Goal: Information Seeking & Learning: Learn about a topic

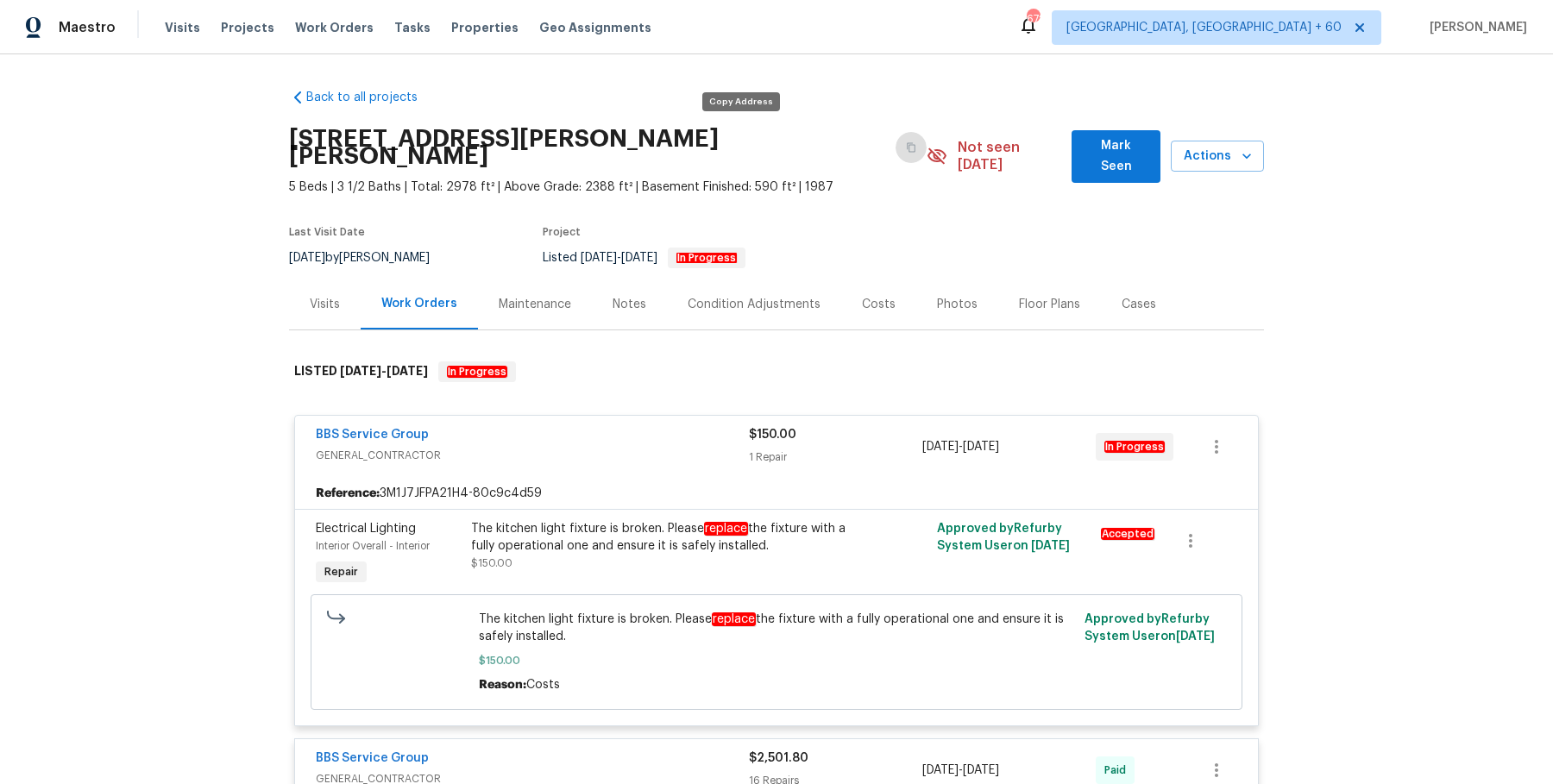
click at [896, 151] on button "button" at bounding box center [911, 147] width 31 height 31
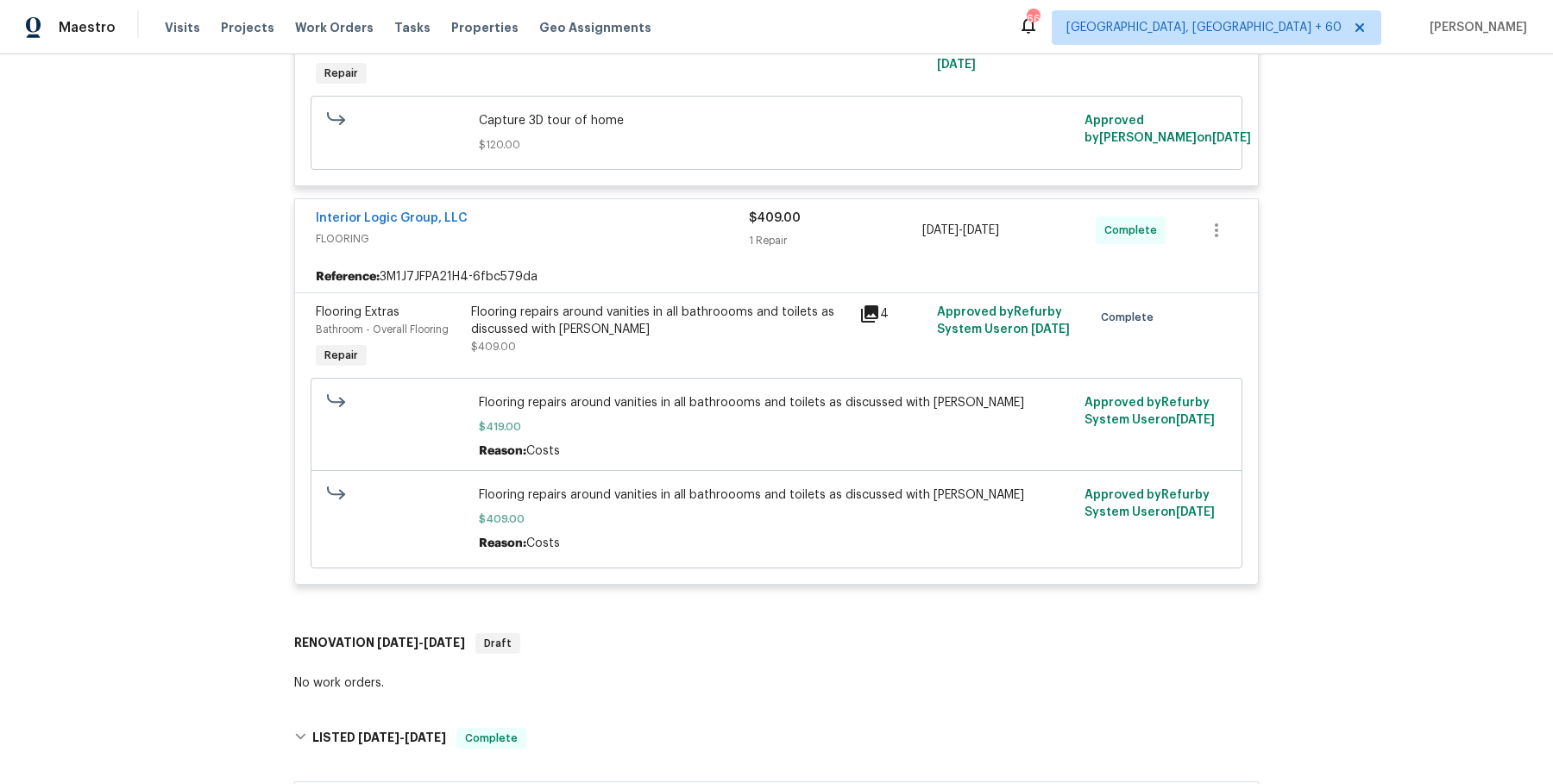
scroll to position [3034, 0]
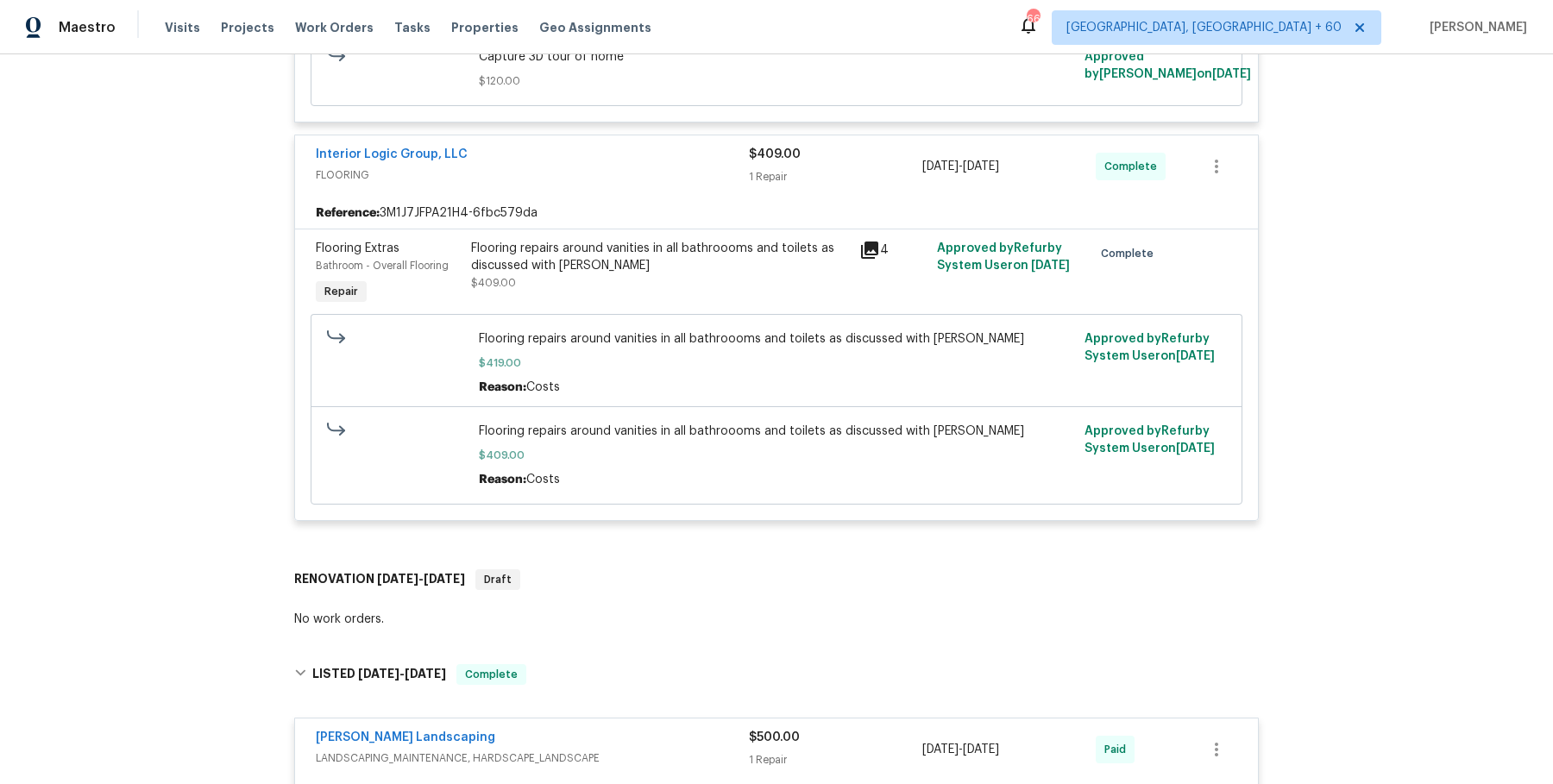
click at [649, 270] on div "Flooring repairs around vanities in all bathroooms and toilets as discussed wit…" at bounding box center [661, 257] width 378 height 35
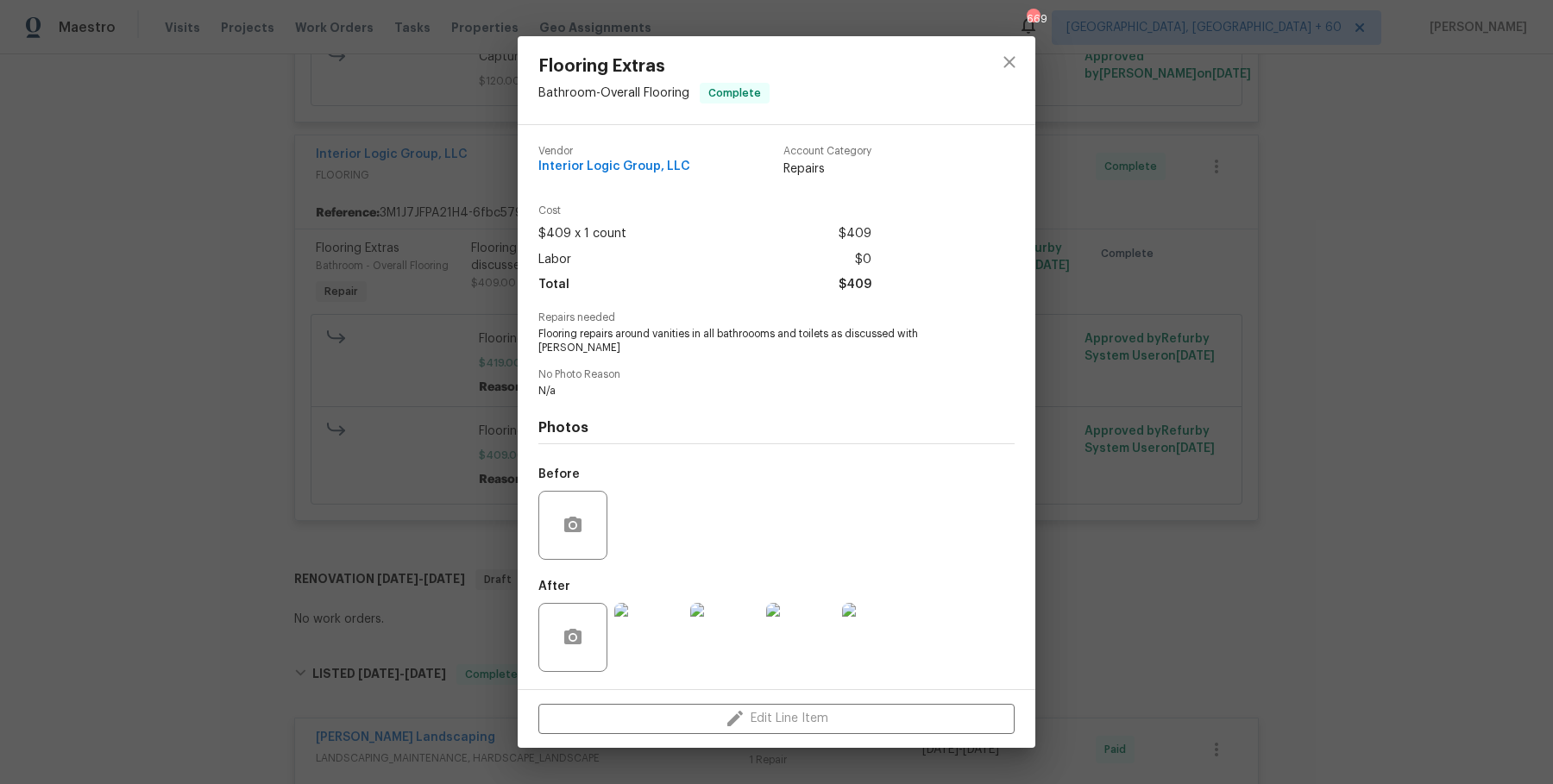
click at [1248, 368] on div "Flooring Extras Bathroom - Overall Flooring Complete Vendor Interior Logic Grou…" at bounding box center [776, 392] width 1553 height 784
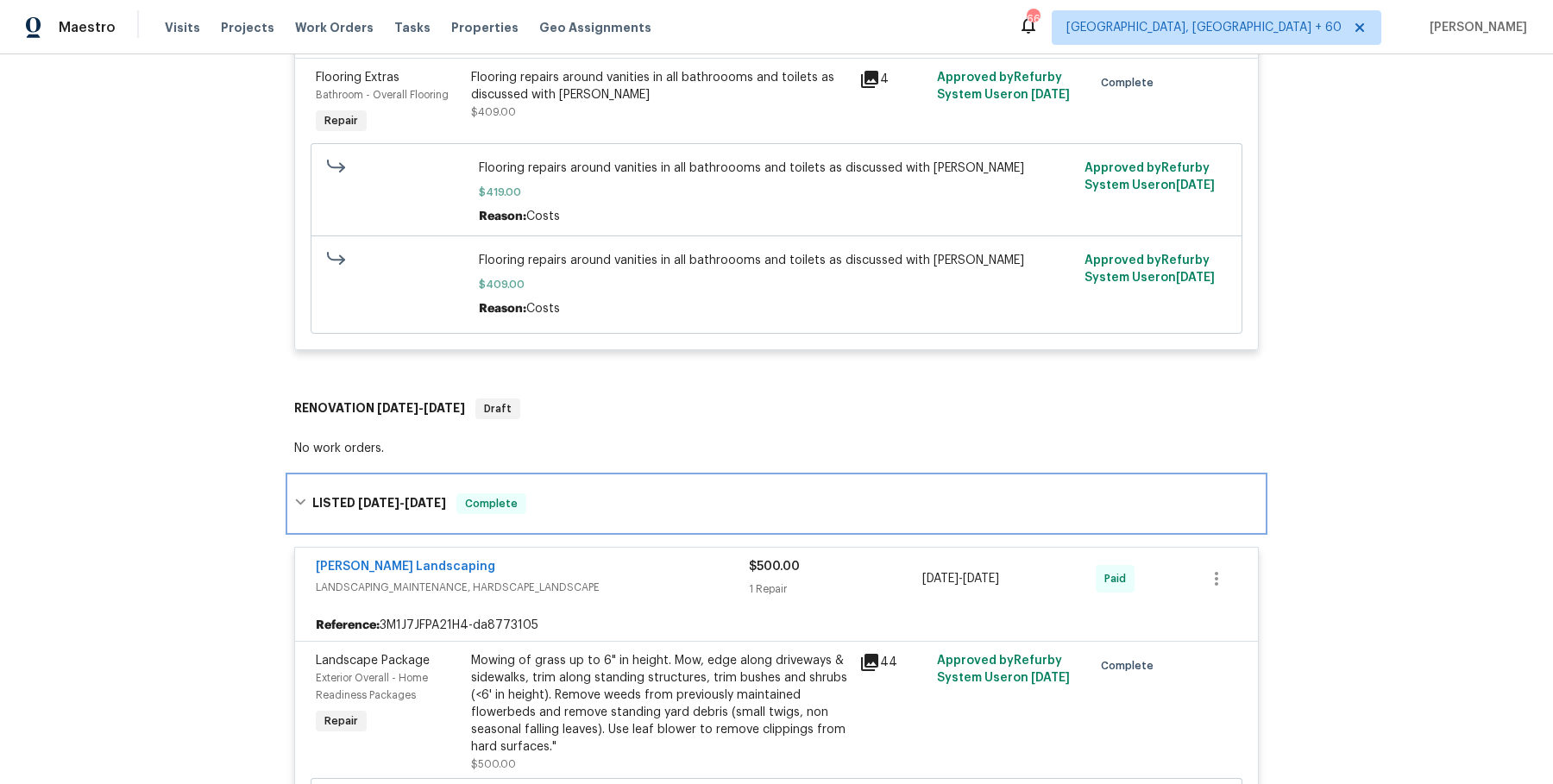
click at [809, 513] on div "LISTED 7/30/25 - 7/31/25 Complete" at bounding box center [776, 504] width 965 height 21
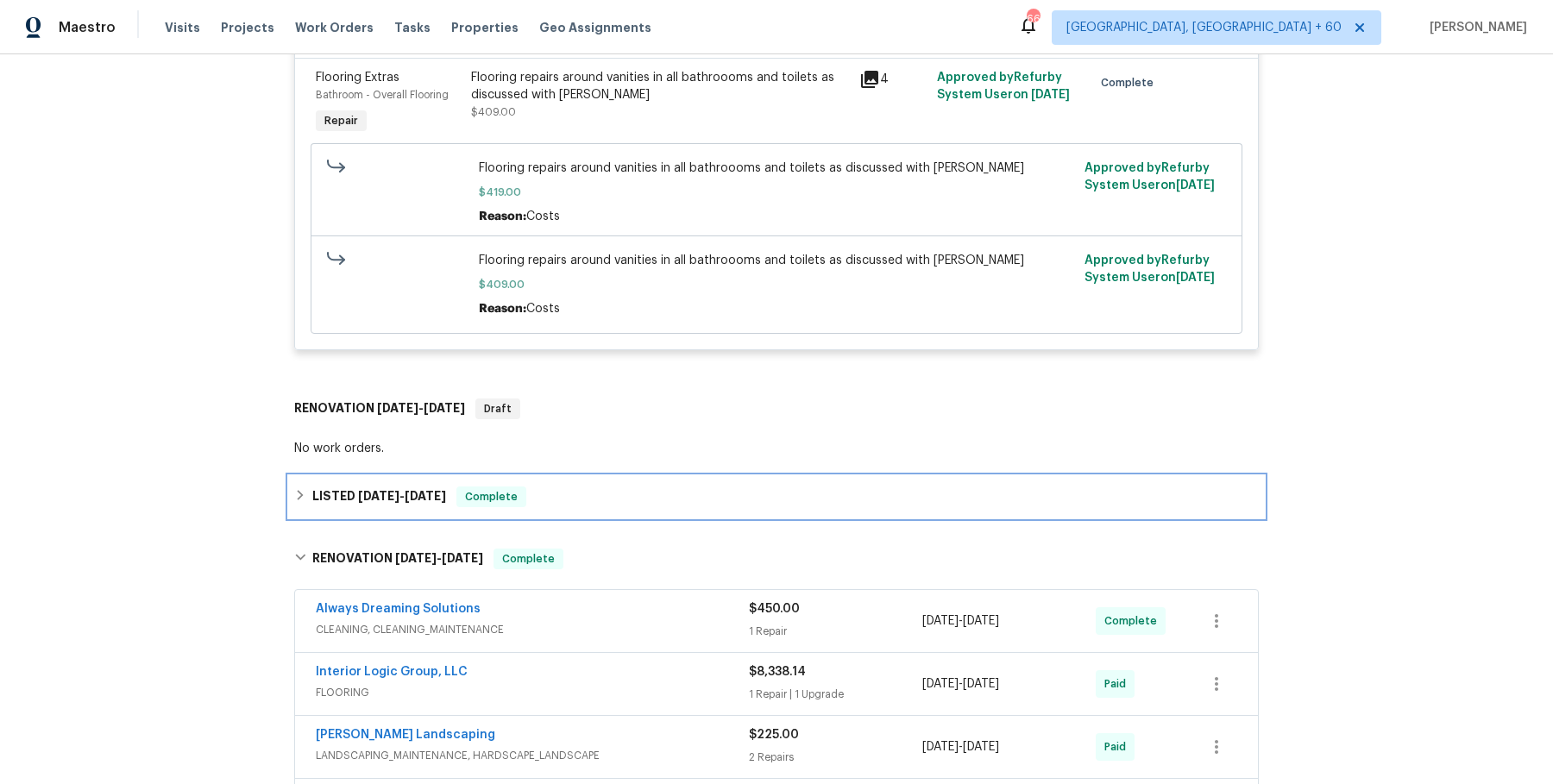
scroll to position [3270, 0]
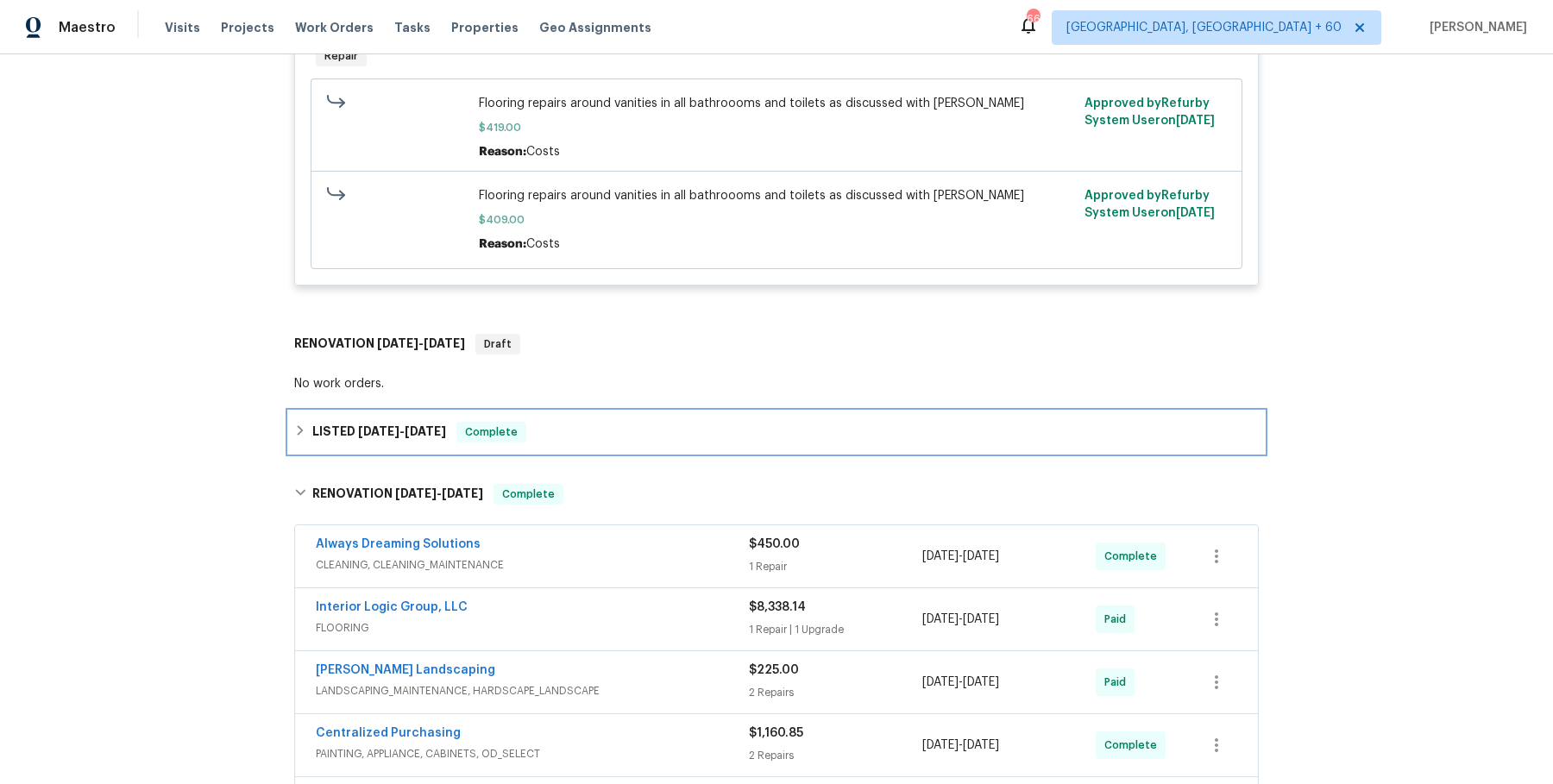
click at [764, 442] on div "LISTED 7/30/25 - 7/31/25 Complete" at bounding box center [776, 432] width 965 height 21
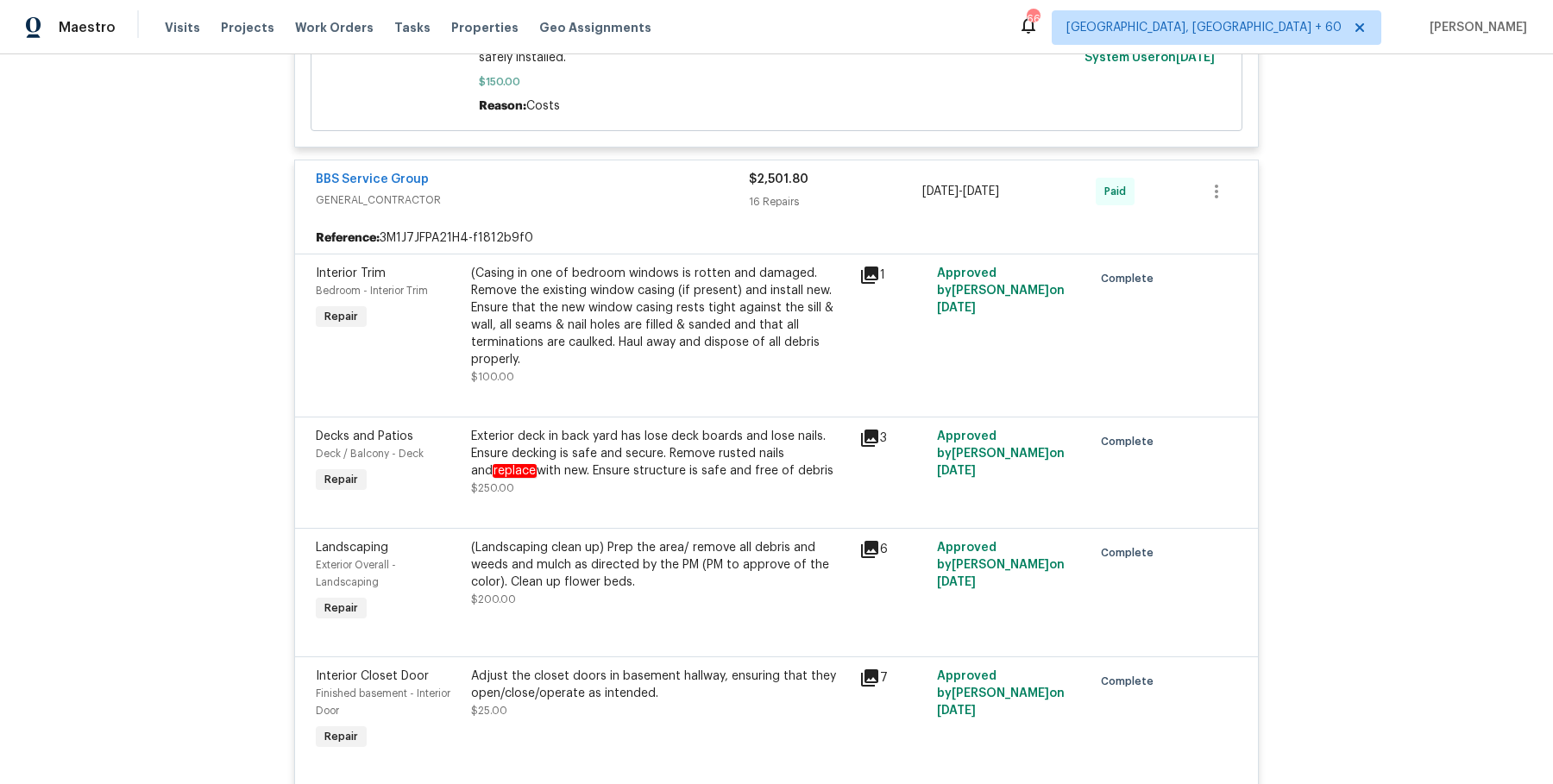
scroll to position [0, 0]
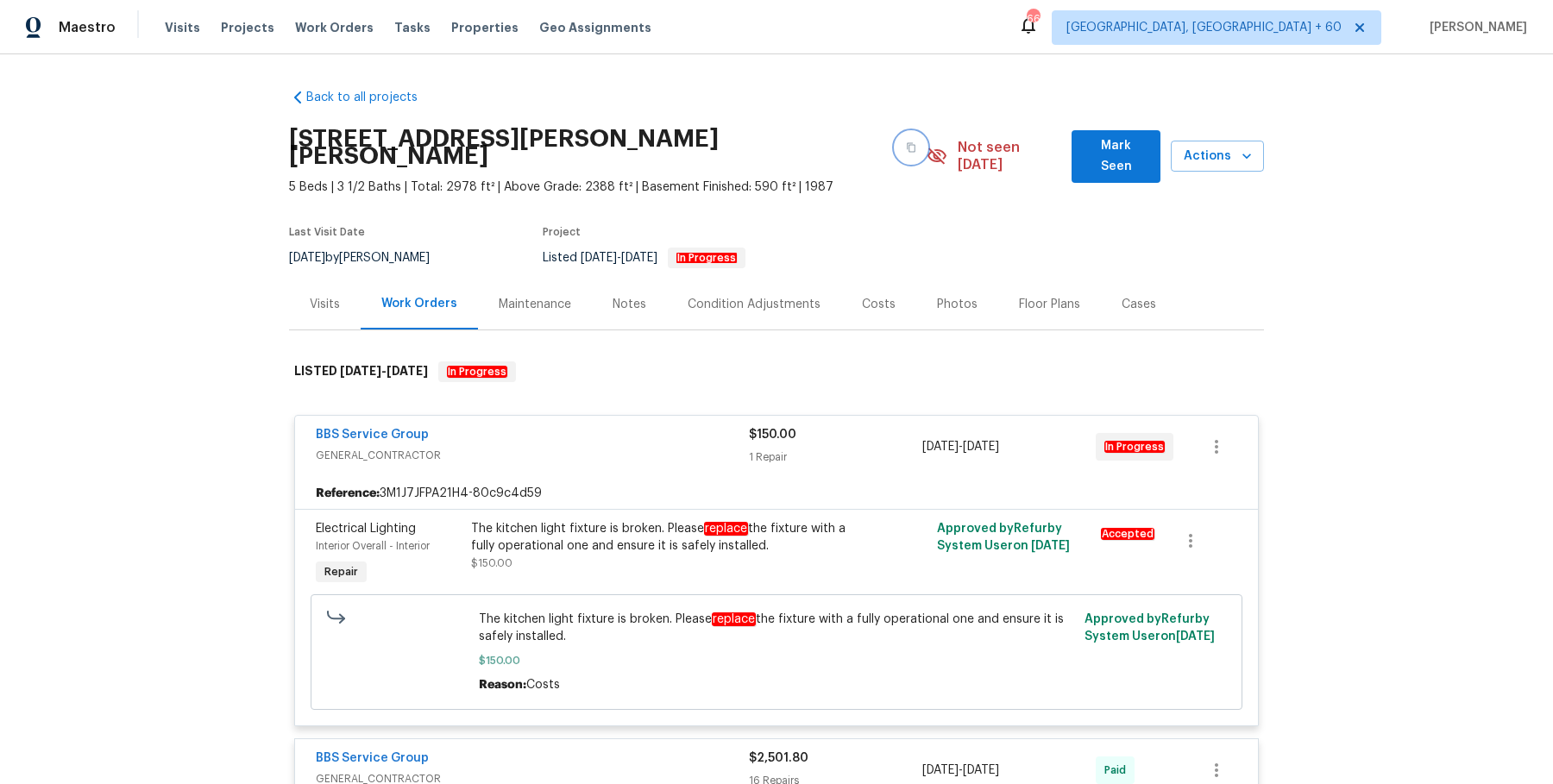
click at [906, 143] on icon "button" at bounding box center [910, 148] width 8 height 9
click at [343, 31] on span "Work Orders" at bounding box center [334, 27] width 78 height 17
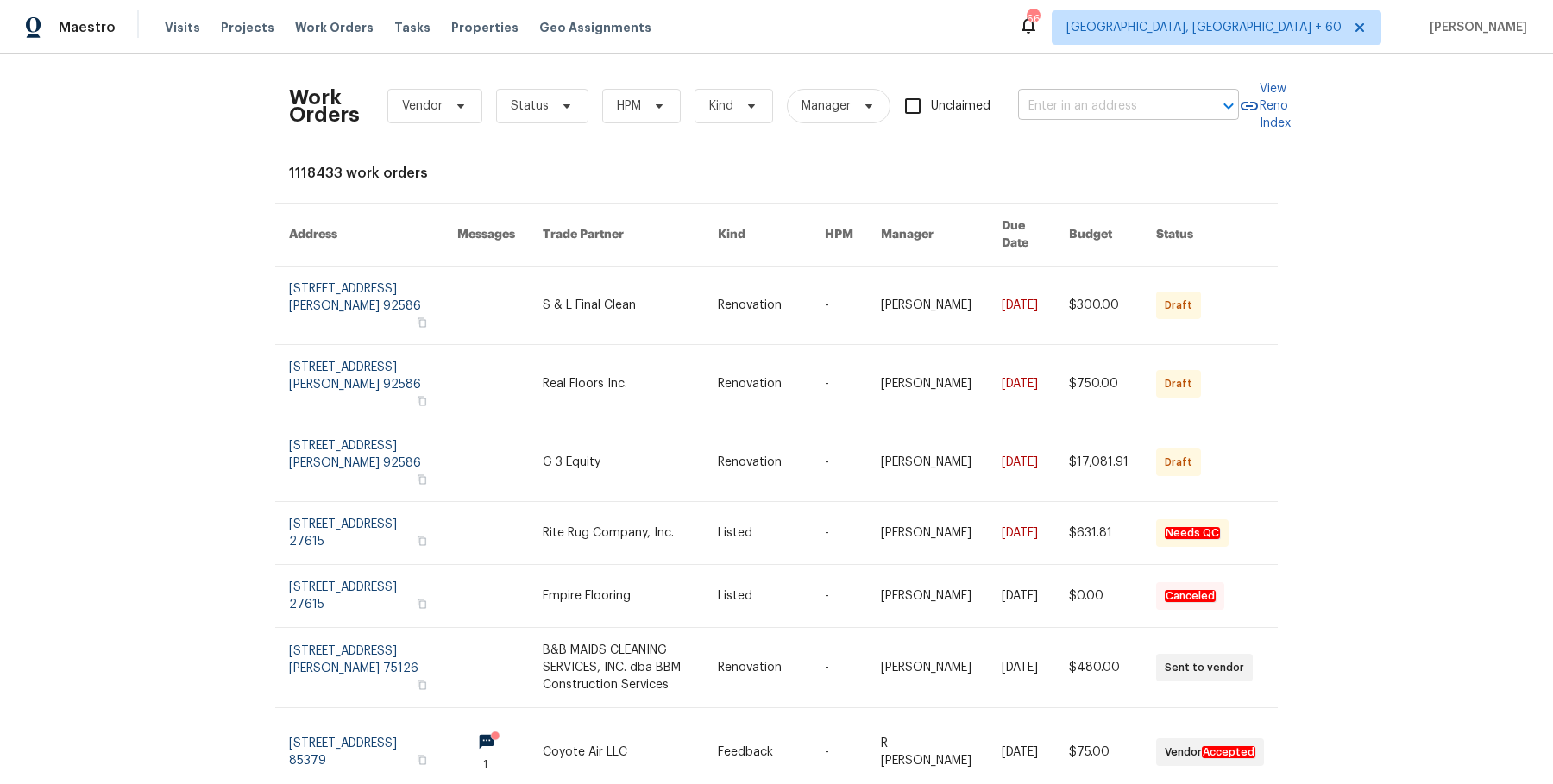
click at [1122, 118] on input "text" at bounding box center [1104, 106] width 172 height 26
paste input "1436 Bell Trace Dr Antioch, TN 37013"
type input "1436 Bell Trace Dr Antioch, TN 37013"
click at [1111, 144] on li "1436 Bell Trace Dr, Antioch, TN 37013" at bounding box center [1126, 144] width 221 height 28
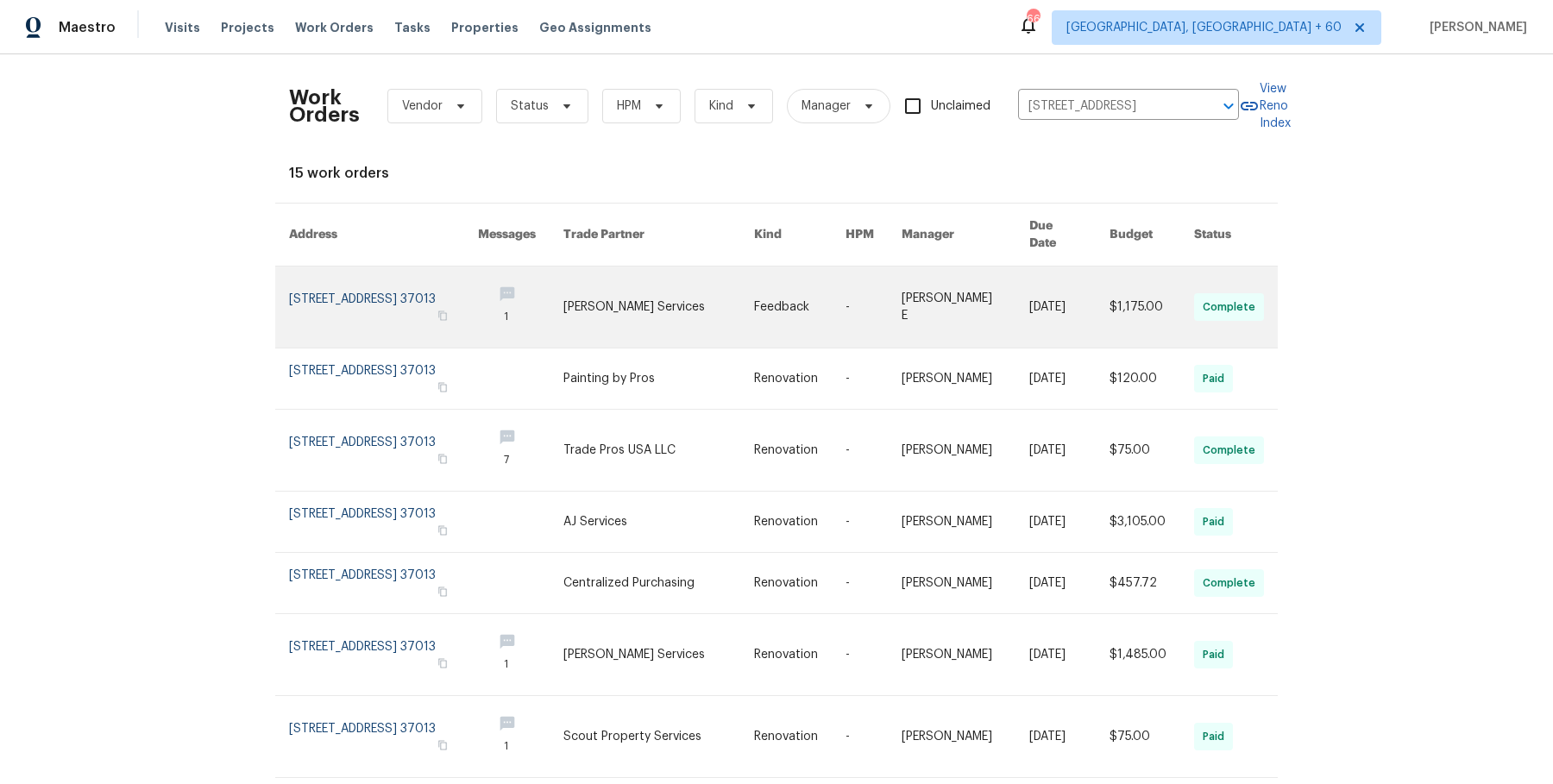
click at [724, 303] on link at bounding box center [659, 307] width 191 height 81
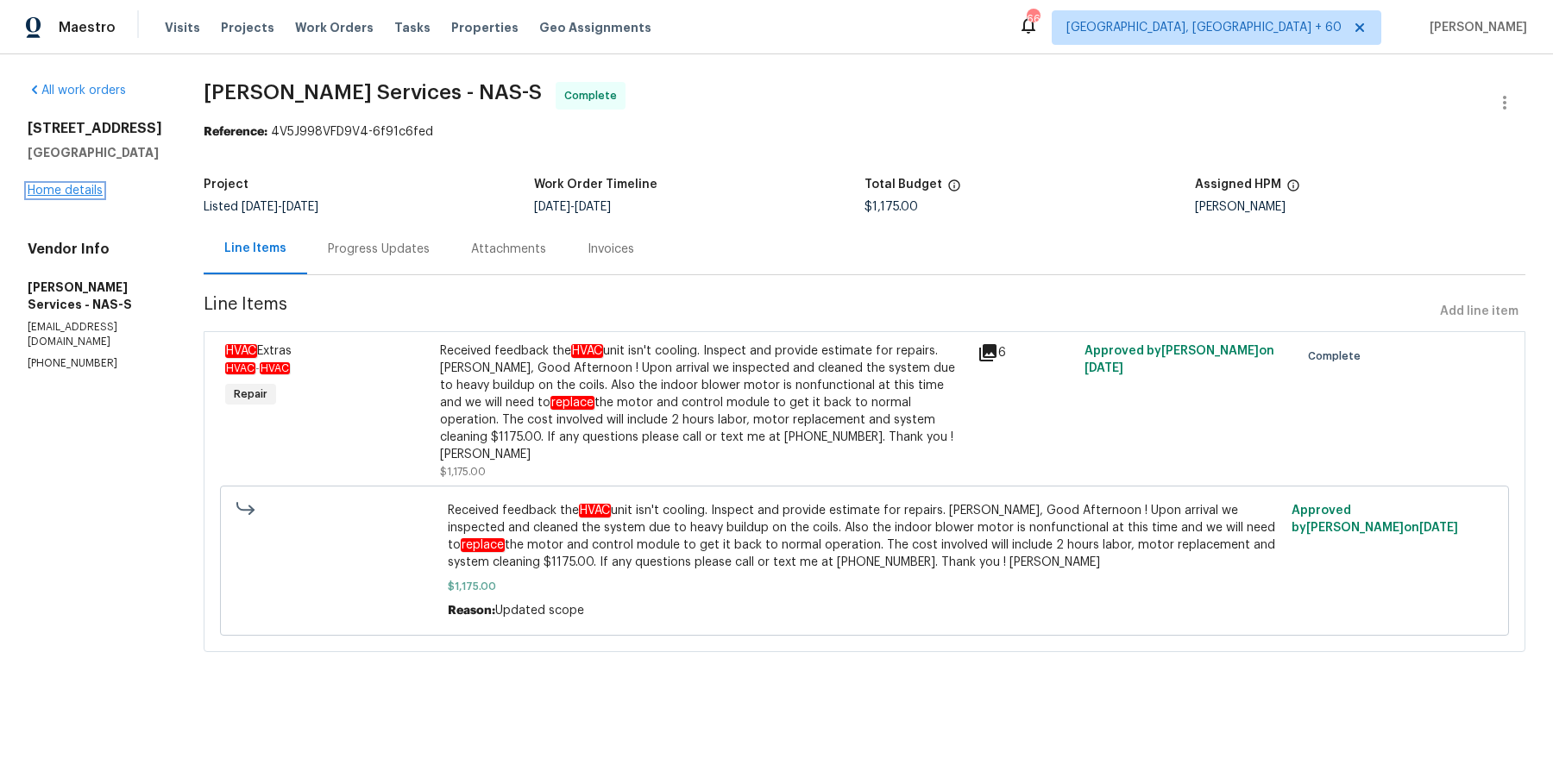
click at [28, 189] on link "Home details" at bounding box center [65, 190] width 75 height 12
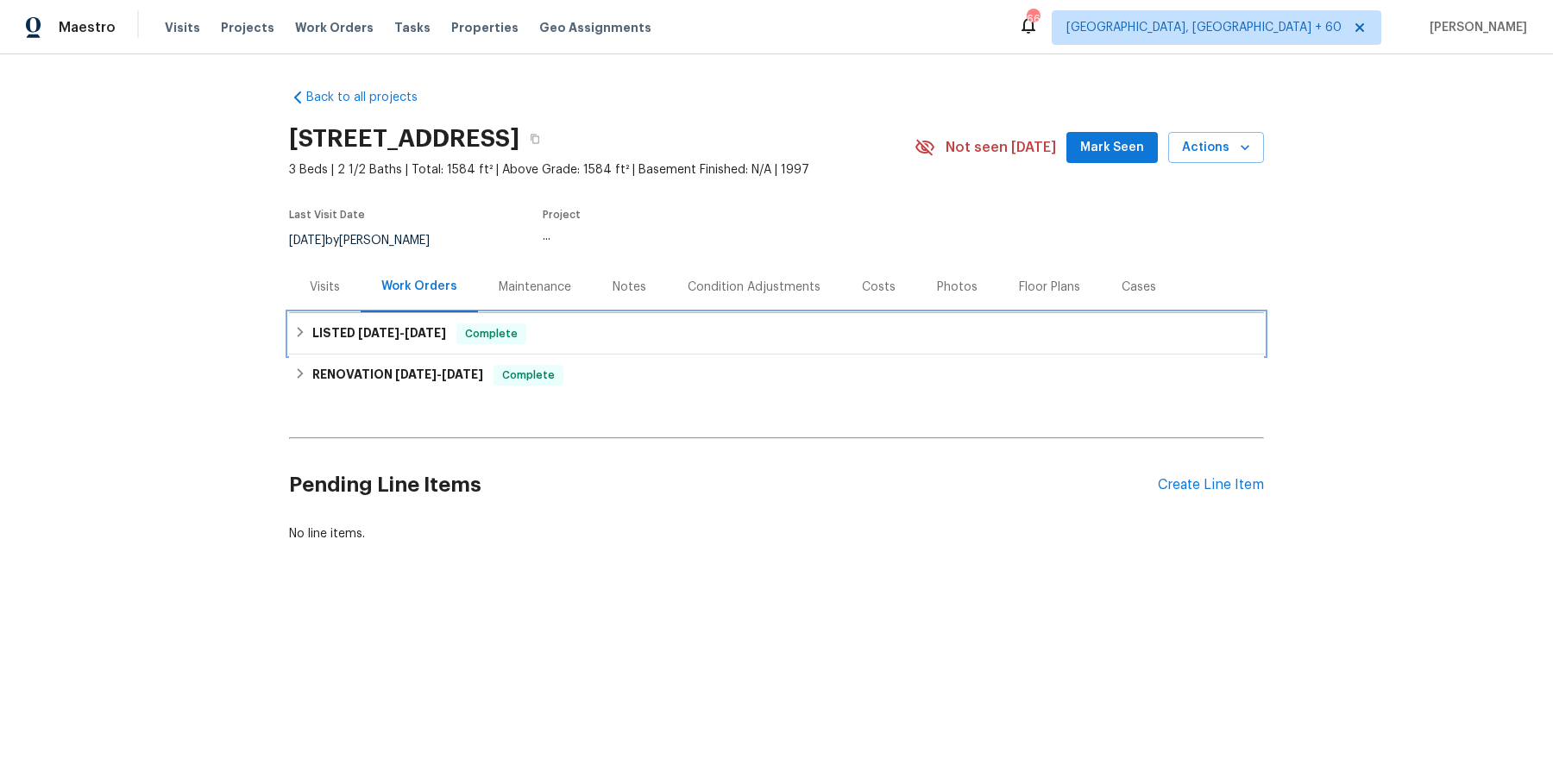
click at [642, 329] on div "LISTED 9/2/25 - 9/8/25 Complete" at bounding box center [776, 334] width 965 height 21
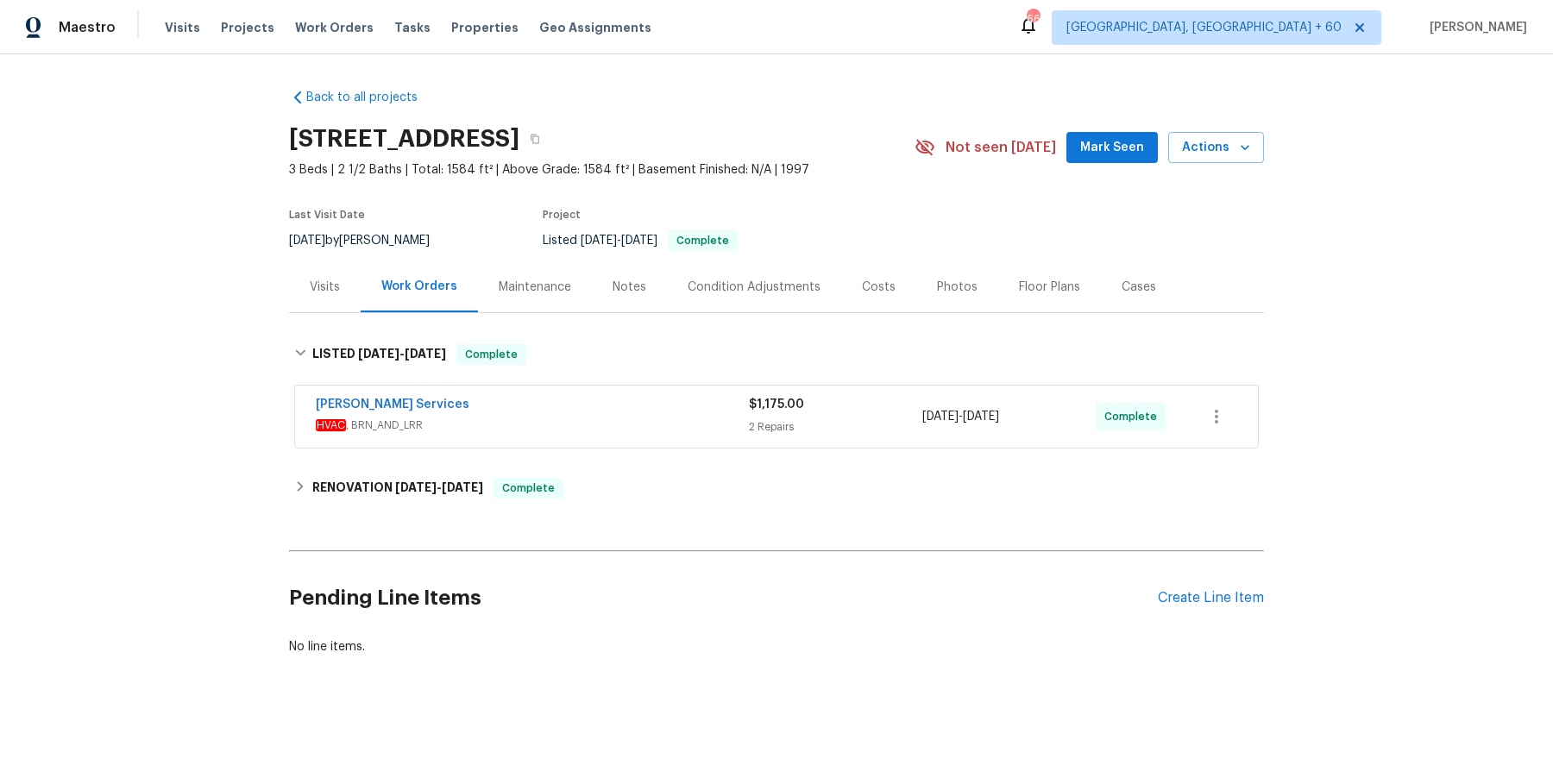
click at [617, 425] on span "HVAC , BRN_AND_LRR" at bounding box center [533, 425] width 433 height 17
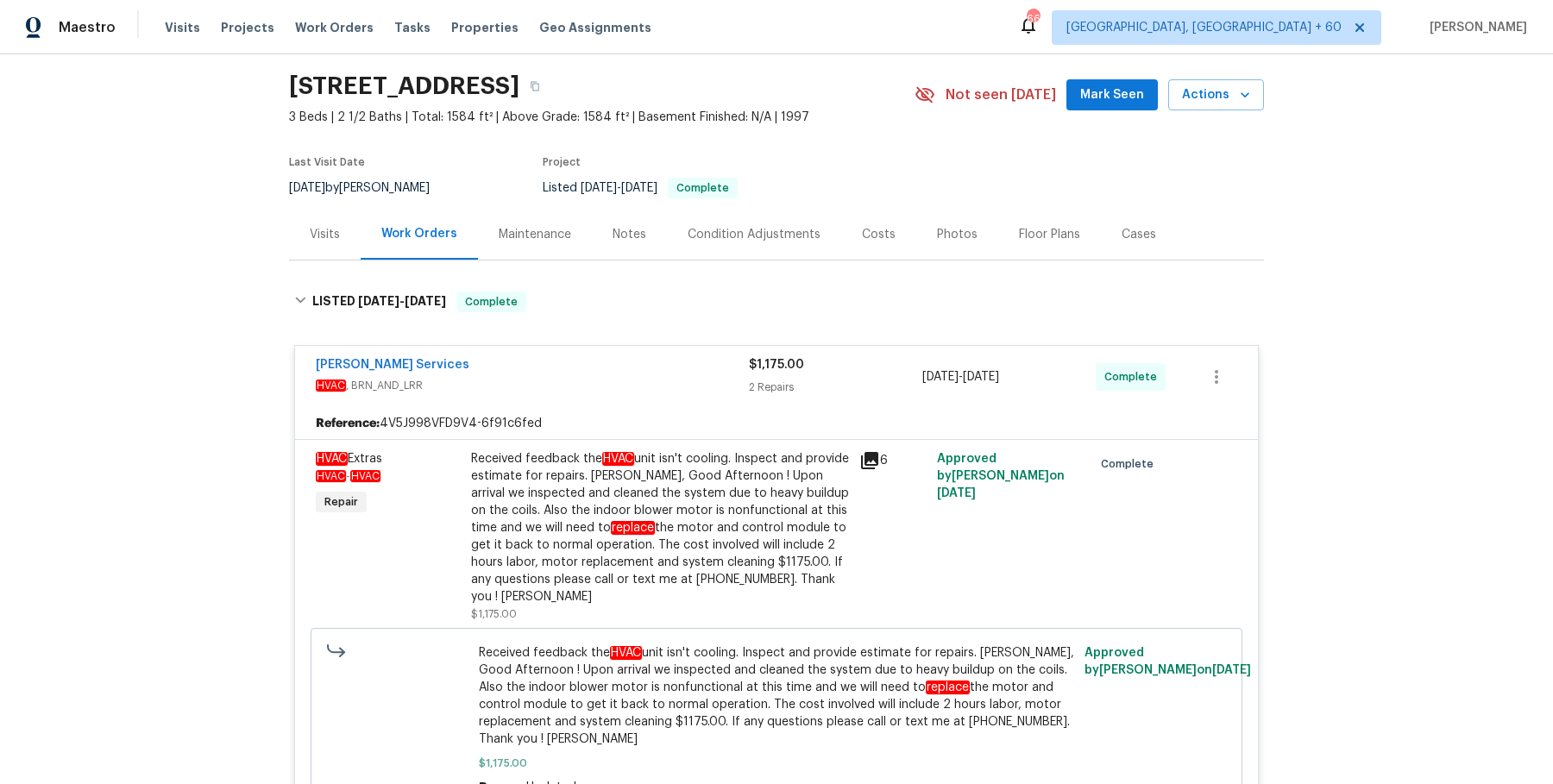
scroll to position [600, 0]
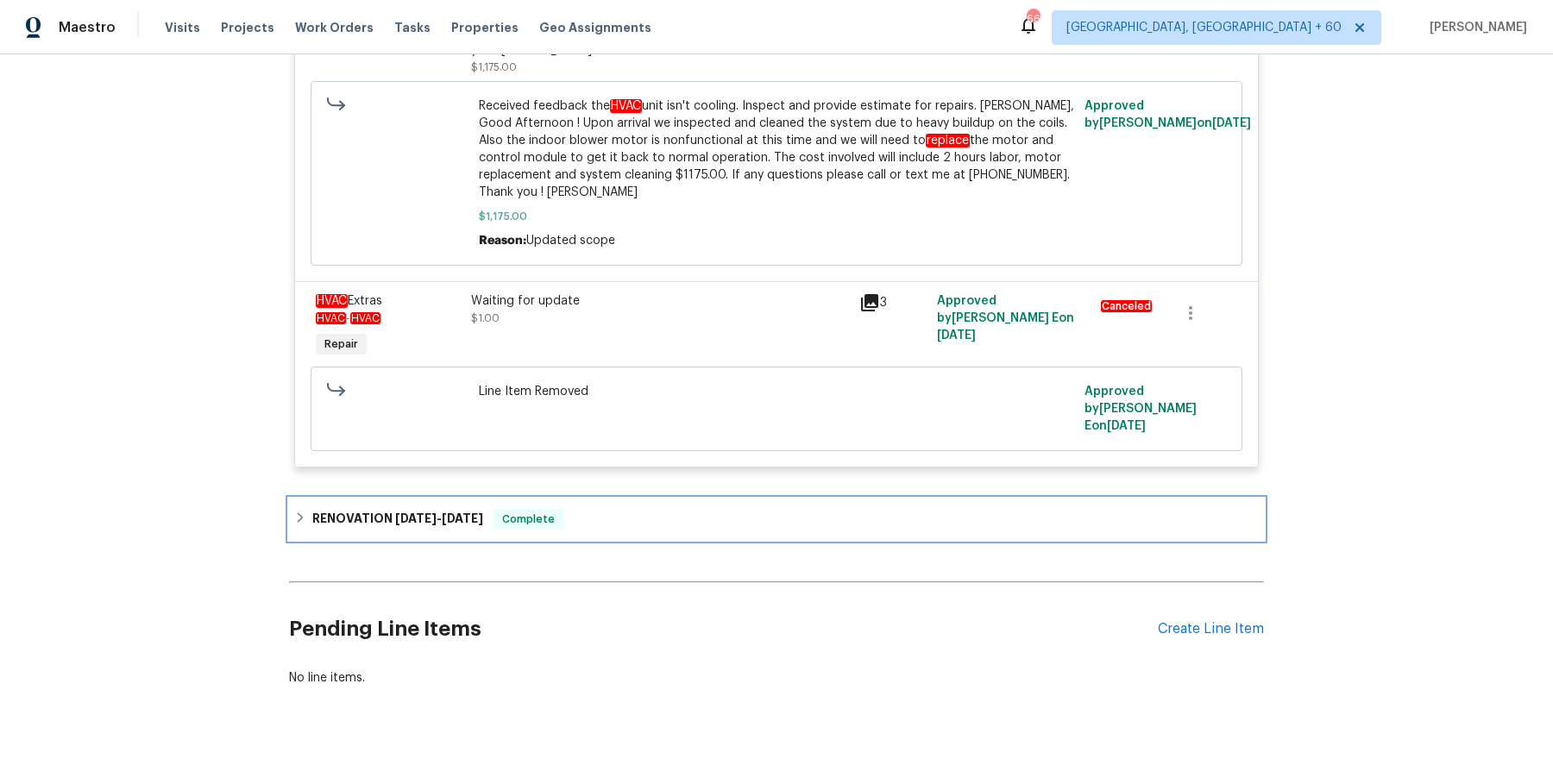
click at [573, 509] on div "RENOVATION 5/19/25 - 6/11/25 Complete" at bounding box center [776, 520] width 965 height 21
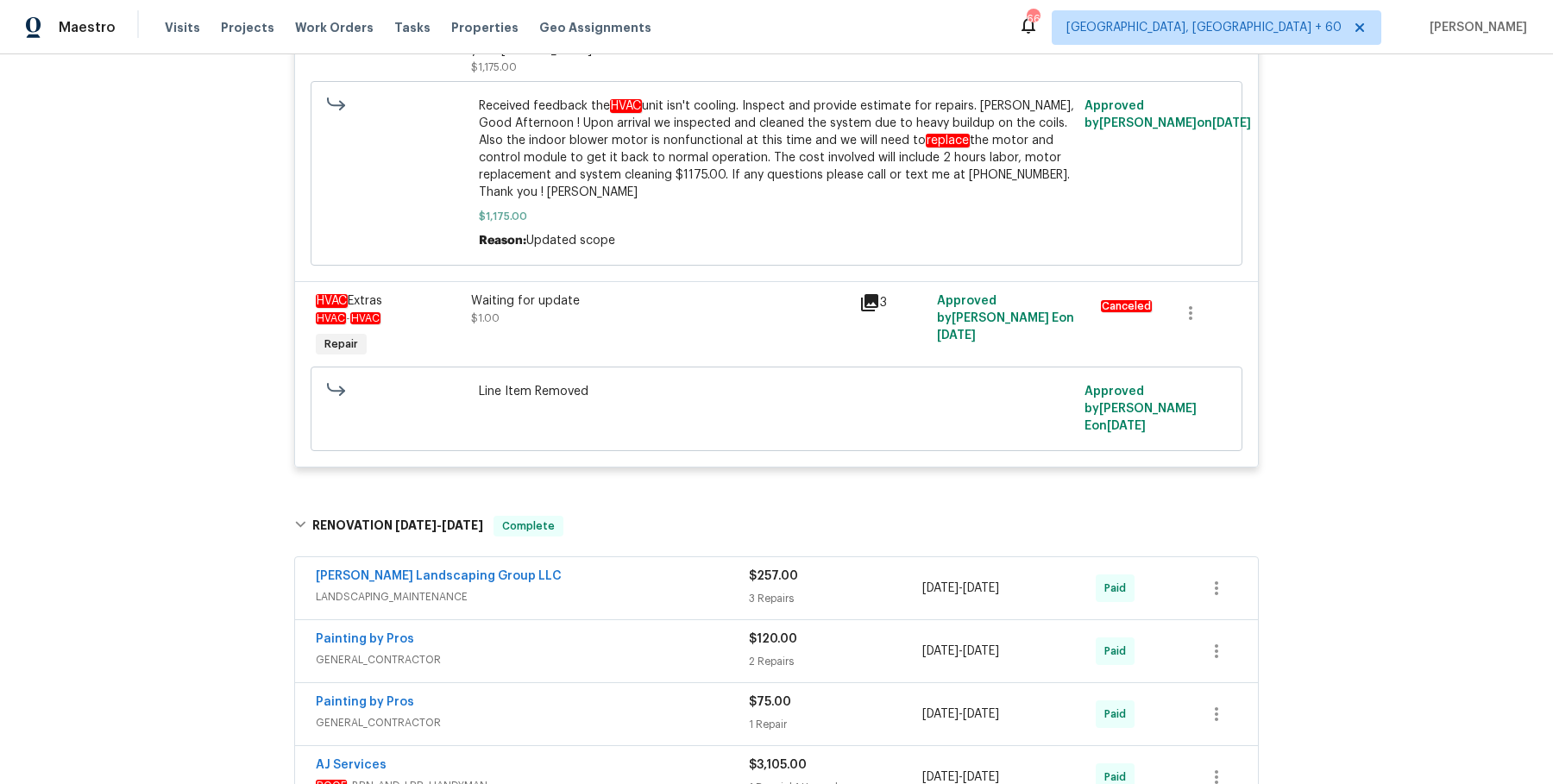
click at [709, 588] on span "LANDSCAPING_MAINTENANCE" at bounding box center [533, 597] width 433 height 17
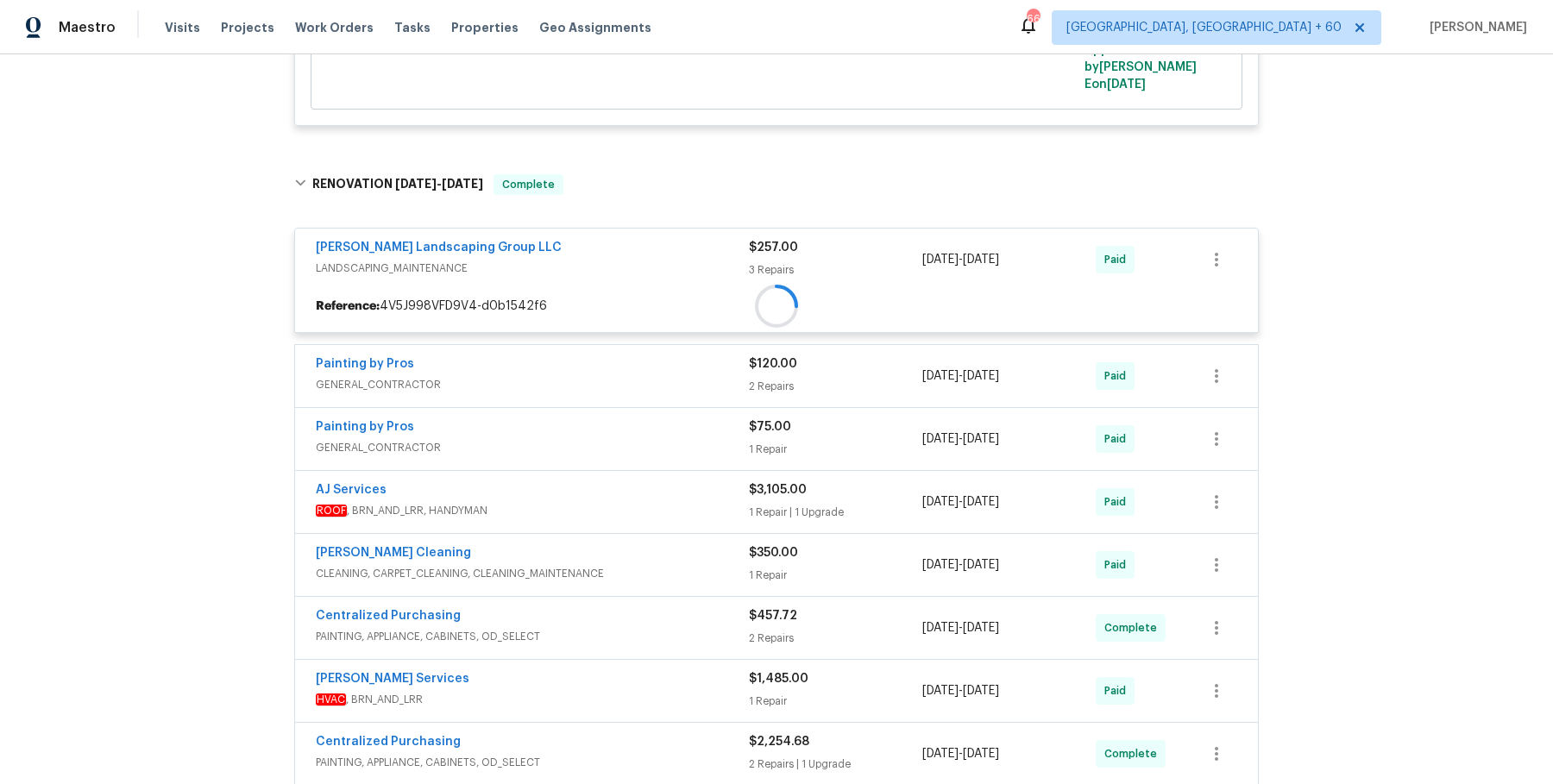
scroll to position [944, 0]
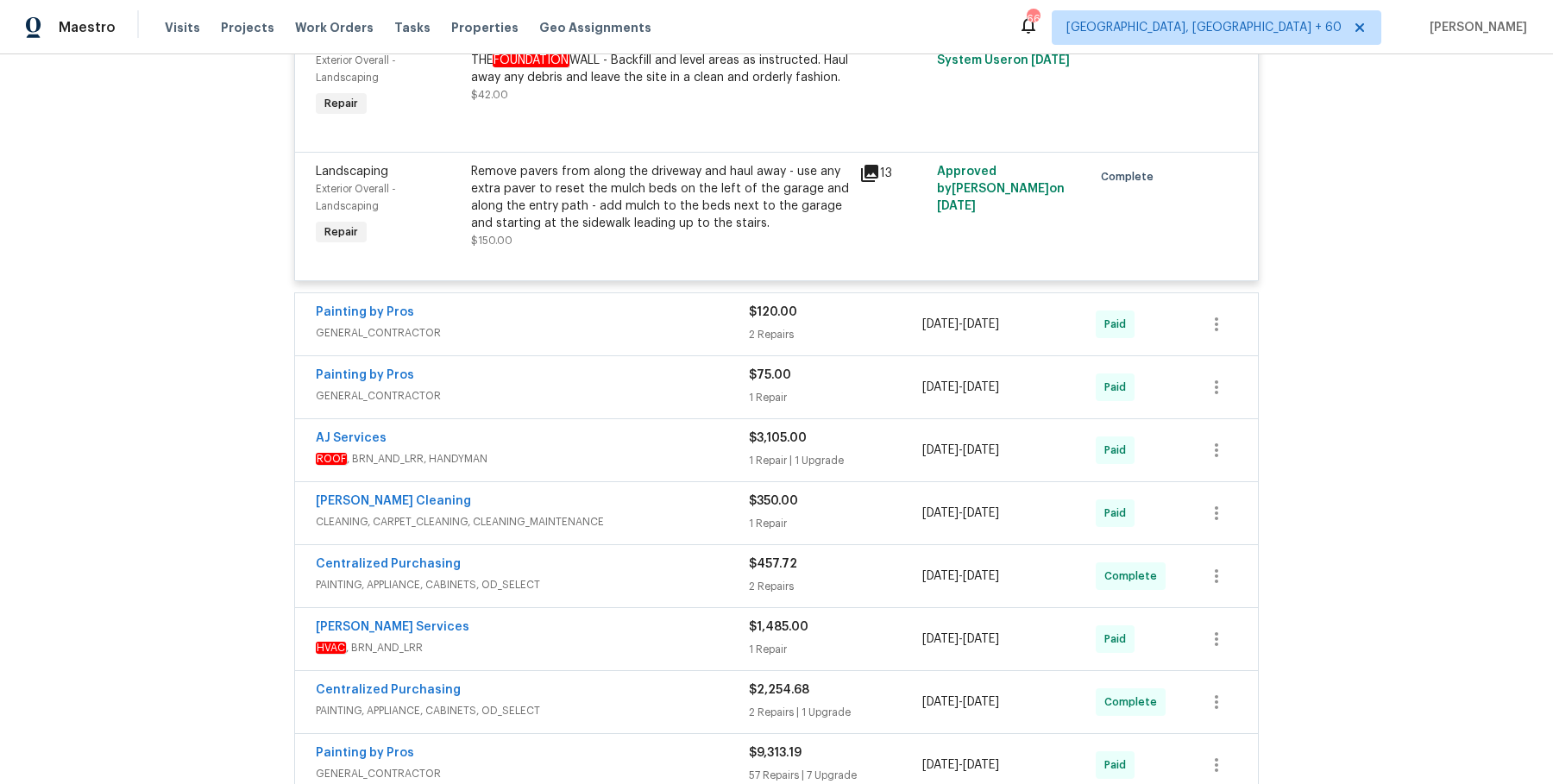
click at [694, 325] on span "GENERAL_CONTRACTOR" at bounding box center [533, 333] width 433 height 17
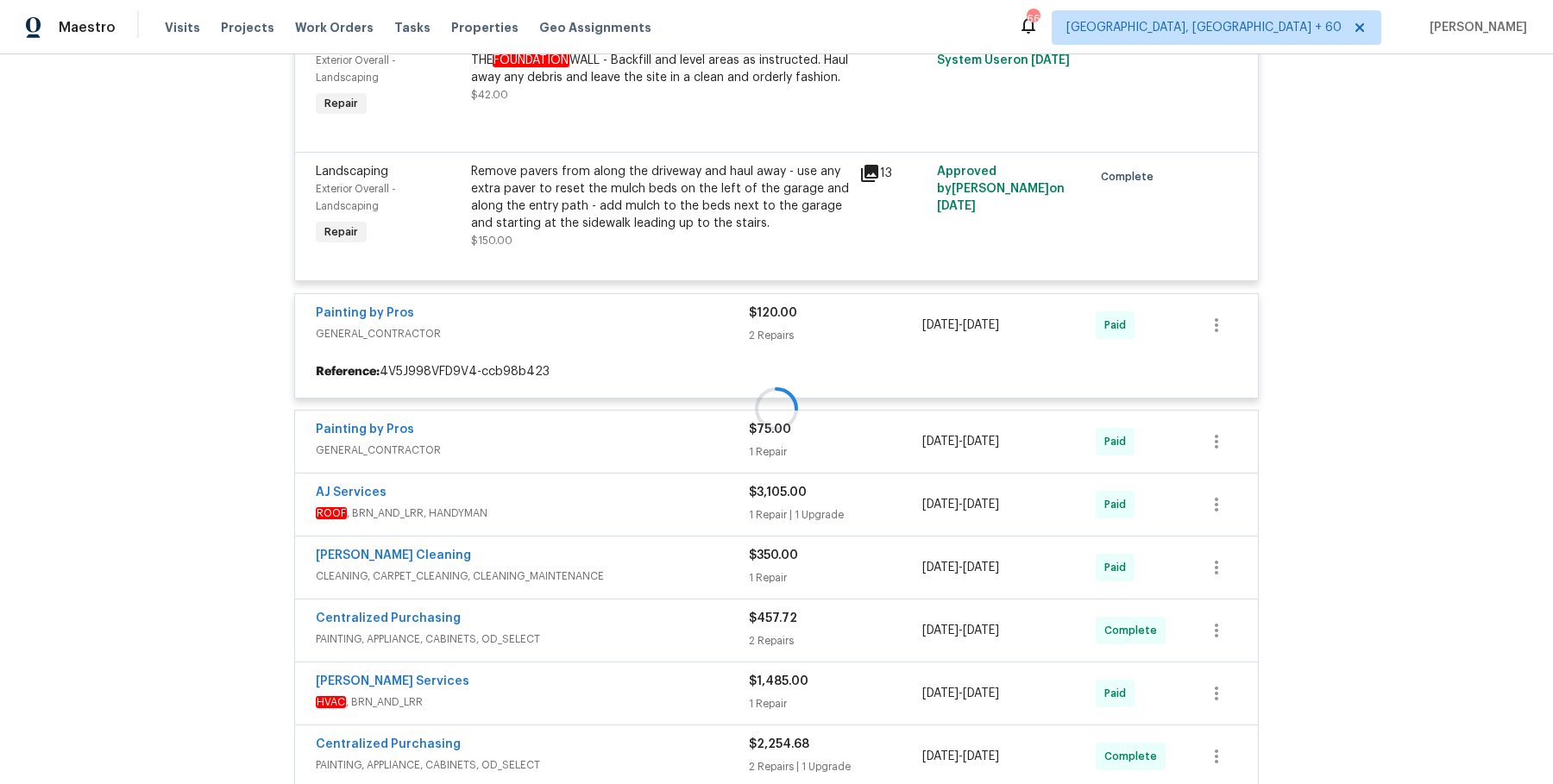
scroll to position [1482, 0]
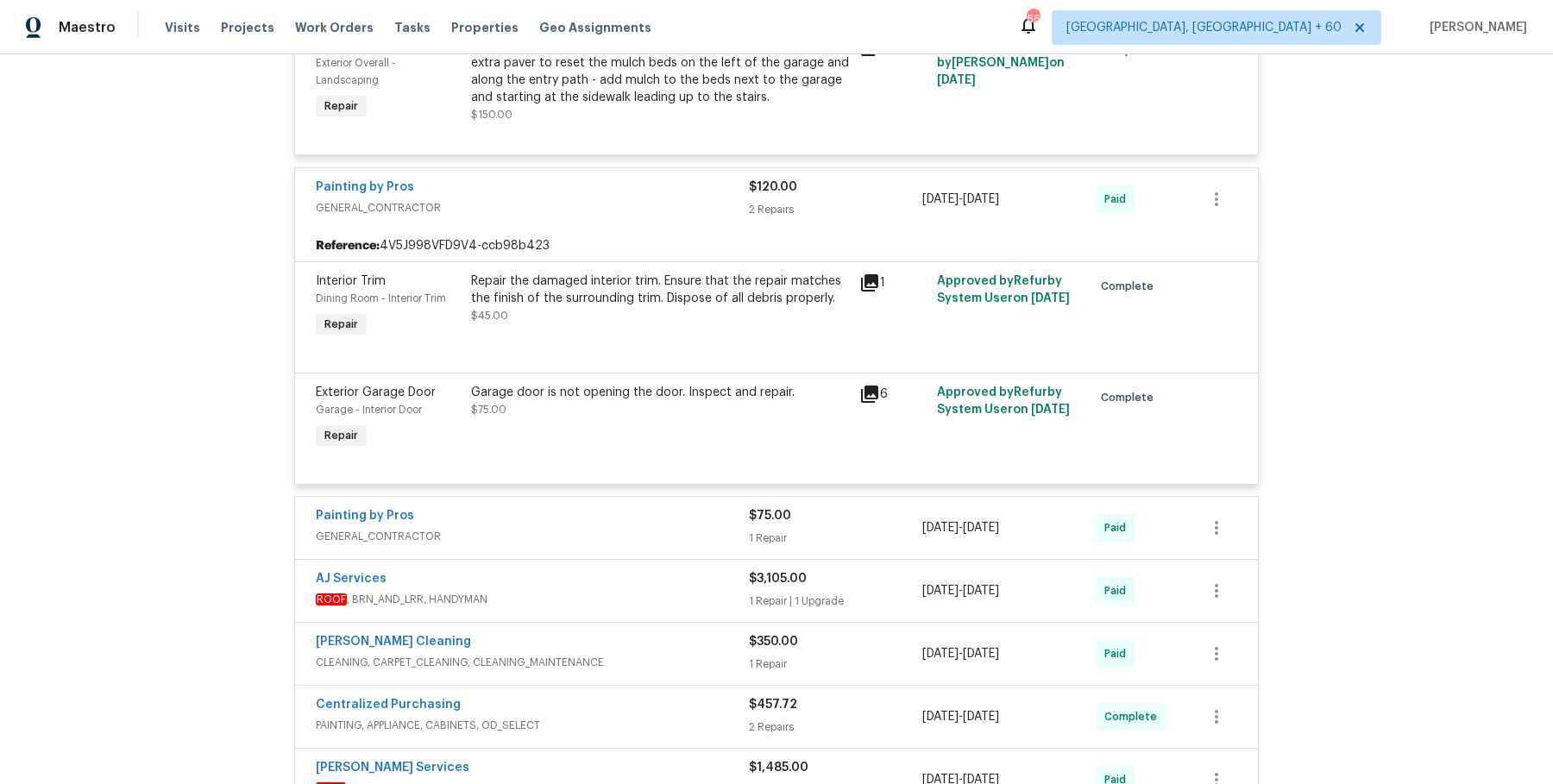
click at [683, 507] on div "Painting by Pros" at bounding box center [533, 518] width 433 height 21
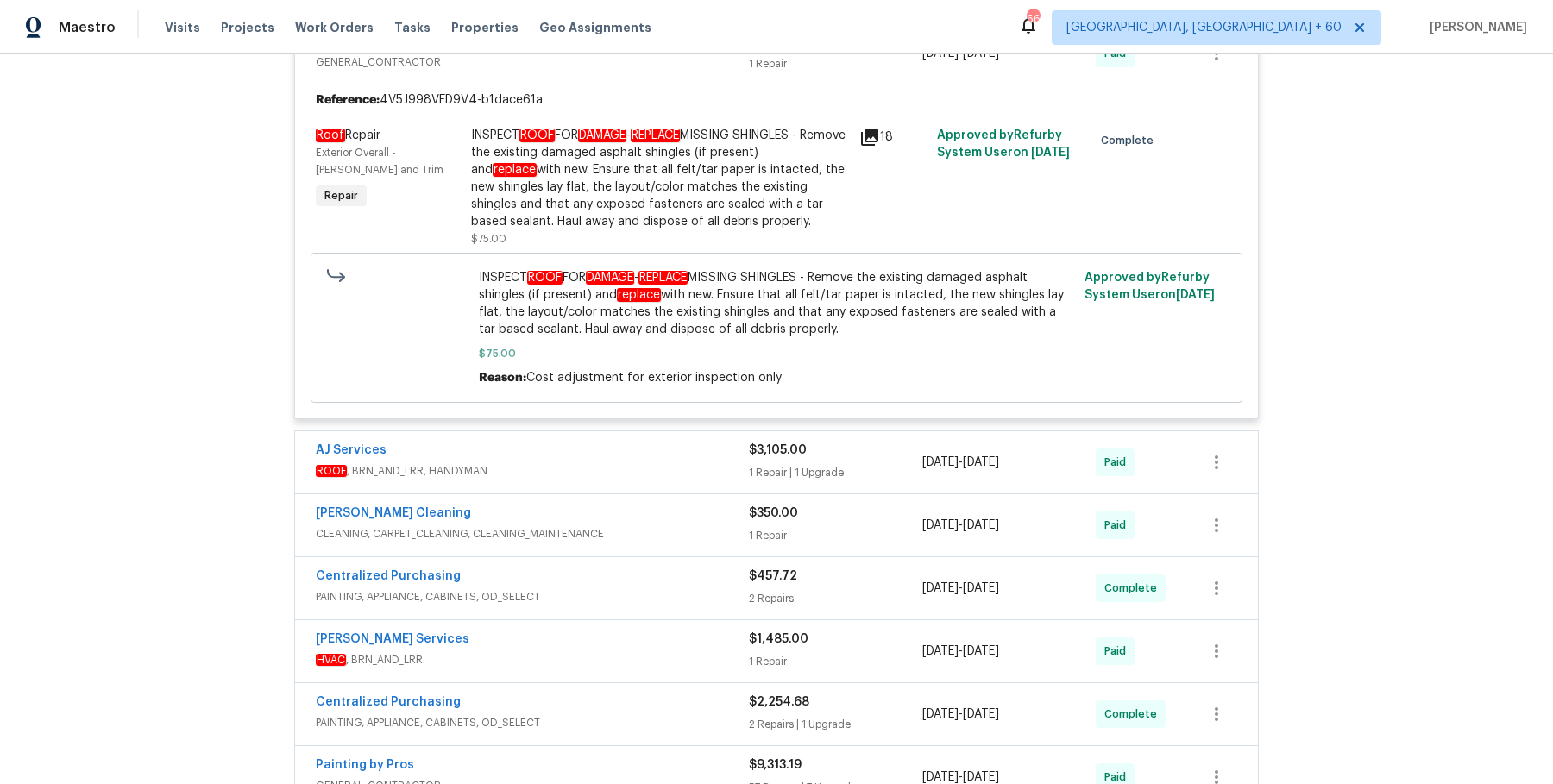
scroll to position [2166, 0]
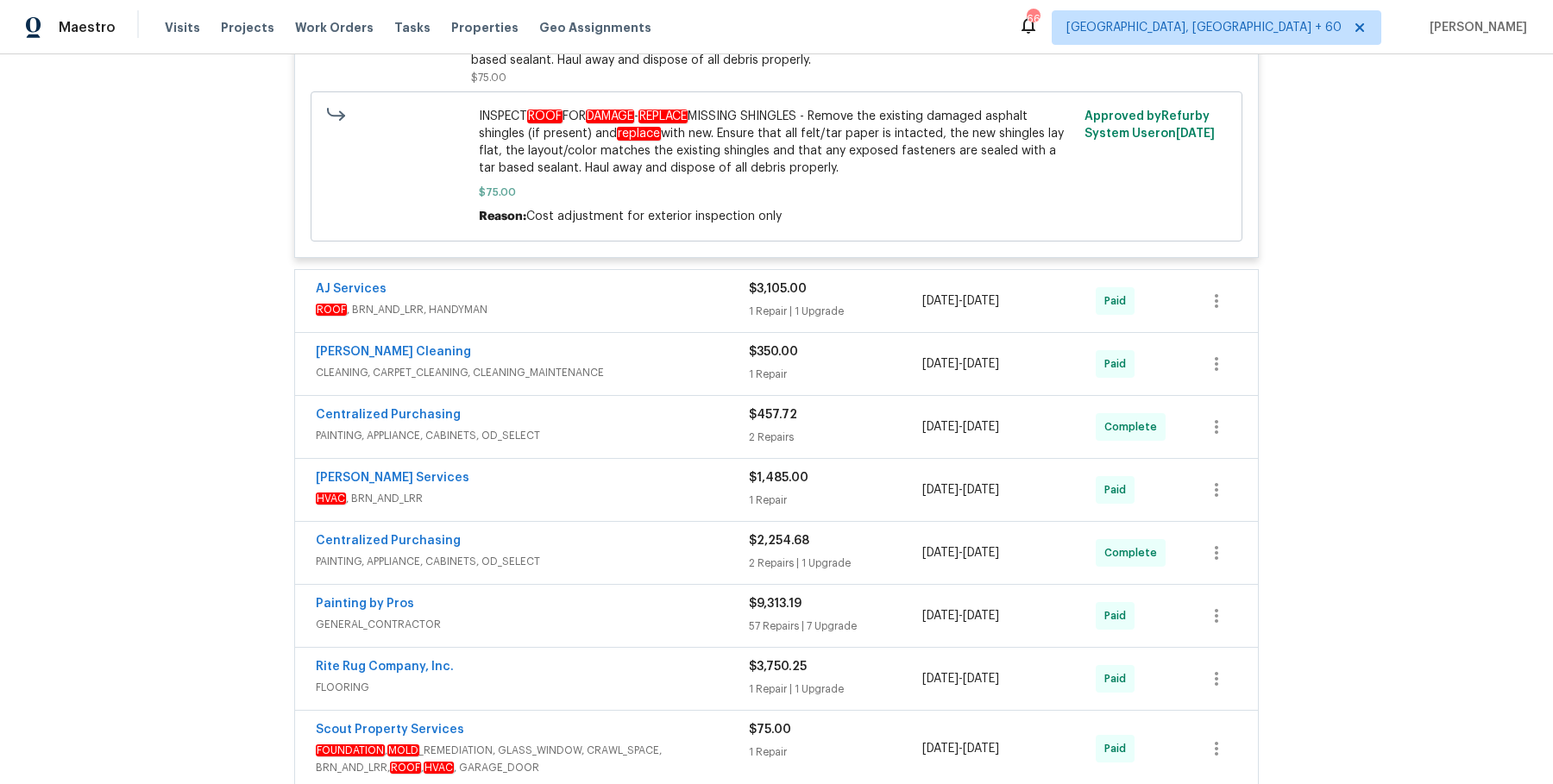
click at [743, 301] on span "ROOF , BRN_AND_LRR, HANDYMAN" at bounding box center [533, 310] width 433 height 17
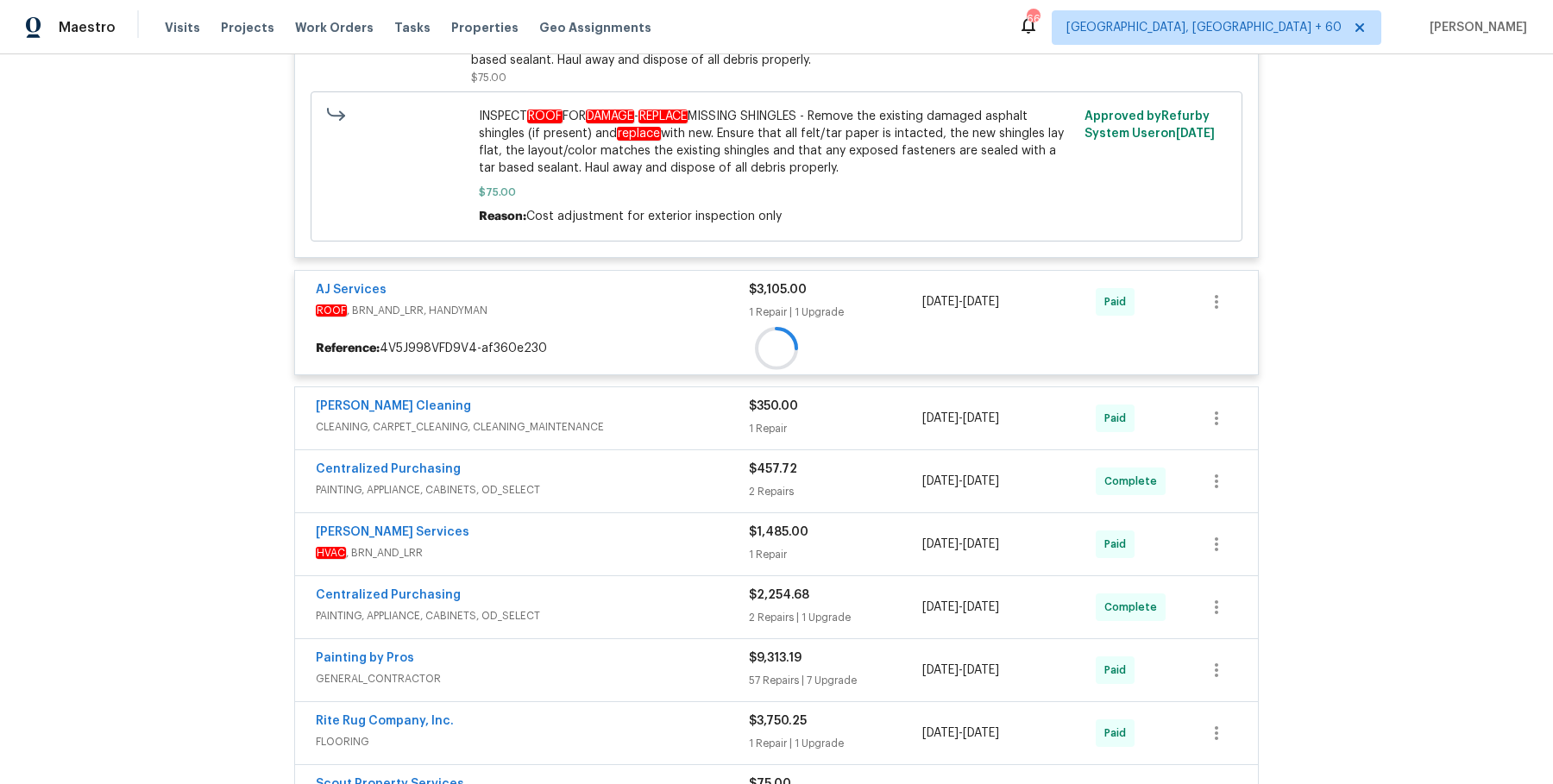
scroll to position [2207, 0]
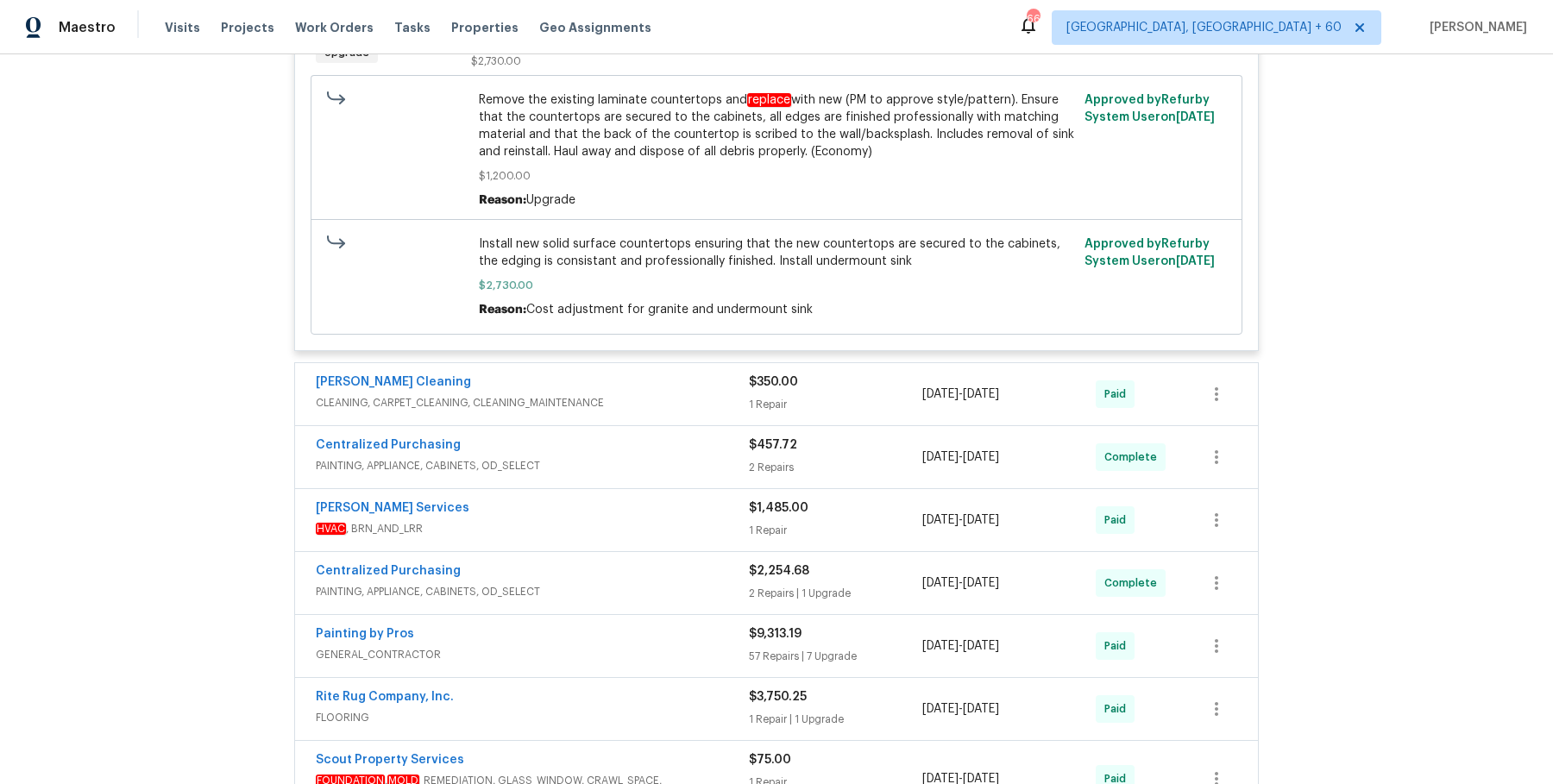
click at [652, 394] on span "CLEANING, CARPET_CLEANING, CLEANING_MAINTENANCE" at bounding box center [533, 403] width 433 height 17
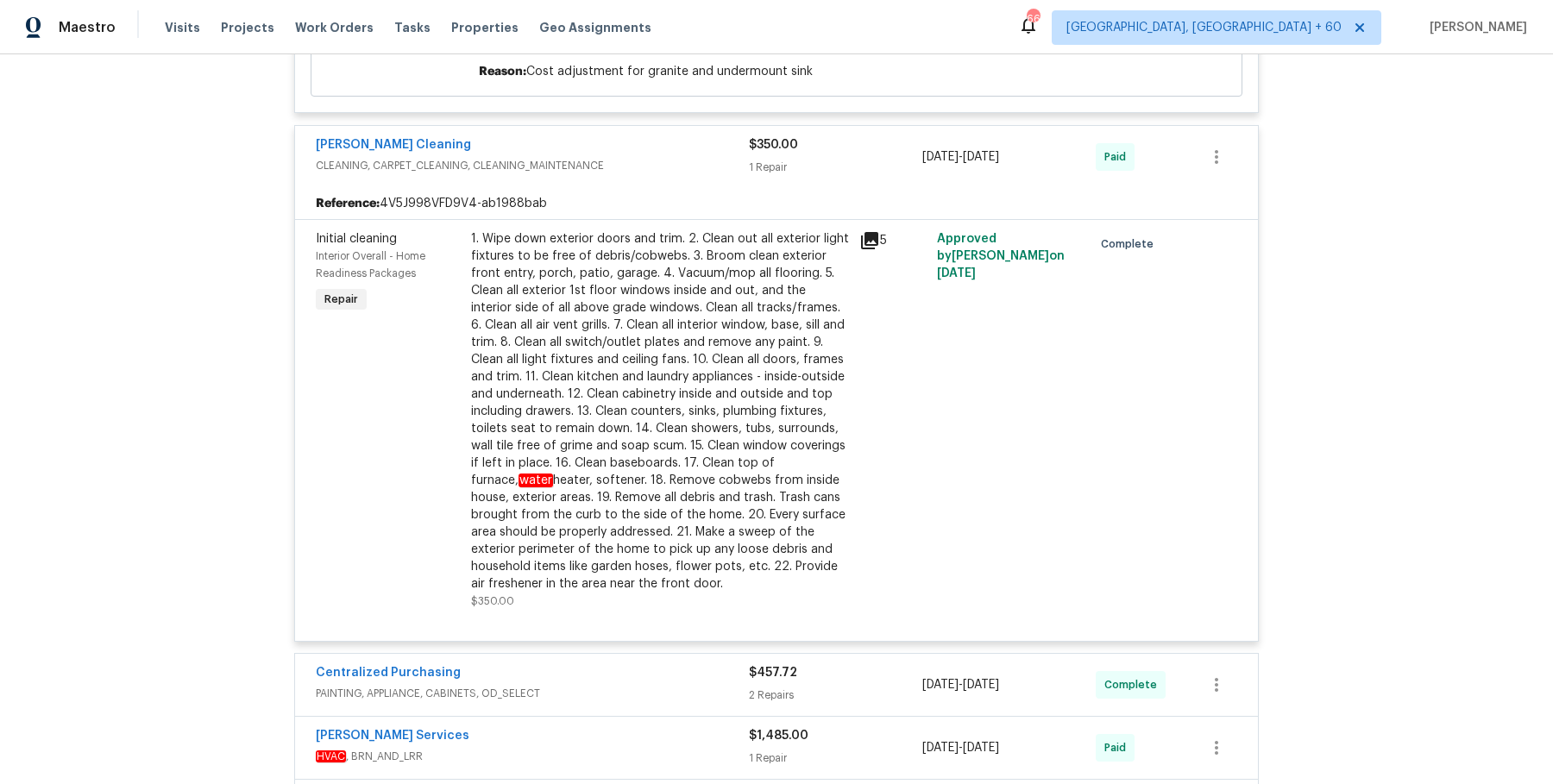
scroll to position [3202, 0]
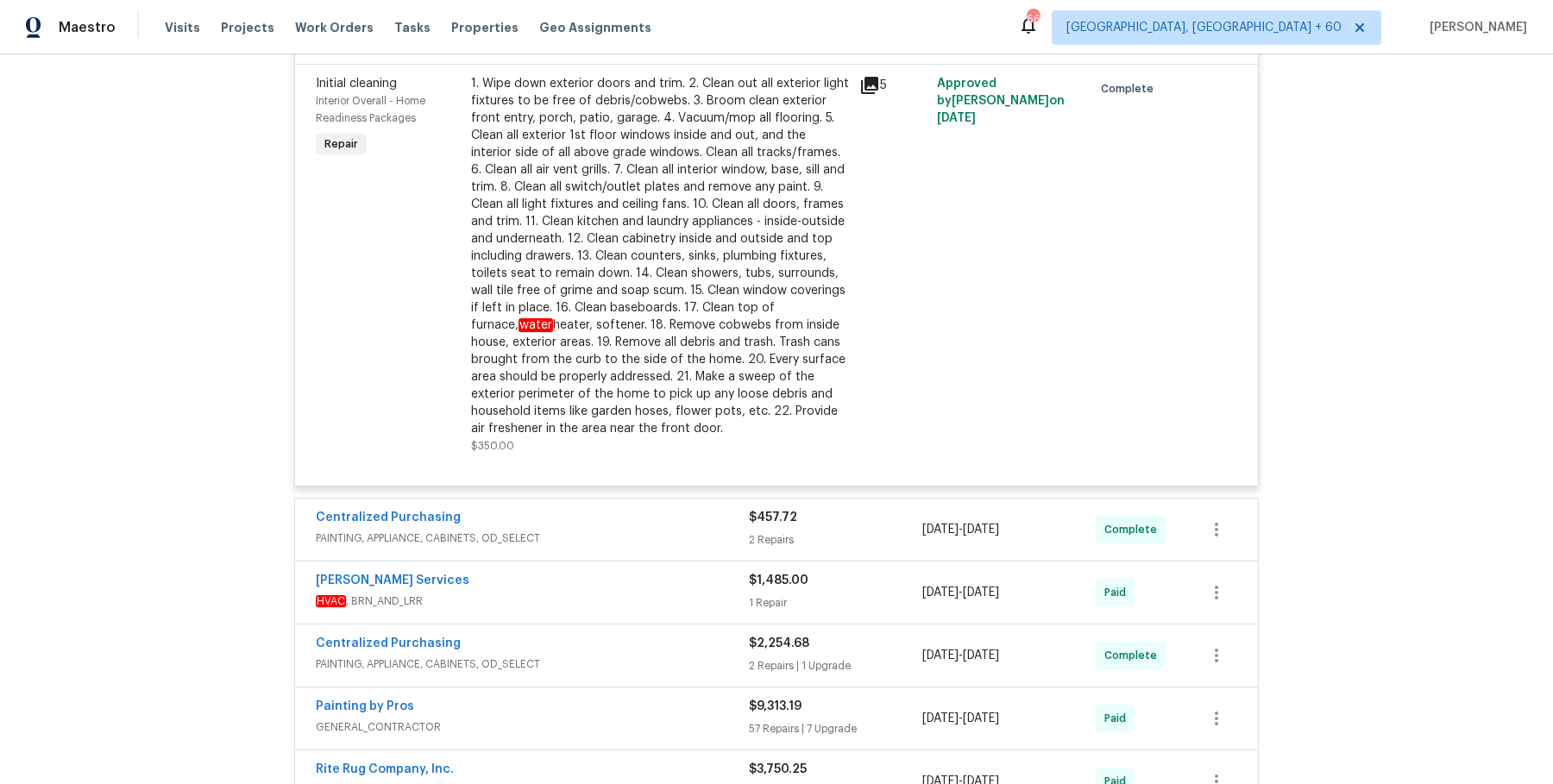
click at [635, 530] on span "PAINTING, APPLIANCE, CABINETS, OD_SELECT" at bounding box center [533, 538] width 433 height 17
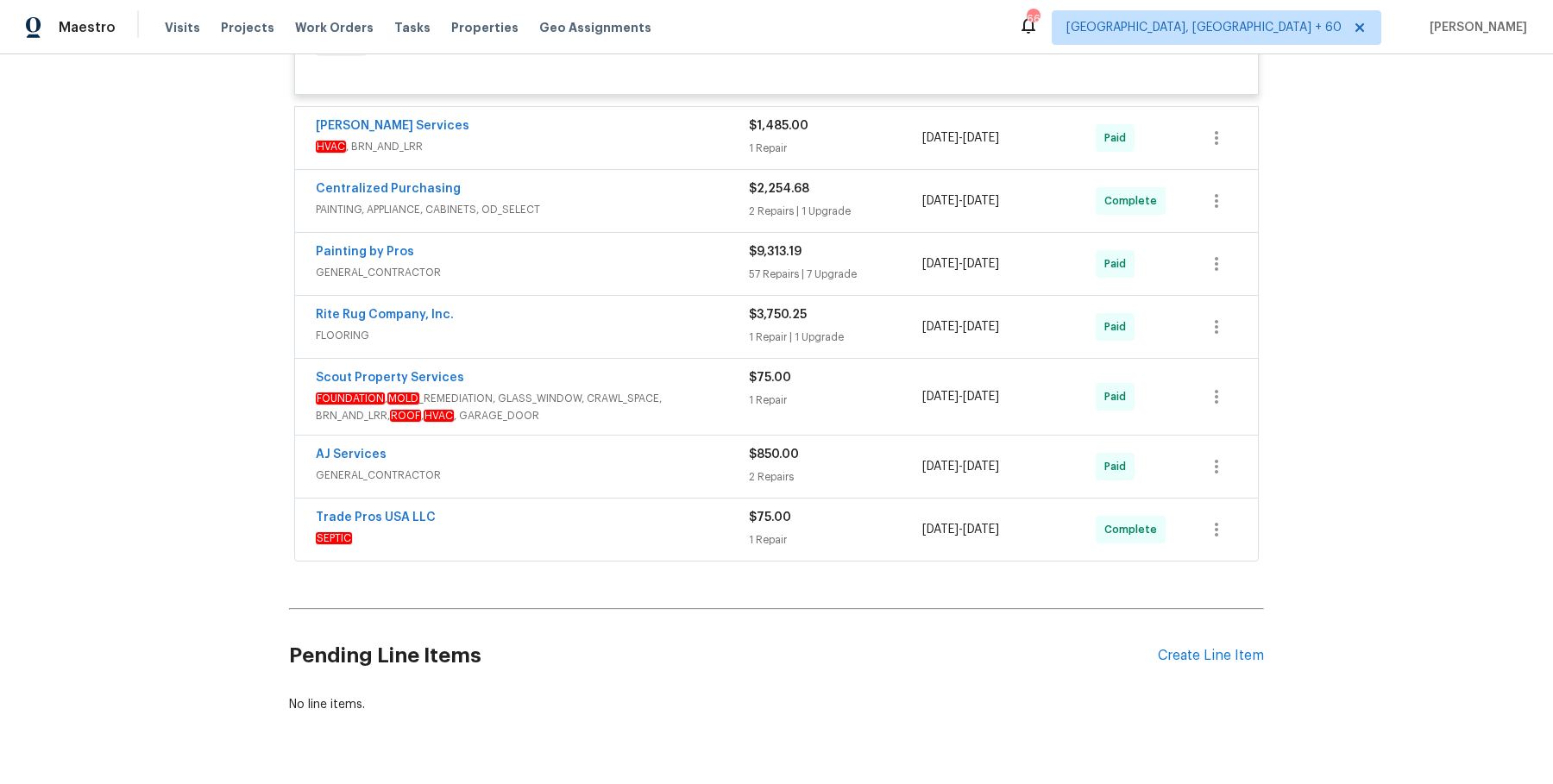
scroll to position [3935, 0]
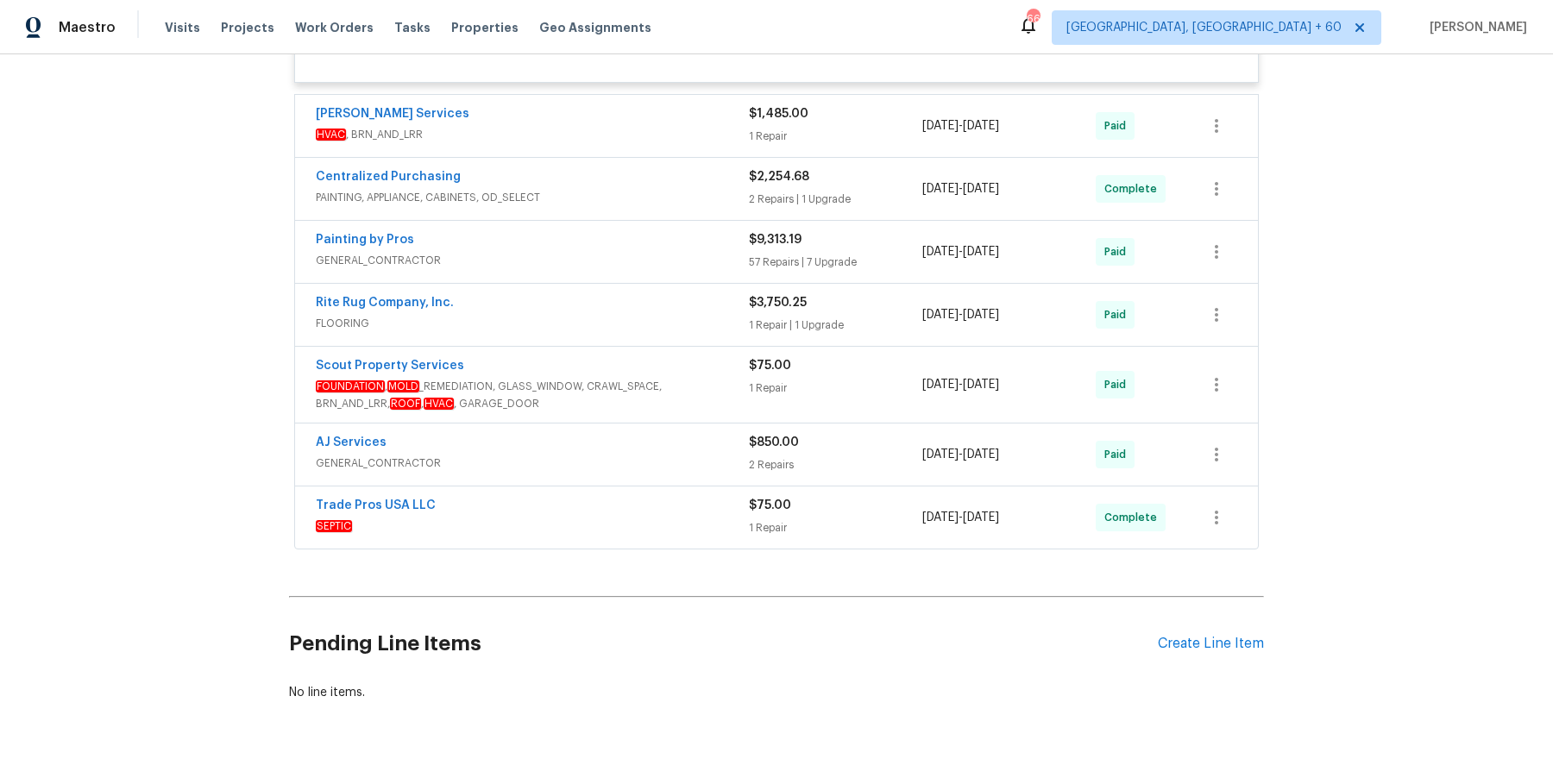
click at [665, 252] on span "GENERAL_CONTRACTOR" at bounding box center [533, 261] width 433 height 17
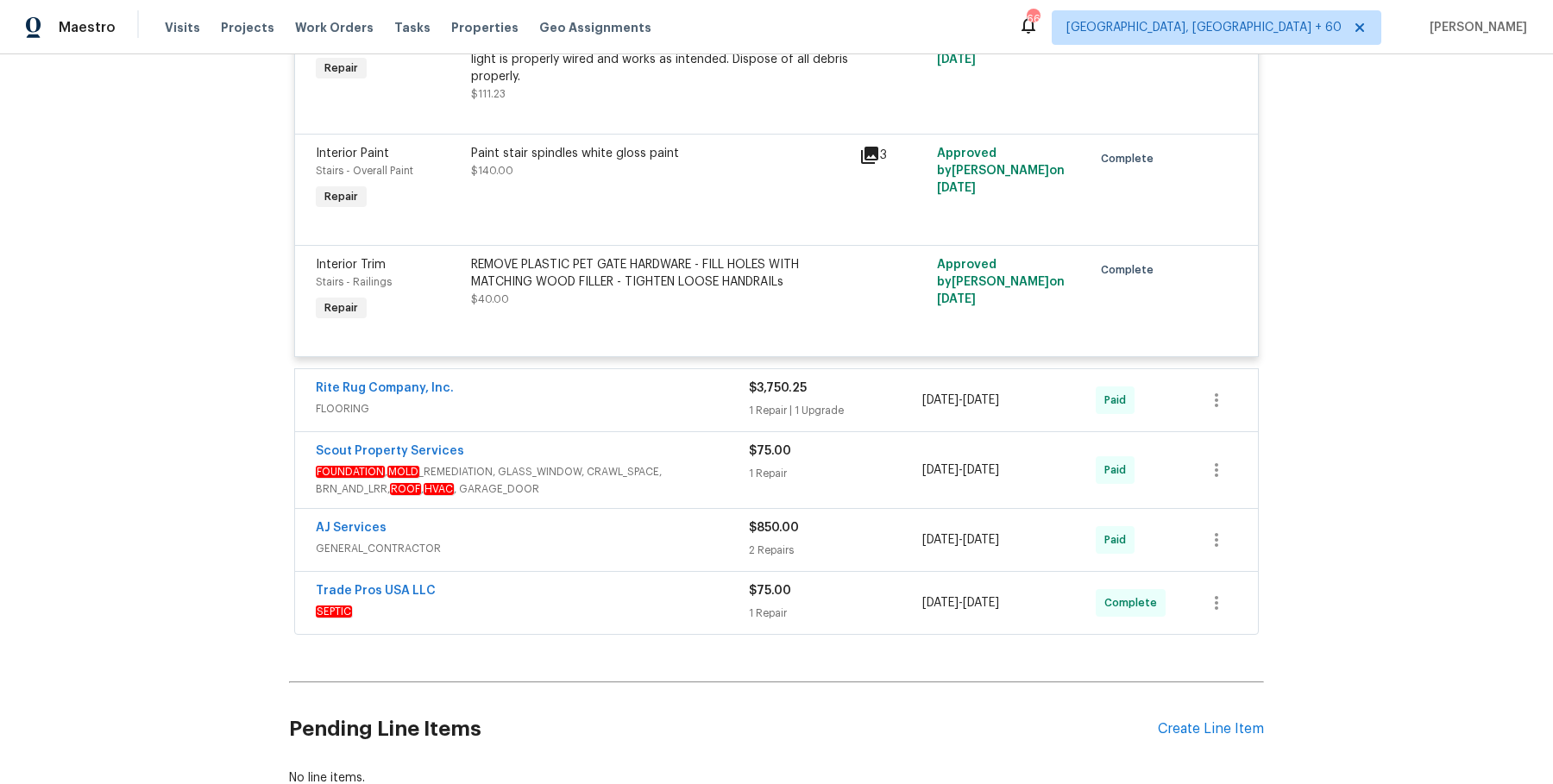
click at [632, 388] on div "Rite Rug Company, Inc." at bounding box center [533, 390] width 433 height 21
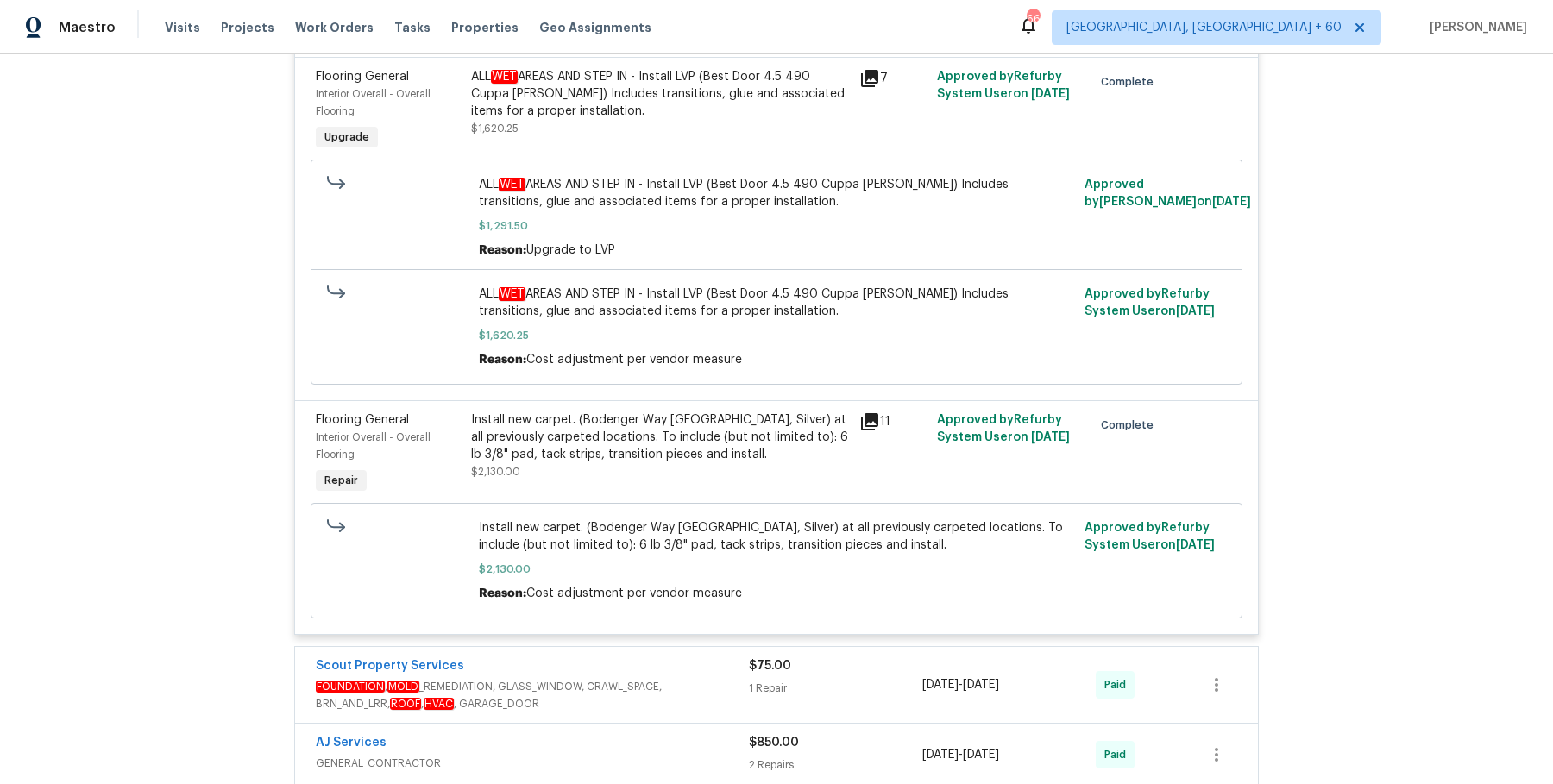
scroll to position [13807, 0]
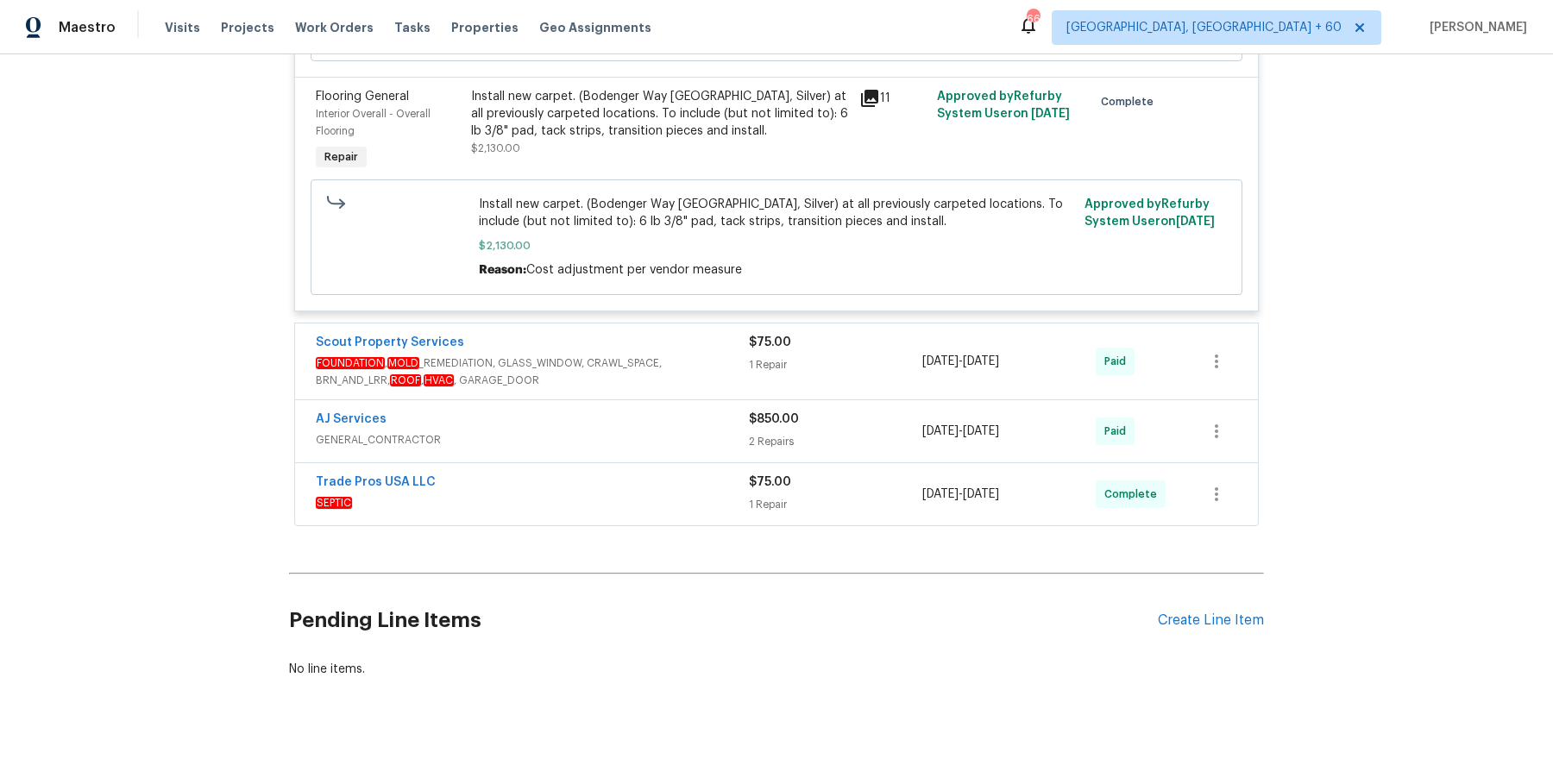
click at [637, 388] on div "Scout Property Services FOUNDATION , MOLD _REMEDIATION, GLASS_WINDOW, CRAWL_SPA…" at bounding box center [776, 361] width 963 height 76
click at [644, 380] on div "Scout Property Services FOUNDATION , MOLD _REMEDIATION, GLASS_WINDOW, CRAWL_SPA…" at bounding box center [776, 361] width 963 height 76
click at [651, 372] on span "FOUNDATION , MOLD _REMEDIATION, GLASS_WINDOW, CRAWL_SPACE, BRN_AND_LRR, ROOF , …" at bounding box center [533, 372] width 433 height 35
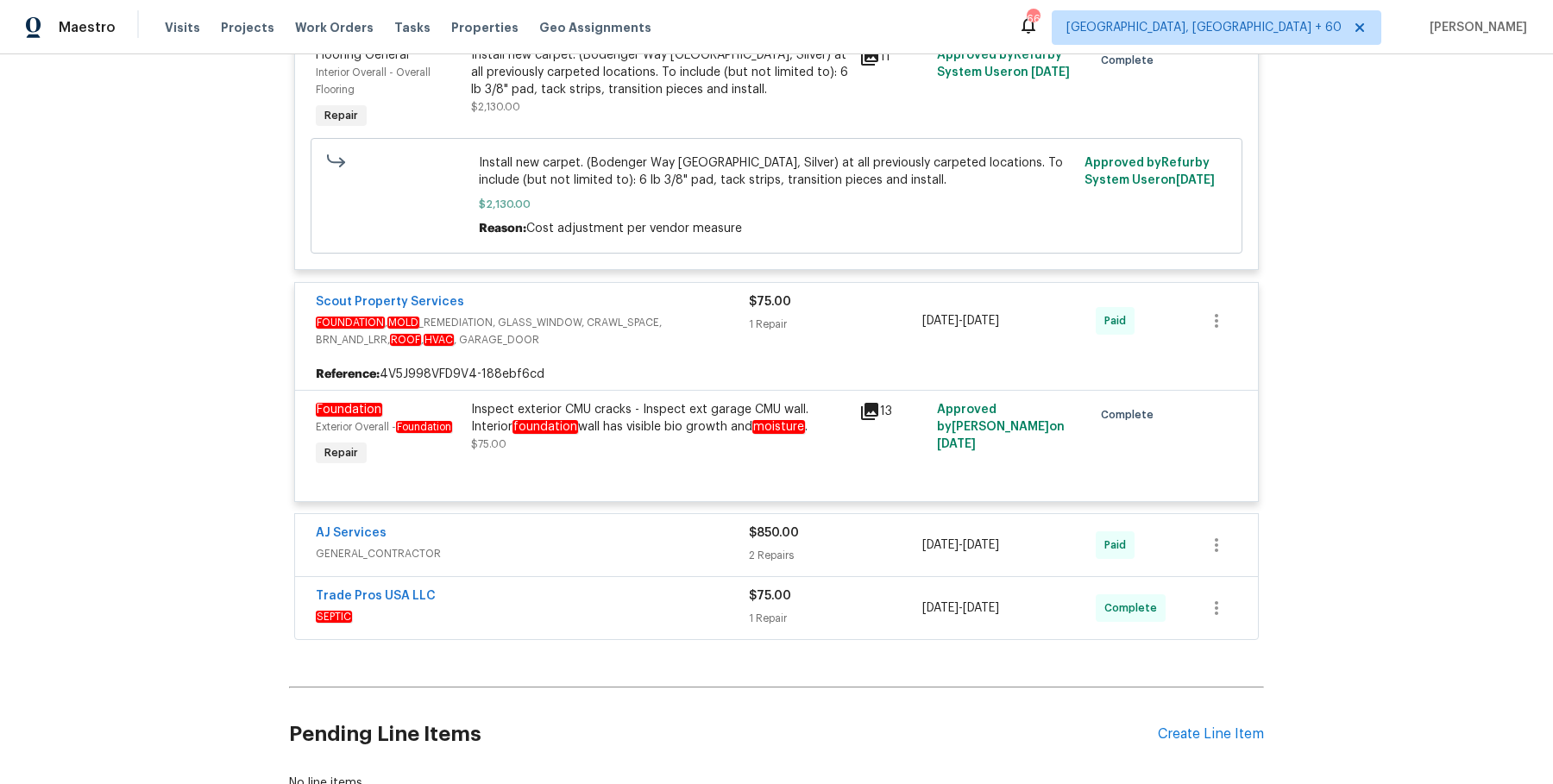
scroll to position [13852, 0]
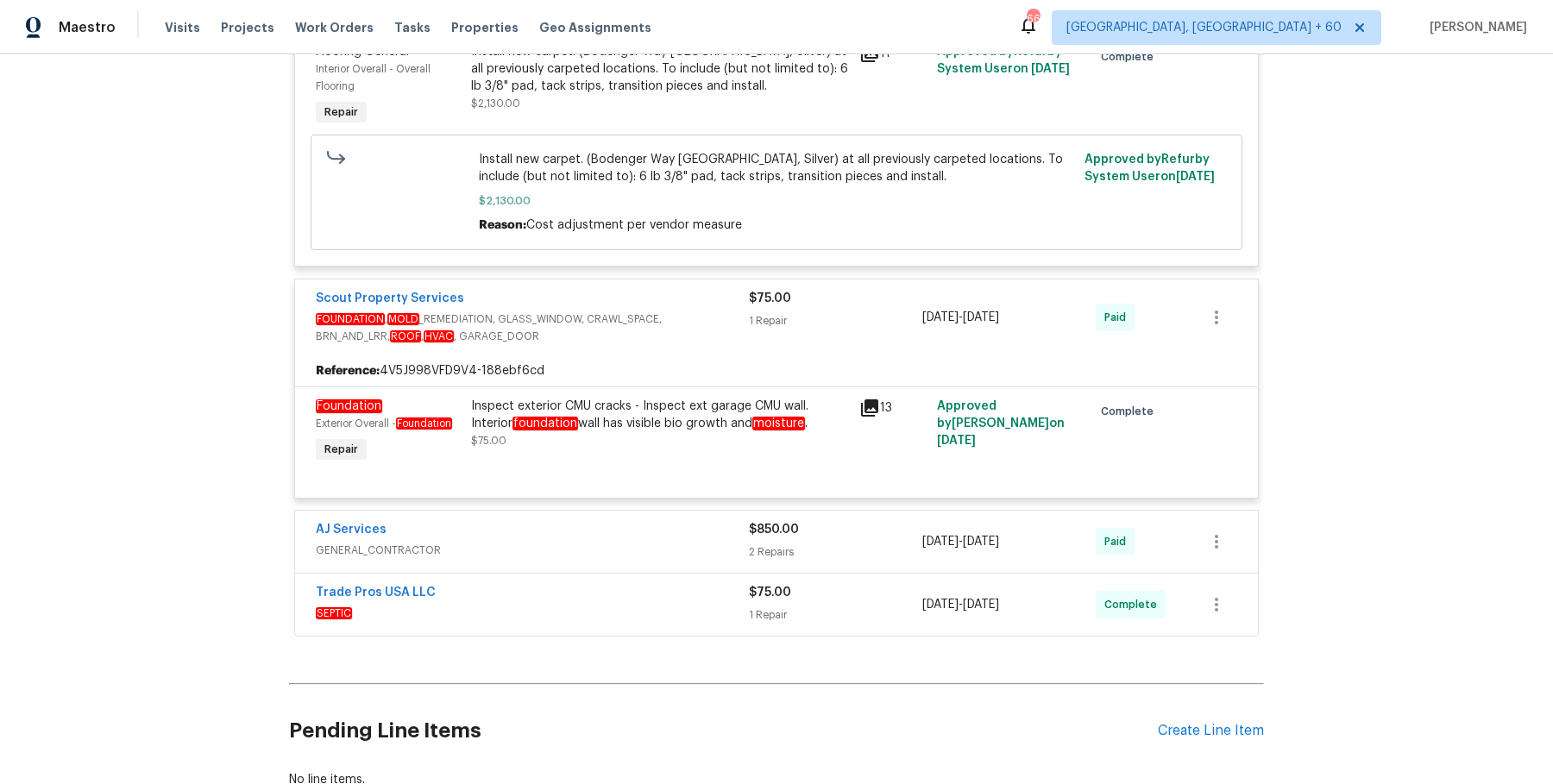
click at [696, 574] on div "Trade Pros USA LLC SEPTIC $75.00 1 Repair 5/28/2025 - 6/2/2025 Complete" at bounding box center [776, 605] width 963 height 62
click at [702, 542] on span "GENERAL_CONTRACTOR" at bounding box center [533, 551] width 433 height 17
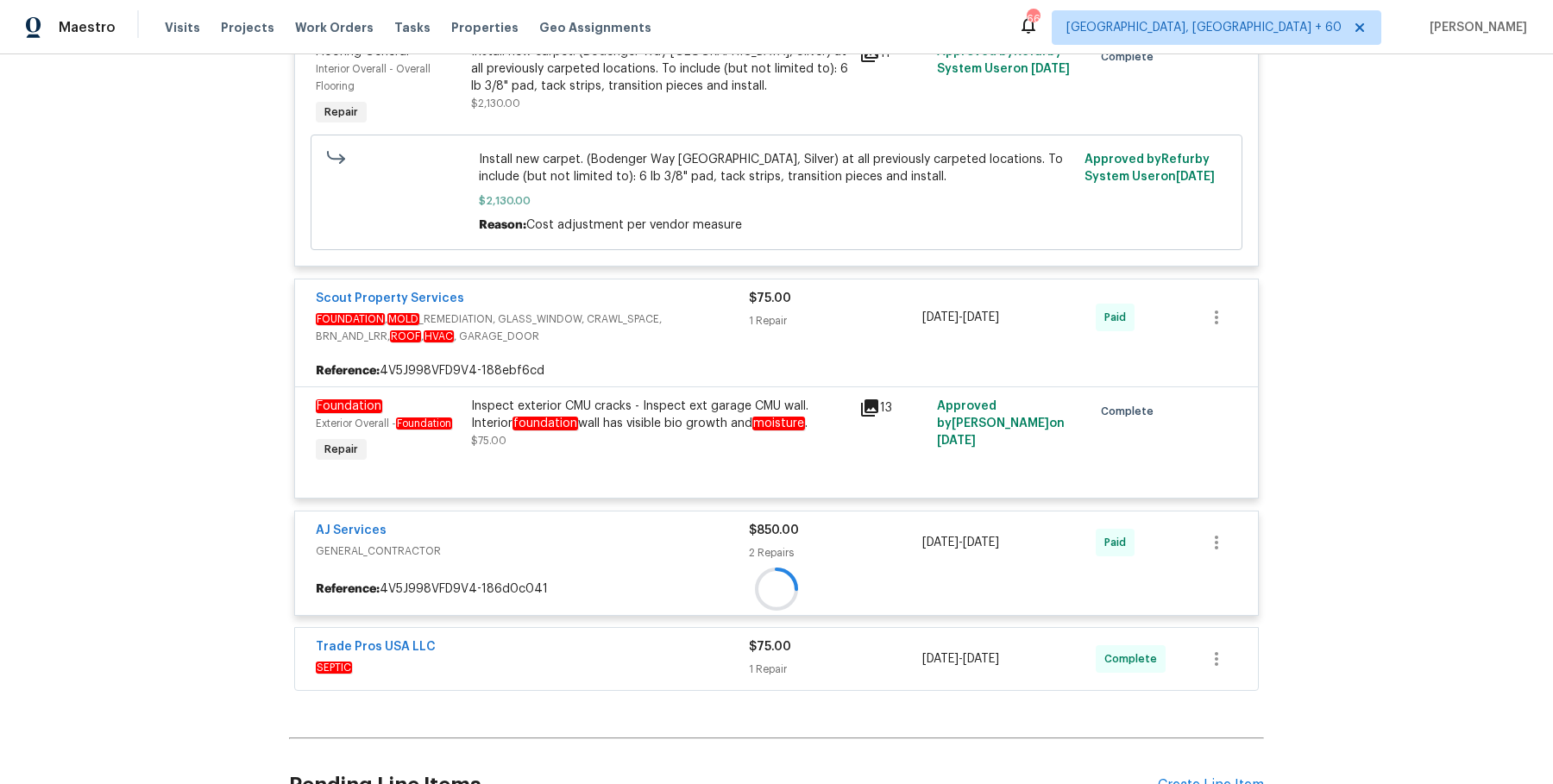
scroll to position [14017, 0]
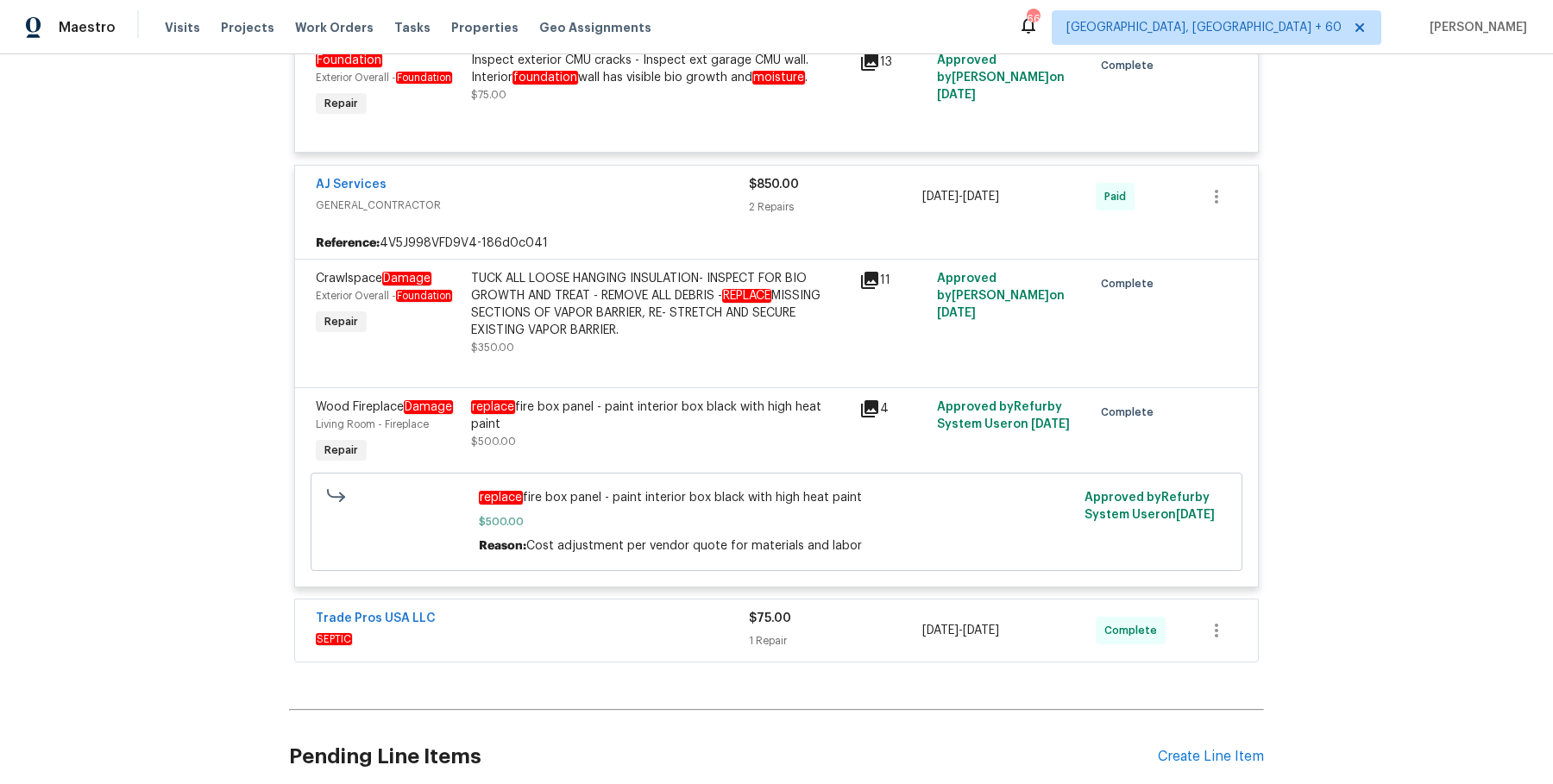
click at [673, 610] on div "Trade Pros USA LLC" at bounding box center [533, 620] width 433 height 21
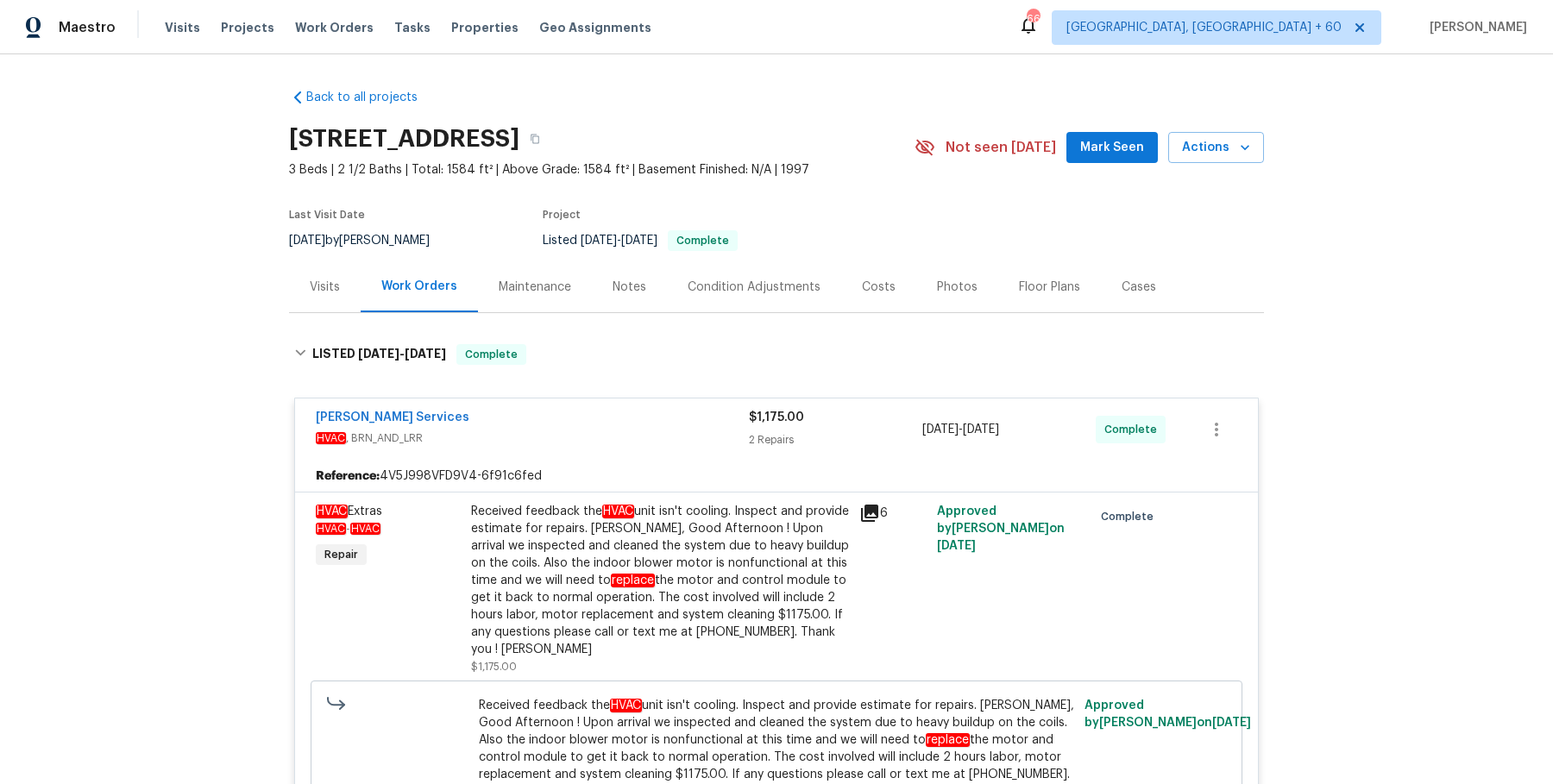
scroll to position [88, 0]
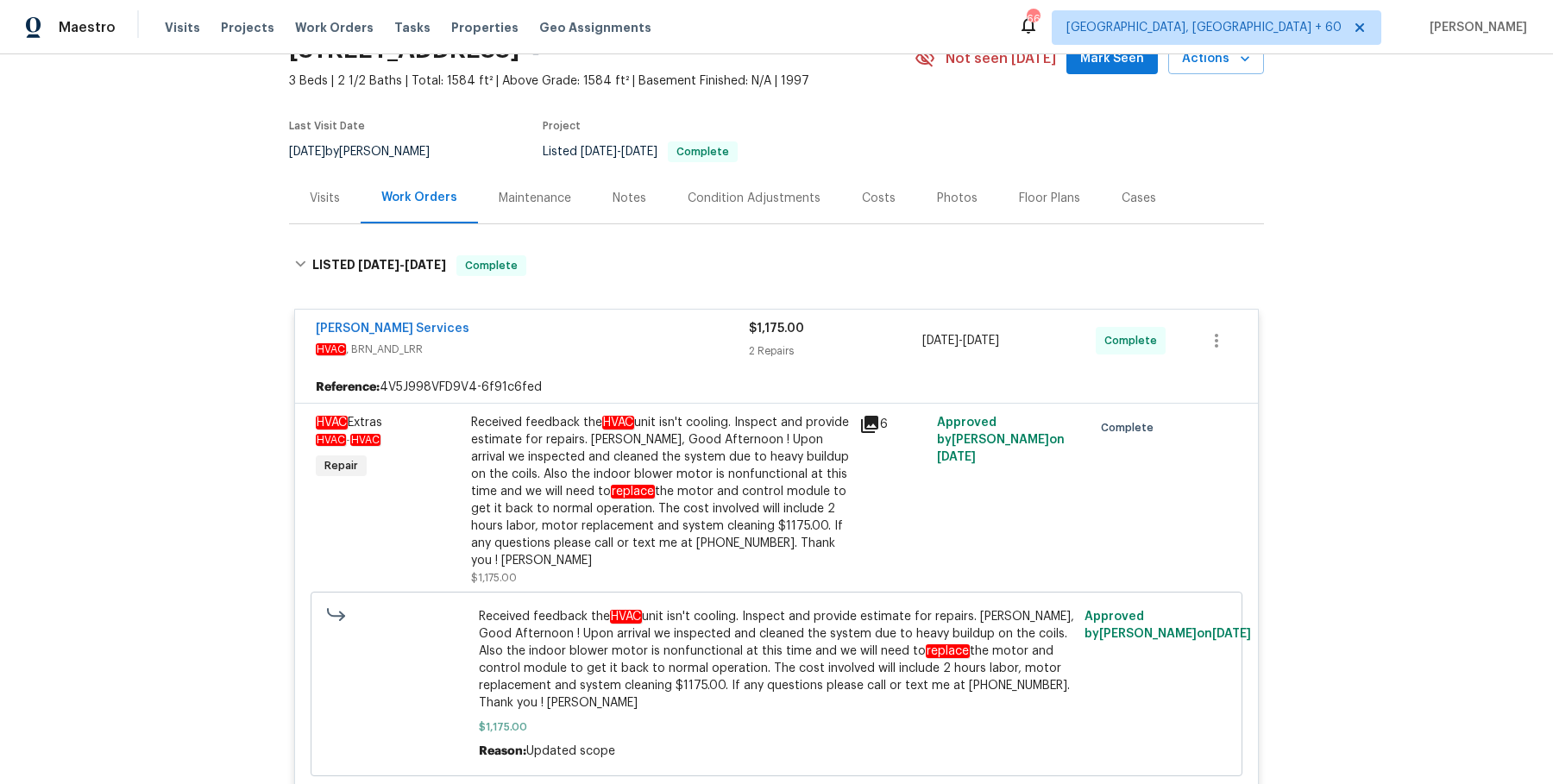
click at [650, 477] on div "Received feedback the HVAC unit isn't cooling. Inspect and provide estimate for…" at bounding box center [661, 491] width 378 height 155
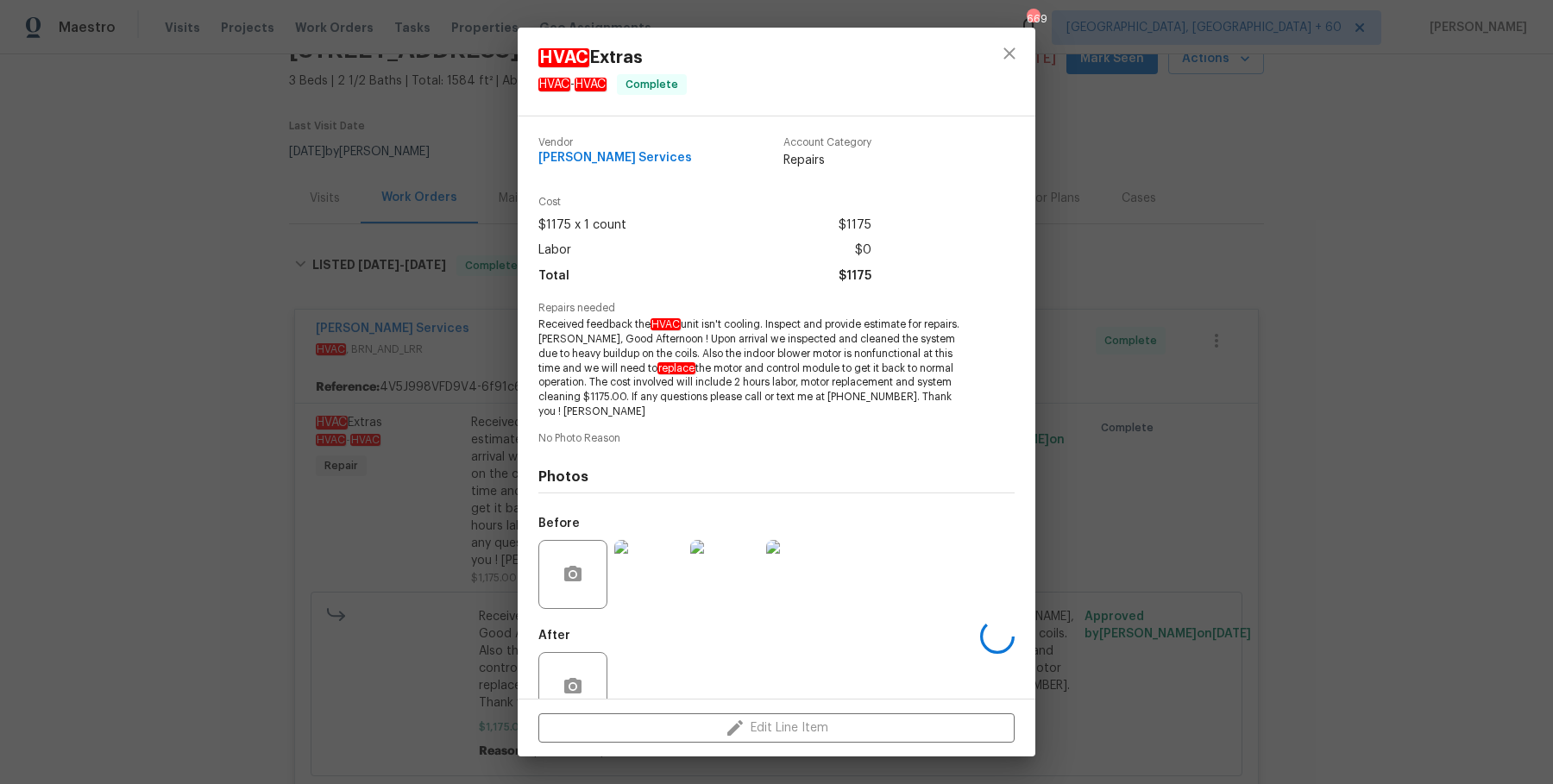
scroll to position [40, 0]
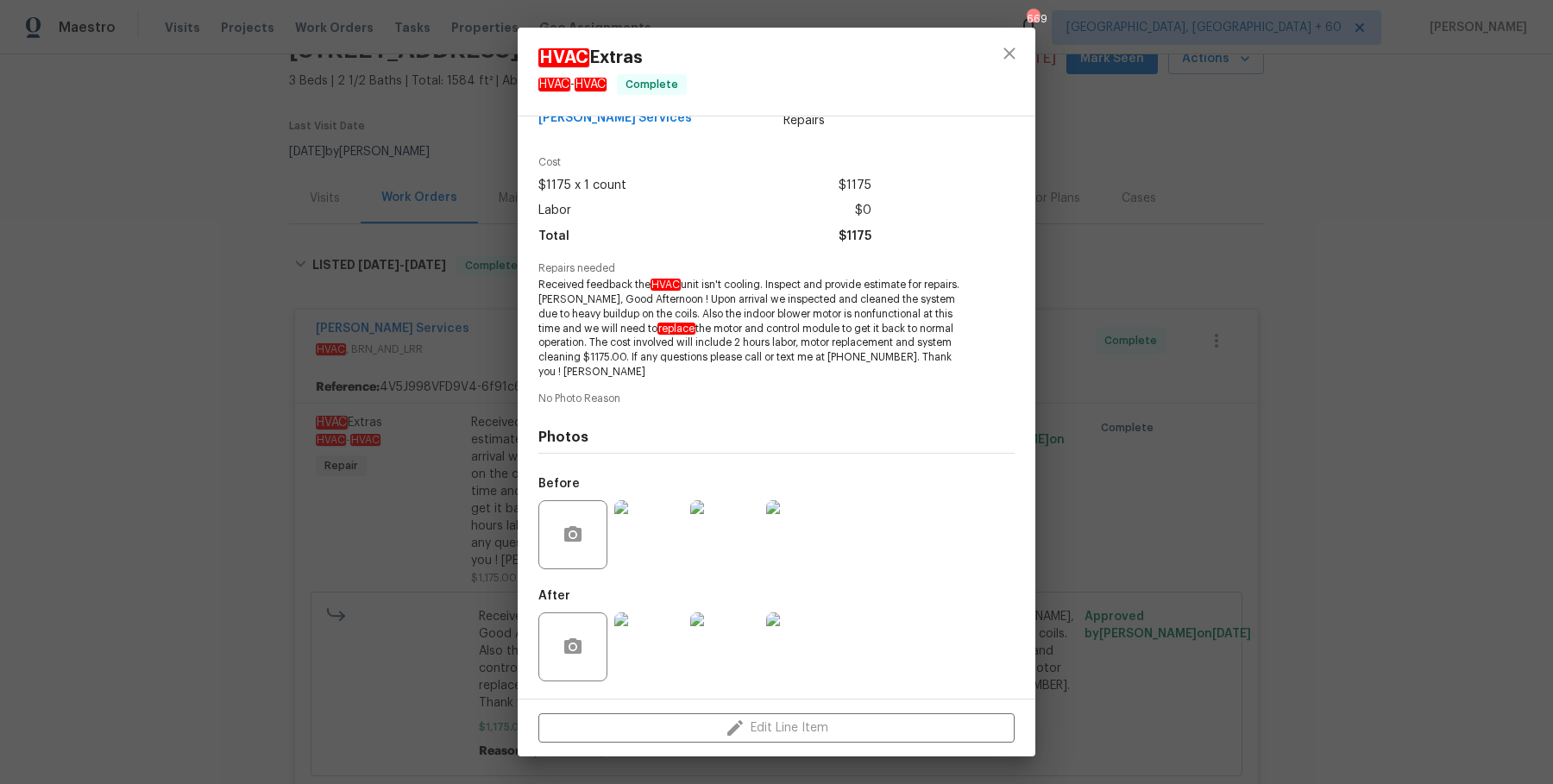
click at [1103, 530] on div "HVAC Extras HVAC - HVAC Complete Vendor Tony Barrett Services Account Category …" at bounding box center [776, 392] width 1553 height 784
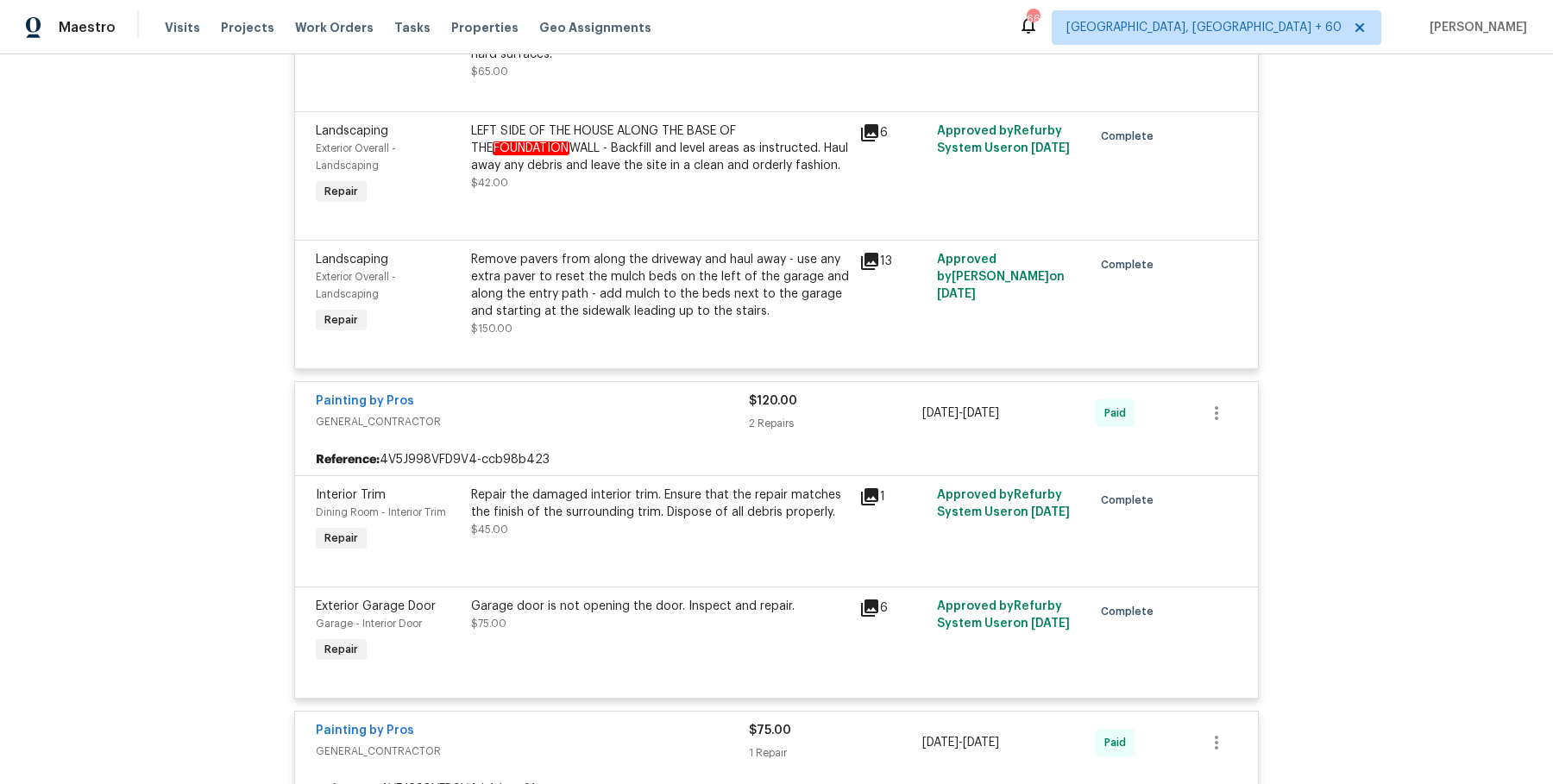
scroll to position [0, 0]
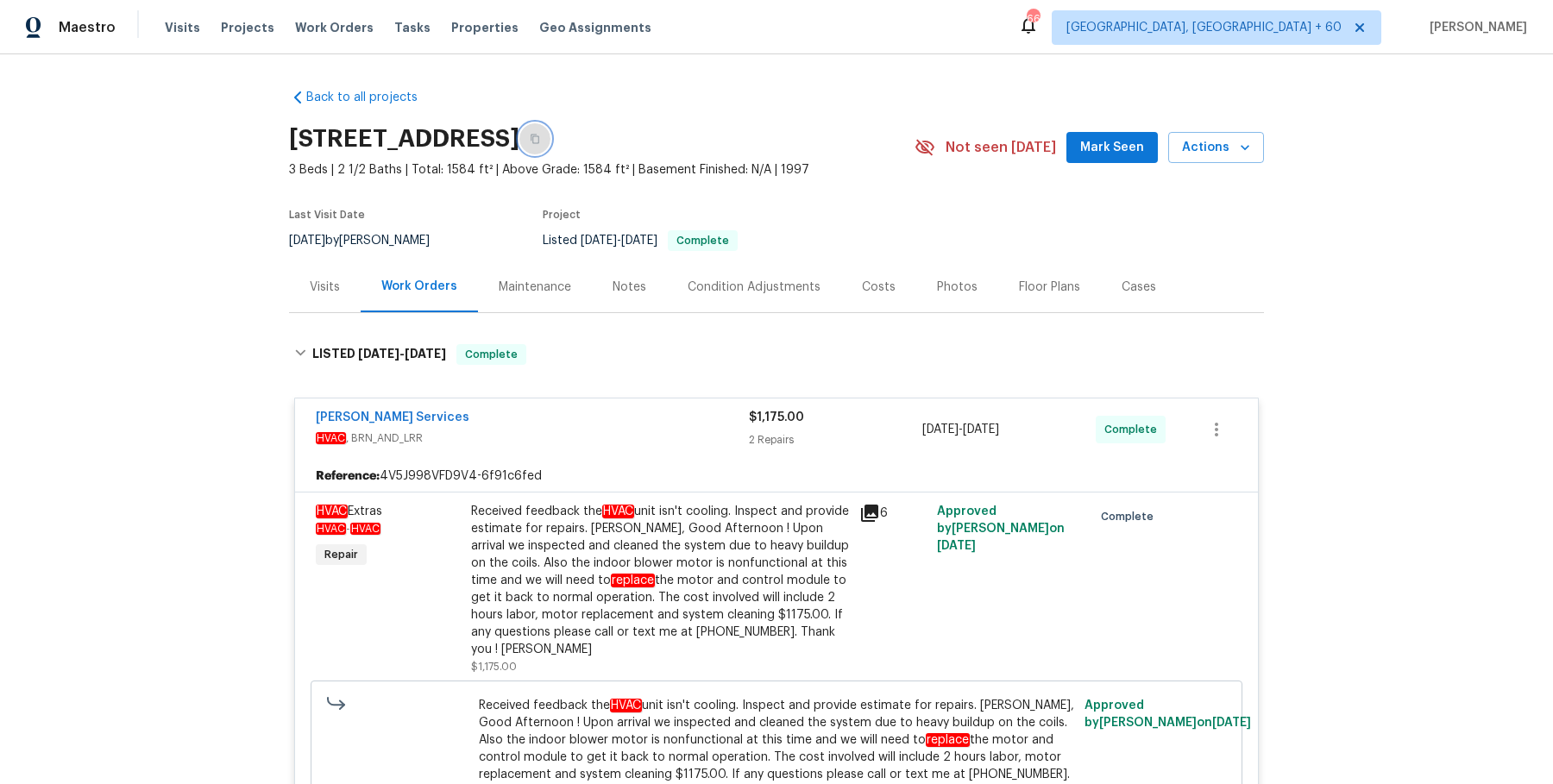
click at [551, 149] on button "button" at bounding box center [535, 138] width 31 height 31
click at [312, 29] on span "Work Orders" at bounding box center [334, 27] width 78 height 17
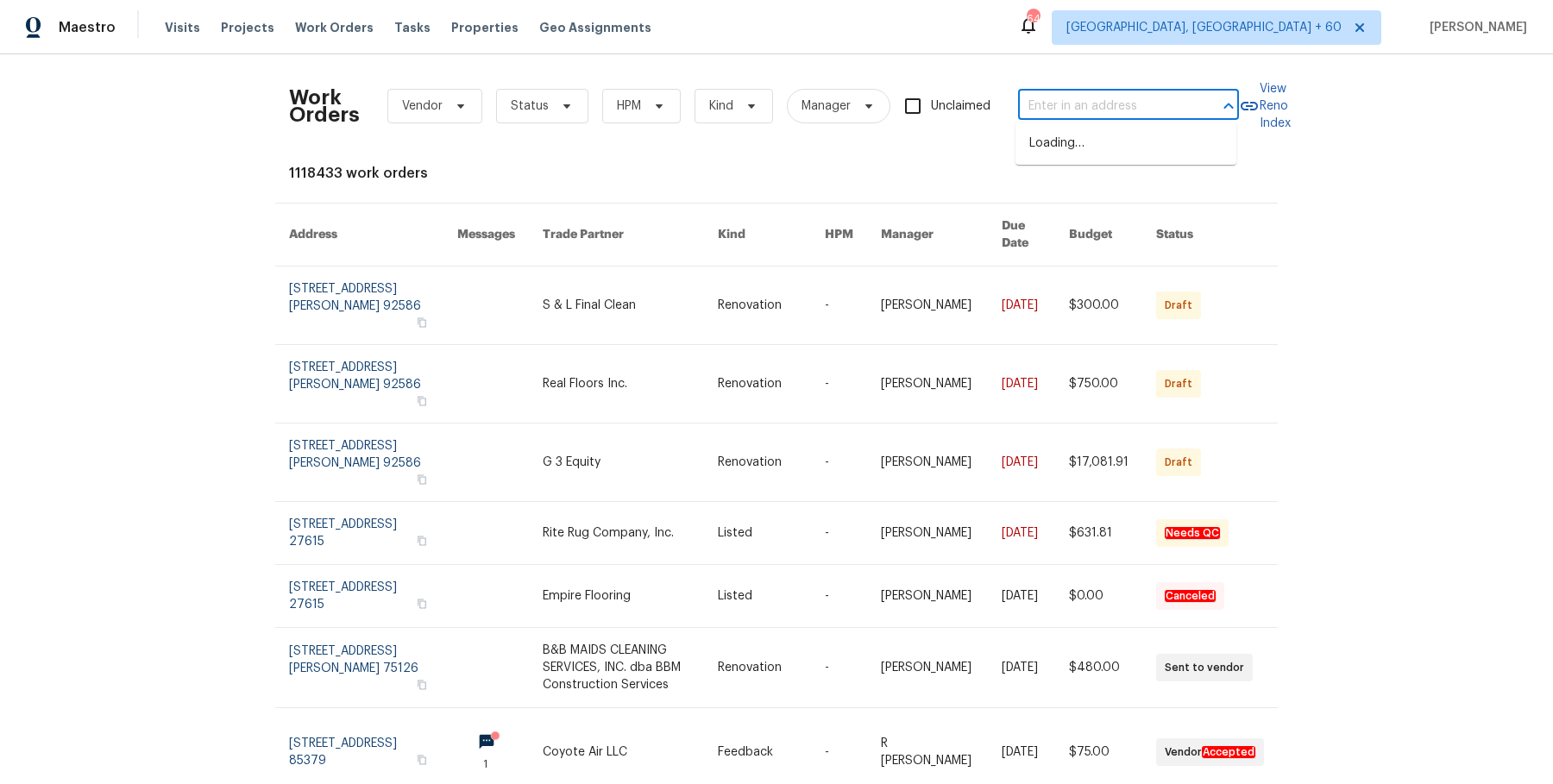
click at [1036, 99] on input "text" at bounding box center [1104, 106] width 172 height 26
paste input "108 Nancy Ave Pleasant View, TN 37146"
type input "108 Nancy Ave Pleasant View, TN 37146"
click at [1083, 143] on li "108 Nancy Ave, Pleasant View, TN 37146" at bounding box center [1126, 153] width 221 height 47
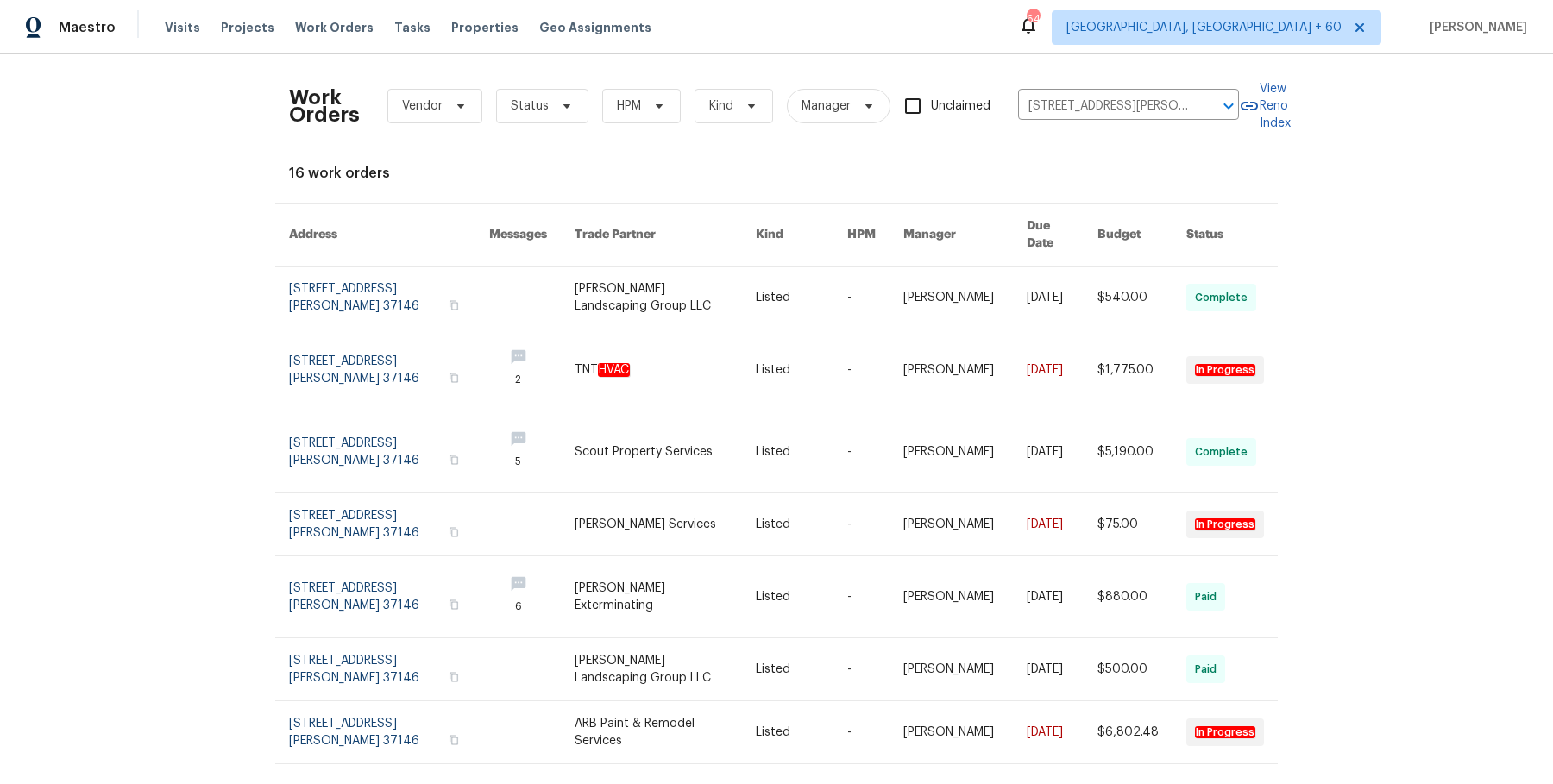
click at [876, 275] on link at bounding box center [875, 297] width 56 height 62
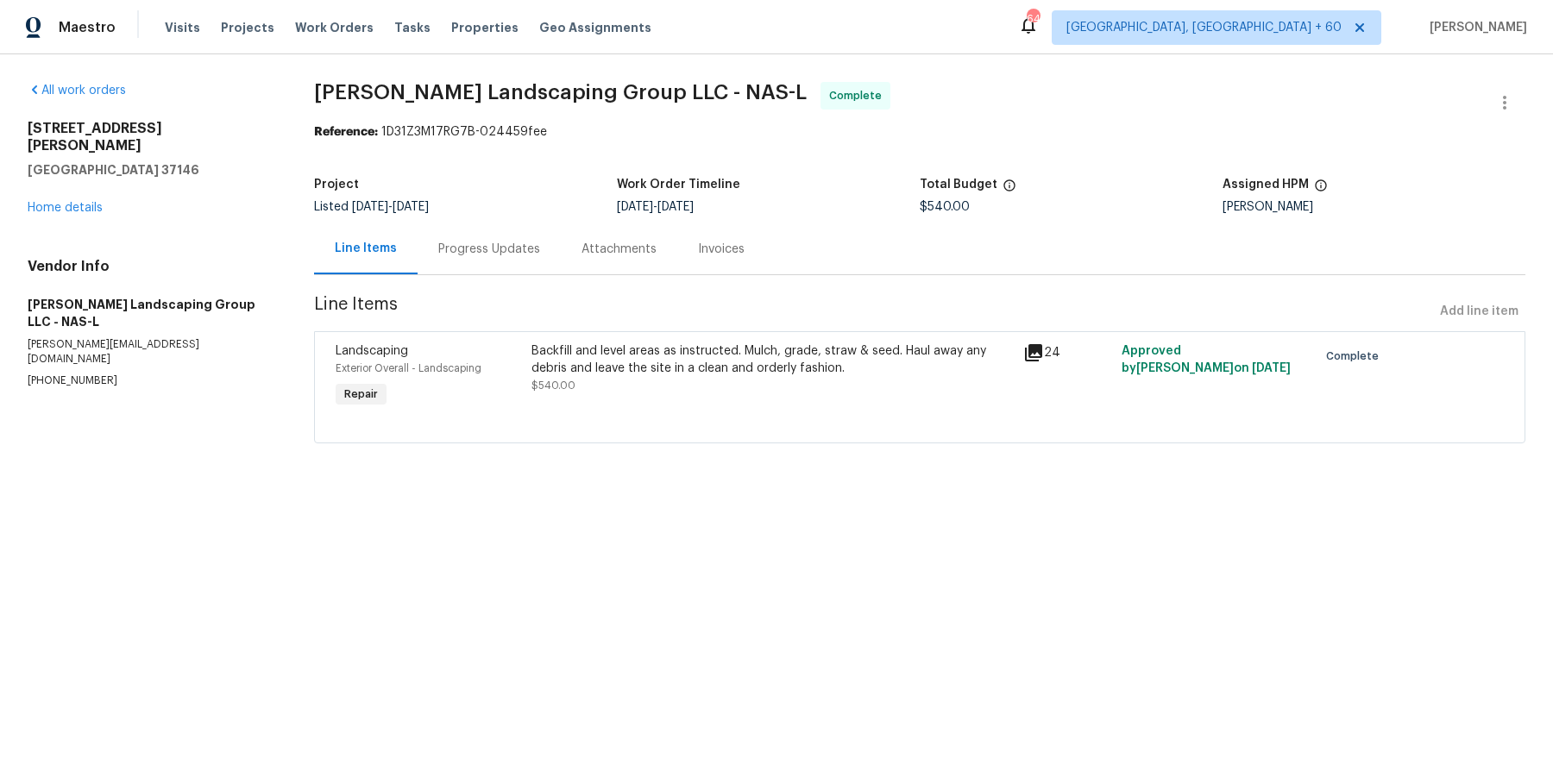
click at [72, 204] on div "All work orders 108 Nancy Ave Pleasant View, TN 37146 Home details Vendor Info …" at bounding box center [150, 234] width 245 height 306
click at [85, 182] on div "108 Nancy Ave Pleasant View, TN 37146 Home details" at bounding box center [150, 168] width 245 height 97
click at [81, 202] on link "Home details" at bounding box center [65, 208] width 75 height 12
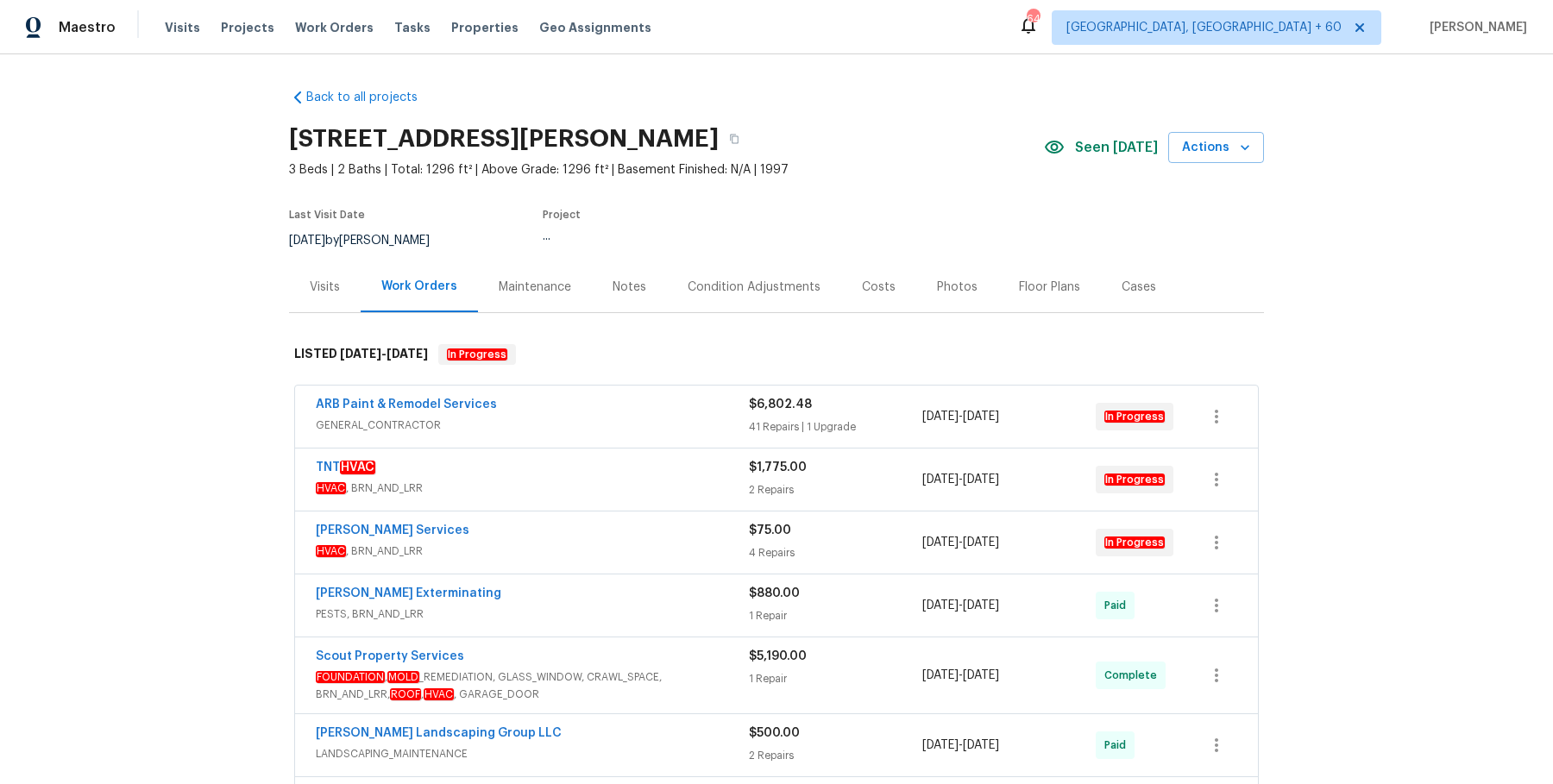
click at [547, 420] on span "GENERAL_CONTRACTOR" at bounding box center [533, 425] width 433 height 17
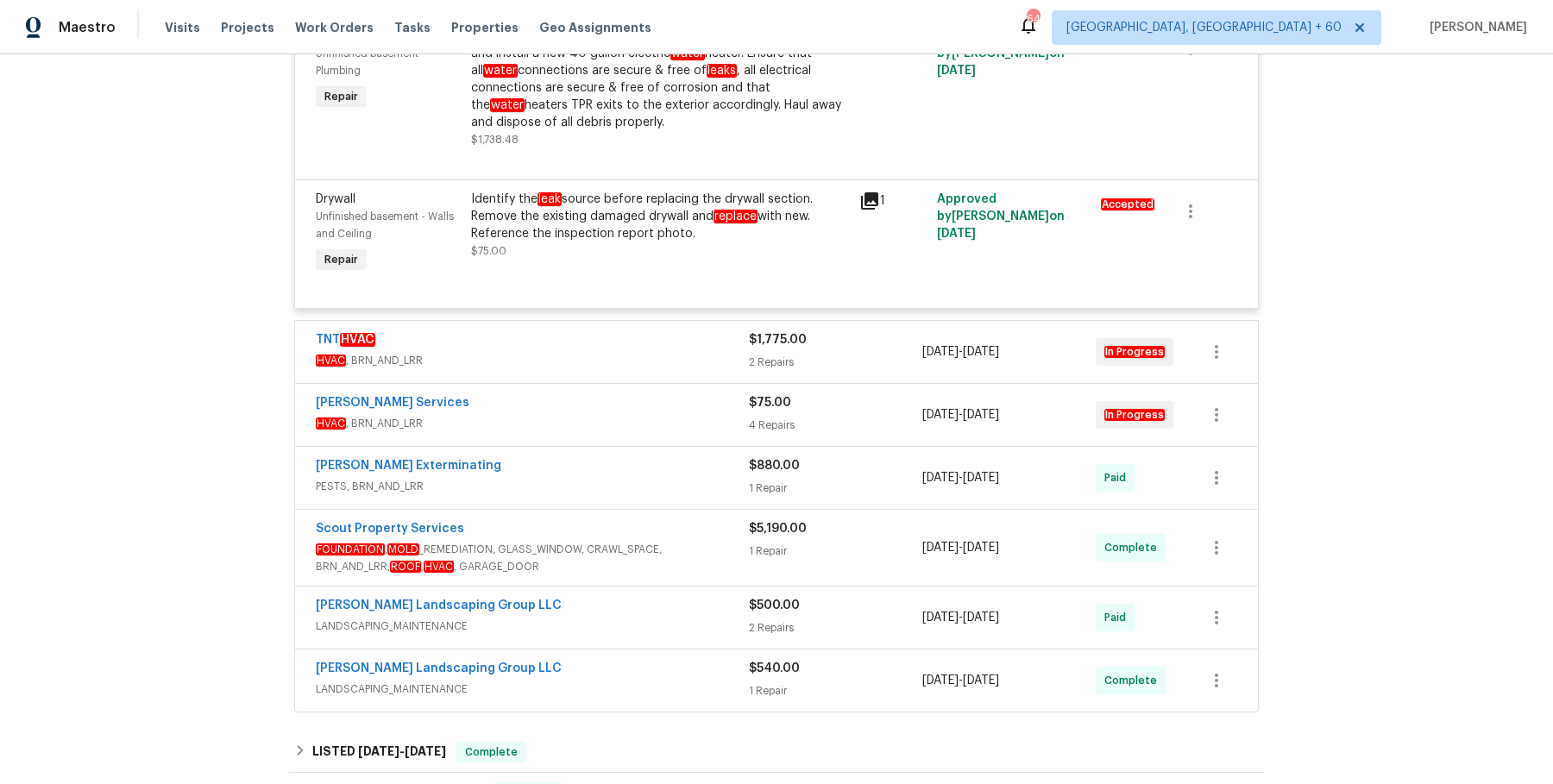
scroll to position [5928, 0]
click at [693, 344] on div "TNT HVAC" at bounding box center [533, 343] width 433 height 21
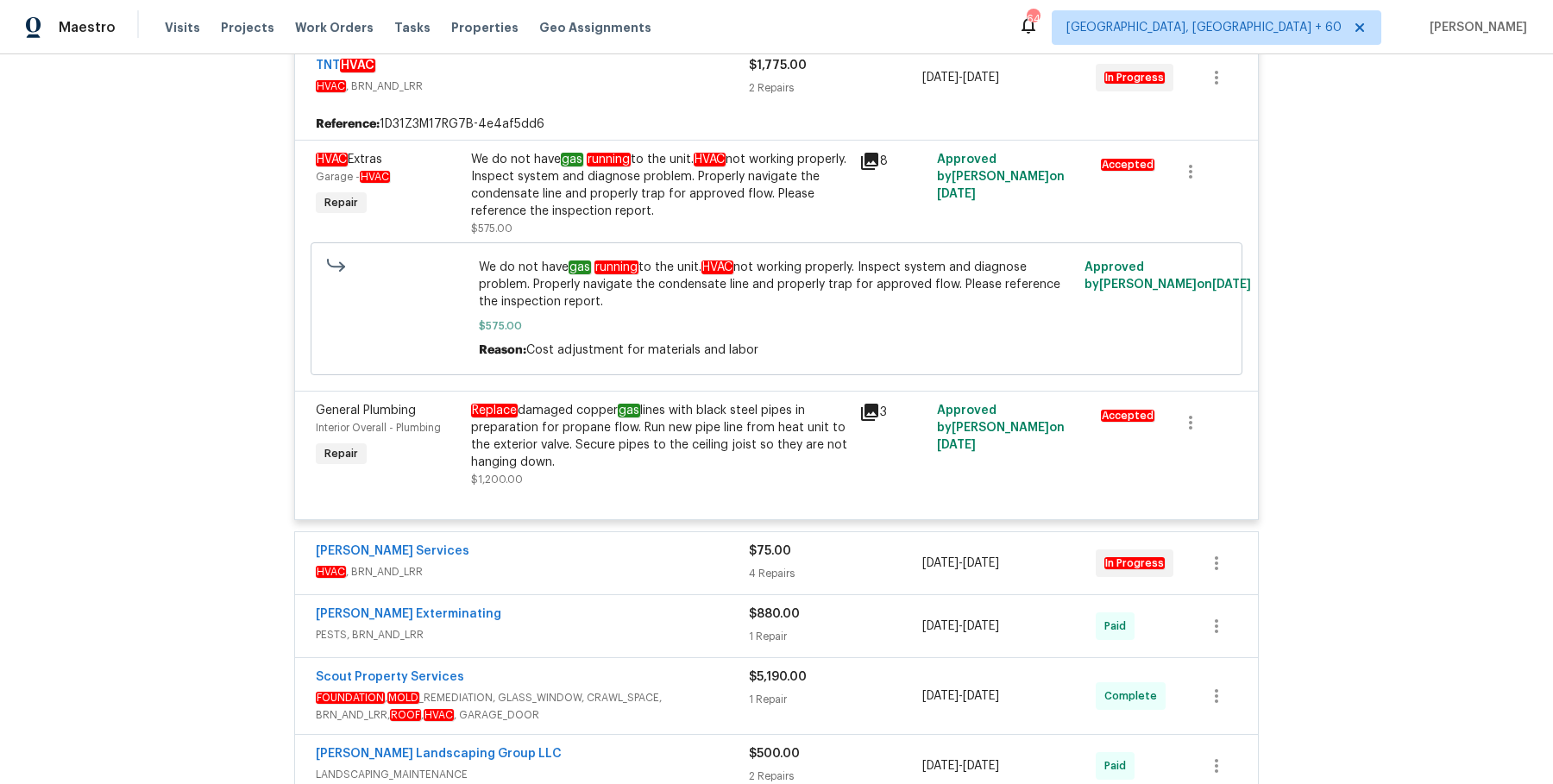
scroll to position [6245, 0]
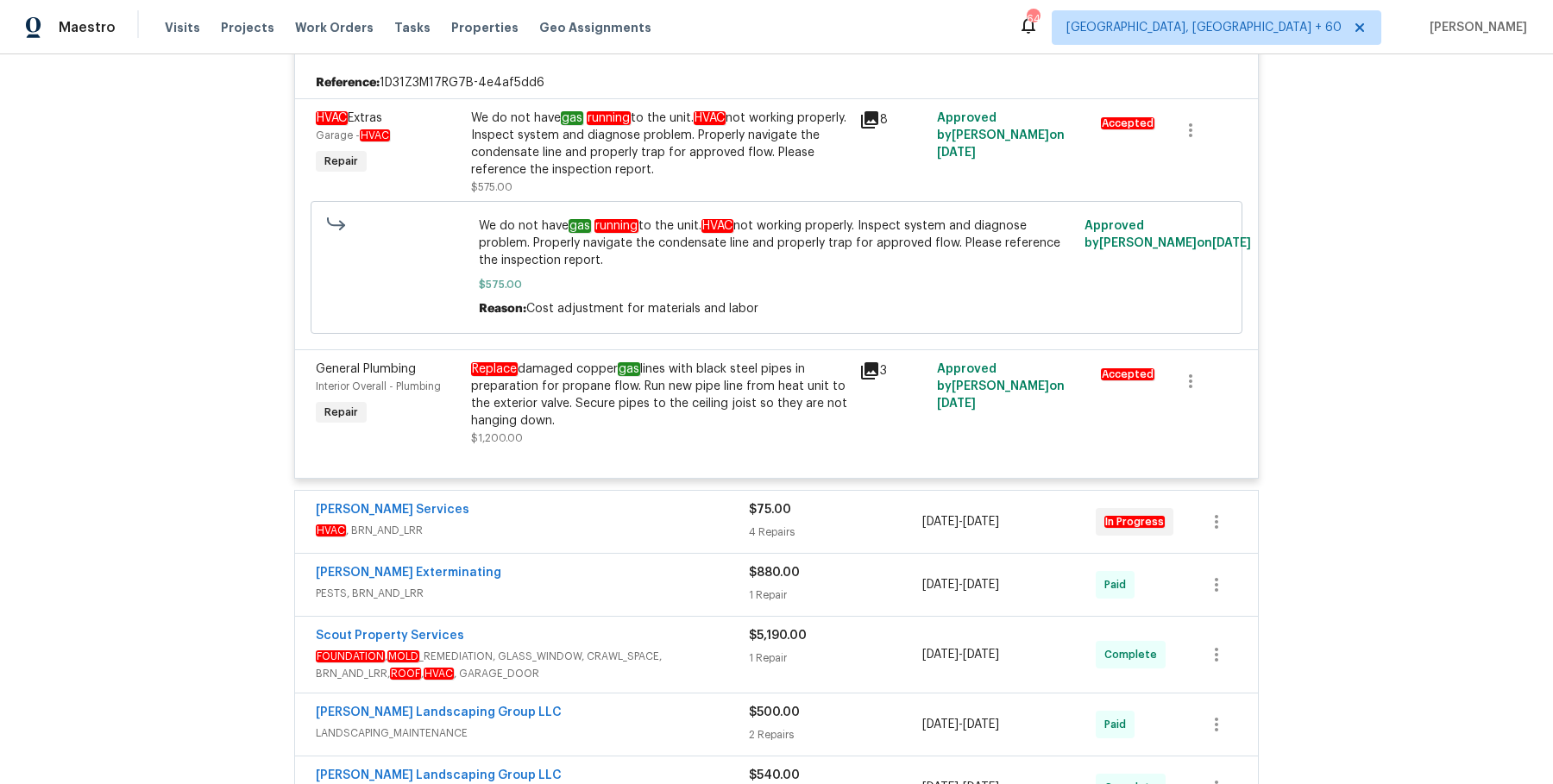
click at [675, 504] on div "Tony Barrett Services" at bounding box center [533, 512] width 433 height 21
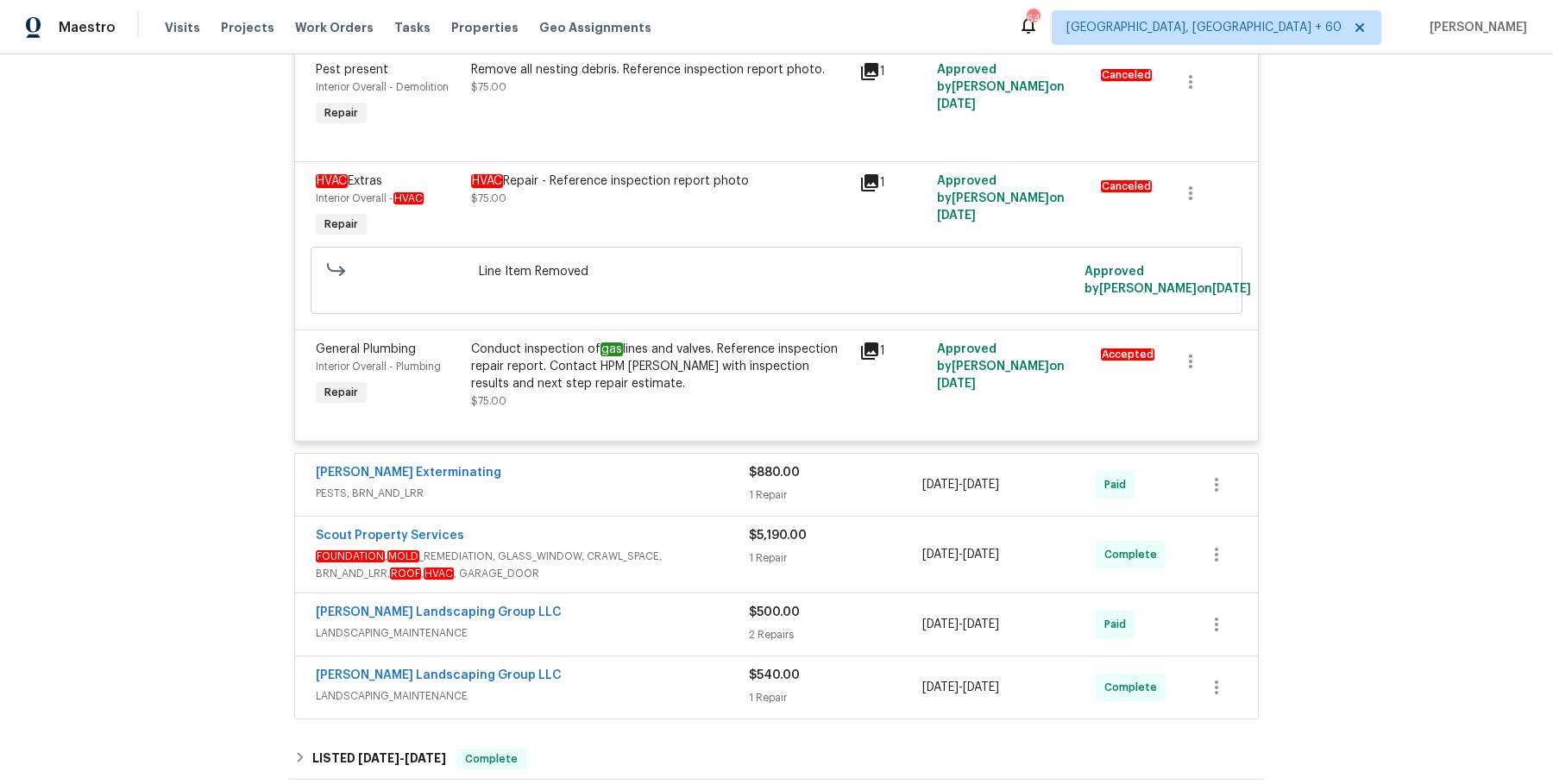
scroll to position [6958, 0]
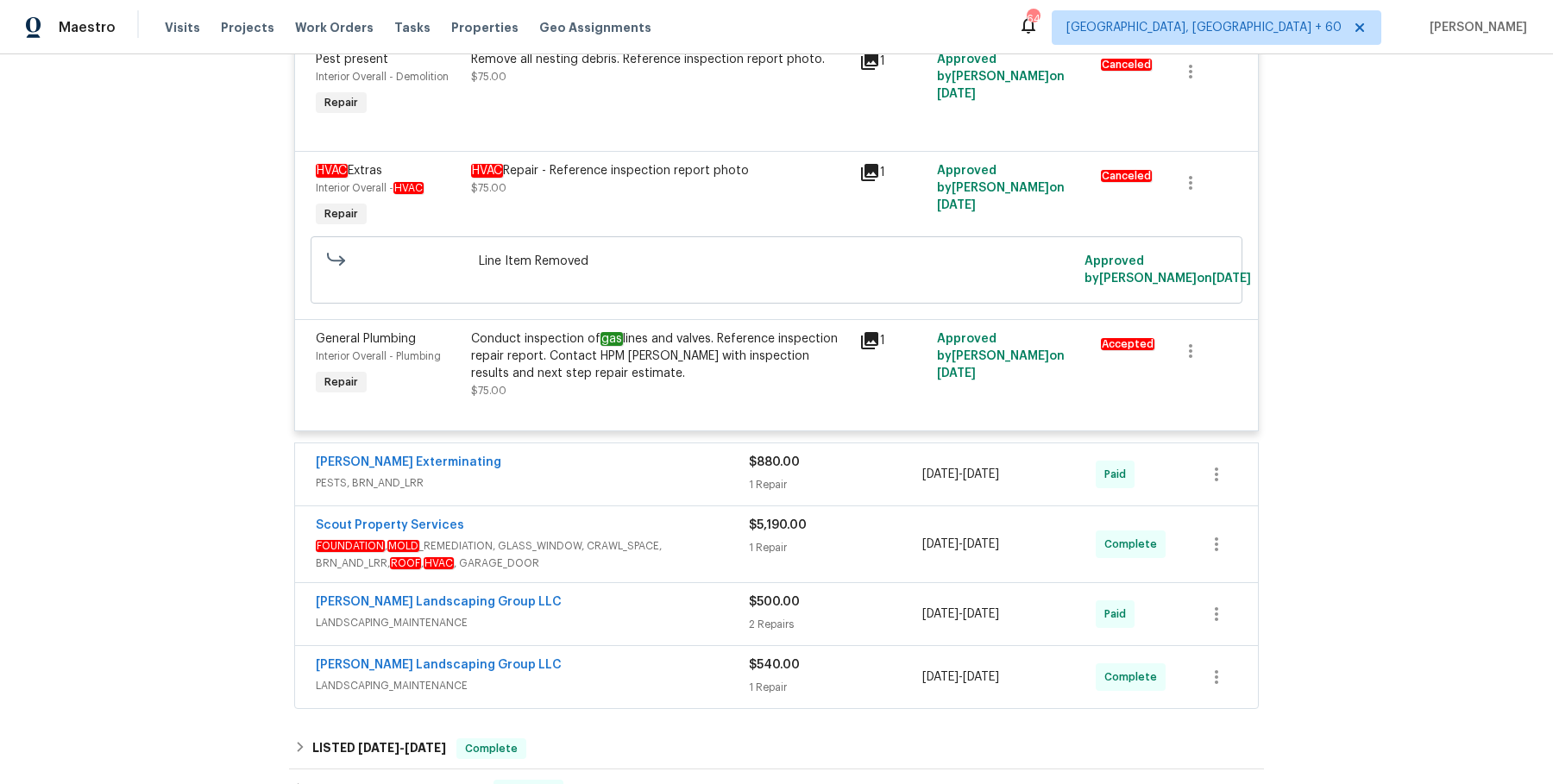
click at [710, 484] on div "Belle Meade Exterminating PESTS, BRN_AND_LRR" at bounding box center [533, 474] width 433 height 41
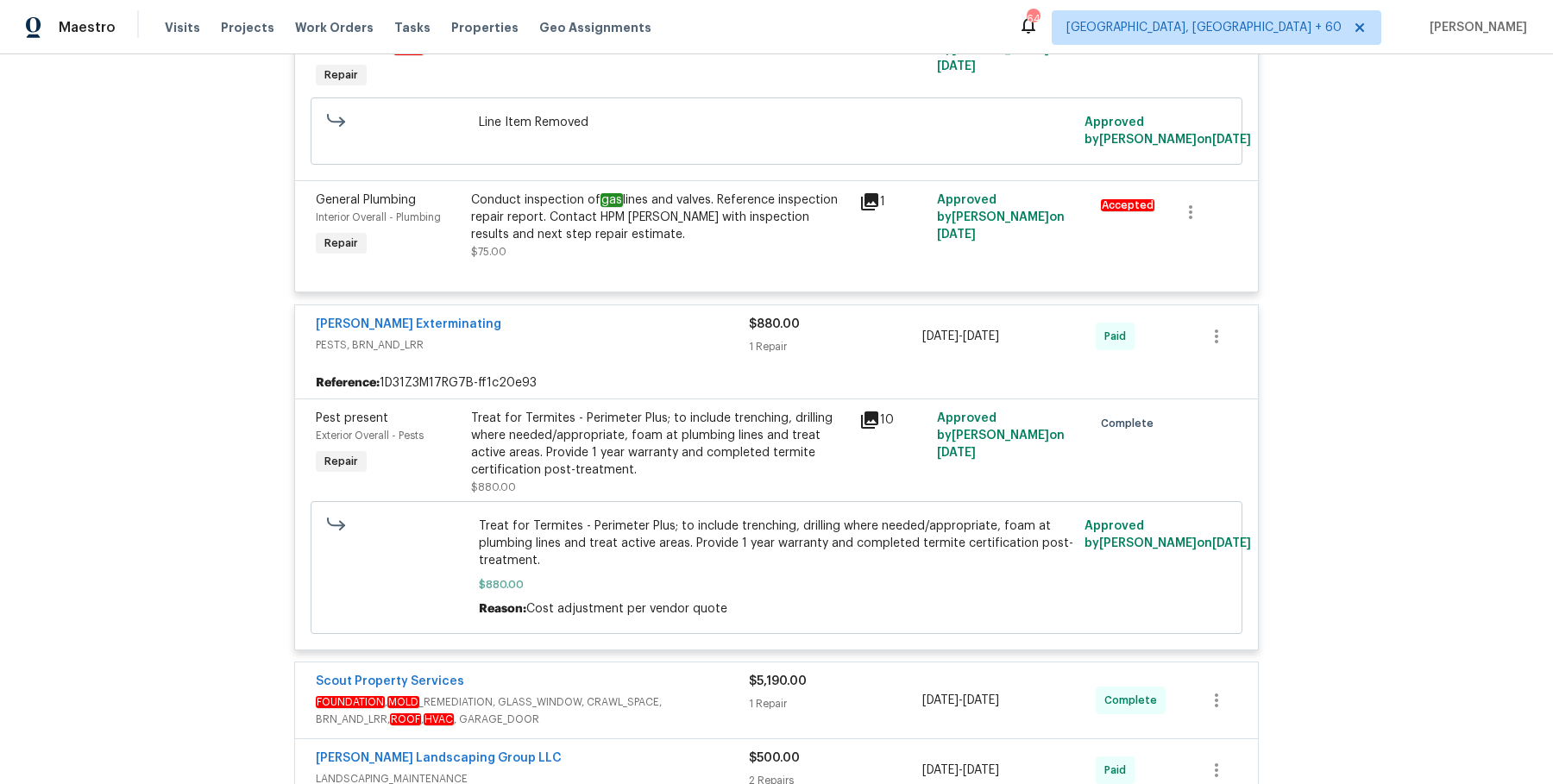
click at [638, 681] on div "Scout Property Services" at bounding box center [533, 683] width 433 height 21
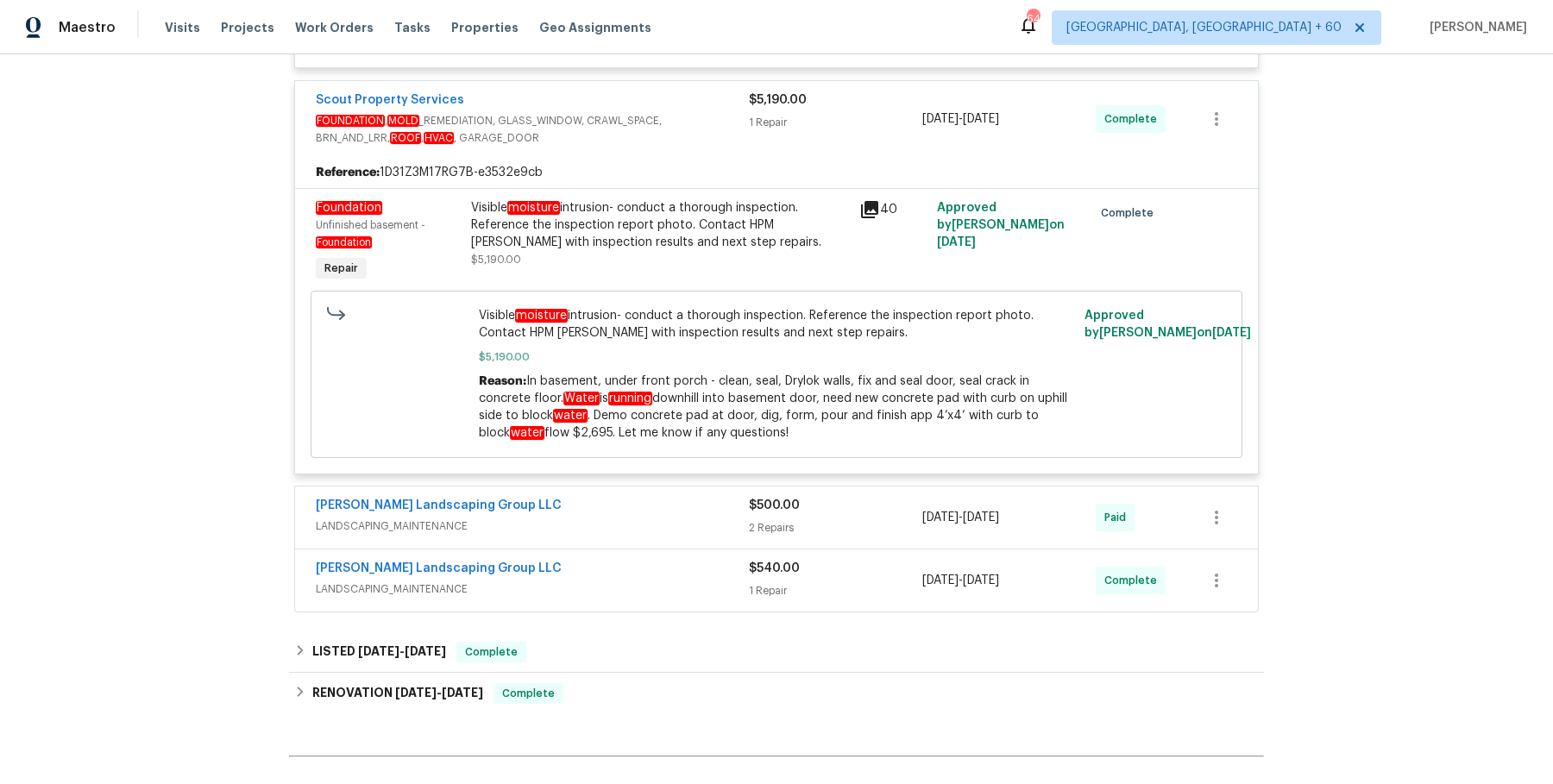
scroll to position [7683, 0]
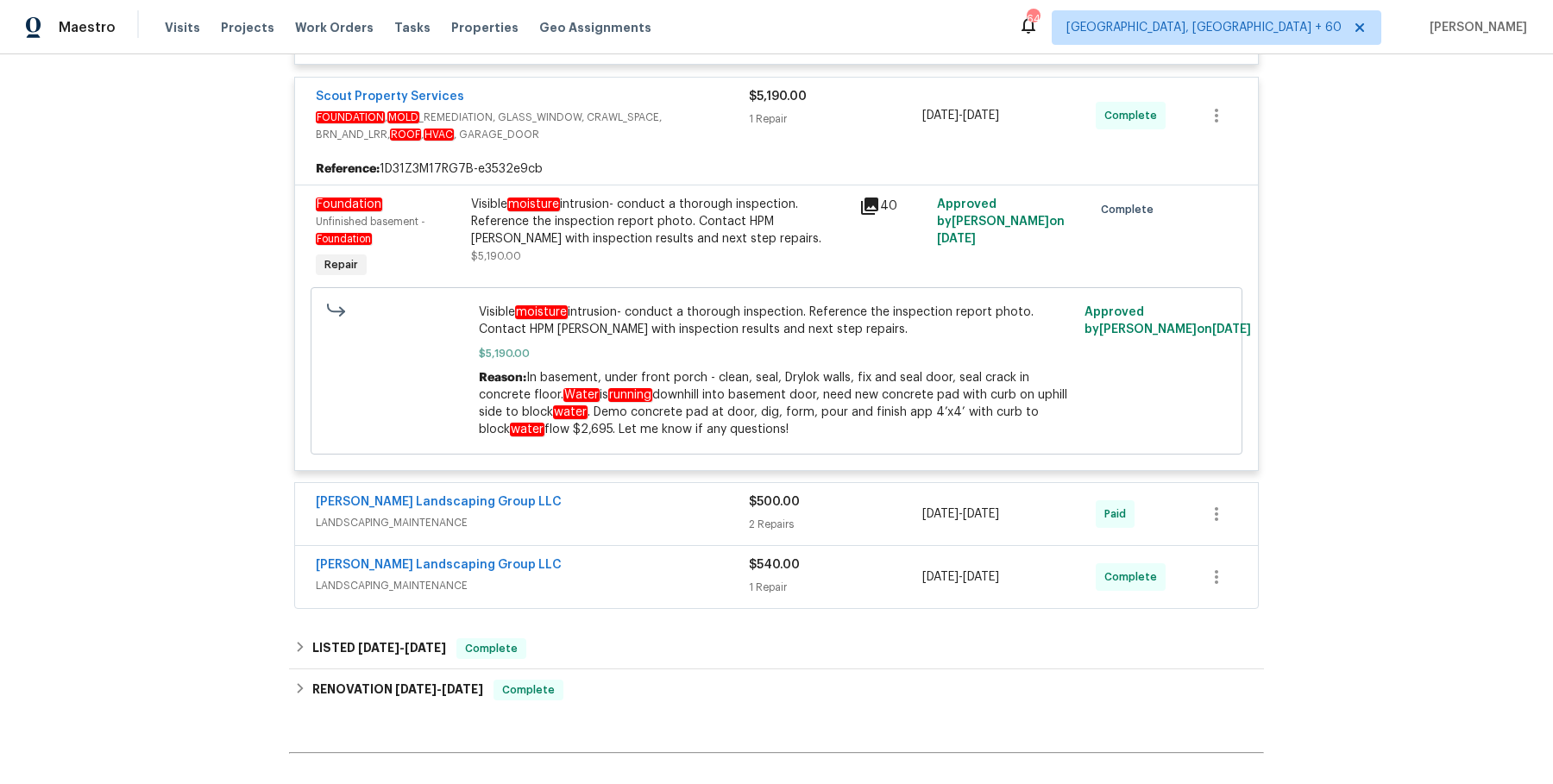
click at [694, 493] on div "Sandoval Landscaping Group LLC" at bounding box center [533, 504] width 433 height 21
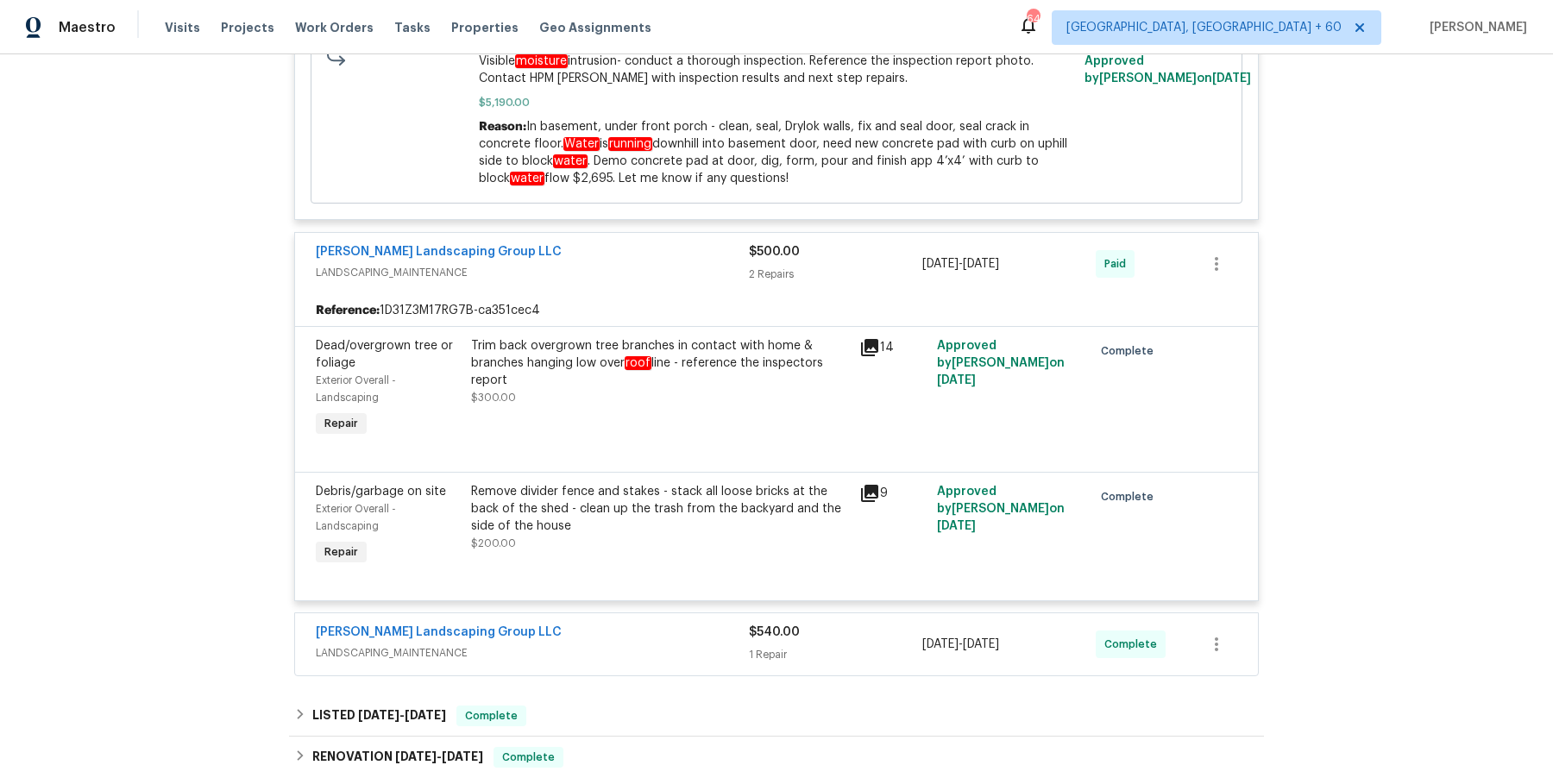
scroll to position [7978, 0]
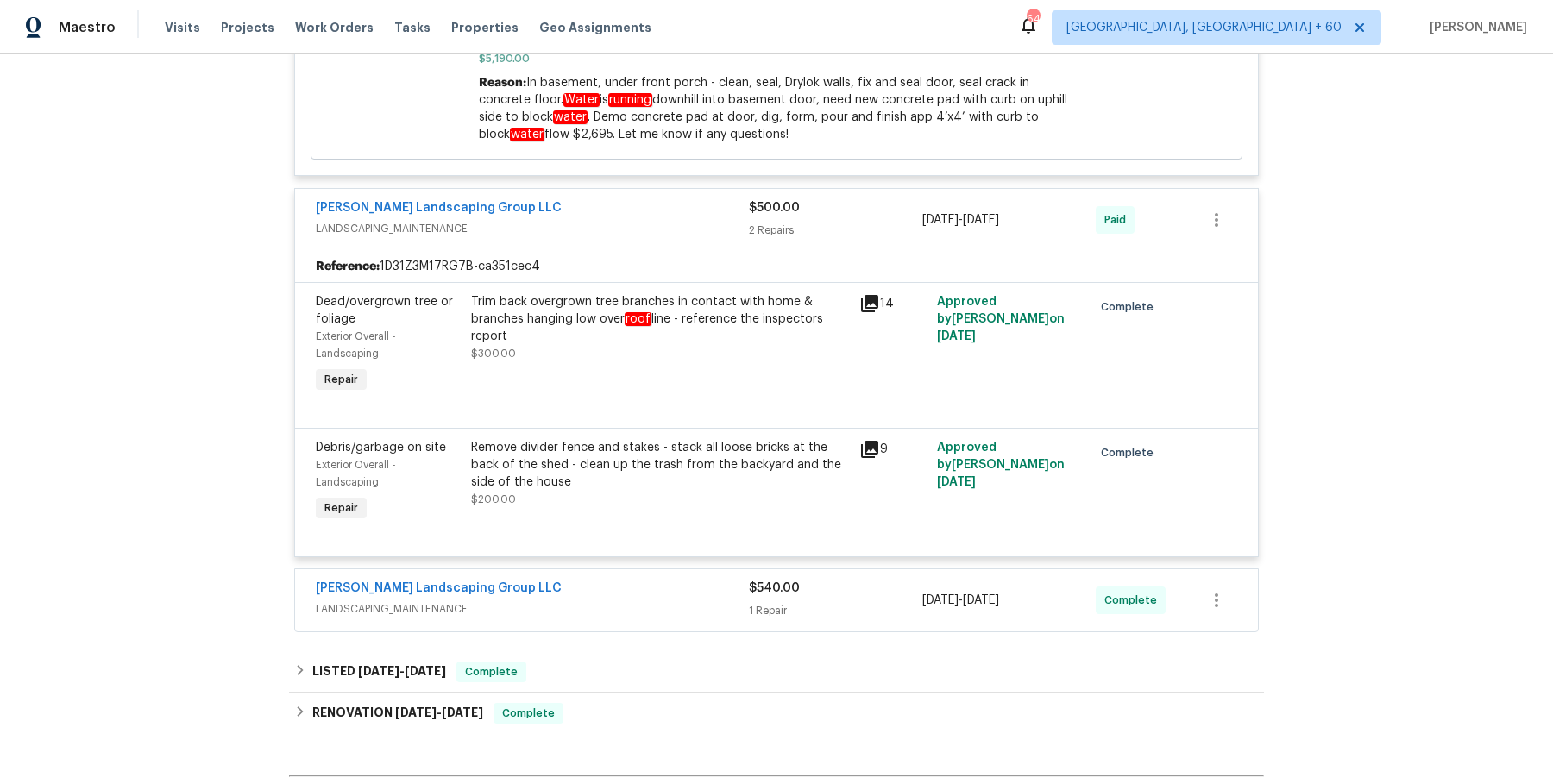
click at [720, 600] on span "LANDSCAPING_MAINTENANCE" at bounding box center [533, 609] width 433 height 17
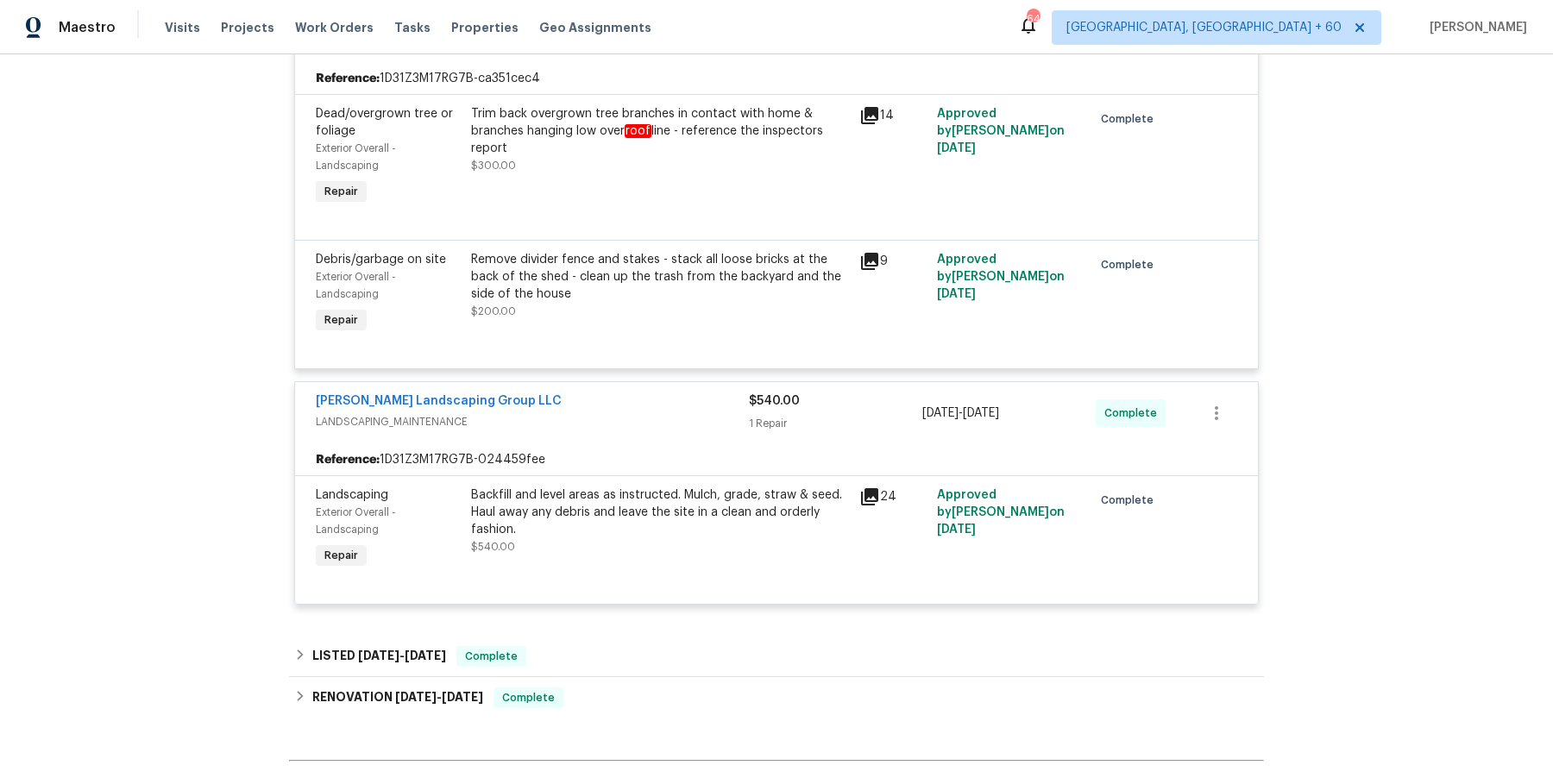
scroll to position [8168, 0]
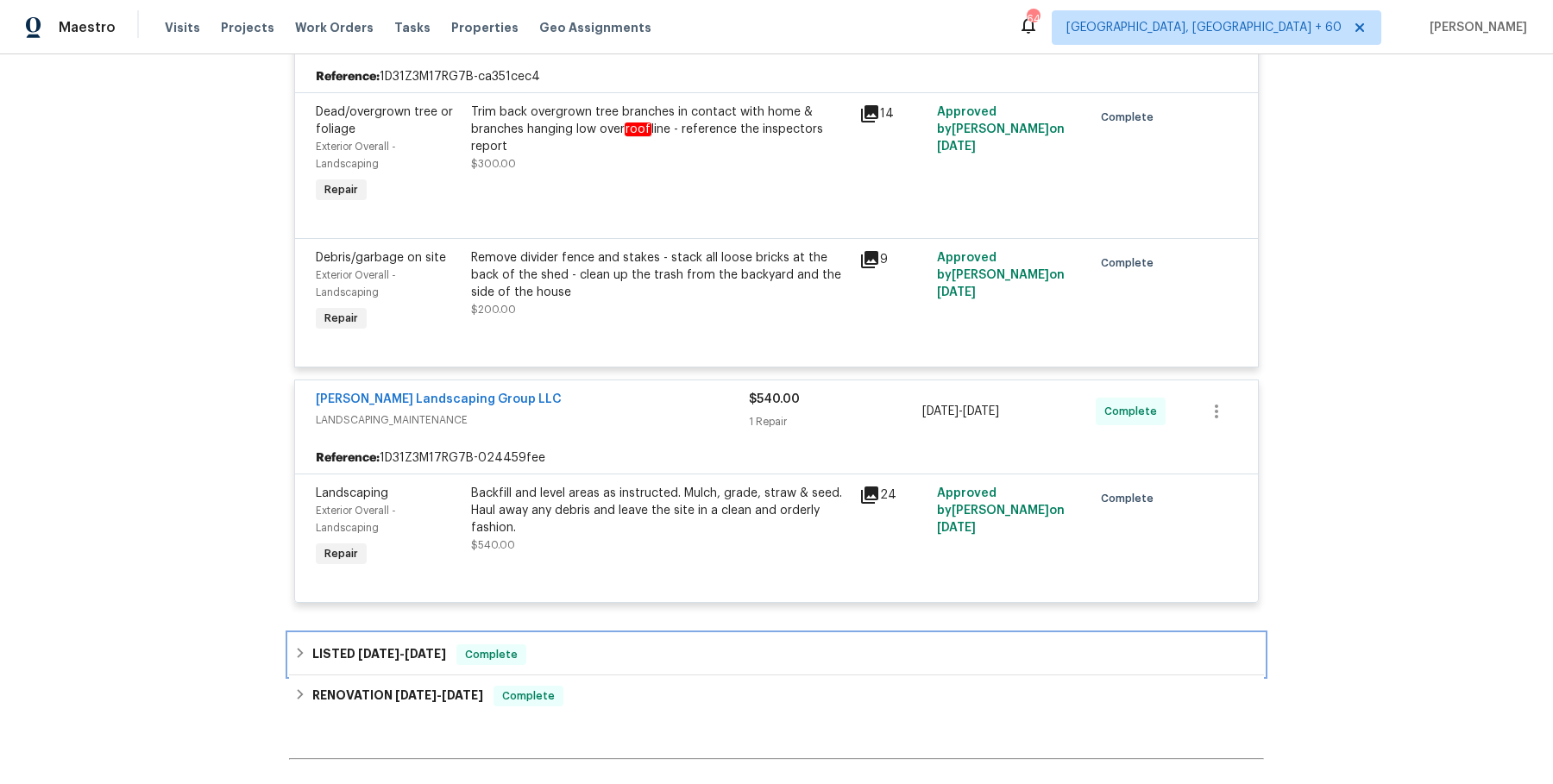
click at [632, 645] on div "LISTED 6/28/25 - 7/10/25 Complete" at bounding box center [776, 655] width 965 height 21
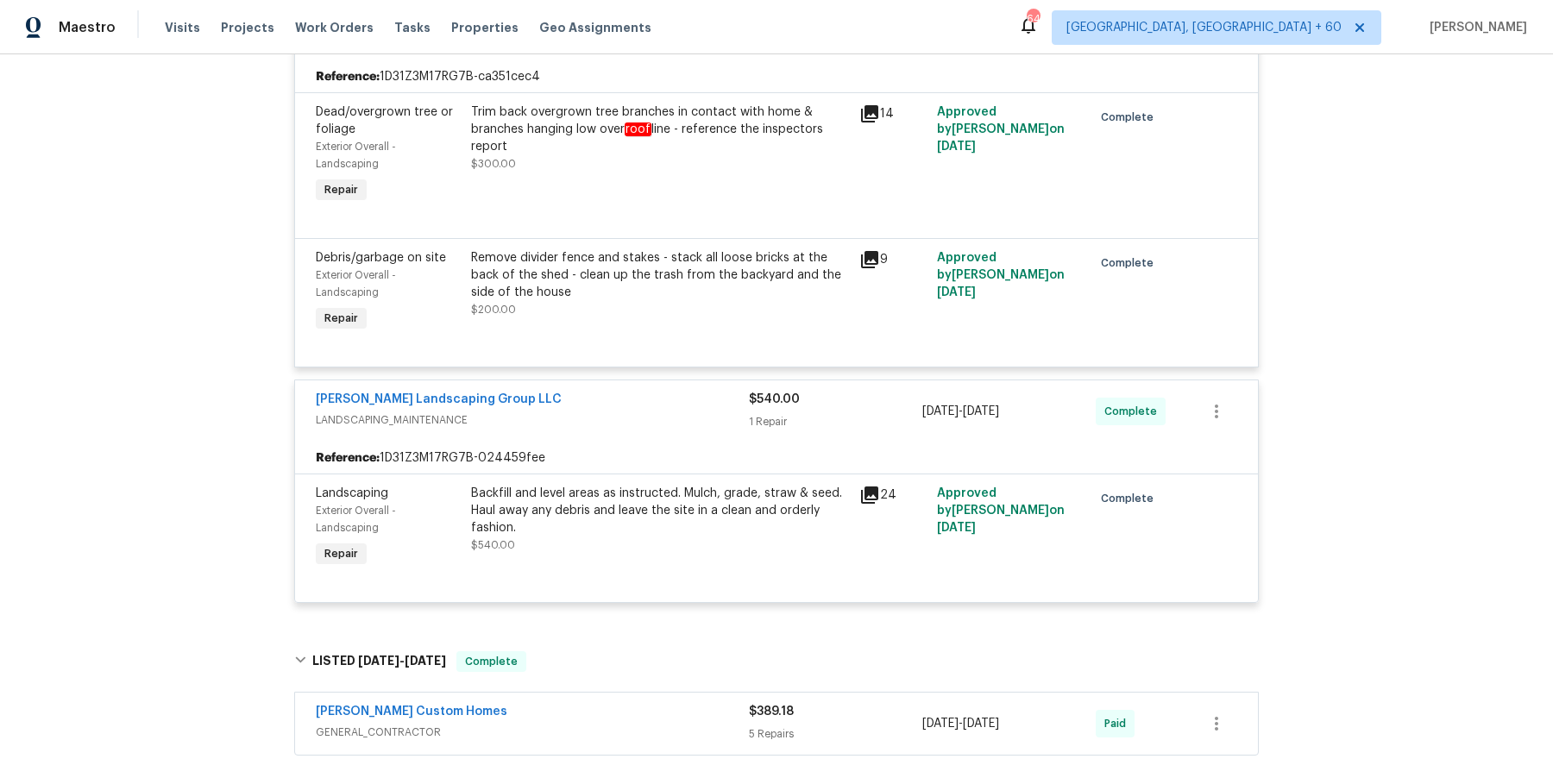
click at [584, 724] on span "GENERAL_CONTRACTOR" at bounding box center [533, 732] width 433 height 17
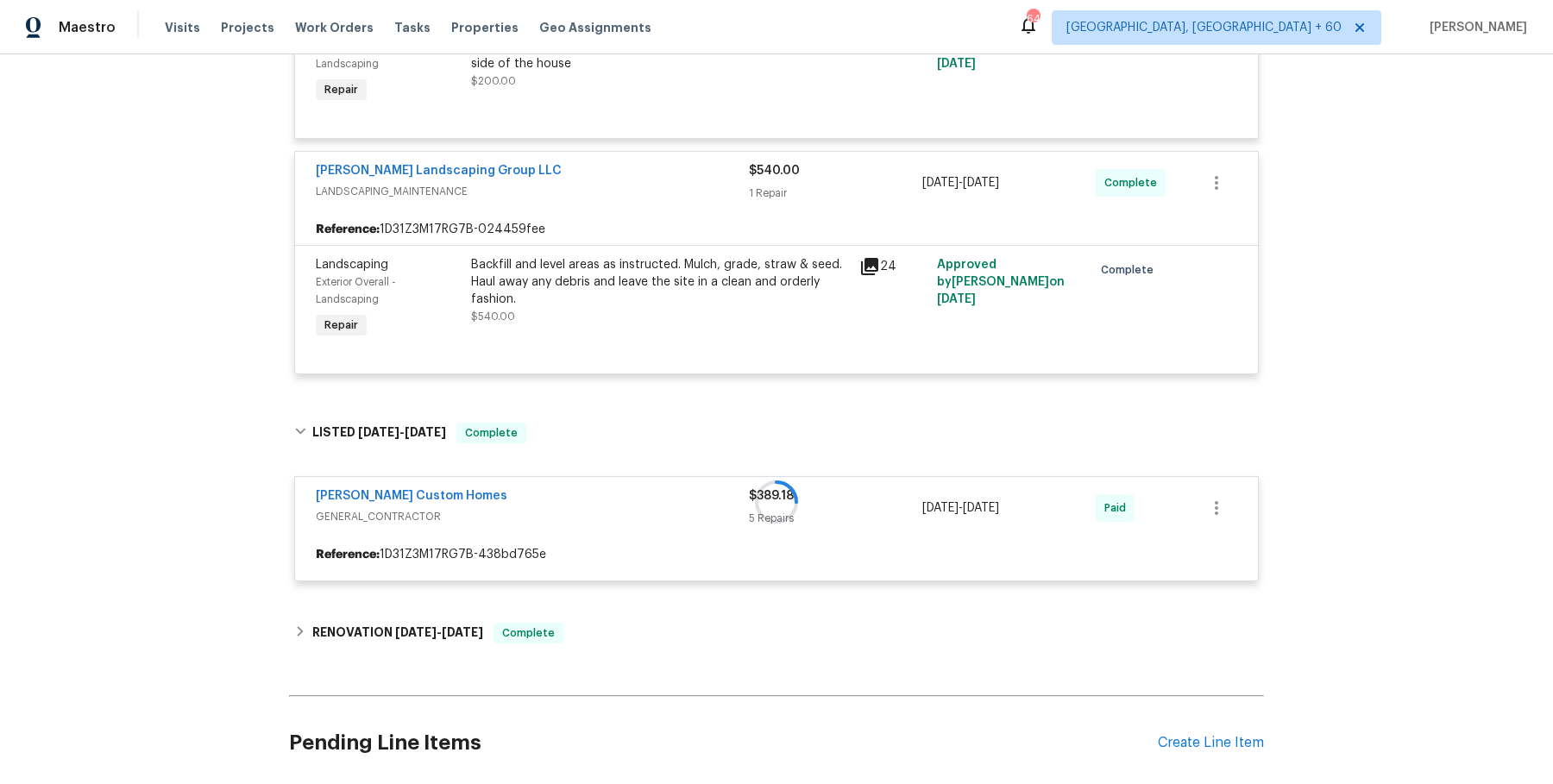
scroll to position [8399, 0]
click at [605, 703] on h2 "Pending Line Items" at bounding box center [723, 740] width 869 height 80
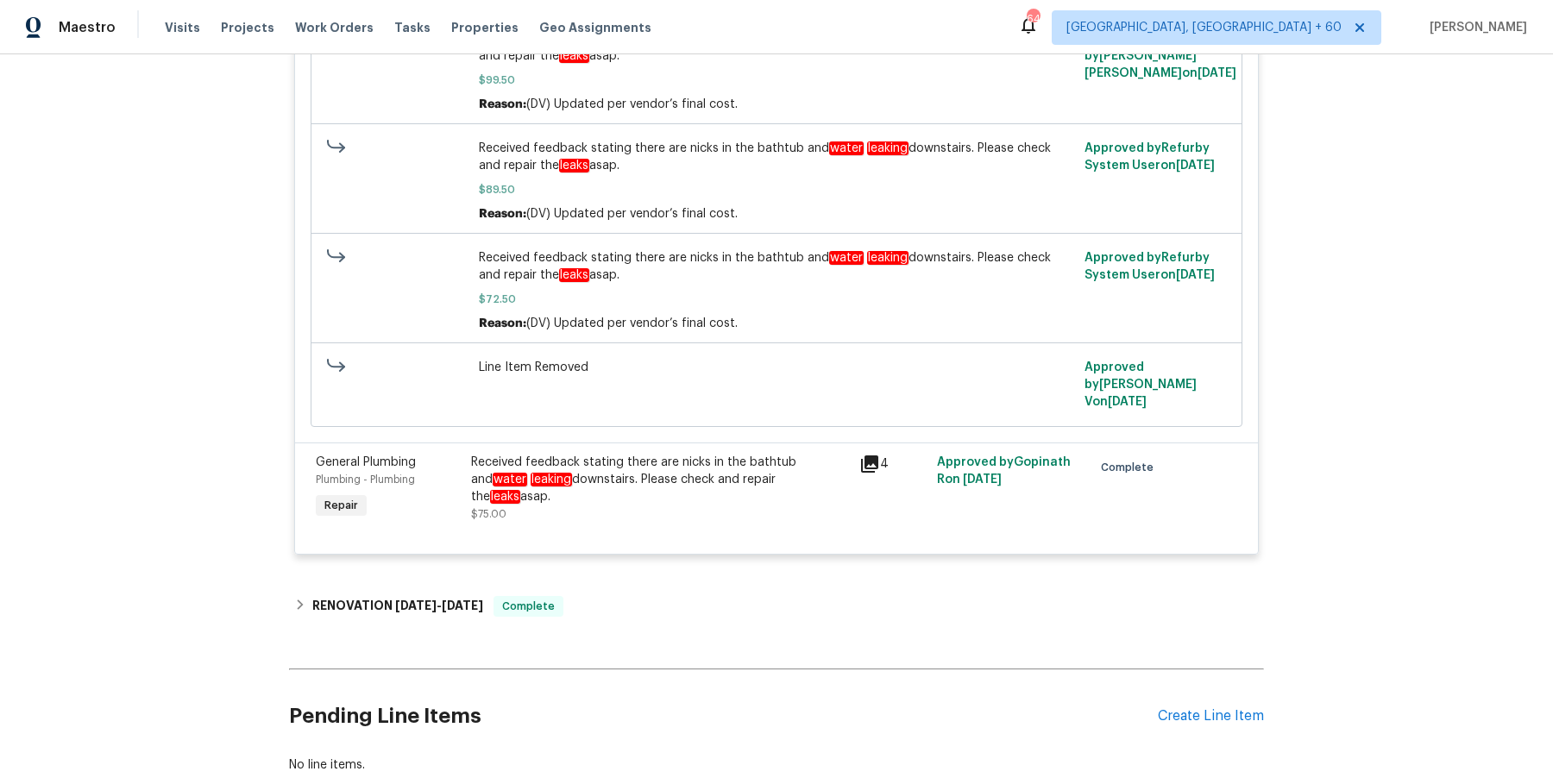
scroll to position [9666, 0]
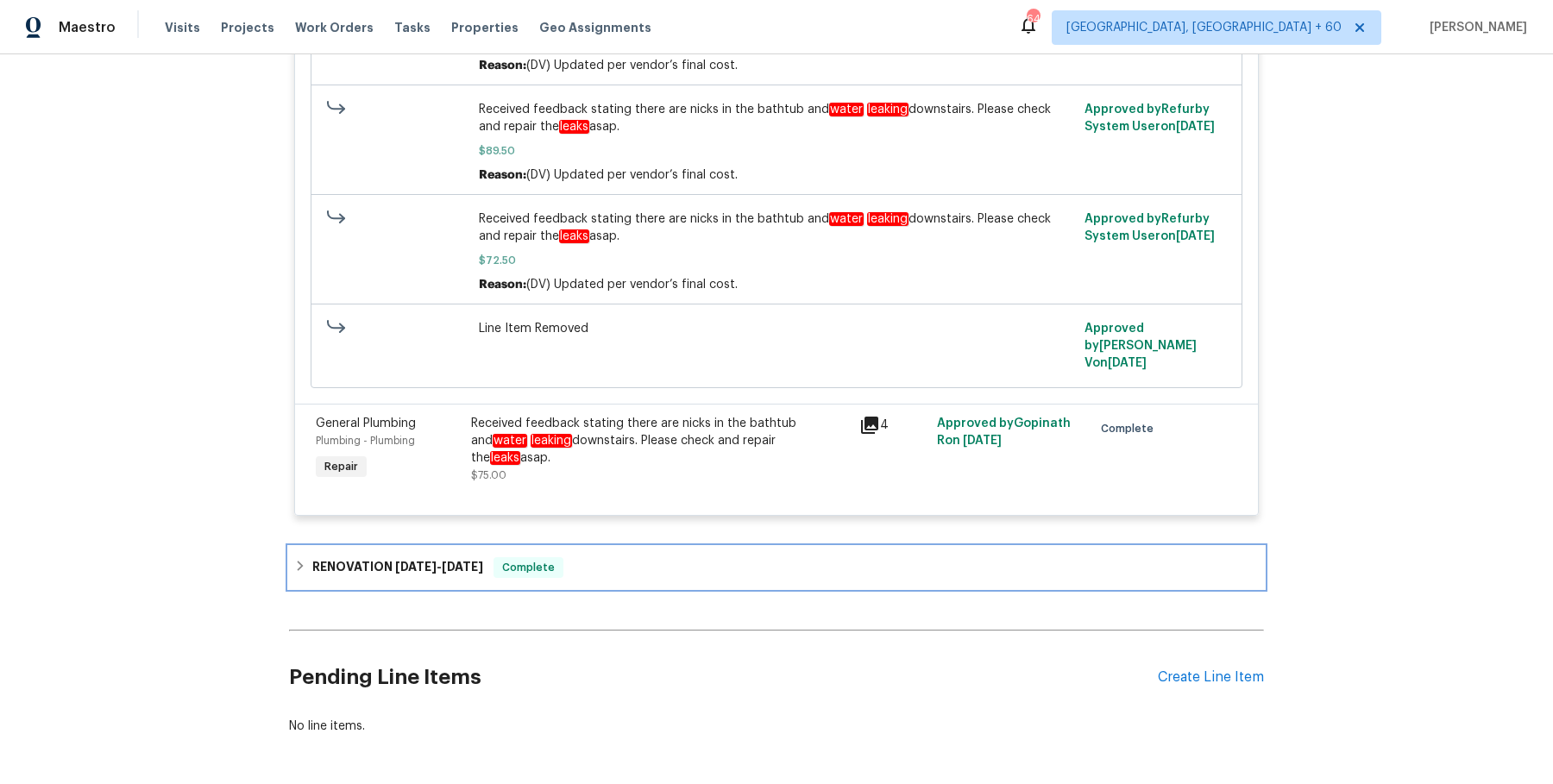
click at [655, 557] on div "RENOVATION 5/19/25 - 6/1/25 Complete" at bounding box center [776, 568] width 965 height 21
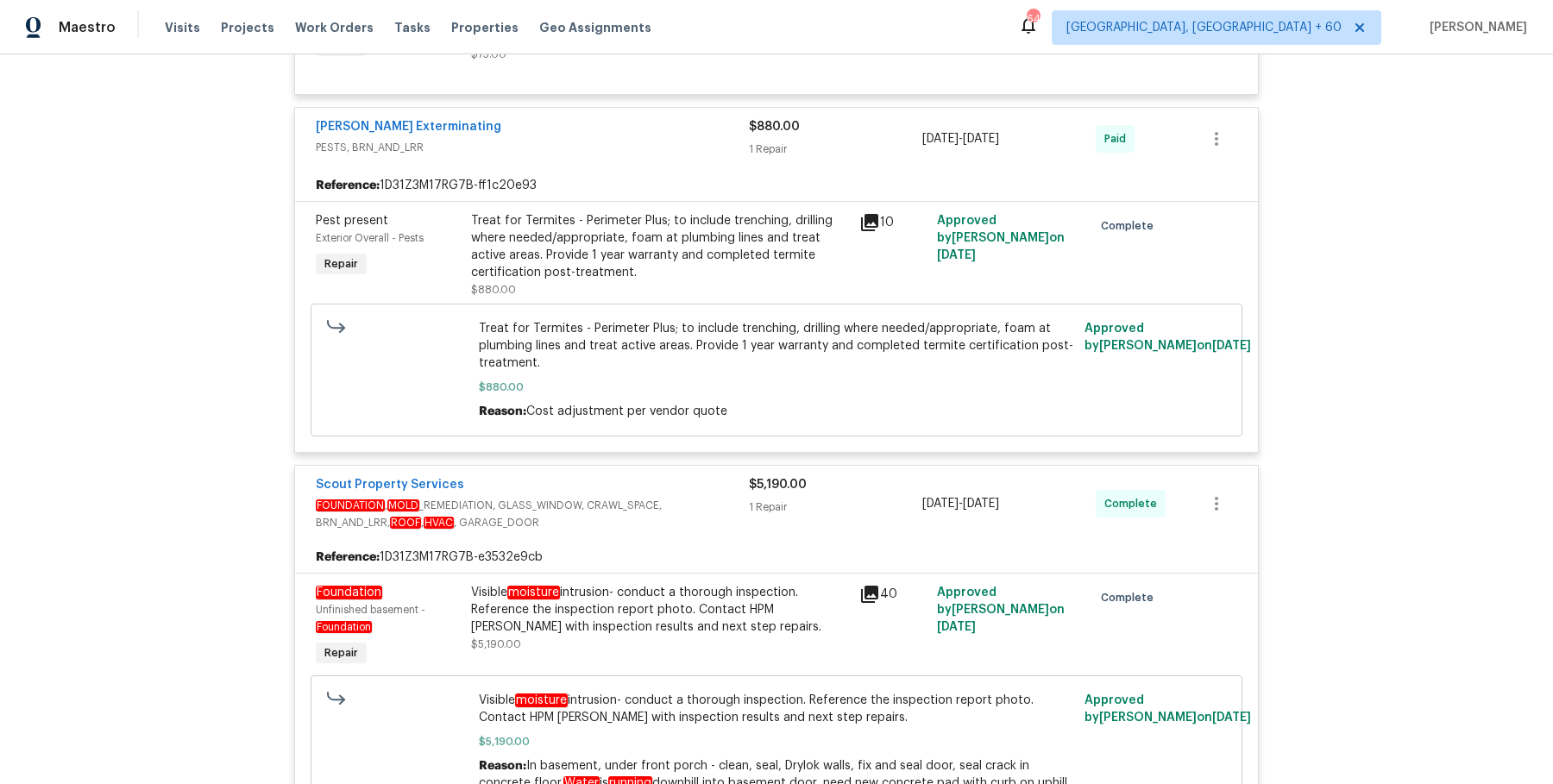
scroll to position [7271, 0]
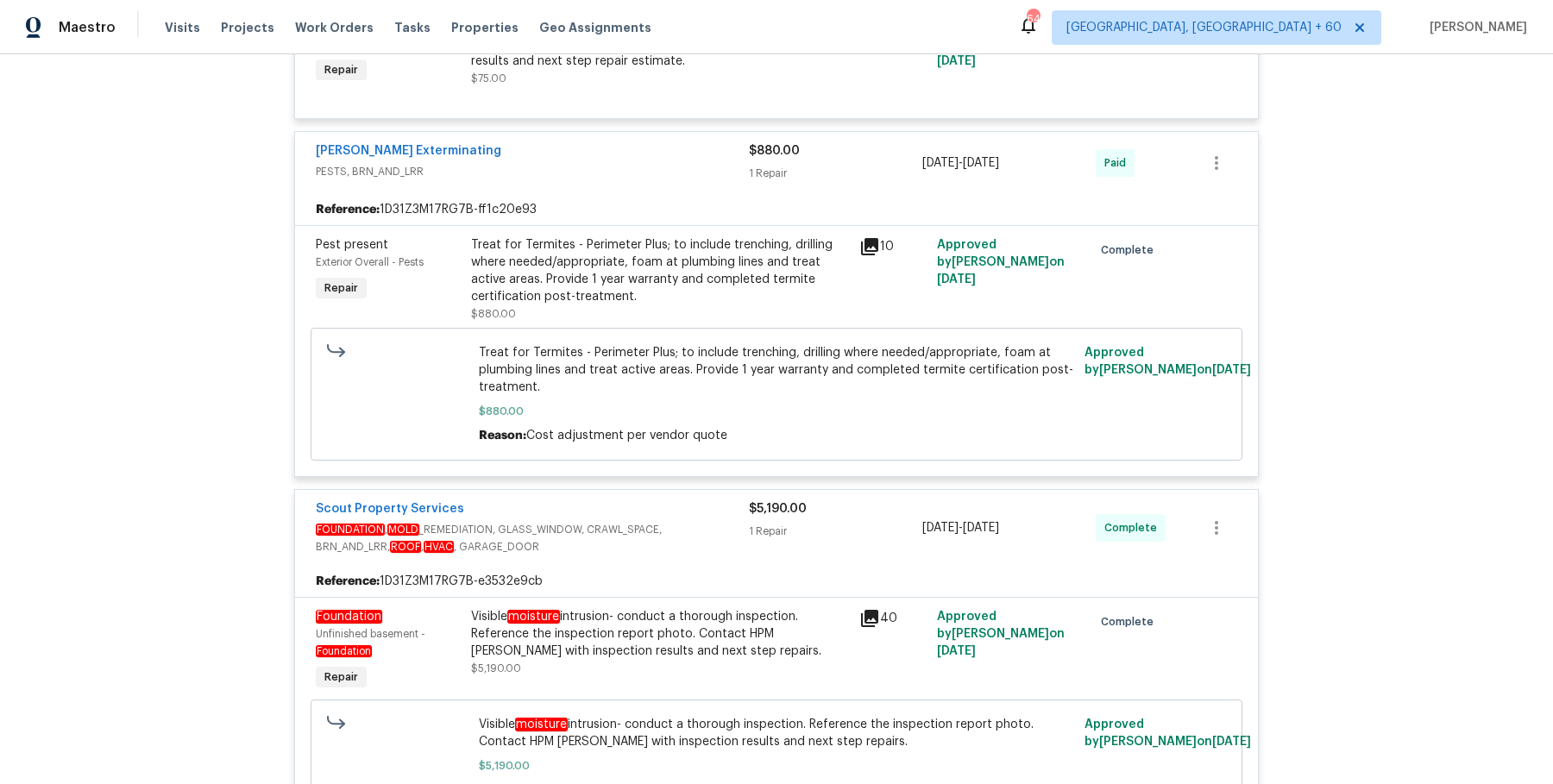
click at [658, 244] on div "Treat for Termites - Perimeter Plus; to include trenching, drilling where neede…" at bounding box center [661, 270] width 378 height 69
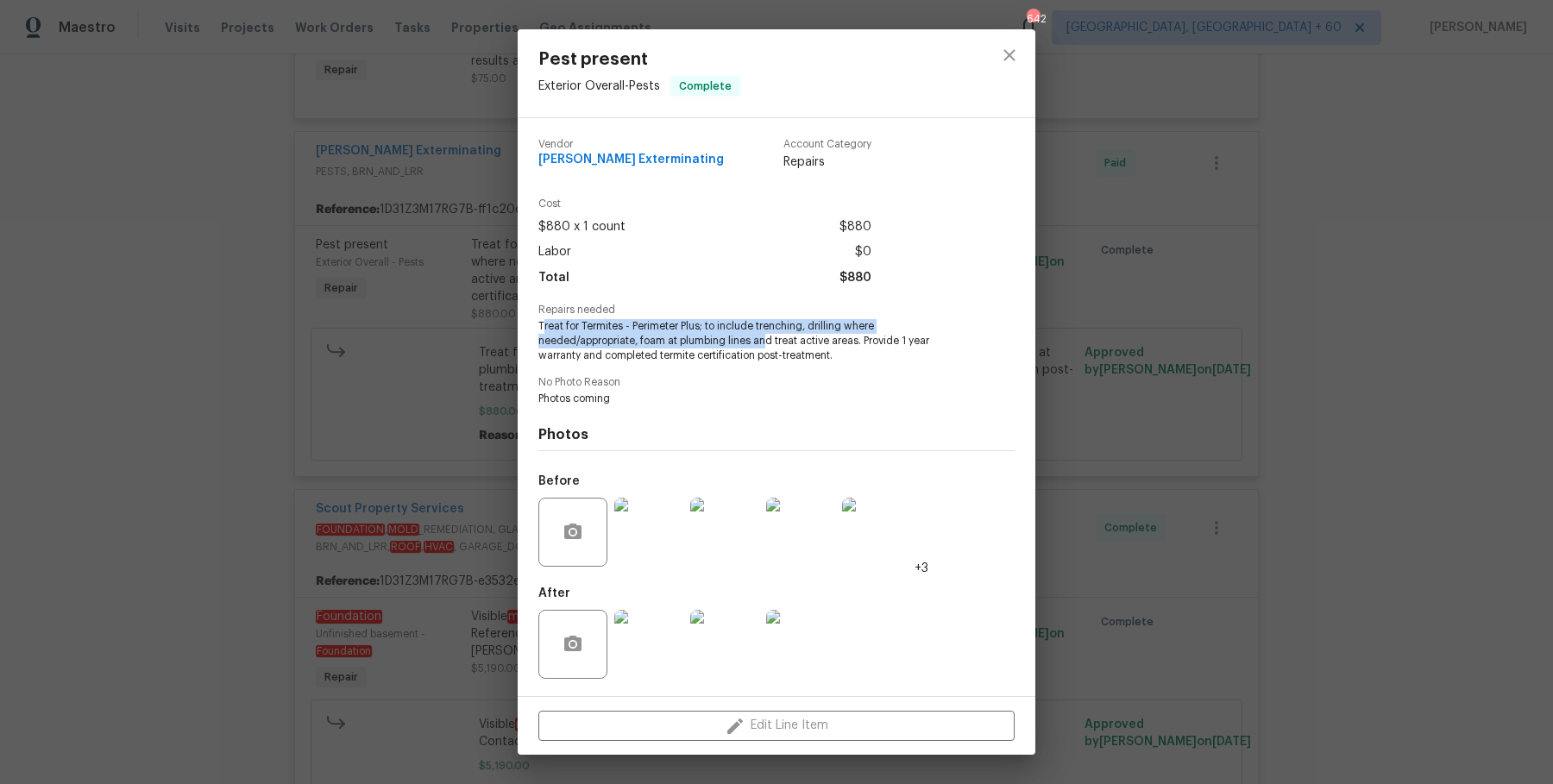
drag, startPoint x: 544, startPoint y: 326, endPoint x: 767, endPoint y: 335, distance: 223.2
click at [767, 335] on span "Treat for Termites - Perimeter Plus; to include trenching, drilling where neede…" at bounding box center [753, 341] width 429 height 43
click at [829, 376] on div "Vendor Belle Meade Exterminating Account Category Repairs Cost $880 x 1 count $…" at bounding box center [776, 408] width 476 height 565
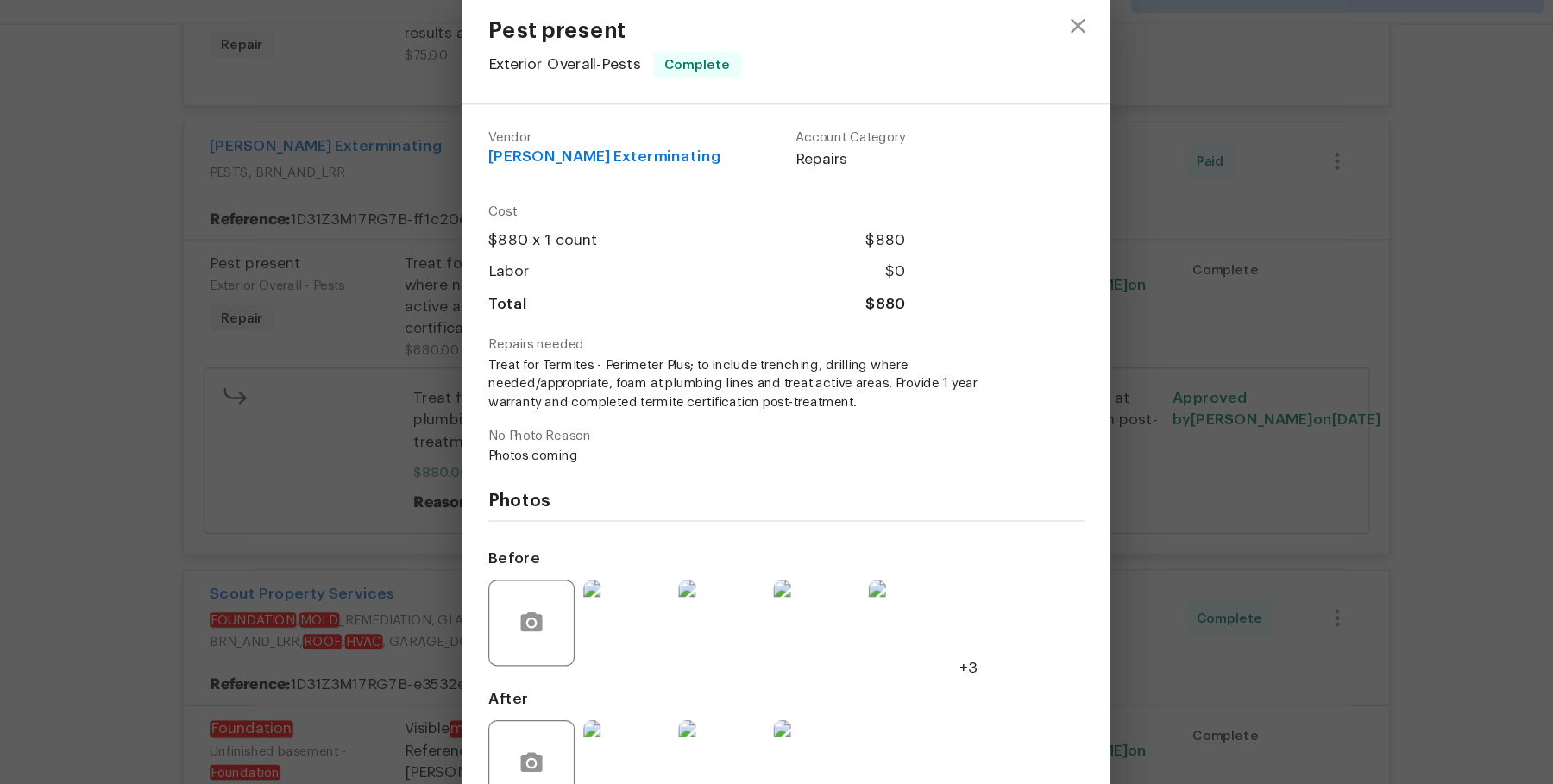
click at [1155, 331] on div "Pest present Exterior Overall - Pests Complete Vendor Belle Meade Exterminating…" at bounding box center [776, 392] width 1553 height 784
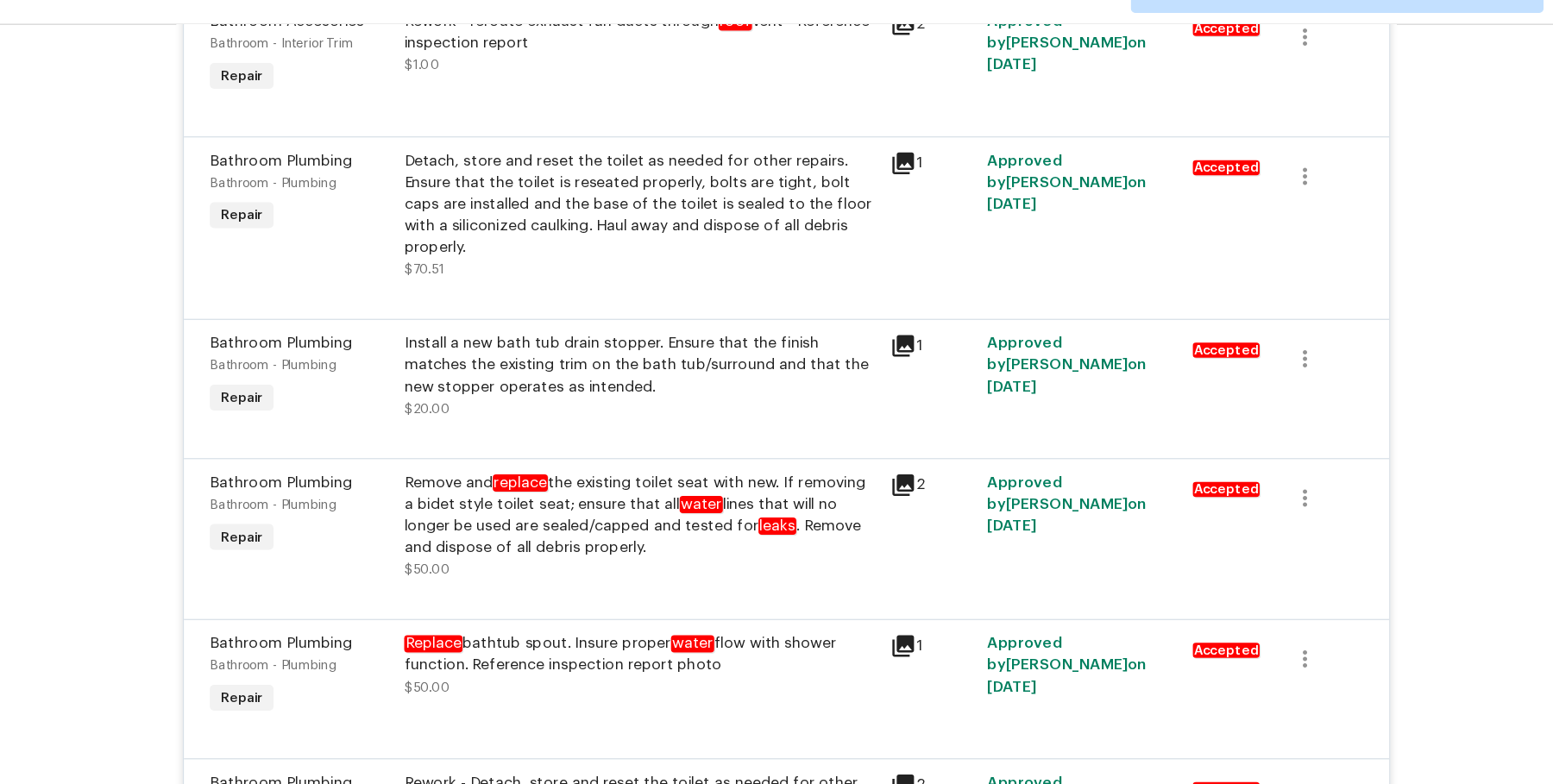
scroll to position [0, 0]
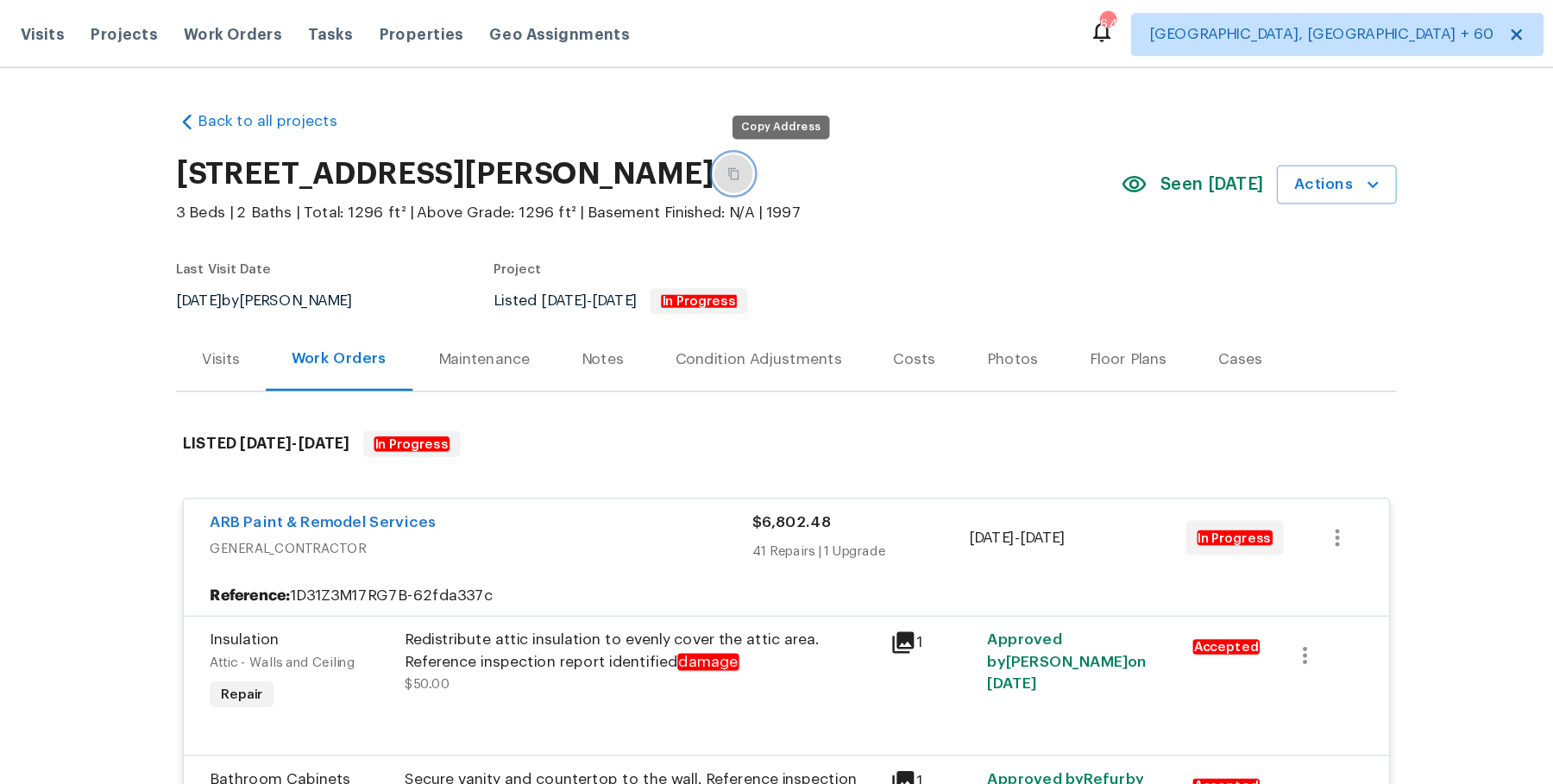
click at [740, 140] on icon "button" at bounding box center [734, 138] width 10 height 10
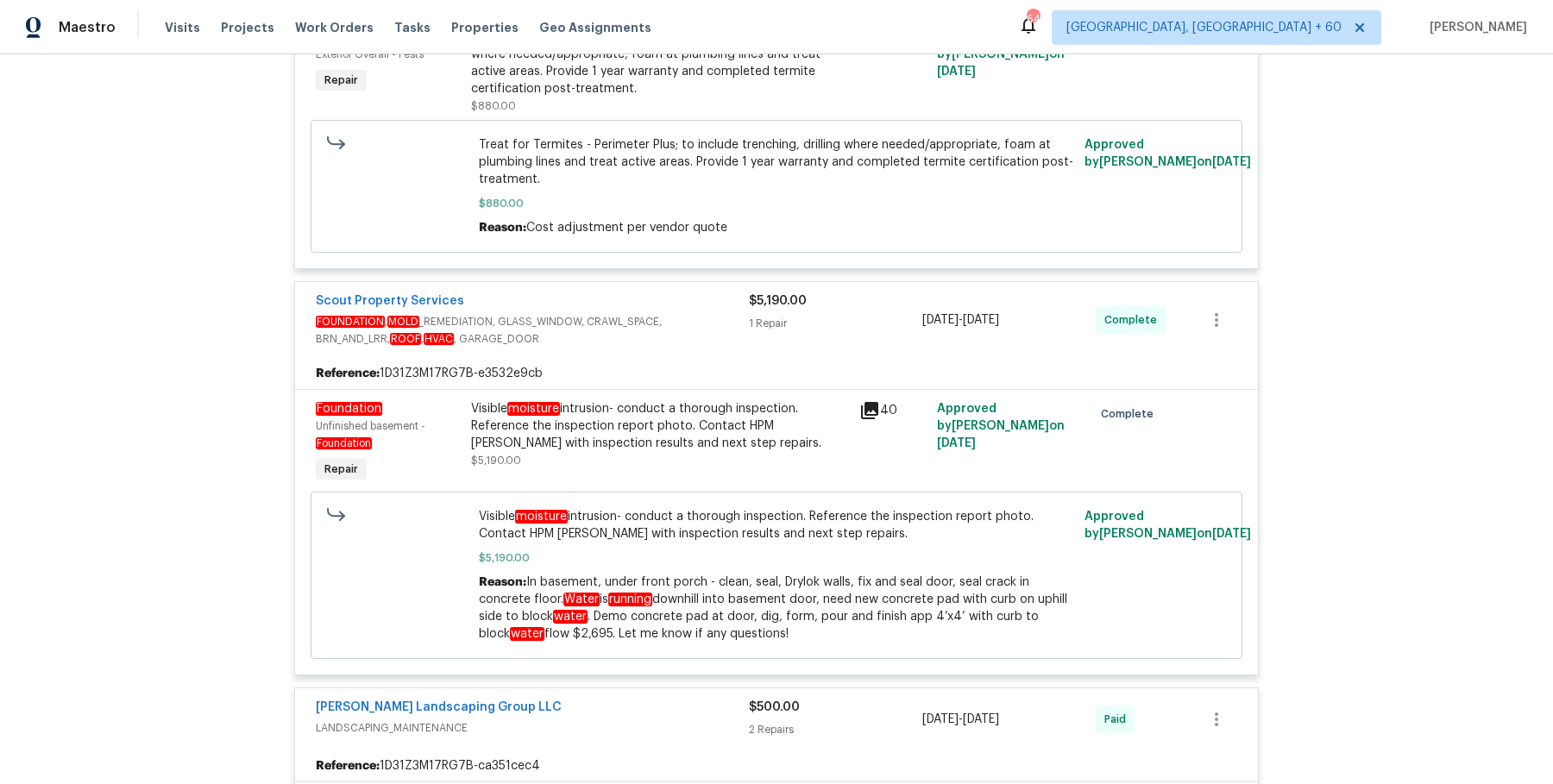
scroll to position [7485, 0]
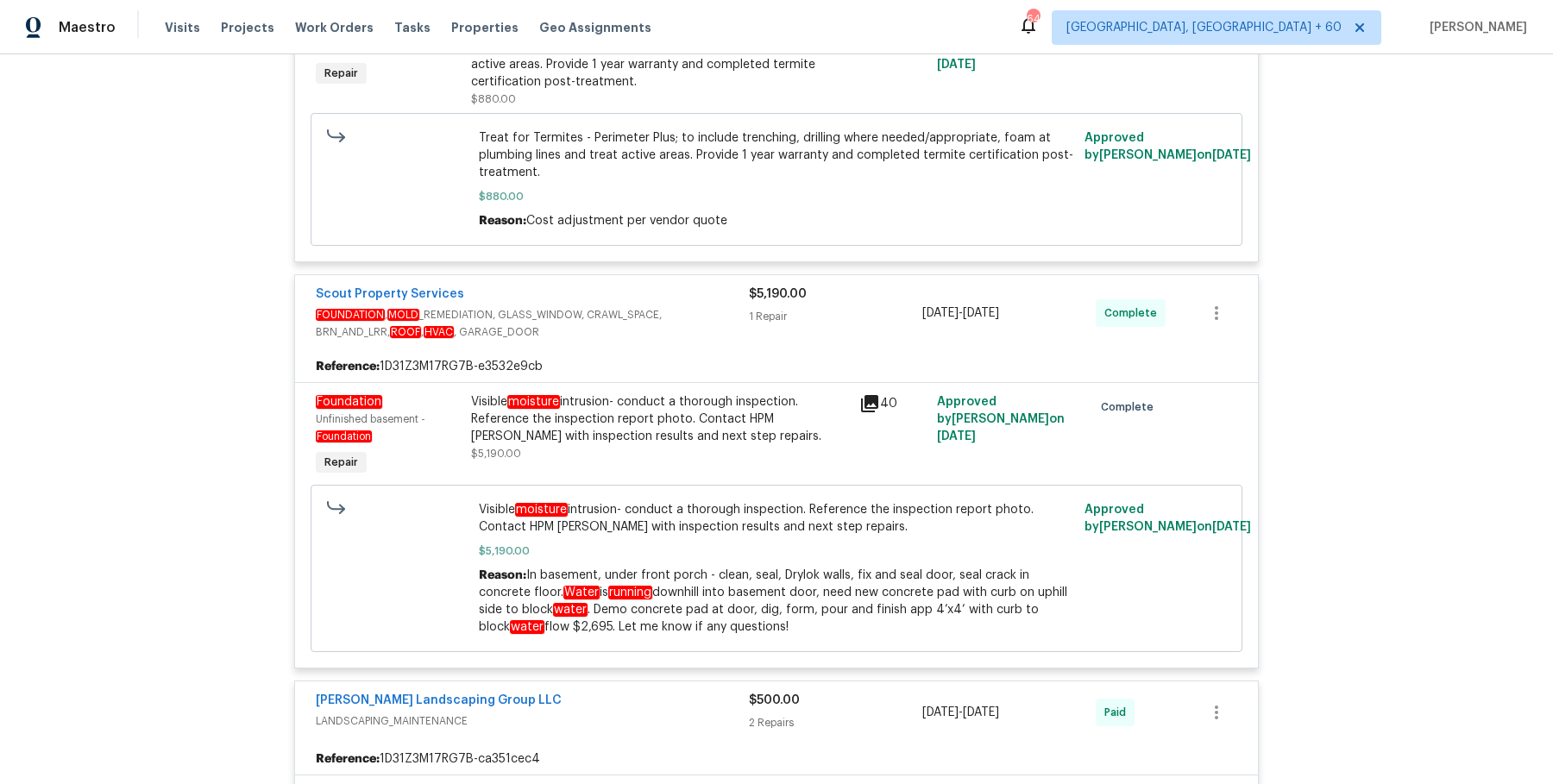
click at [593, 402] on div "Visible moisture intrusion- conduct a thorough inspection. Reference the inspec…" at bounding box center [661, 419] width 378 height 52
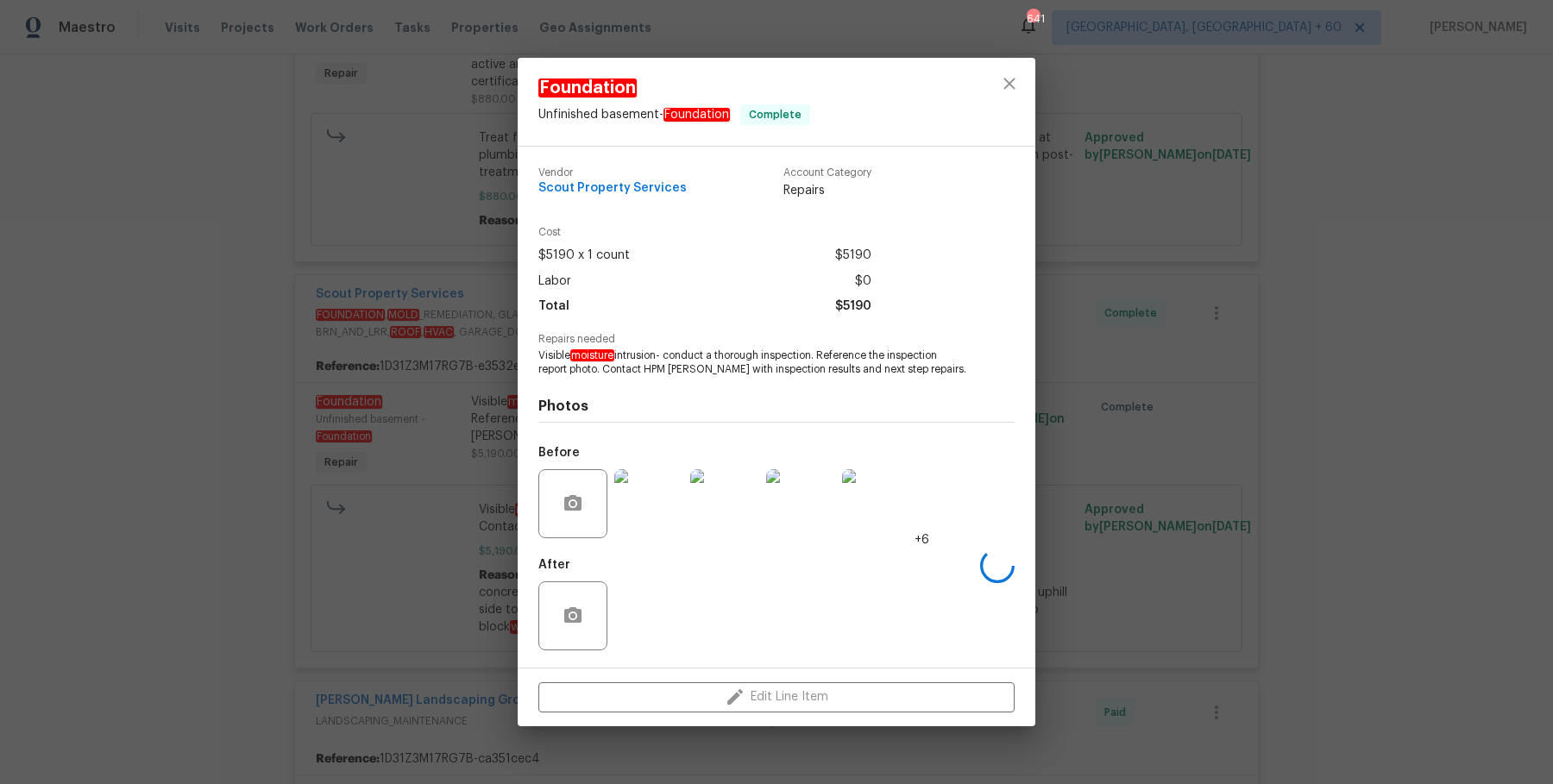
click at [544, 354] on span "Visible moisture intrusion- conduct a thorough inspection. Reference the inspec…" at bounding box center [753, 362] width 429 height 29
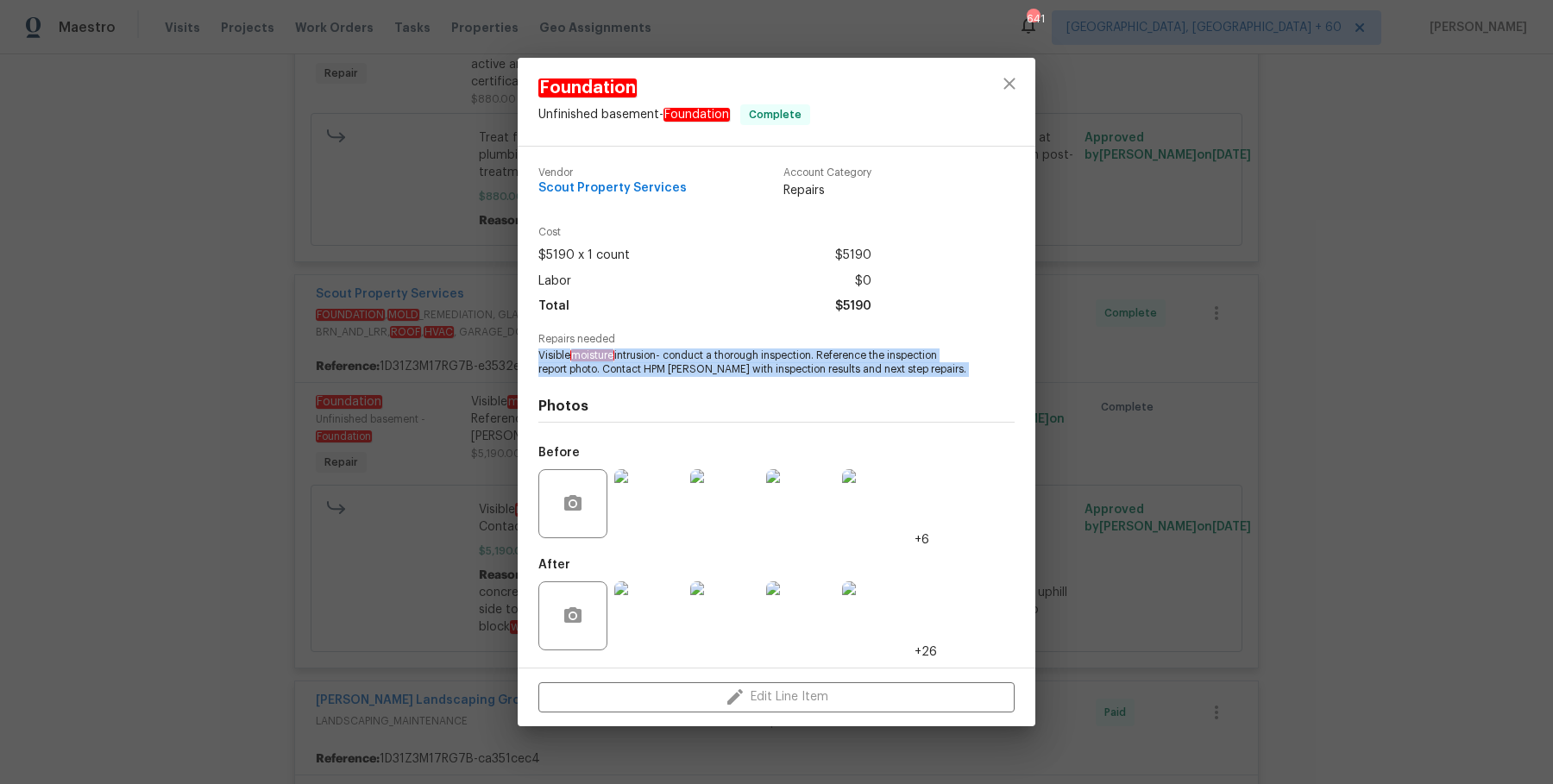
drag, startPoint x: 538, startPoint y: 355, endPoint x: 942, endPoint y: 377, distance: 404.6
click at [942, 377] on div "Vendor Scout Property Services Account Category Repairs Cost $5190 x 1 count $5…" at bounding box center [776, 407] width 476 height 507
copy span "Visible moisture intrusion- conduct a thorough inspection. Reference the inspec…"
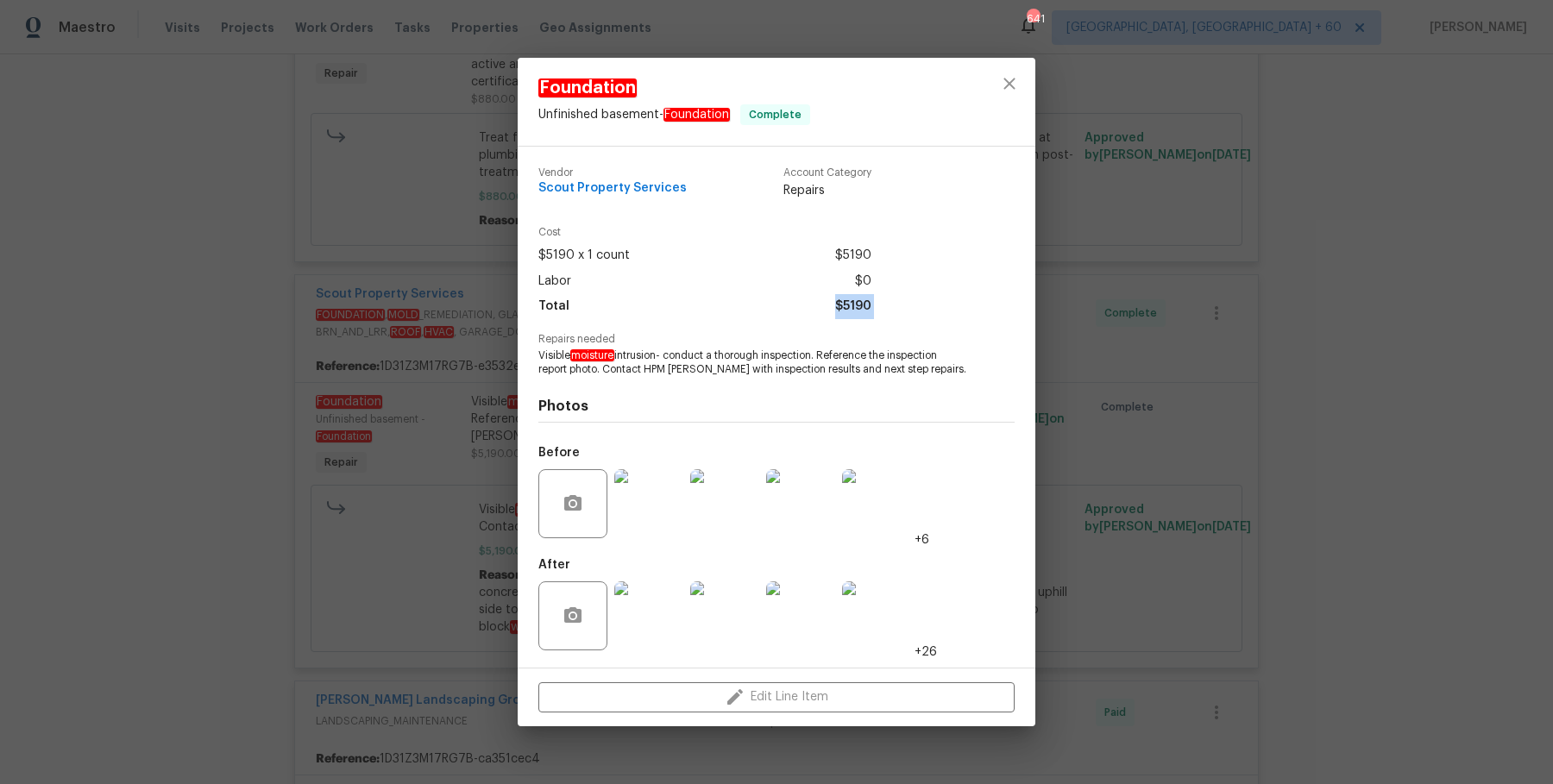
click at [398, 333] on div "Foundation Unfinished basement - Foundation Complete Vendor Scout Property Serv…" at bounding box center [776, 392] width 1553 height 784
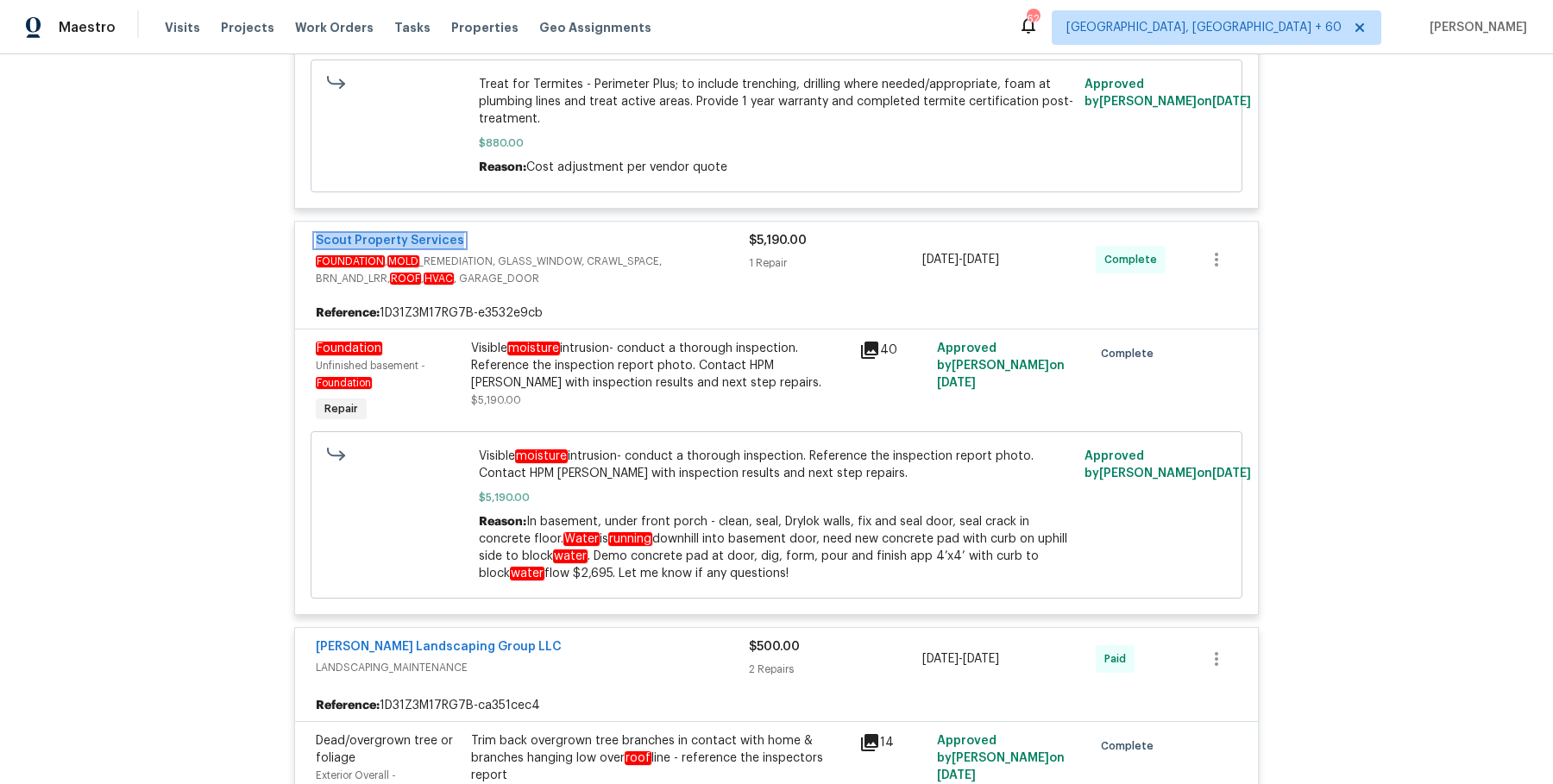
scroll to position [7549, 0]
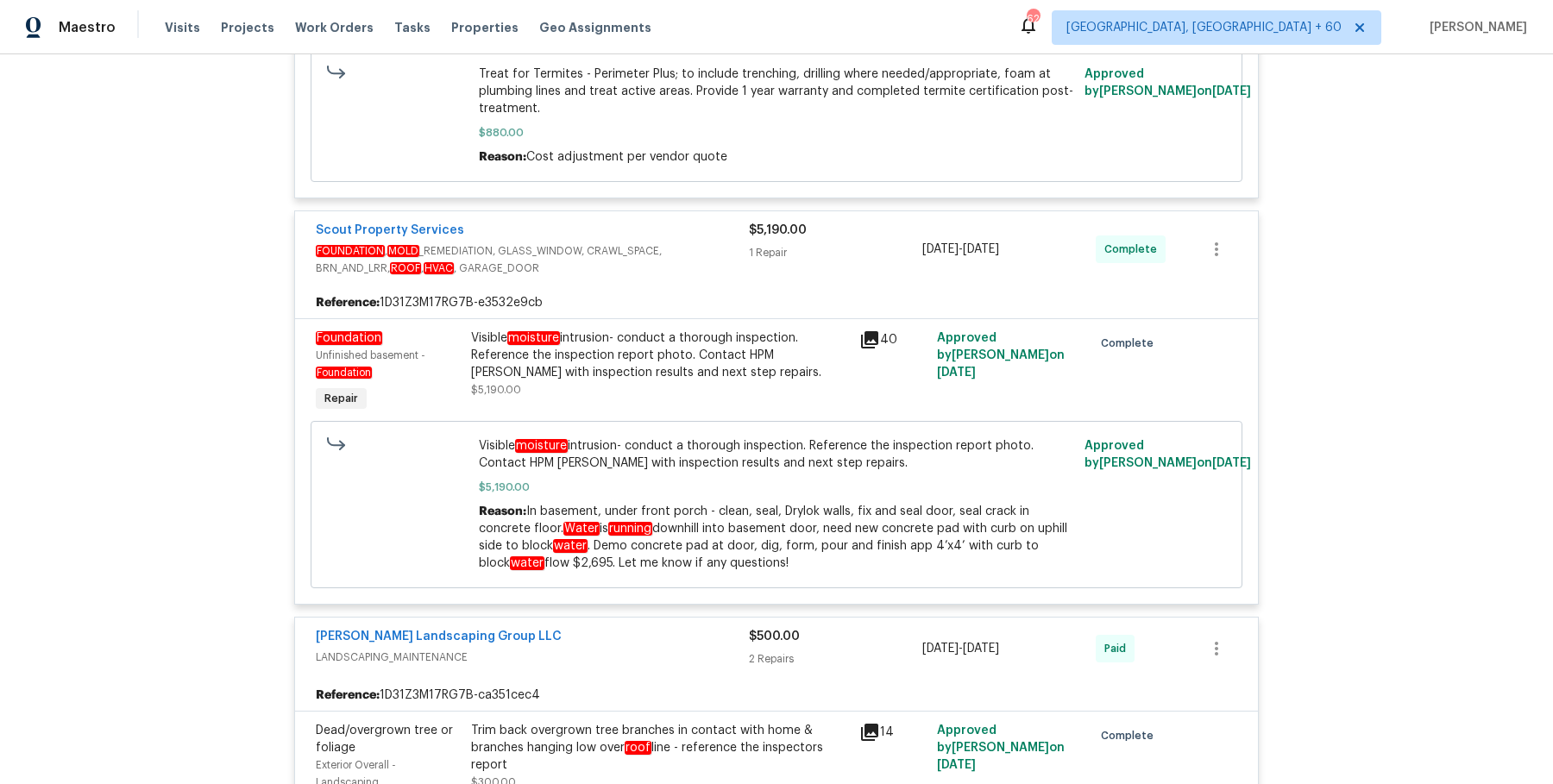
click at [669, 352] on div "Visible moisture intrusion- conduct a thorough inspection. Reference the inspec…" at bounding box center [661, 355] width 378 height 52
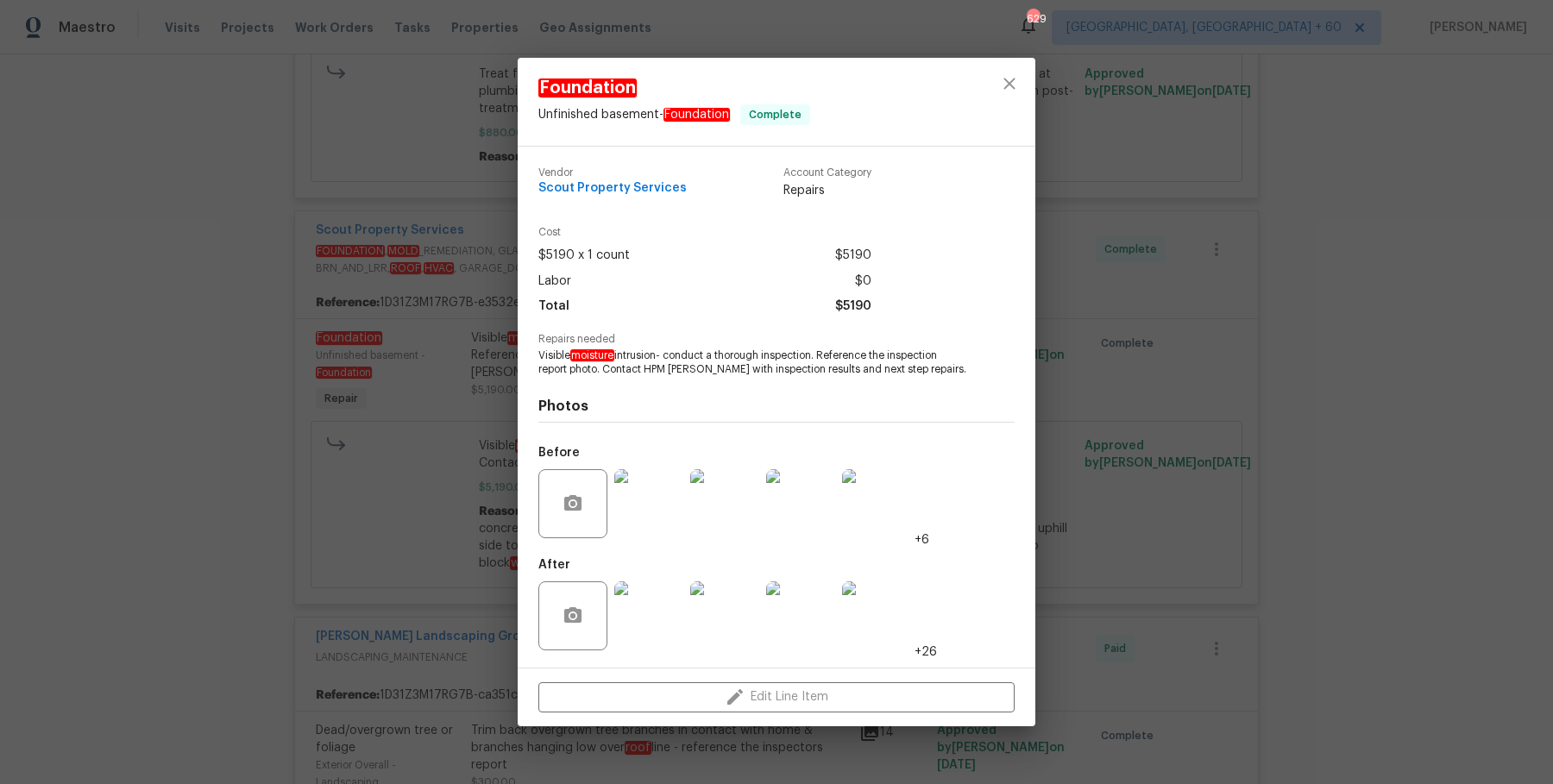
click at [653, 615] on img at bounding box center [648, 616] width 69 height 69
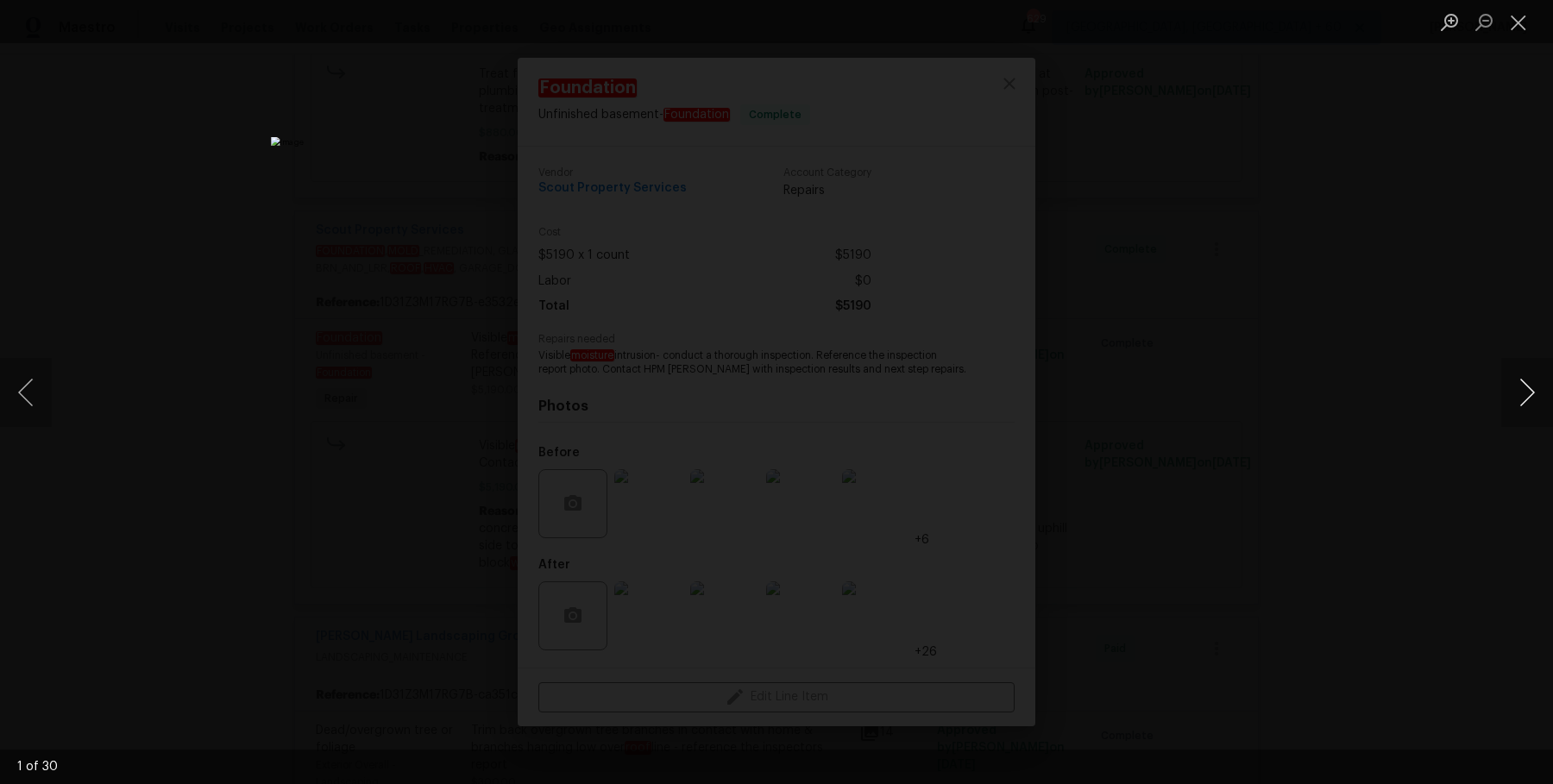
click at [1532, 397] on button "Next image" at bounding box center [1527, 392] width 52 height 69
click at [1529, 16] on button "Close lightbox" at bounding box center [1518, 22] width 35 height 30
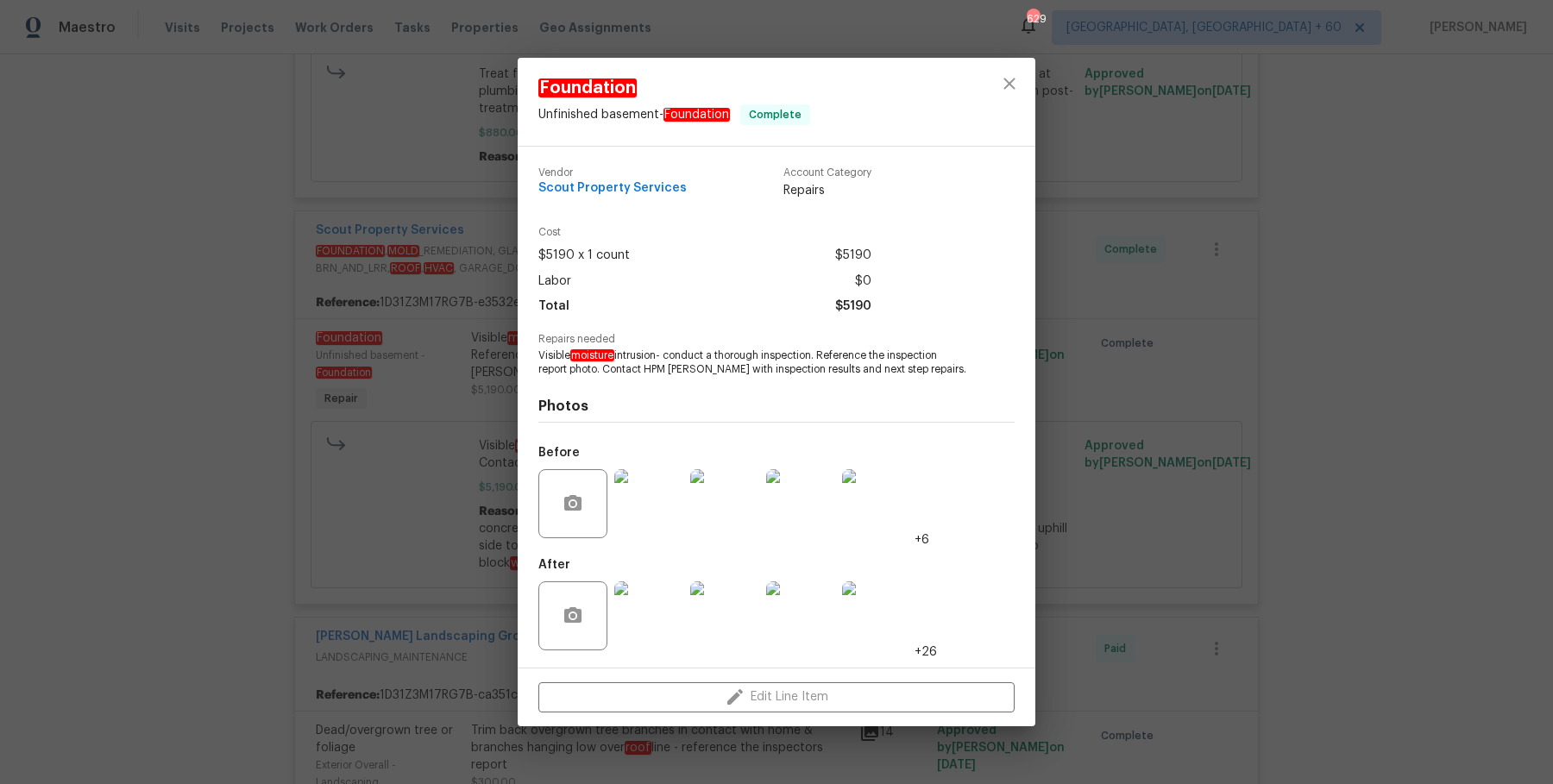
click at [1334, 224] on div "Foundation Unfinished basement - Foundation Complete Vendor Scout Property Serv…" at bounding box center [776, 392] width 1553 height 784
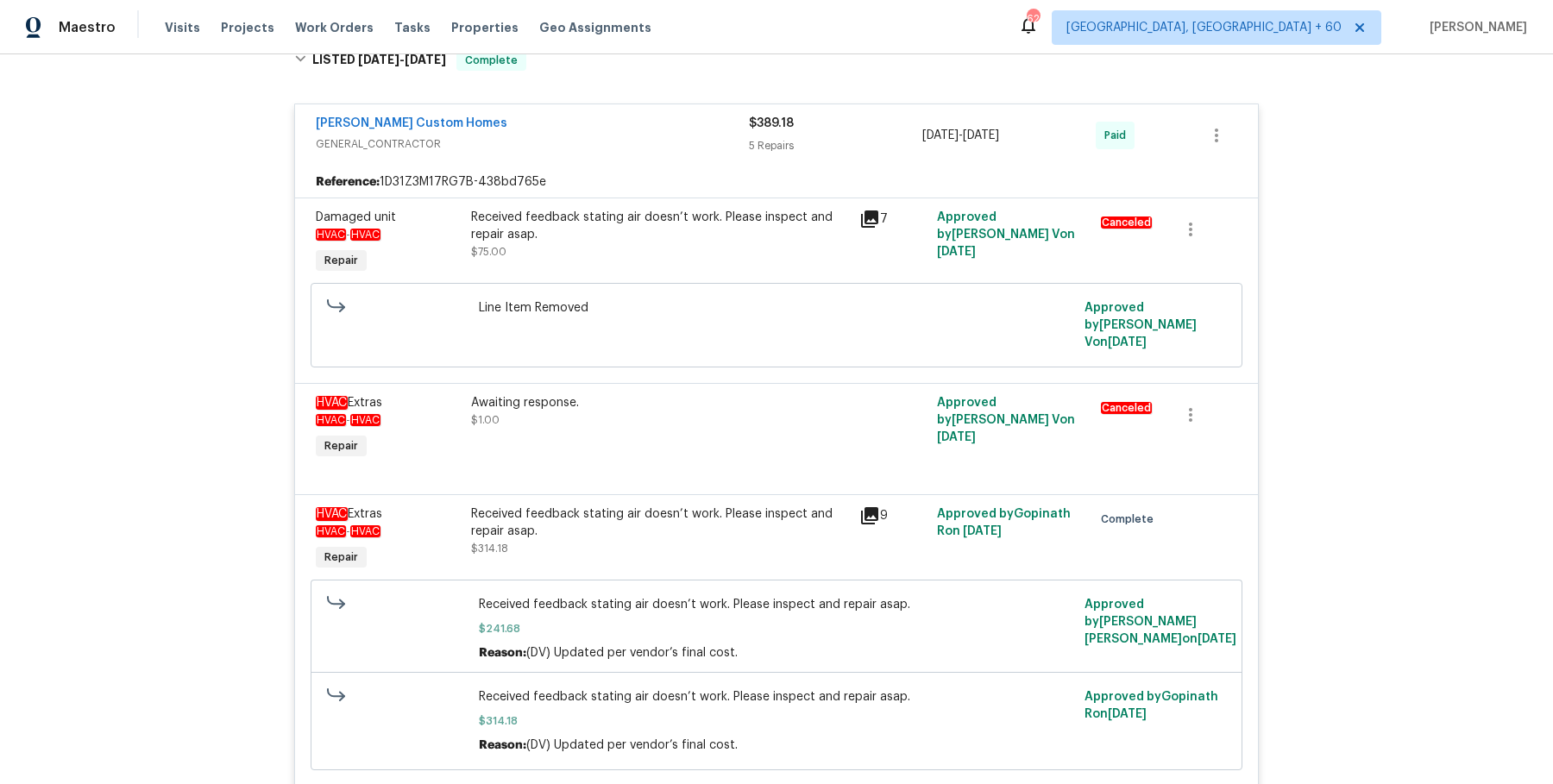
scroll to position [8752, 0]
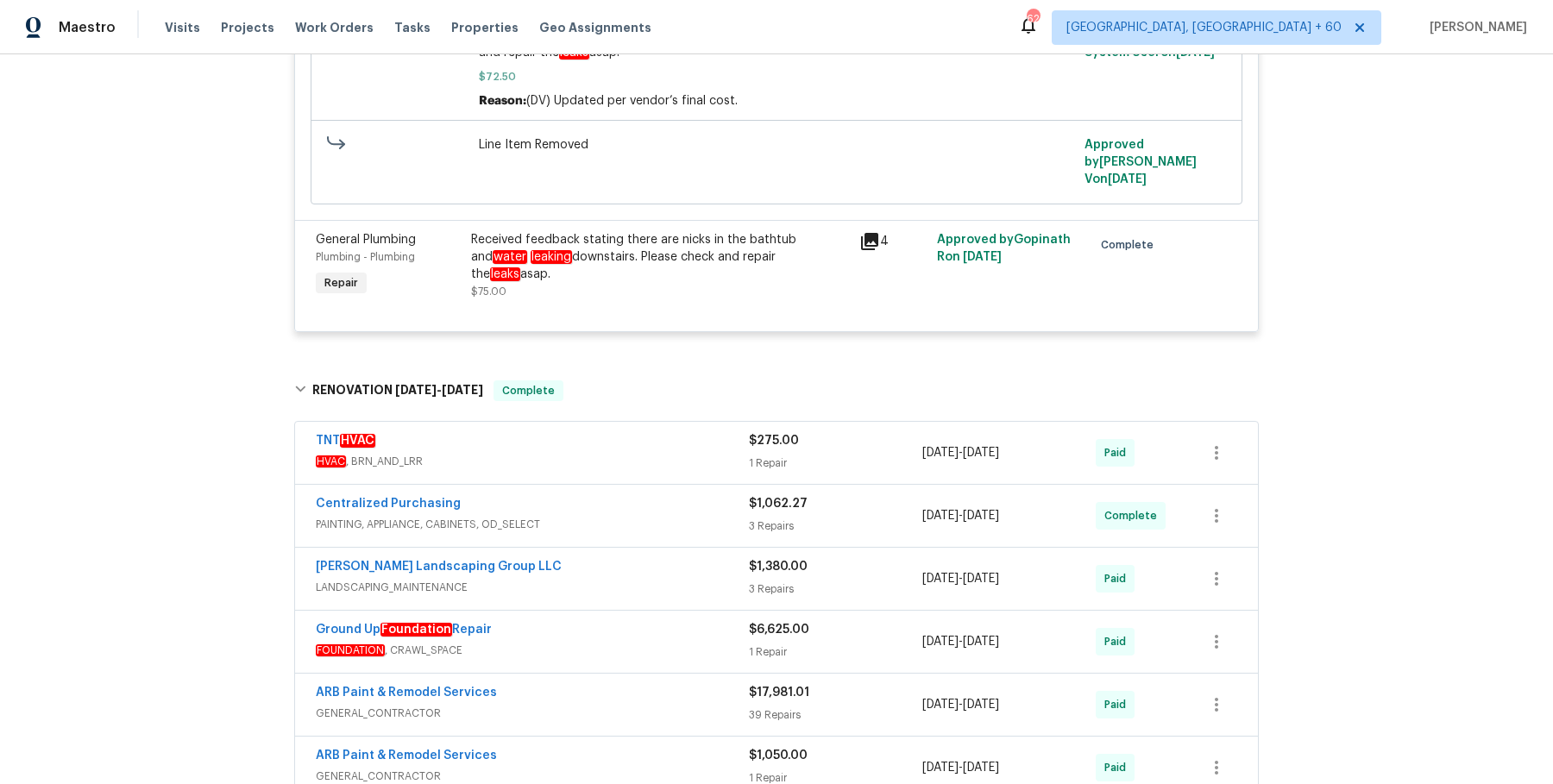
click at [573, 453] on span "HVAC , BRN_AND_LRR" at bounding box center [533, 461] width 433 height 17
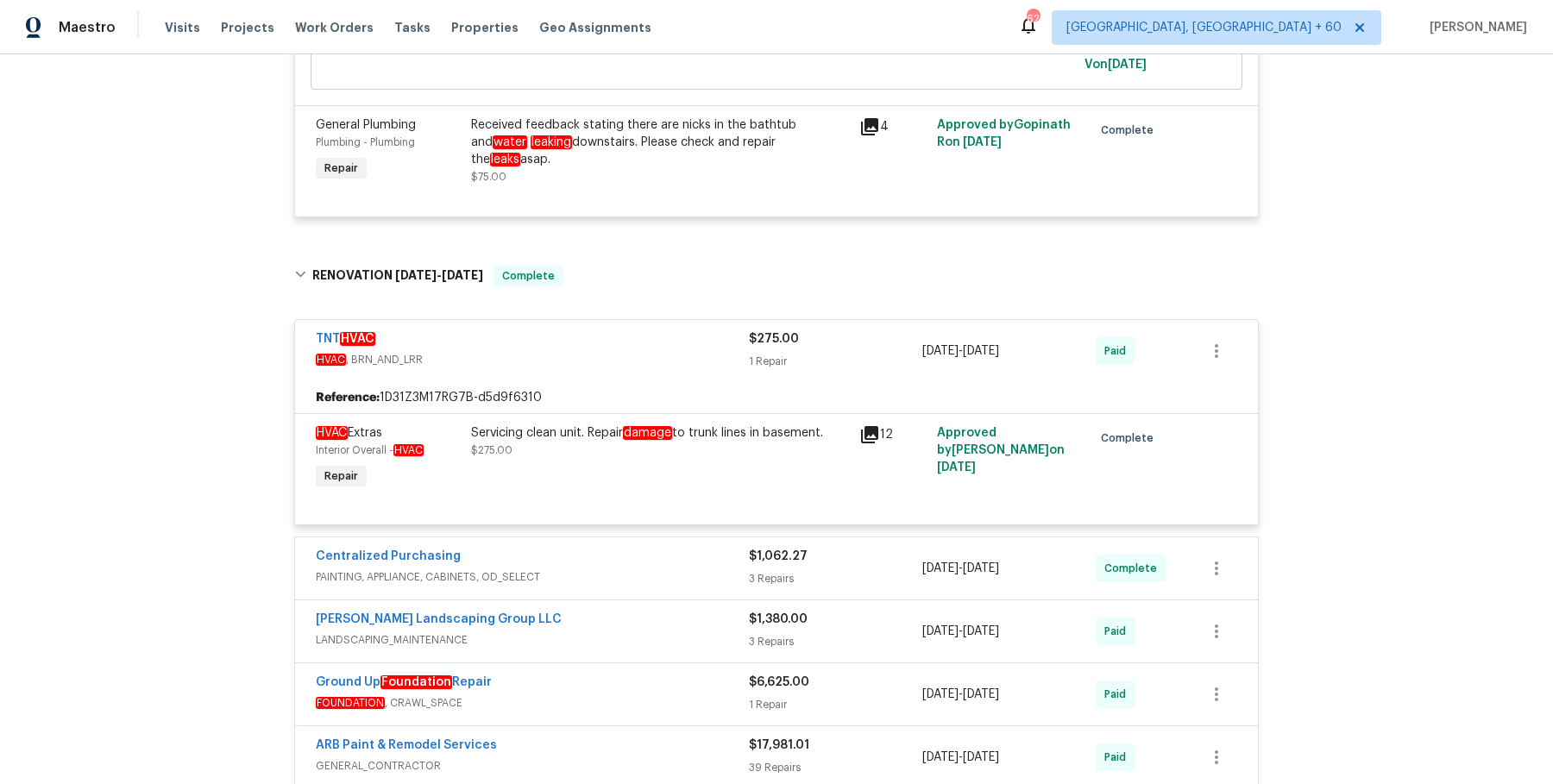
scroll to position [9966, 0]
click at [616, 567] on span "PAINTING, APPLIANCE, CABINETS, OD_SELECT" at bounding box center [533, 575] width 433 height 17
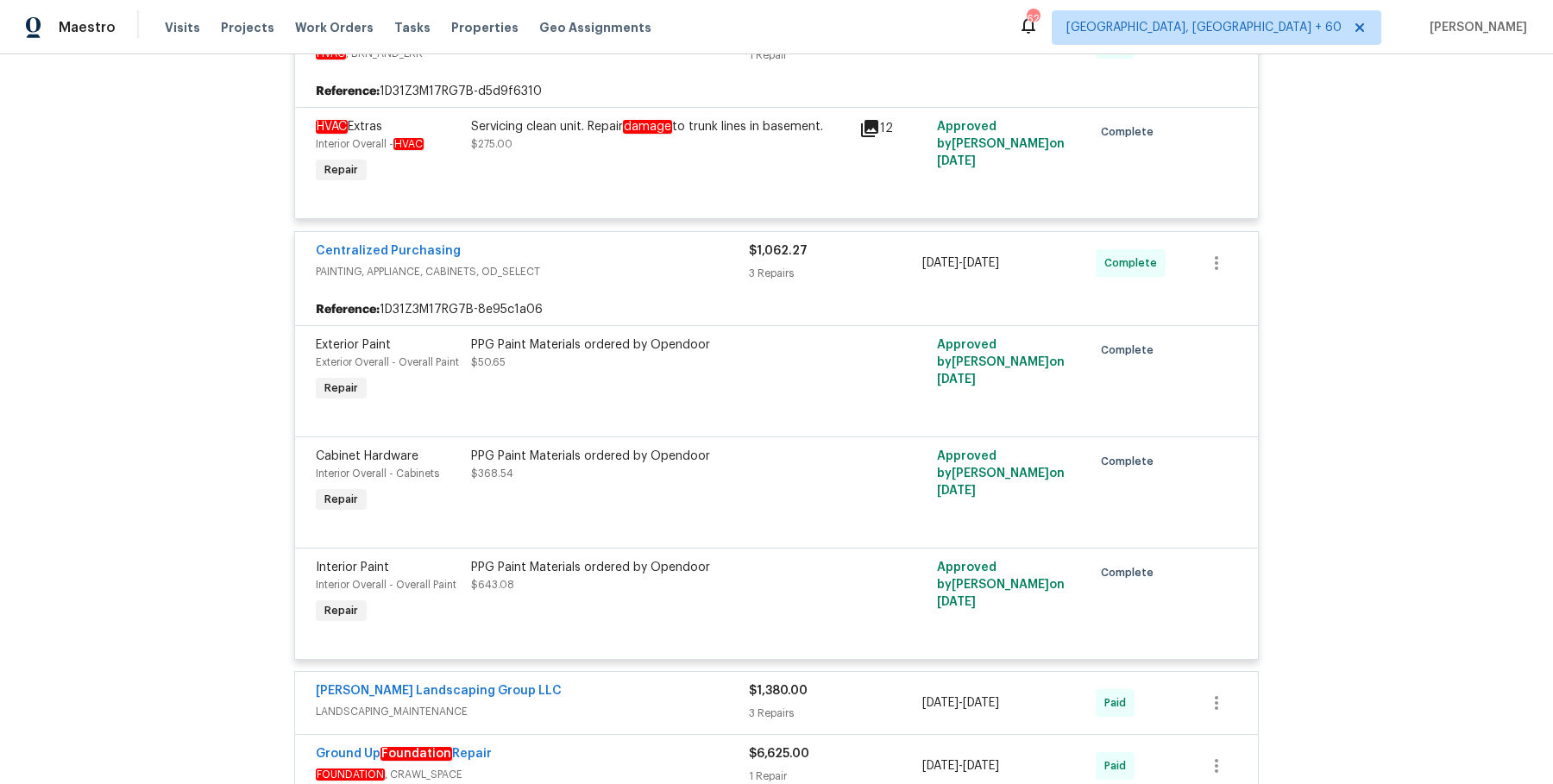
scroll to position [10271, 0]
click at [578, 702] on span "LANDSCAPING_MAINTENANCE" at bounding box center [533, 711] width 433 height 17
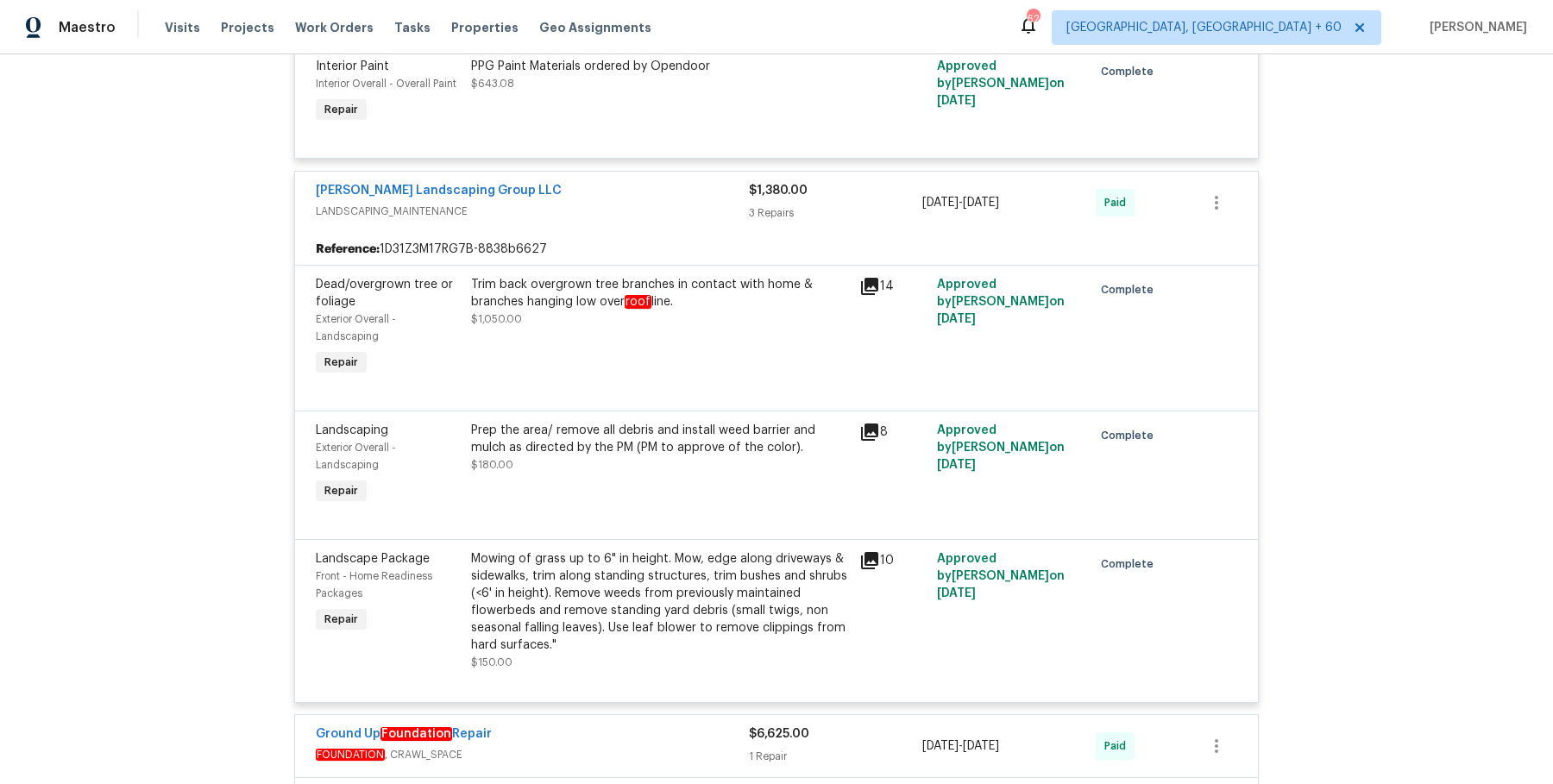
scroll to position [10931, 0]
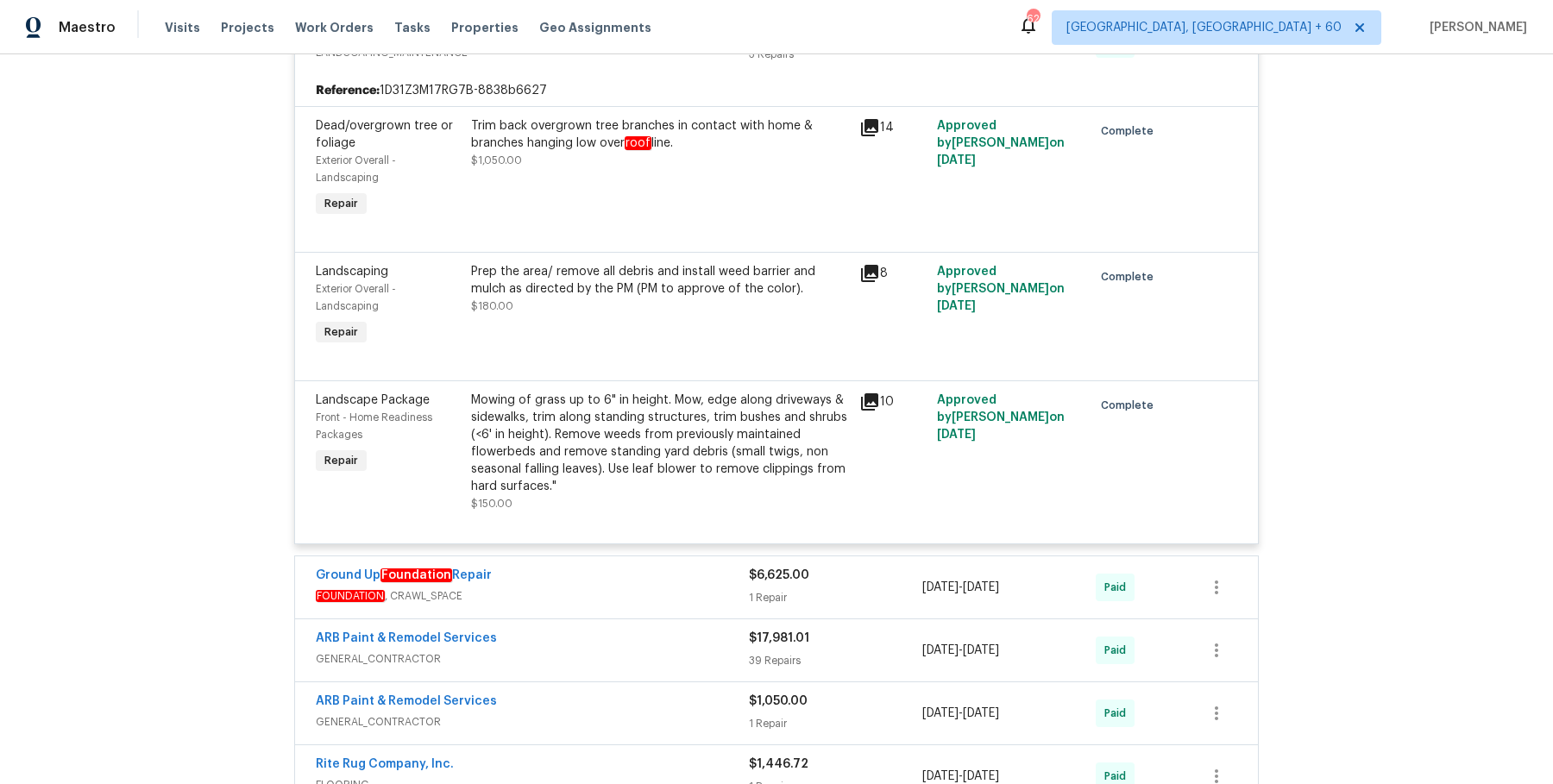
click at [625, 619] on div "ARB Paint & Remodel Services GENERAL_CONTRACTOR $17,981.01 39 Repairs 5/19/2025…" at bounding box center [776, 650] width 963 height 62
click at [630, 587] on span "FOUNDATION , CRAWL_SPACE" at bounding box center [533, 596] width 433 height 17
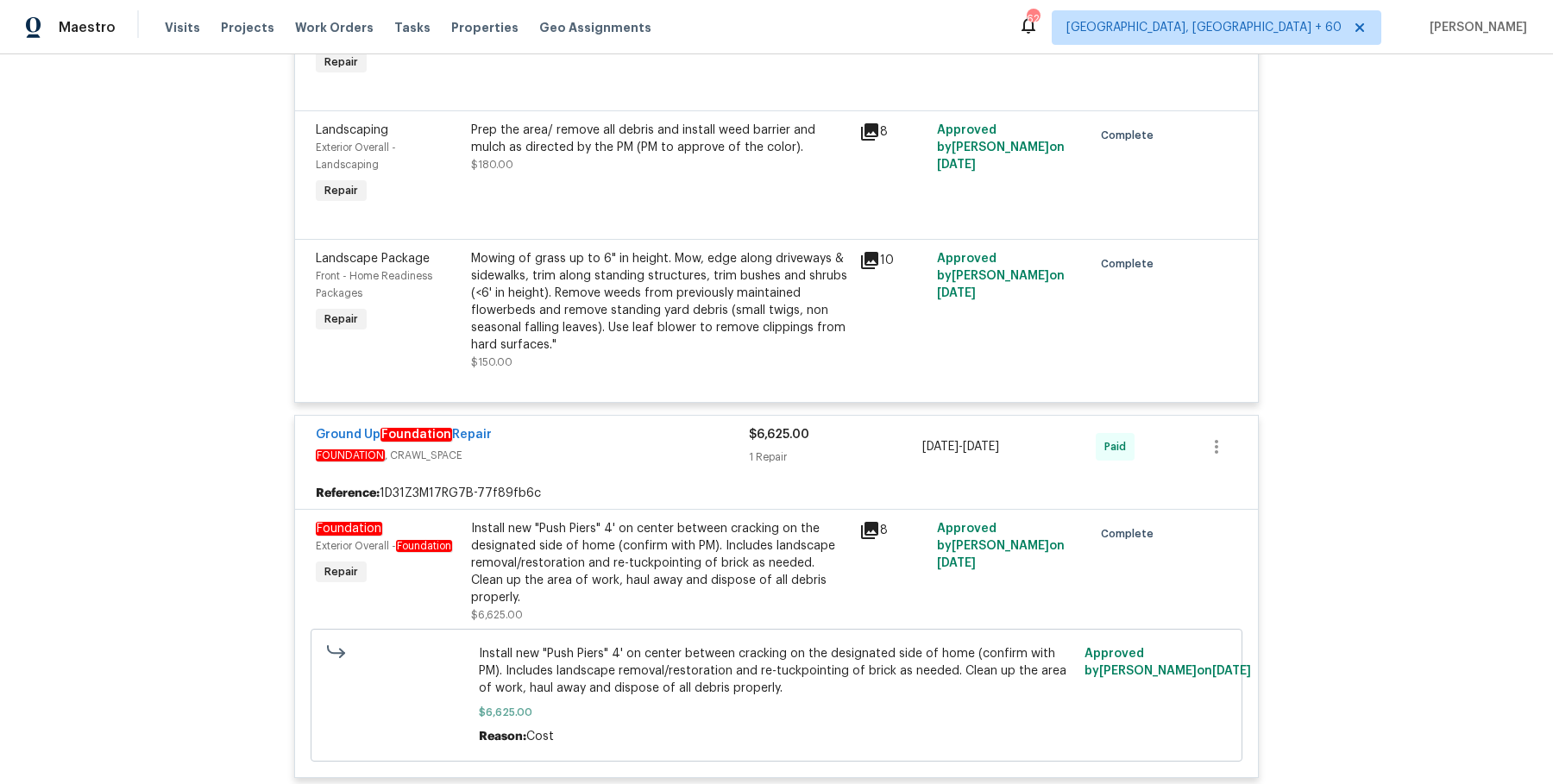
scroll to position [11148, 0]
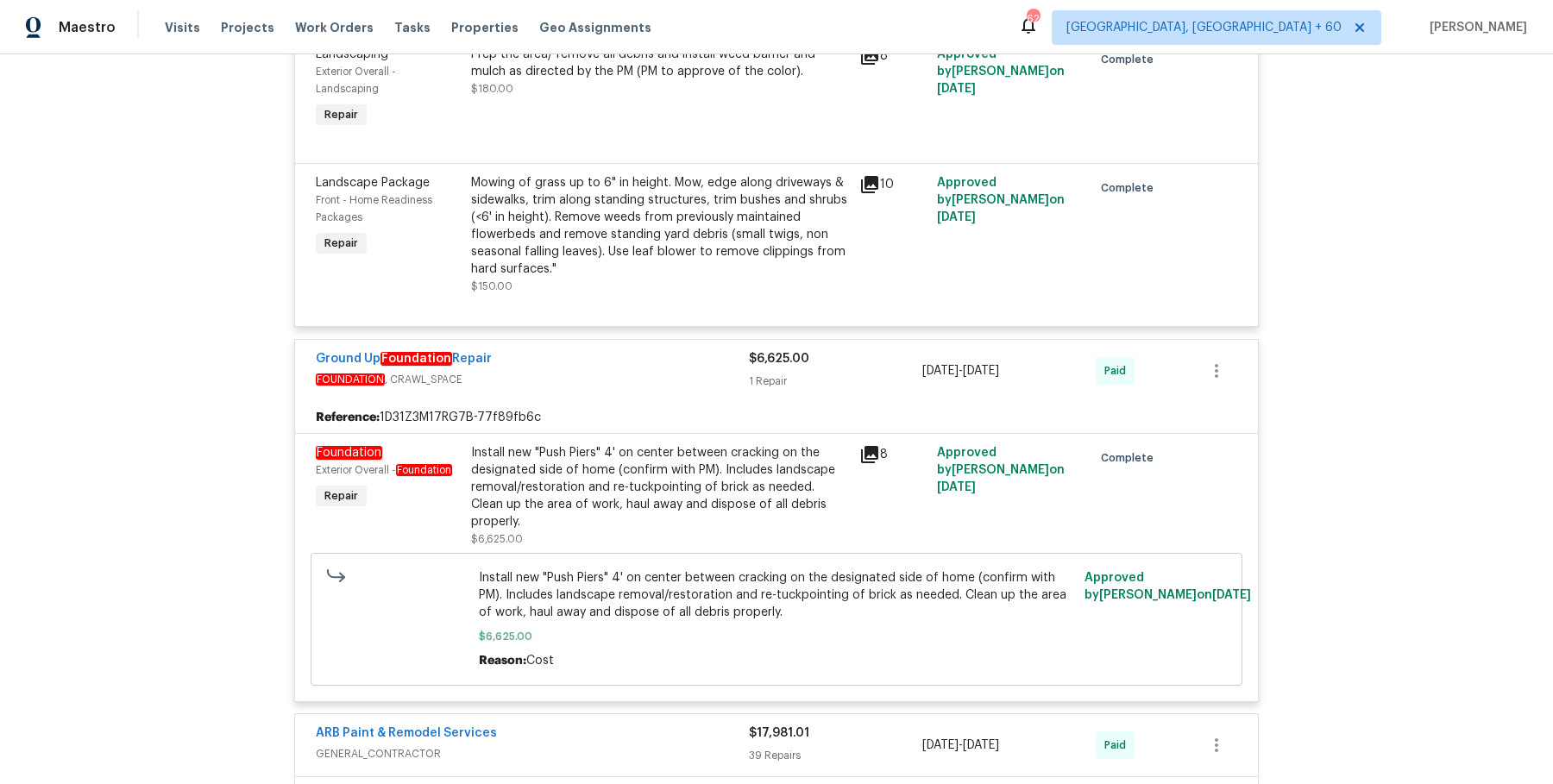
click at [617, 725] on div "ARB Paint & Remodel Services" at bounding box center [533, 735] width 433 height 21
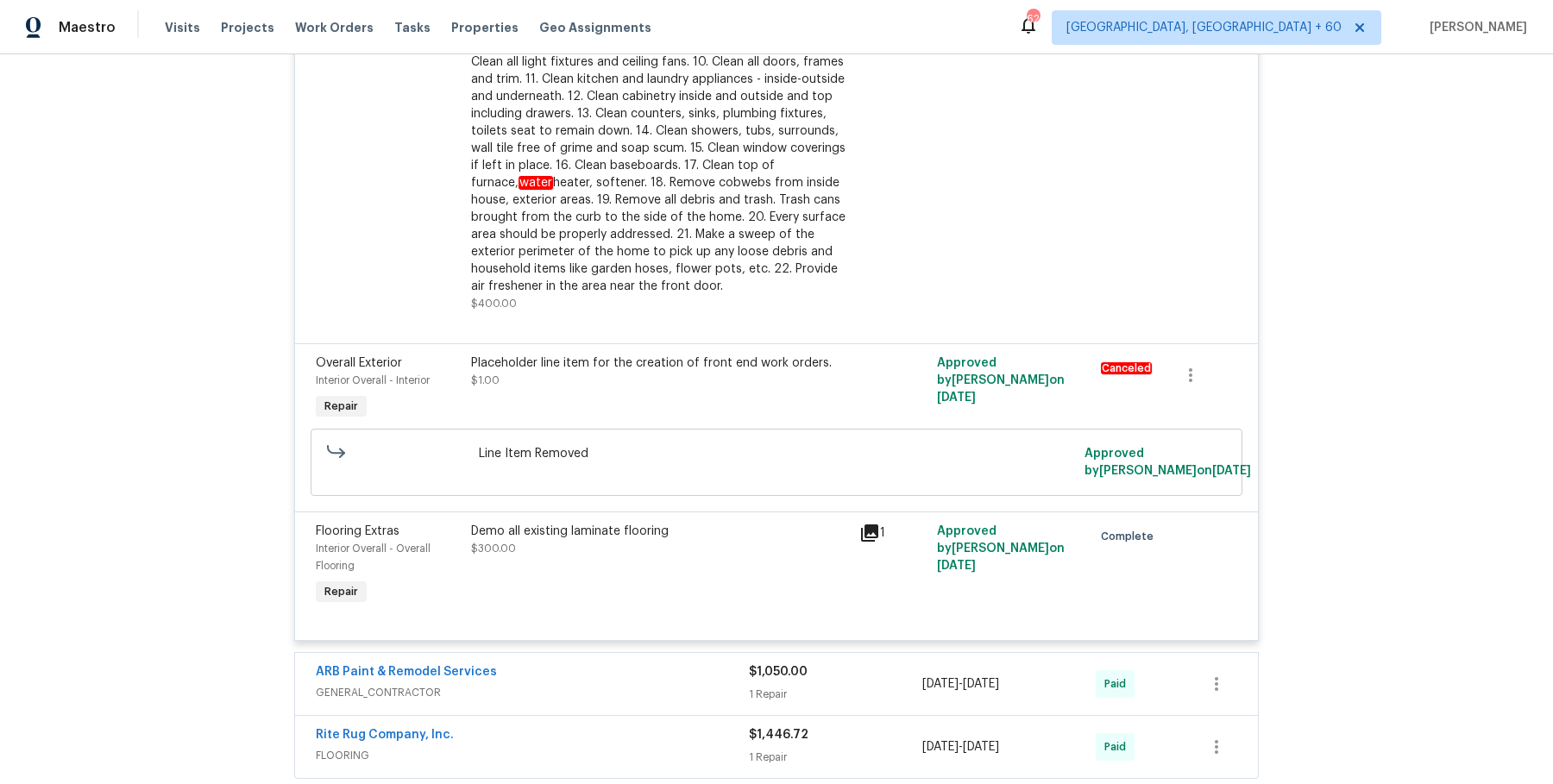
scroll to position [18687, 0]
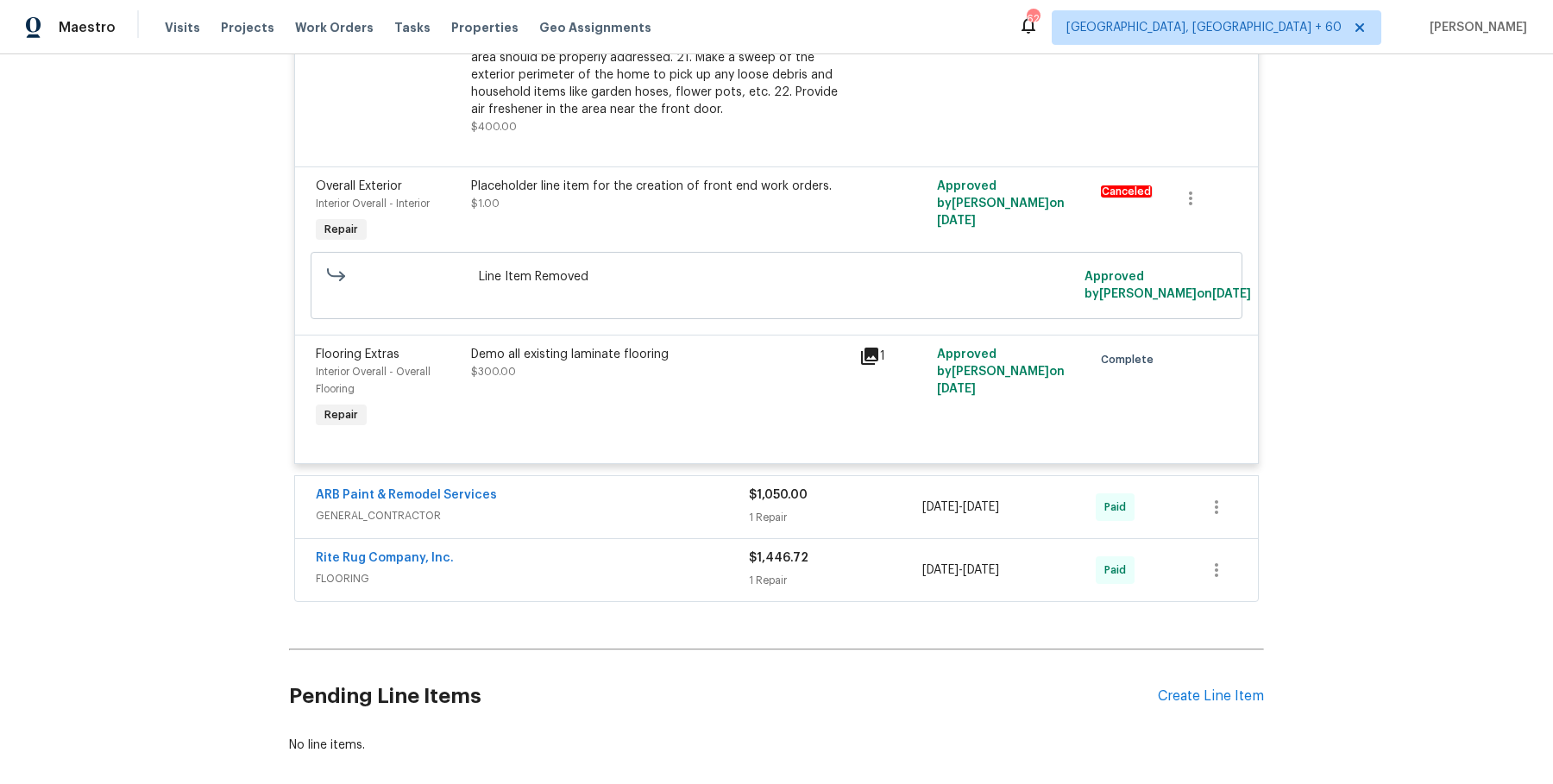
click at [640, 476] on div "ARB Paint & Remodel Services GENERAL_CONTRACTOR $1,050.00 1 Repair 5/19/2025 - …" at bounding box center [776, 507] width 963 height 62
click at [624, 487] on div "ARB Paint & Remodel Services" at bounding box center [533, 497] width 433 height 21
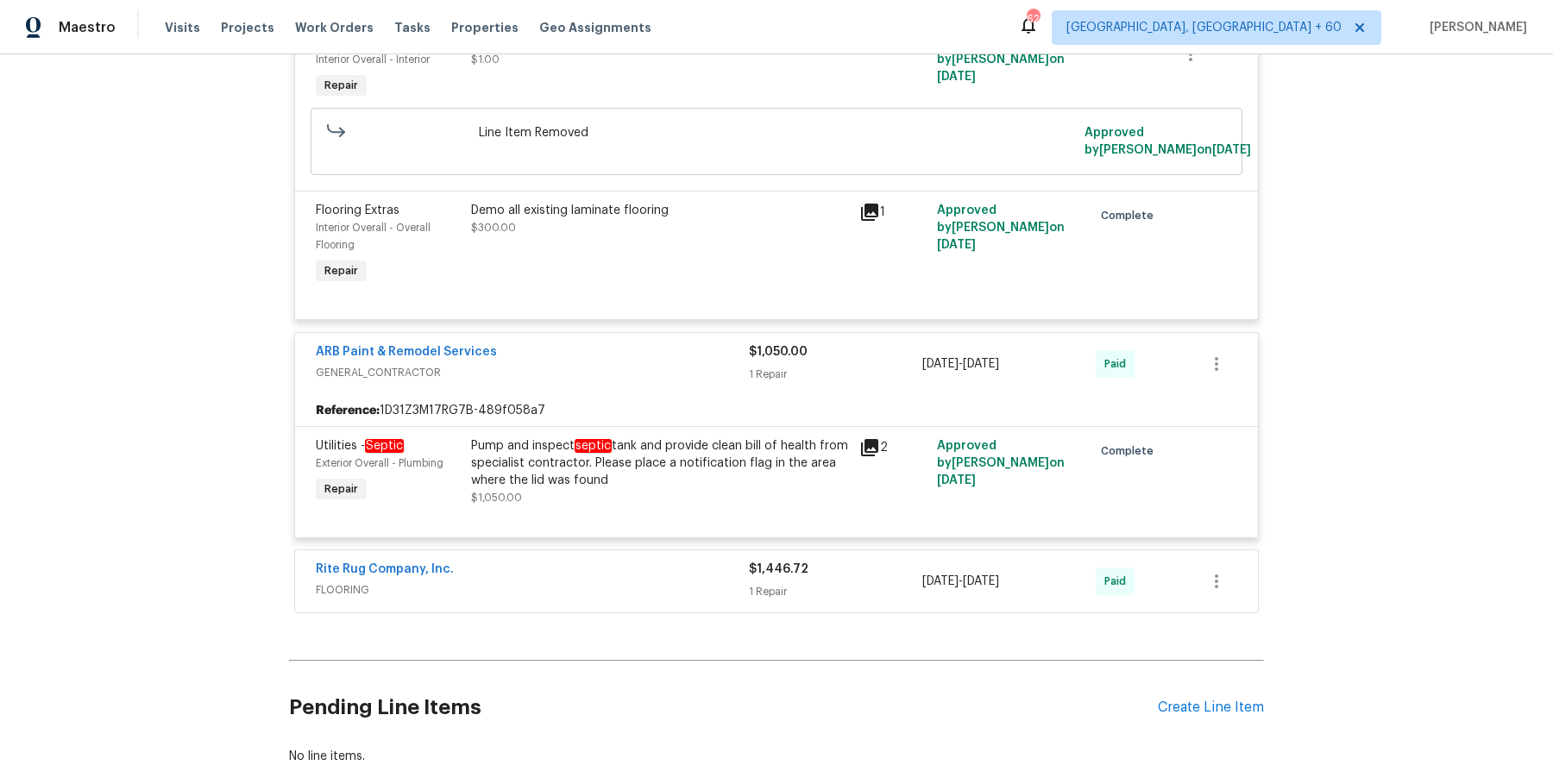
scroll to position [18842, 0]
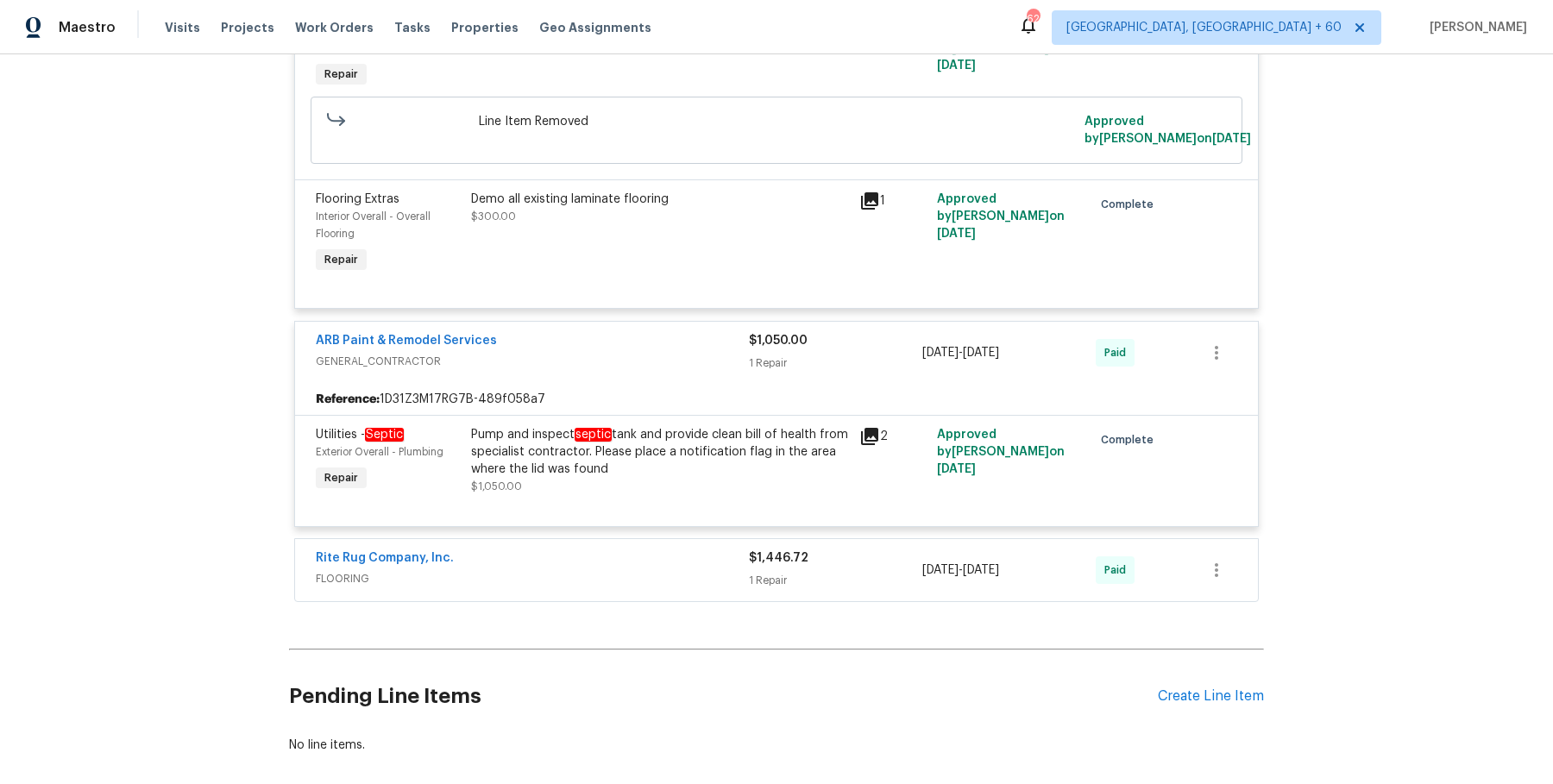
click at [629, 550] on div "Rite Rug Company, Inc." at bounding box center [533, 560] width 433 height 21
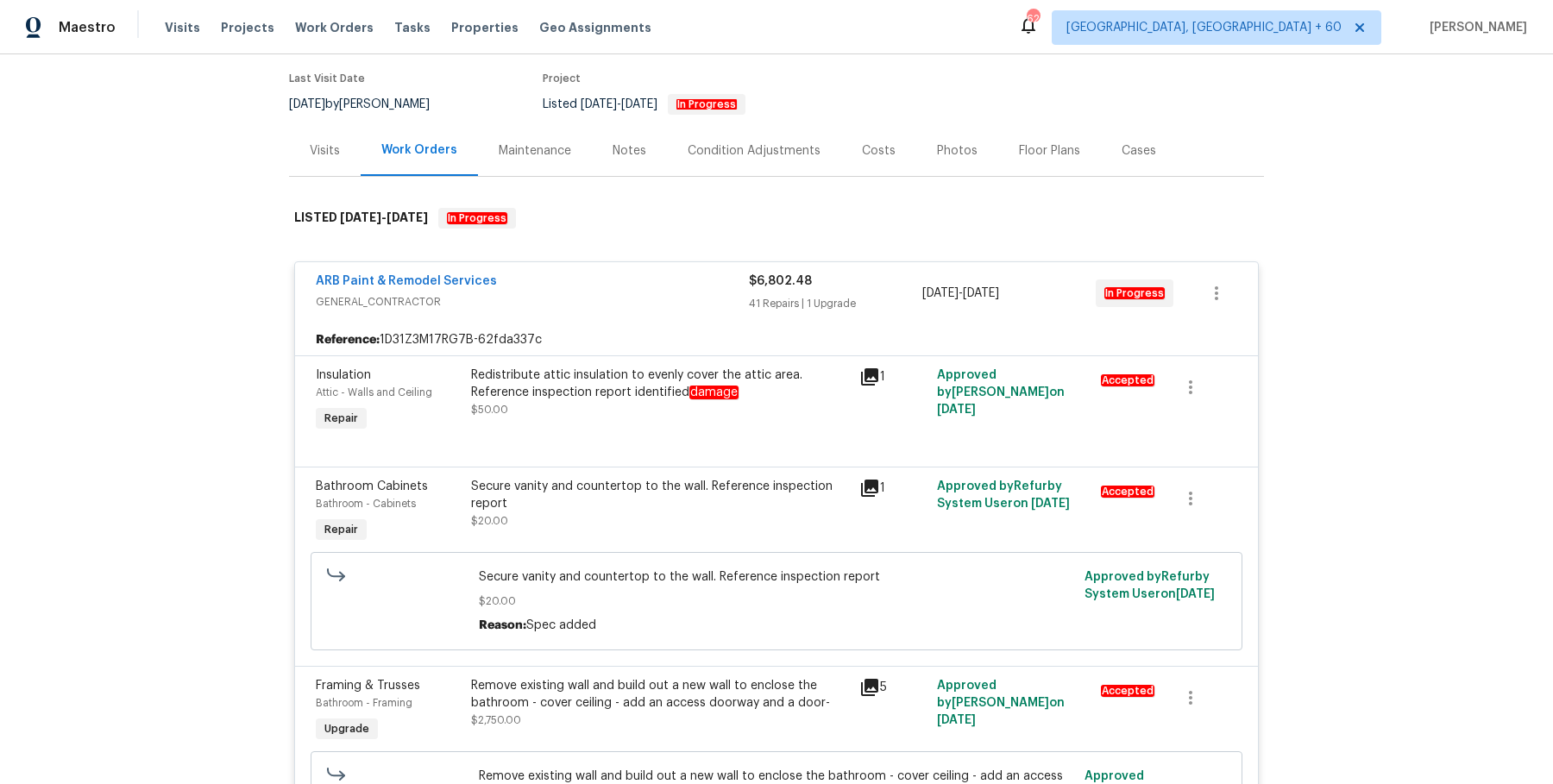
scroll to position [0, 0]
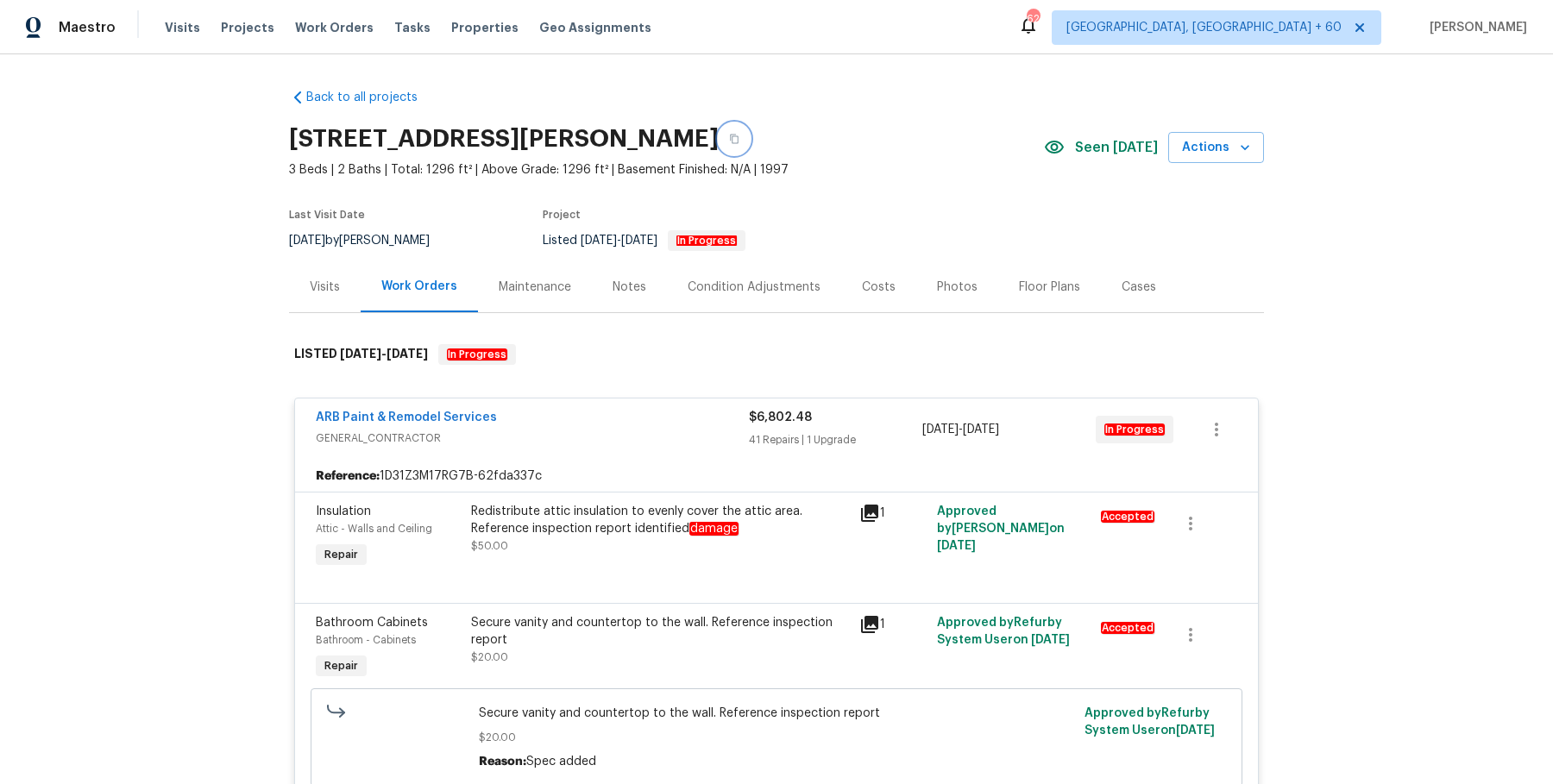
click at [750, 131] on button "button" at bounding box center [734, 138] width 31 height 31
click at [750, 138] on button "button" at bounding box center [734, 138] width 31 height 31
click at [338, 31] on span "Work Orders" at bounding box center [334, 27] width 78 height 17
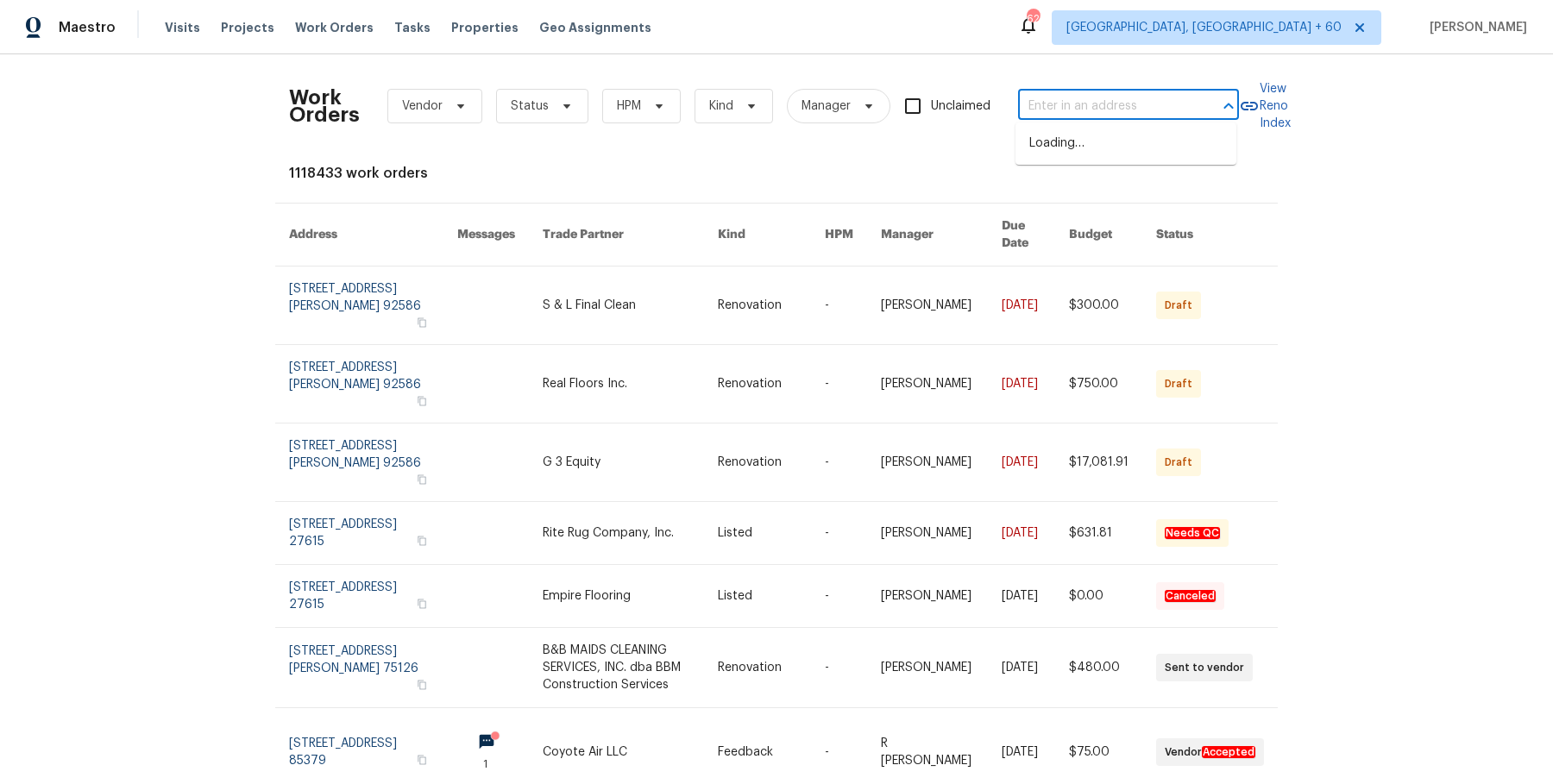
click at [1098, 104] on input "text" at bounding box center [1104, 106] width 172 height 26
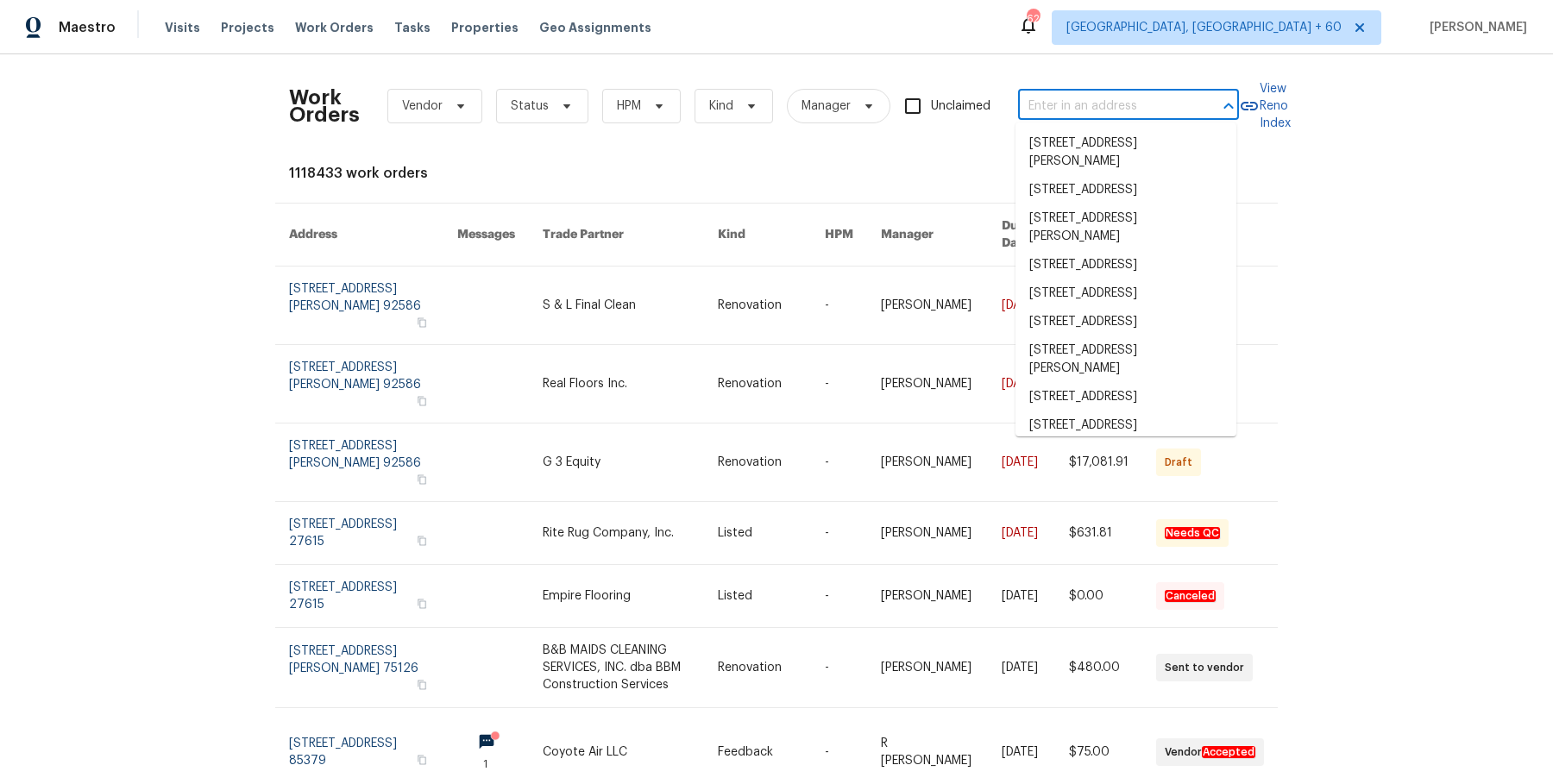
paste input "6403 Riverview Loop Grove City, OH 43123"
type input "6403 Riverview Loop Grove City, OH 43123"
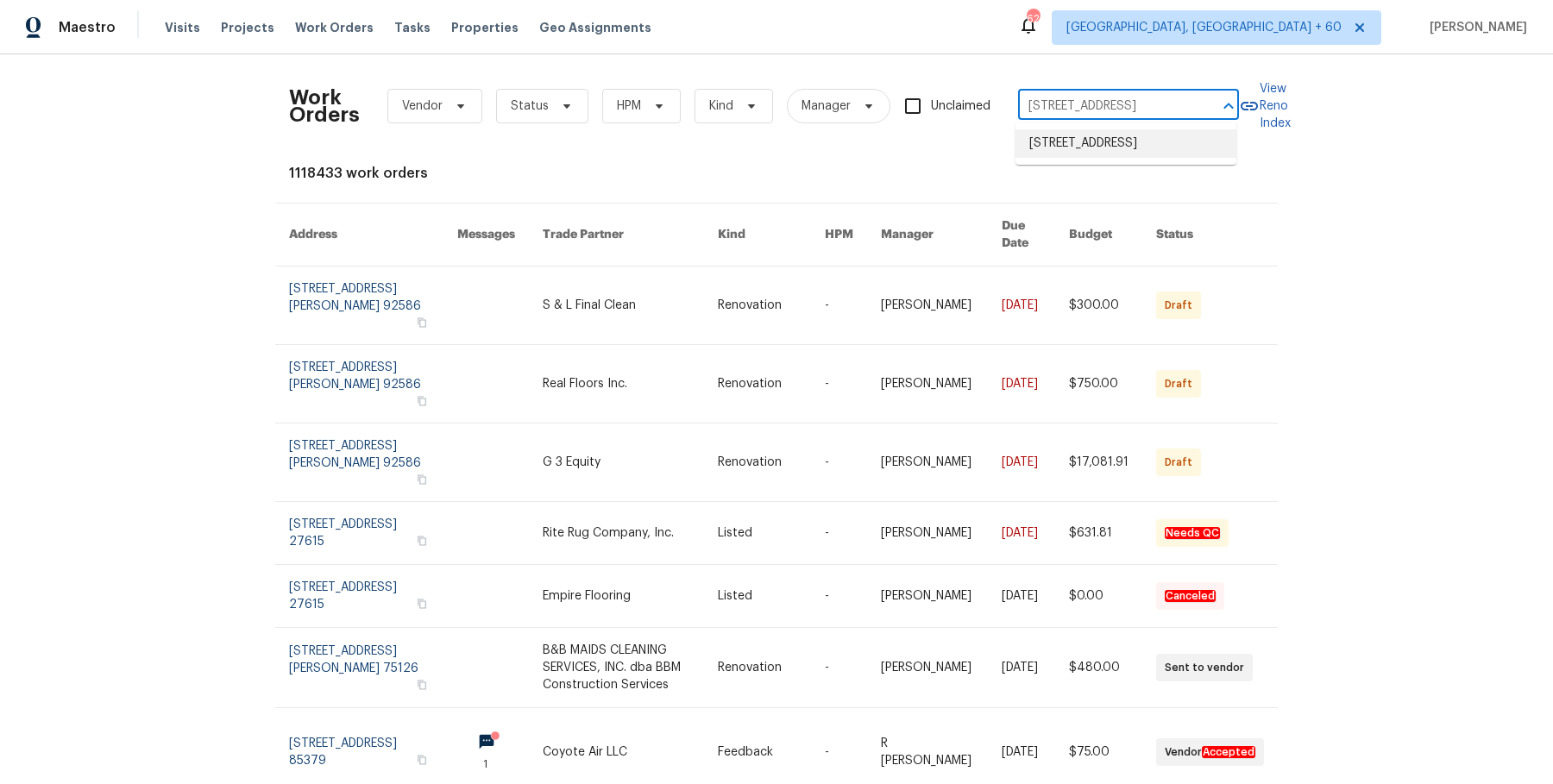
click at [1104, 131] on li "6403 Riverview Loop, Grove City, OH 43123" at bounding box center [1126, 144] width 221 height 28
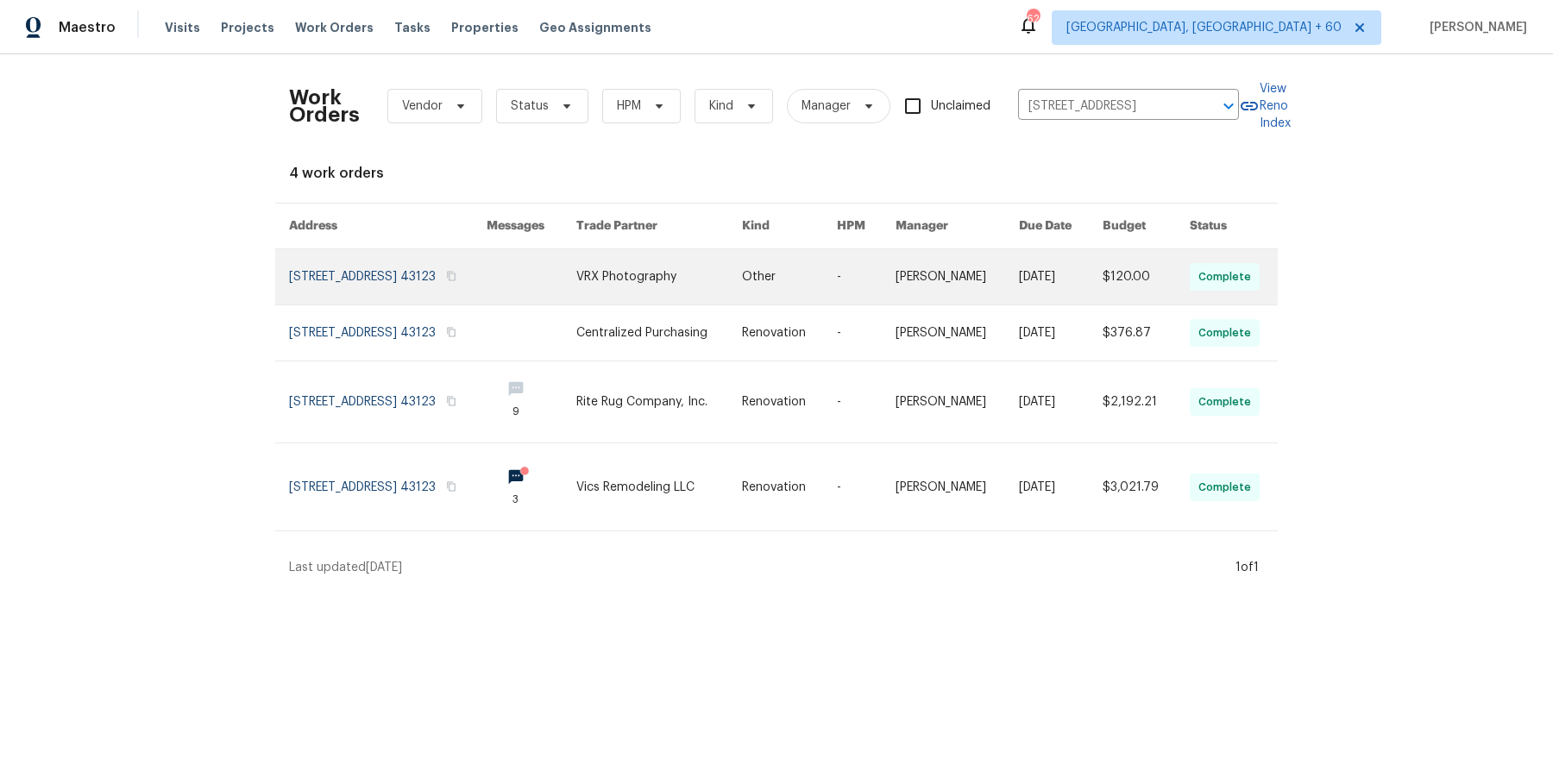
click at [838, 267] on td "-" at bounding box center [853, 278] width 58 height 56
click at [788, 277] on link at bounding box center [790, 277] width 96 height 56
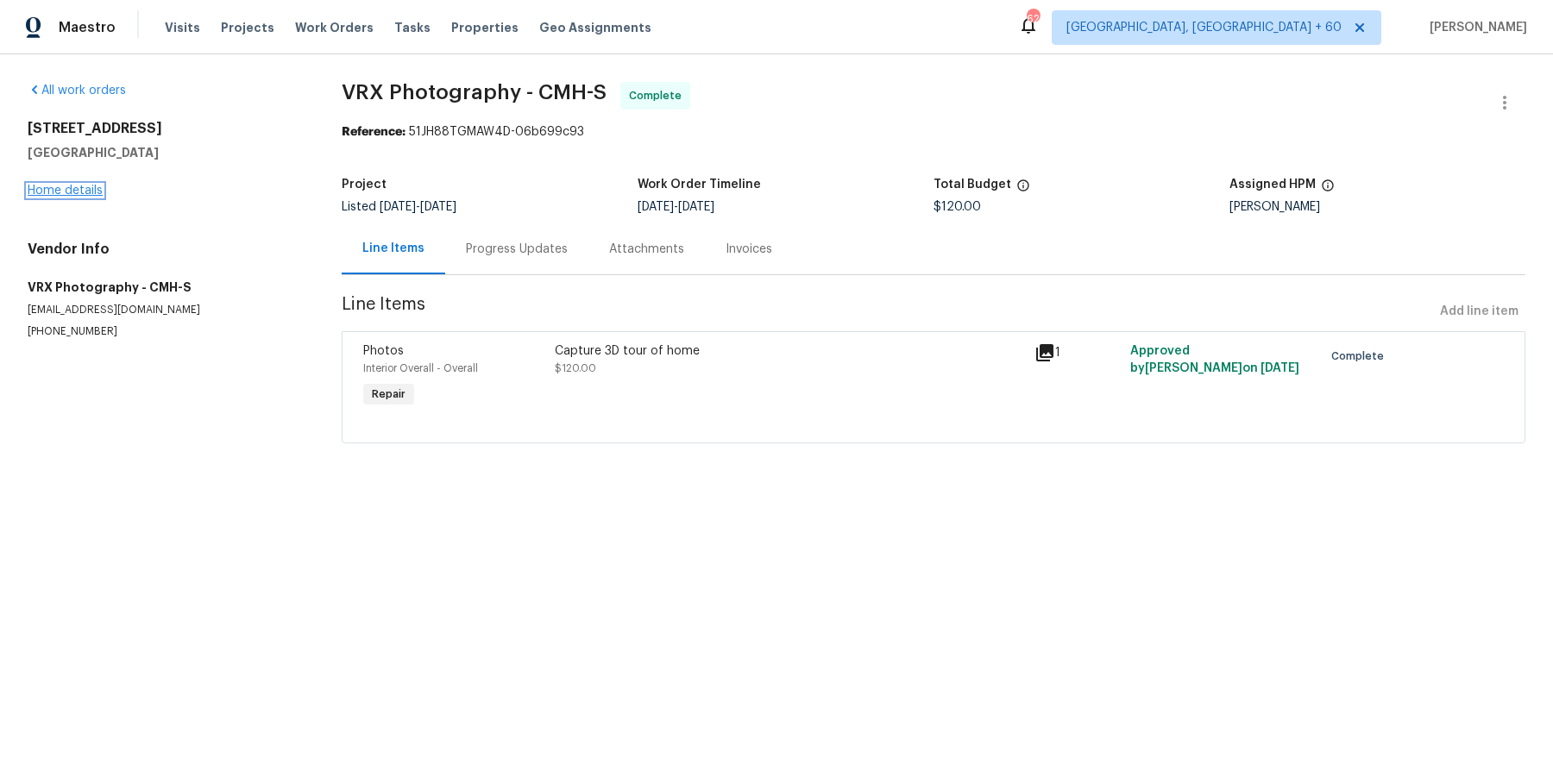
click at [81, 195] on link "Home details" at bounding box center [65, 190] width 75 height 12
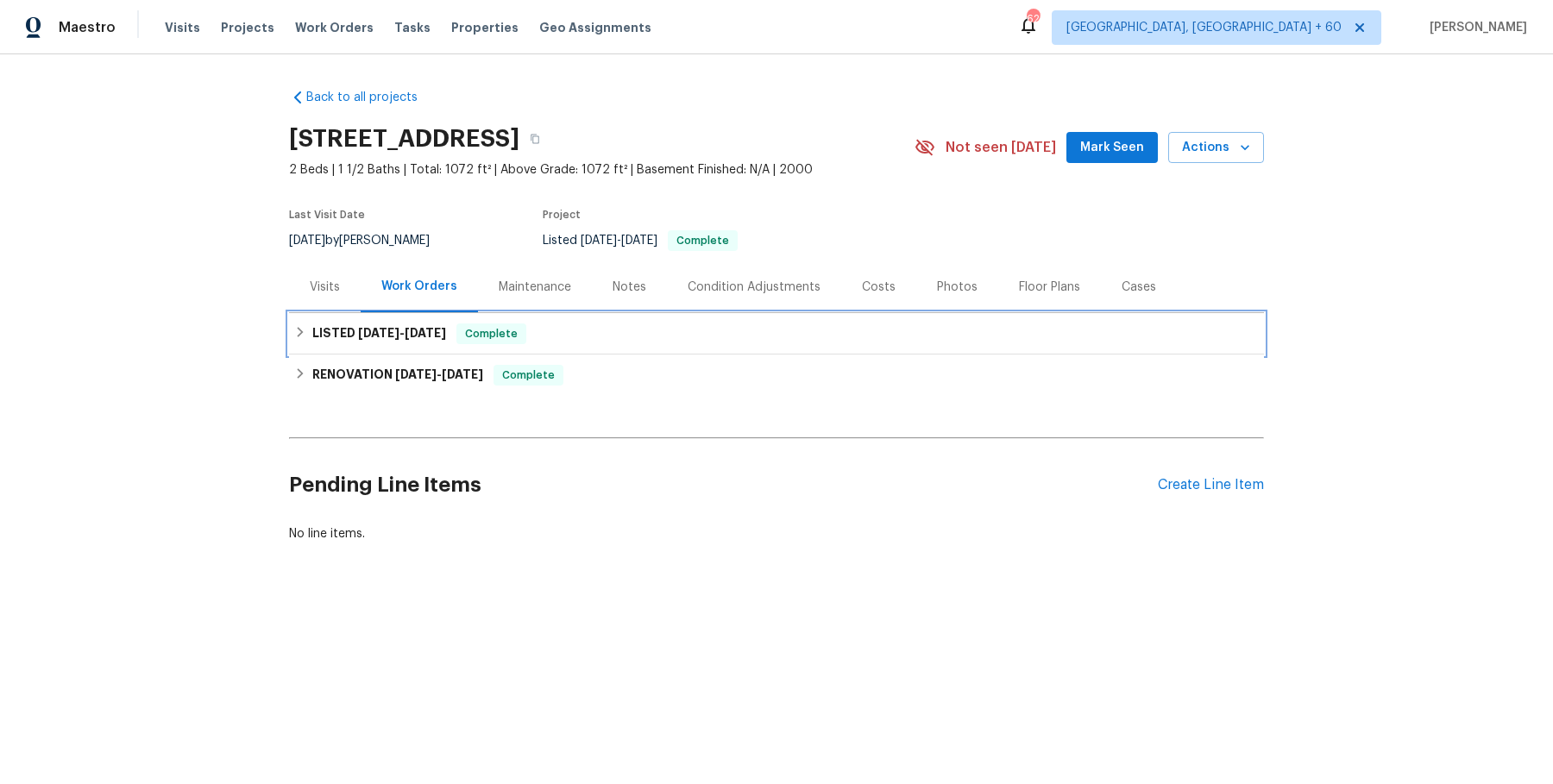
click at [426, 338] on h6 "LISTED 9/5/25 - 9/6/25" at bounding box center [379, 334] width 134 height 21
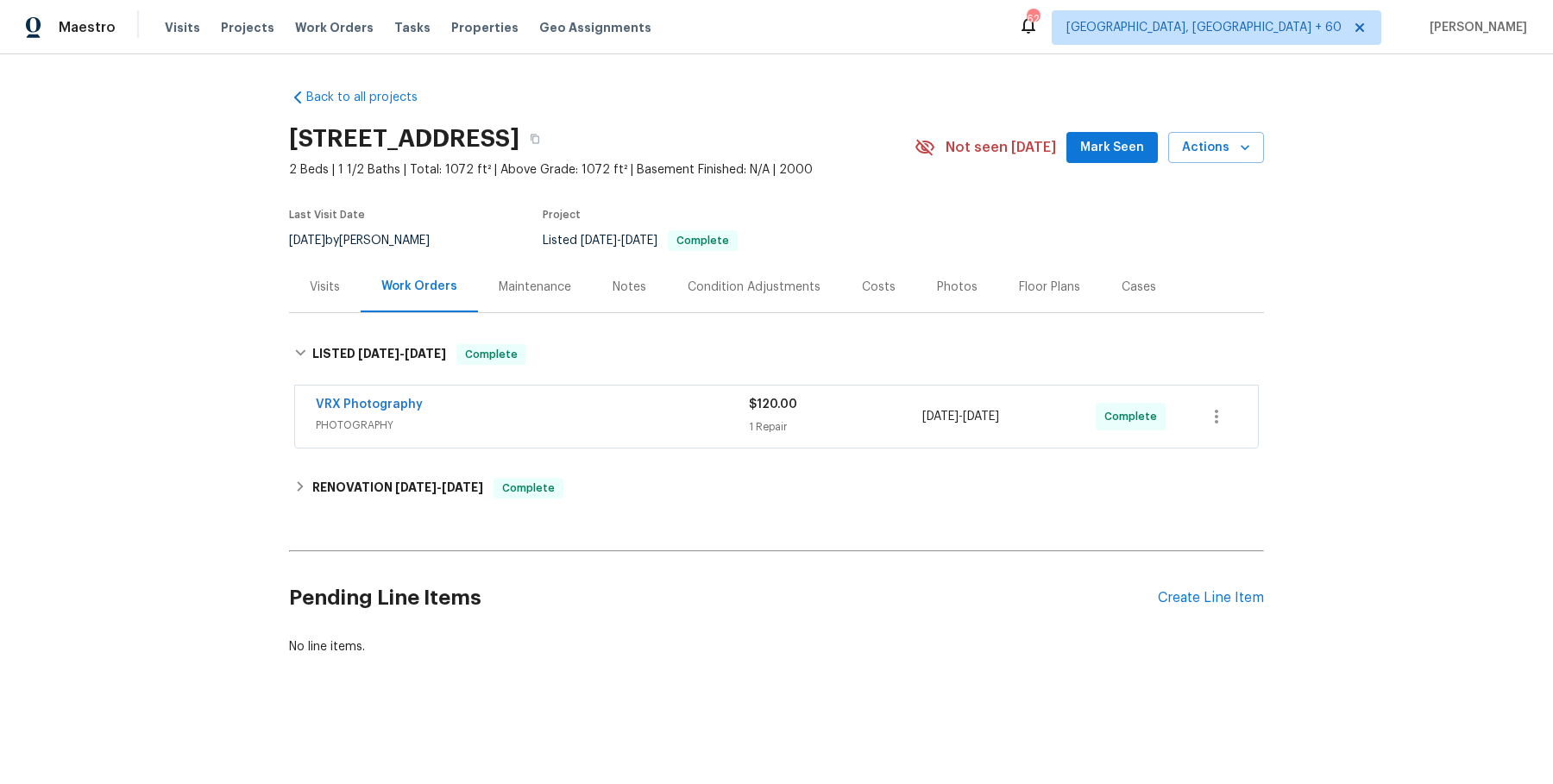
click at [553, 446] on div "VRX Photography PHOTOGRAPHY $120.00 1 Repair 9/5/2025 - 9/6/2025 Complete" at bounding box center [776, 417] width 963 height 62
click at [557, 428] on span "PHOTOGRAPHY" at bounding box center [533, 425] width 433 height 17
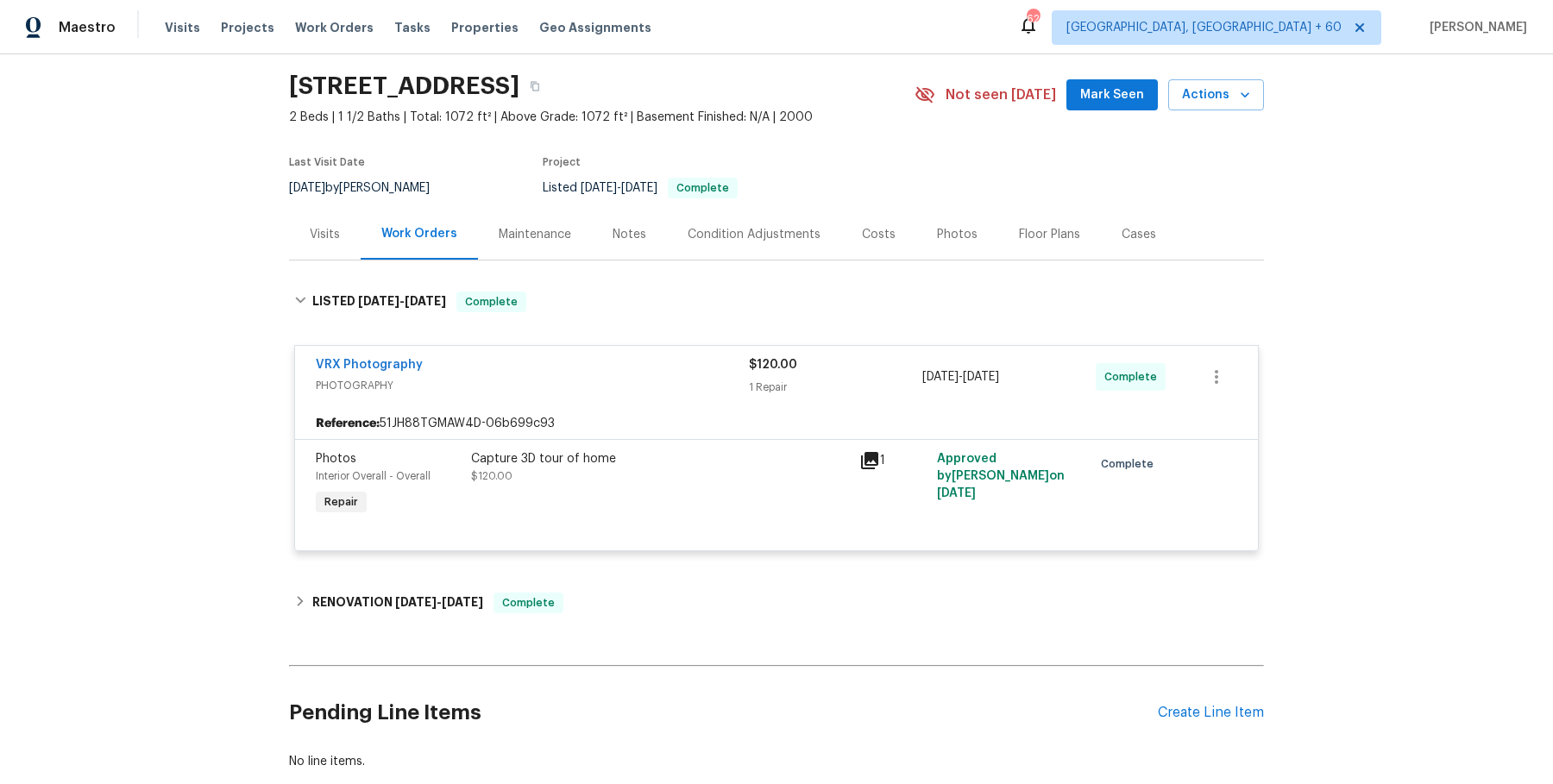
scroll to position [57, 0]
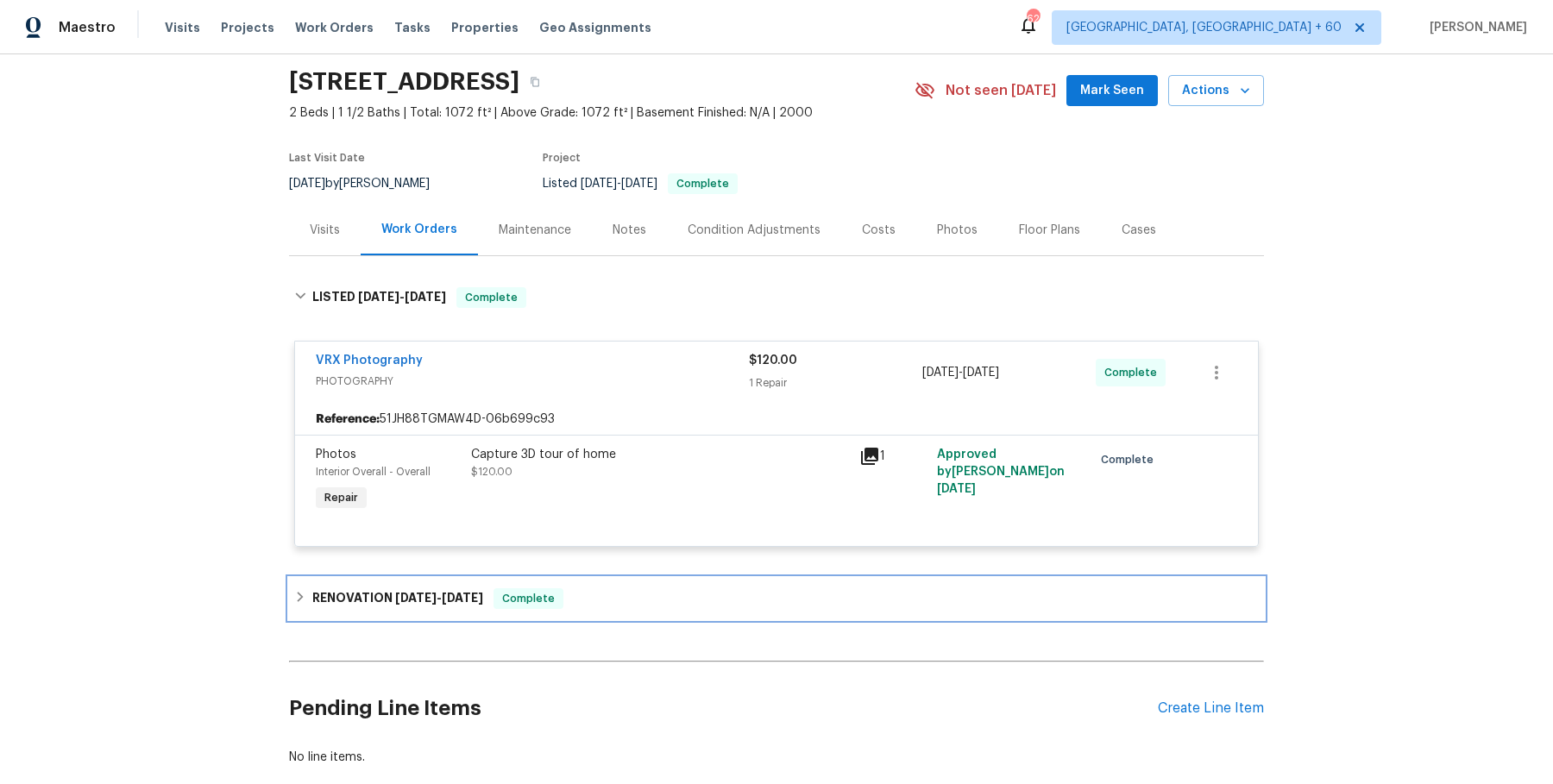
click at [533, 583] on div "RENOVATION 8/28/25 - 9/2/25 Complete" at bounding box center [776, 599] width 975 height 41
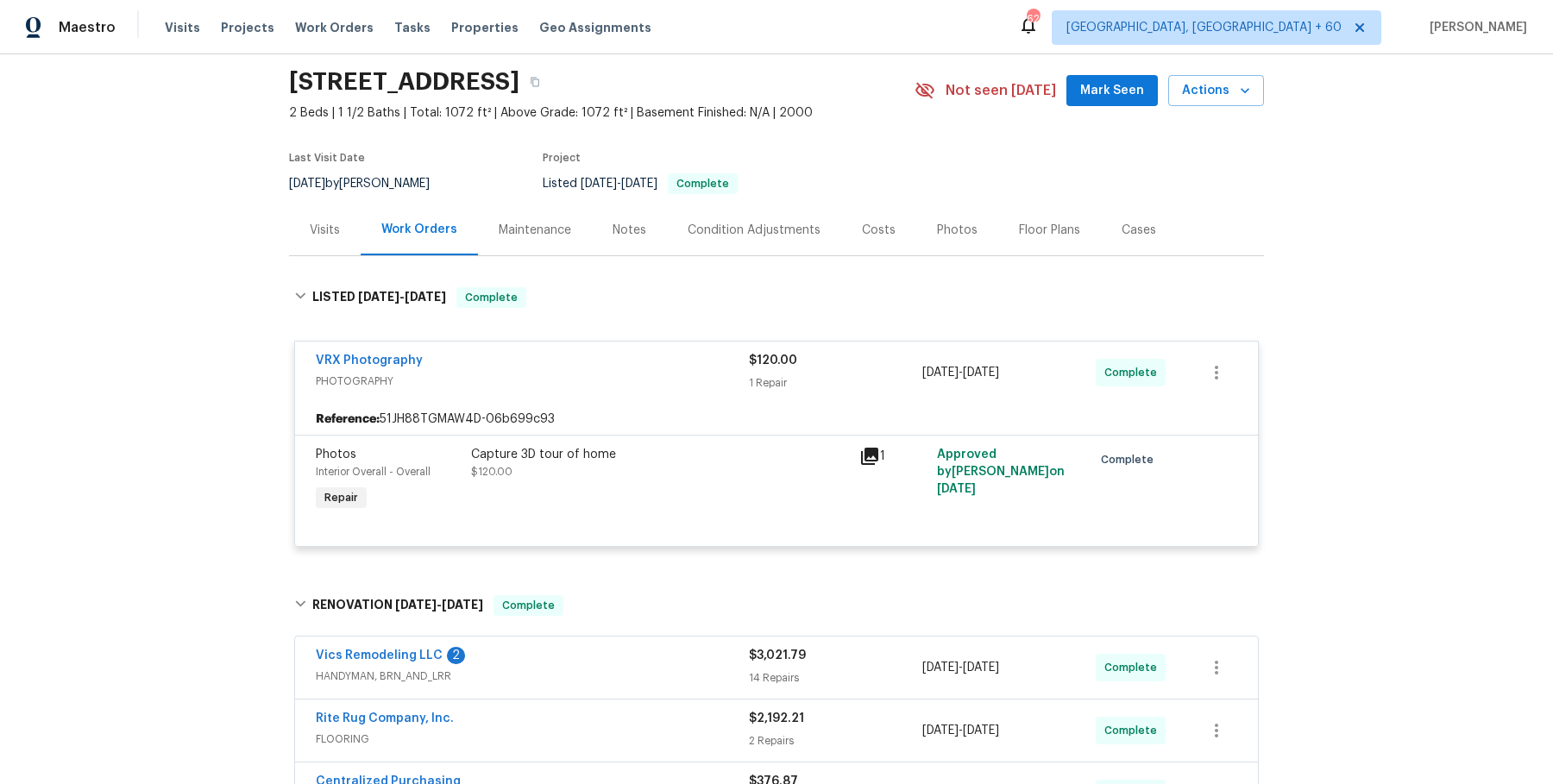
click at [578, 658] on div "Vics Remodeling LLC 2" at bounding box center [533, 658] width 433 height 21
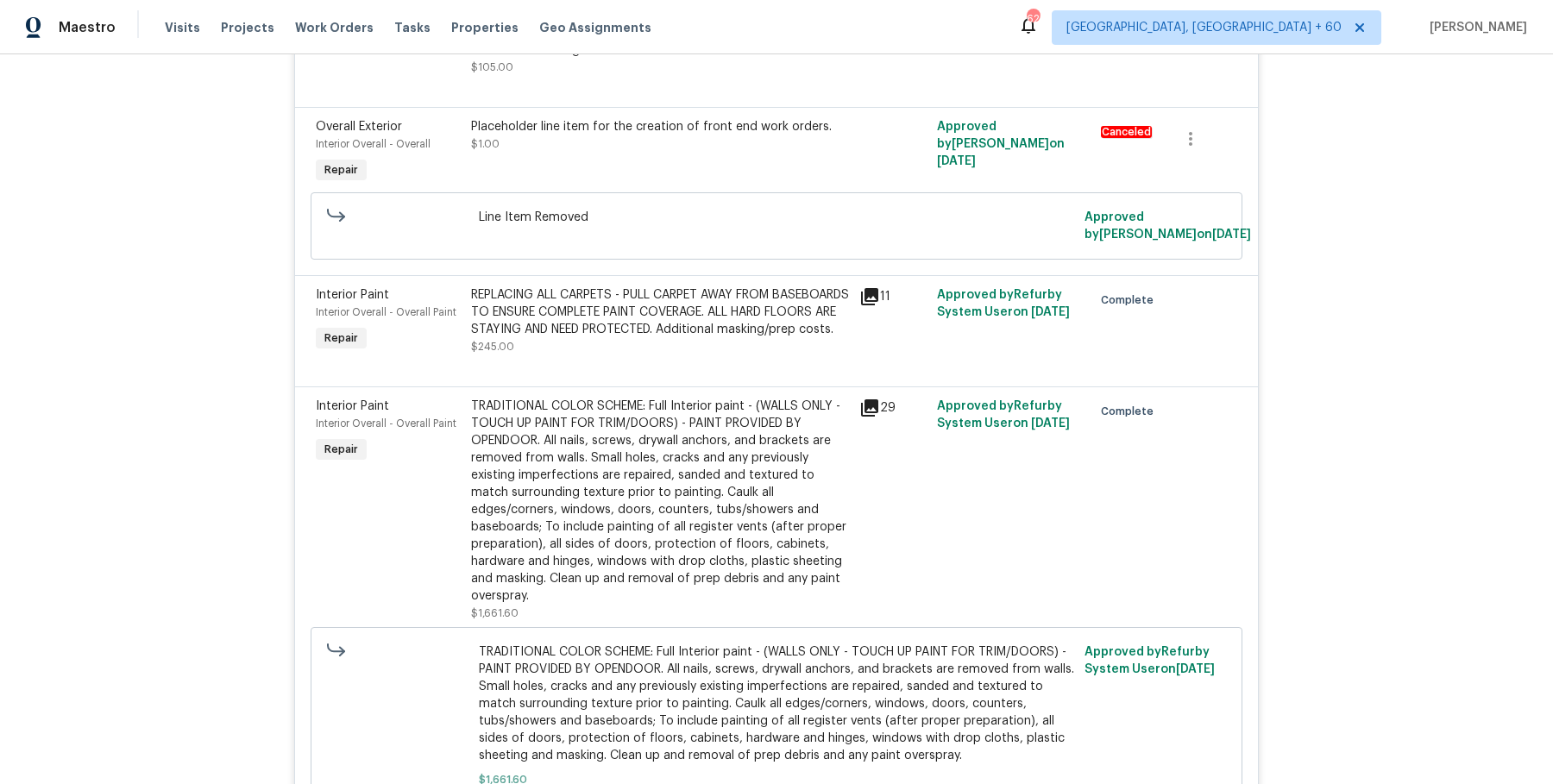
scroll to position [2886, 0]
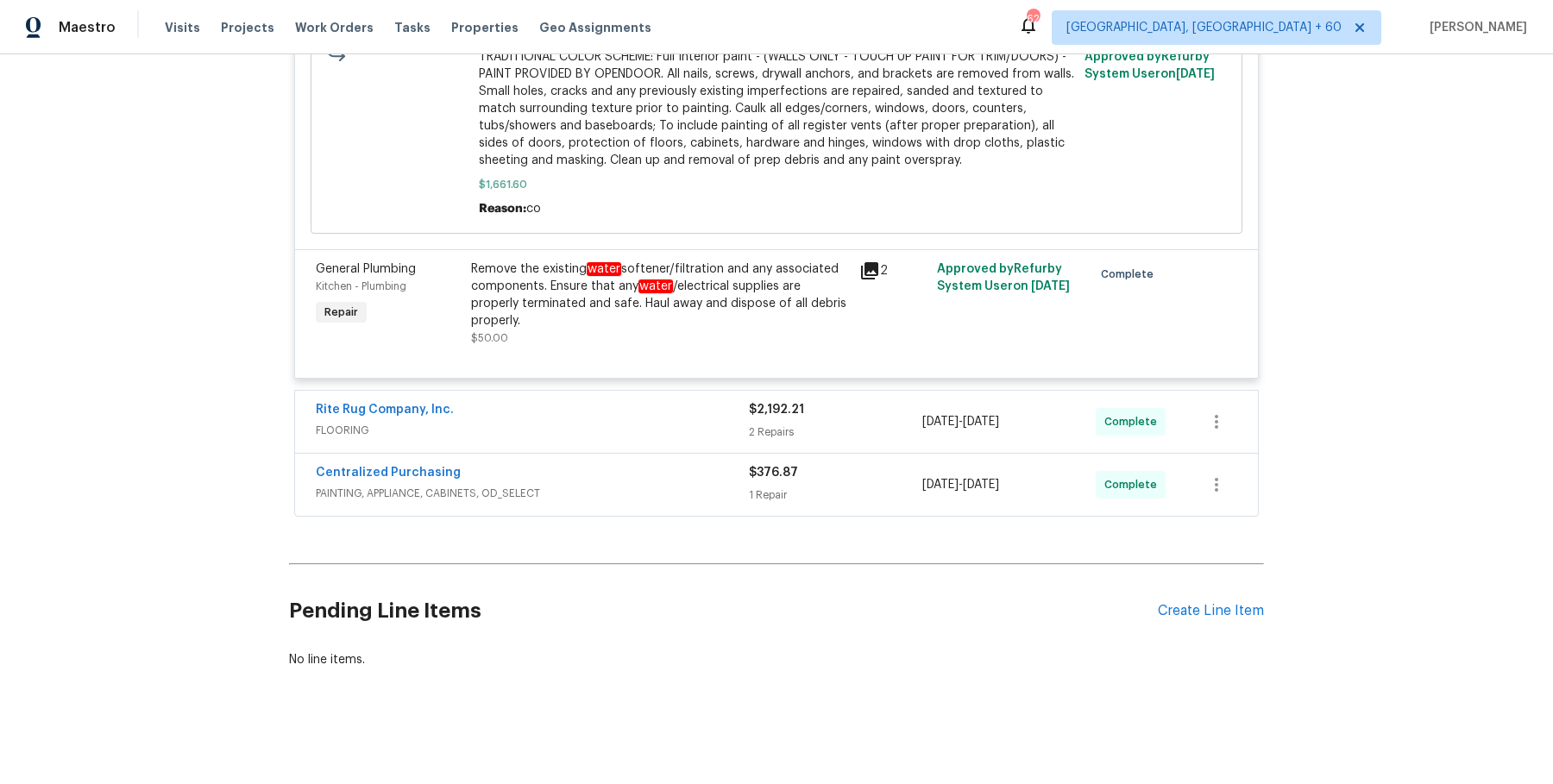
click at [654, 429] on span "FLOORING" at bounding box center [533, 430] width 433 height 17
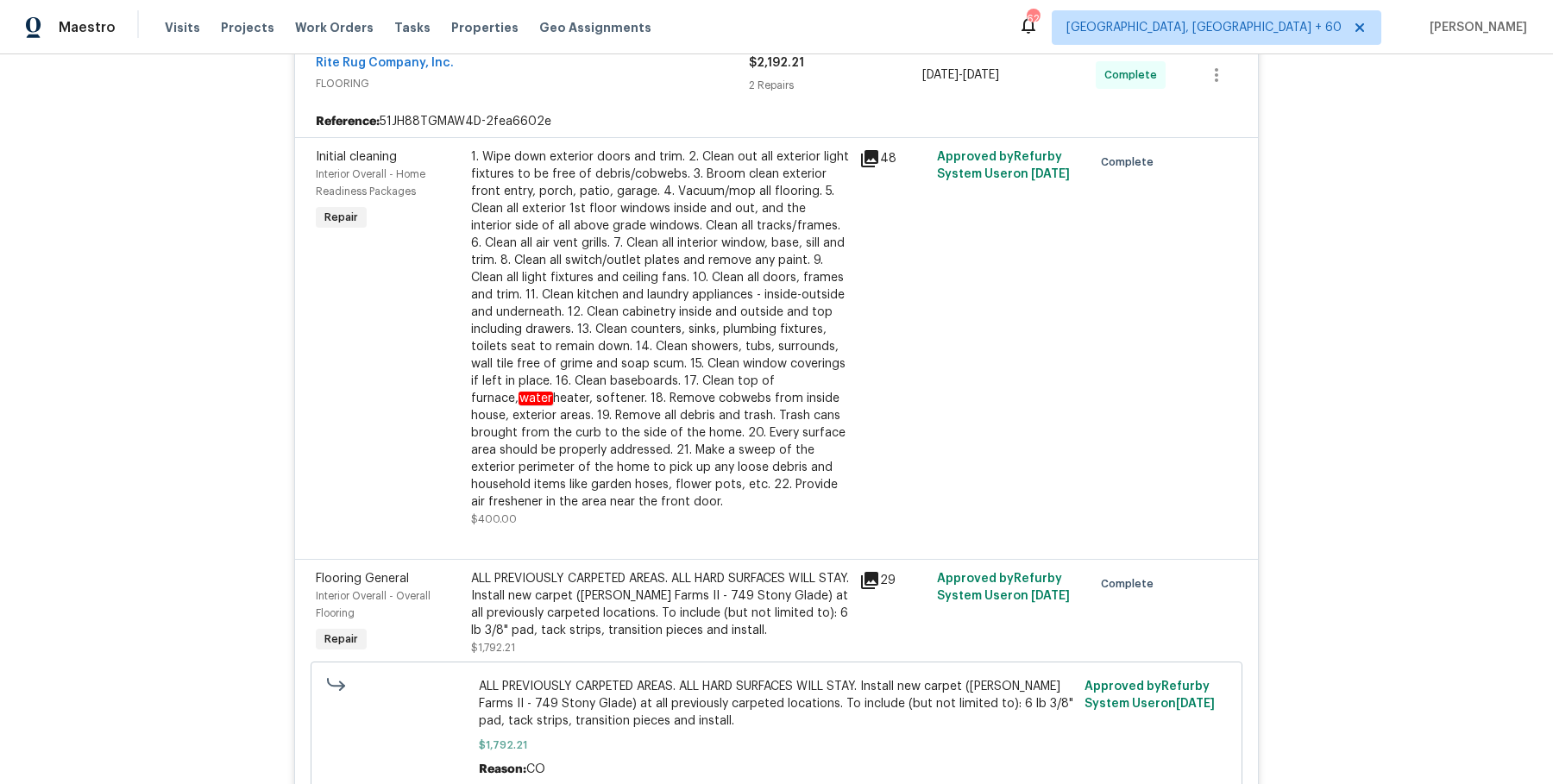
scroll to position [3603, 0]
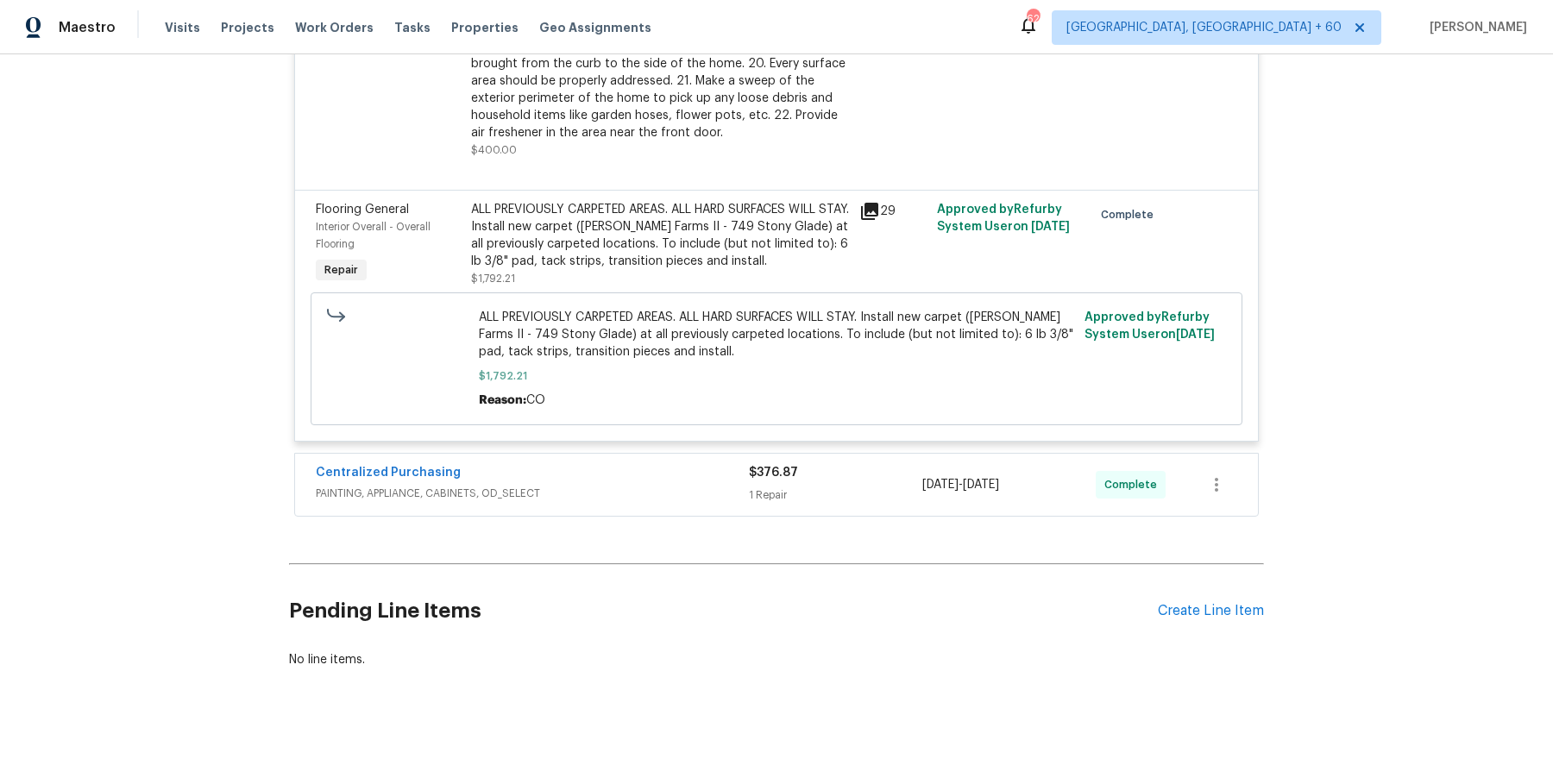
click at [658, 491] on span "PAINTING, APPLIANCE, CABINETS, OD_SELECT" at bounding box center [533, 493] width 433 height 17
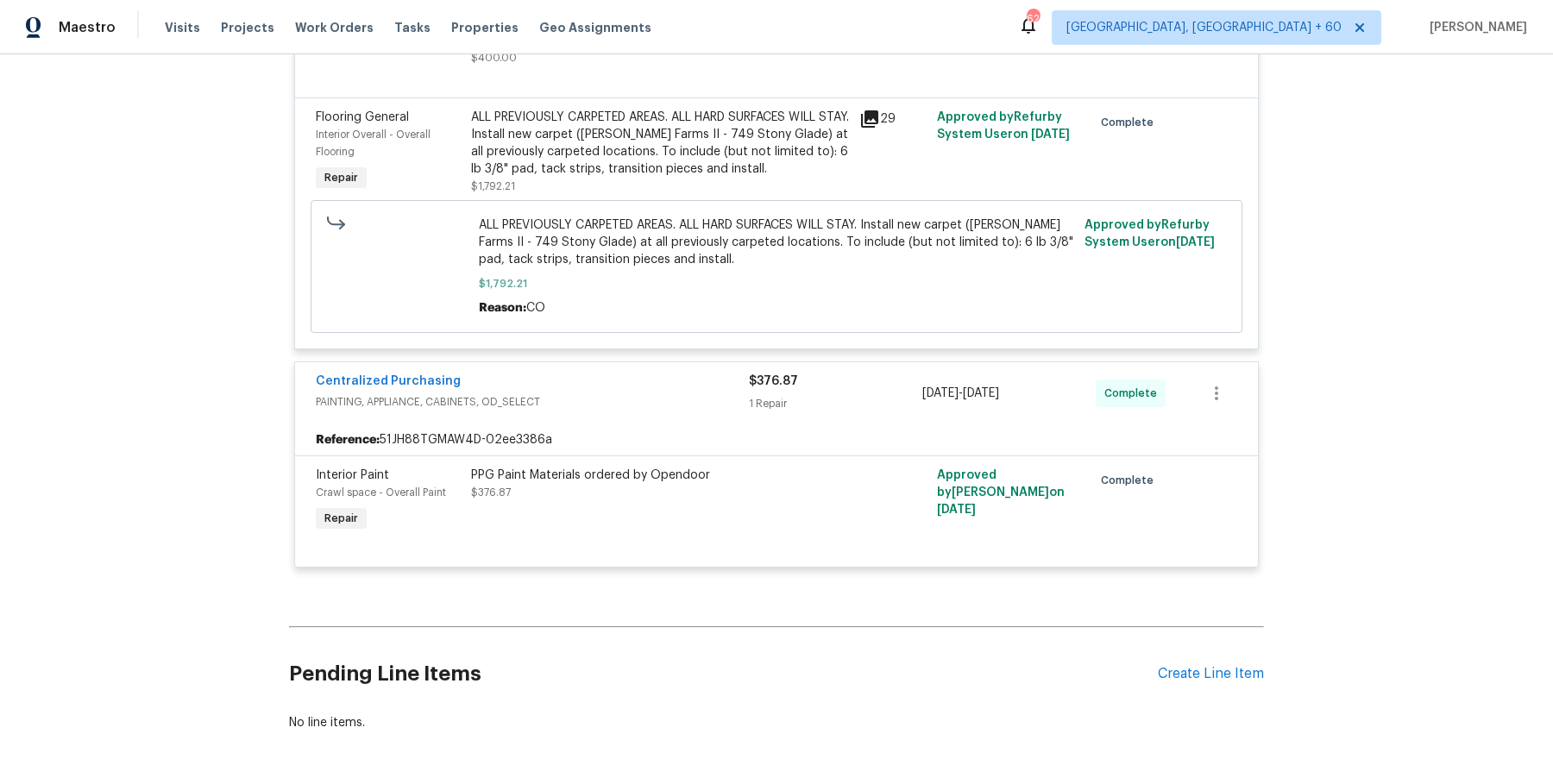
scroll to position [3742, 0]
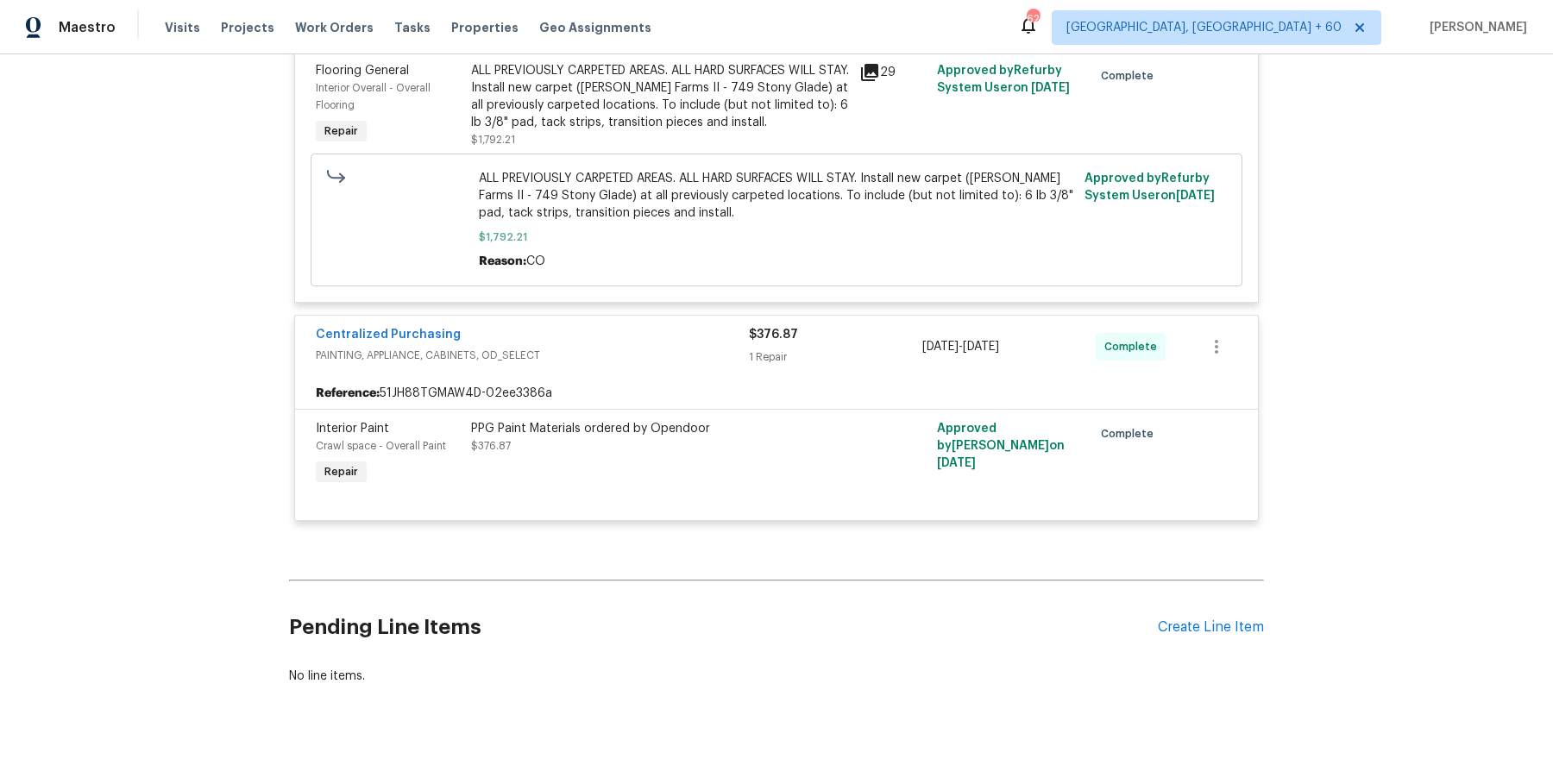
click at [730, 101] on div "ALL PREVIOUSLY CARPETED AREAS. ALL HARD SURFACES WILL STAY. Install new carpet …" at bounding box center [661, 96] width 378 height 69
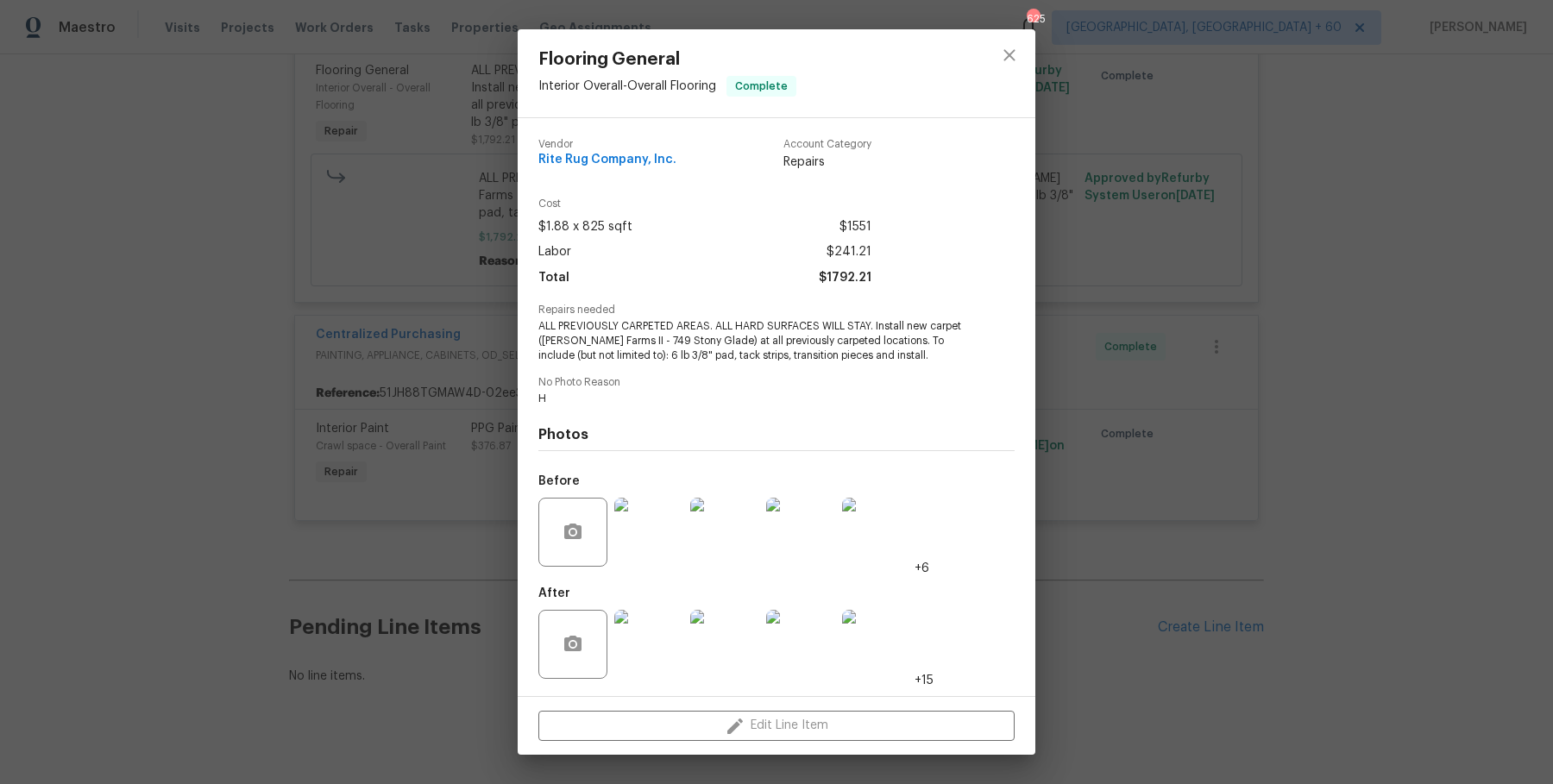
click at [407, 247] on div "Flooring General Interior Overall - Overall Flooring Complete Vendor Rite Rug C…" at bounding box center [776, 392] width 1553 height 784
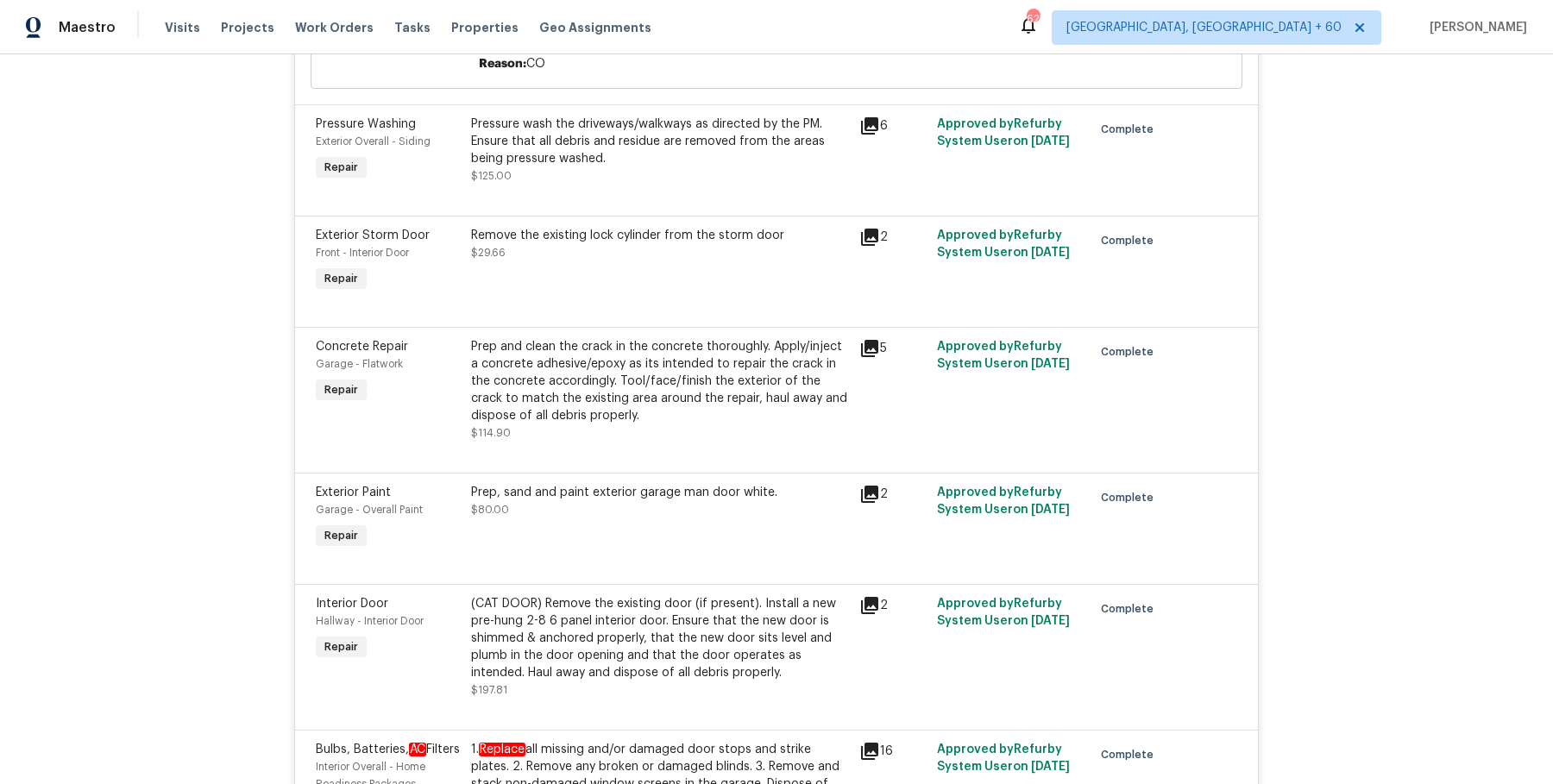
scroll to position [0, 0]
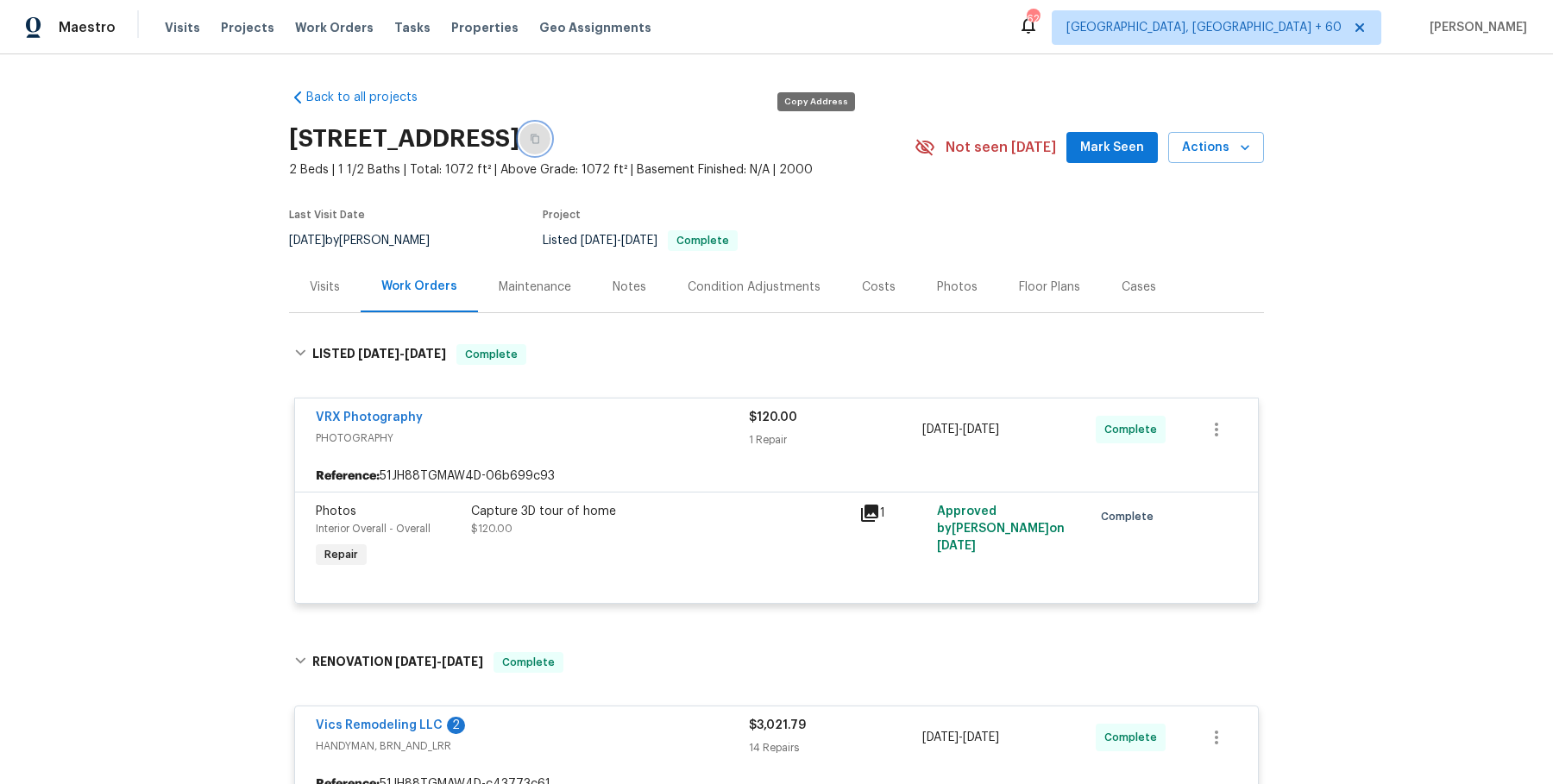
click at [551, 131] on button "button" at bounding box center [535, 138] width 31 height 31
click at [340, 24] on span "Work Orders" at bounding box center [334, 27] width 78 height 17
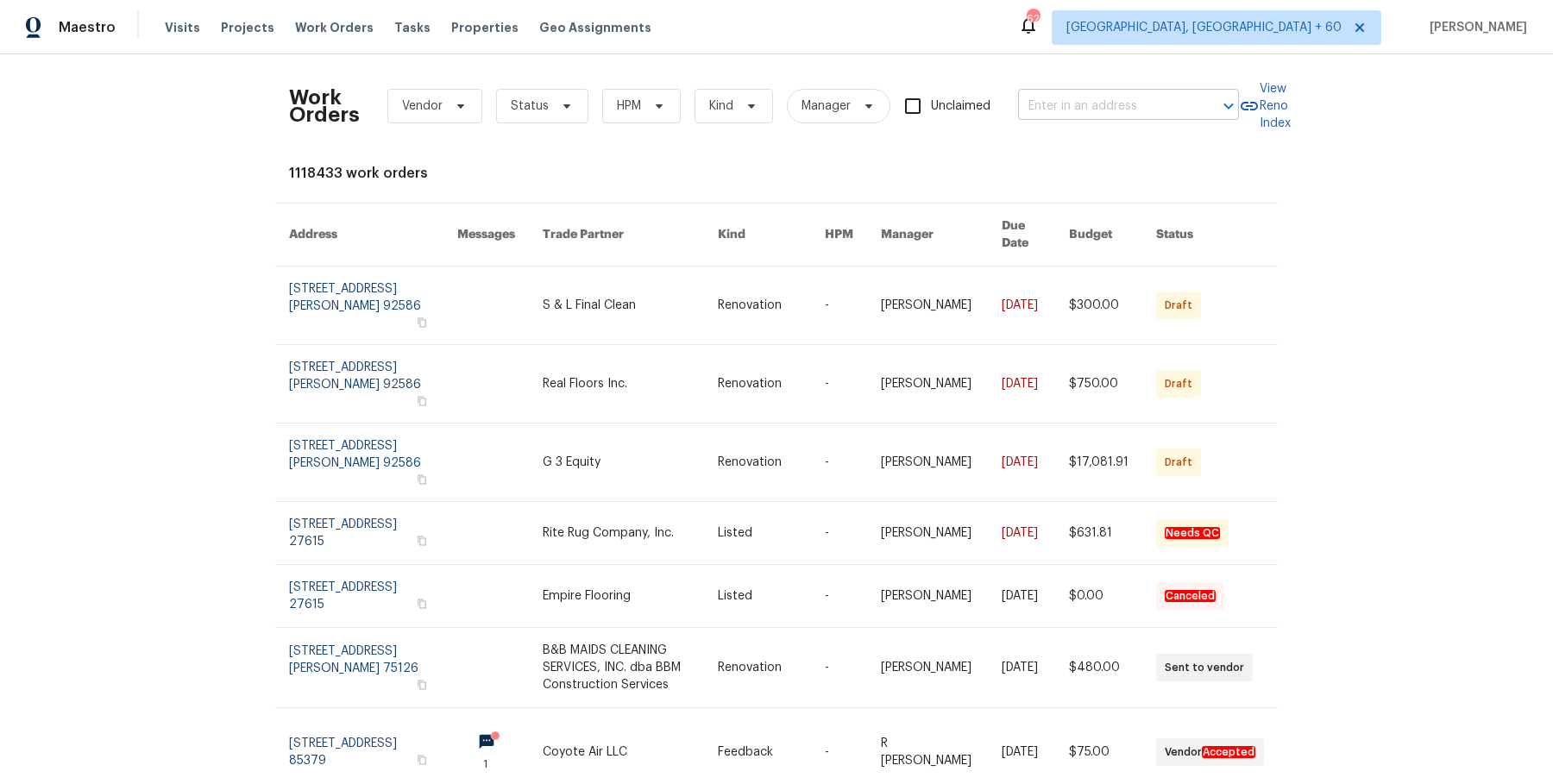
click at [1167, 102] on input "text" at bounding box center [1104, 106] width 172 height 26
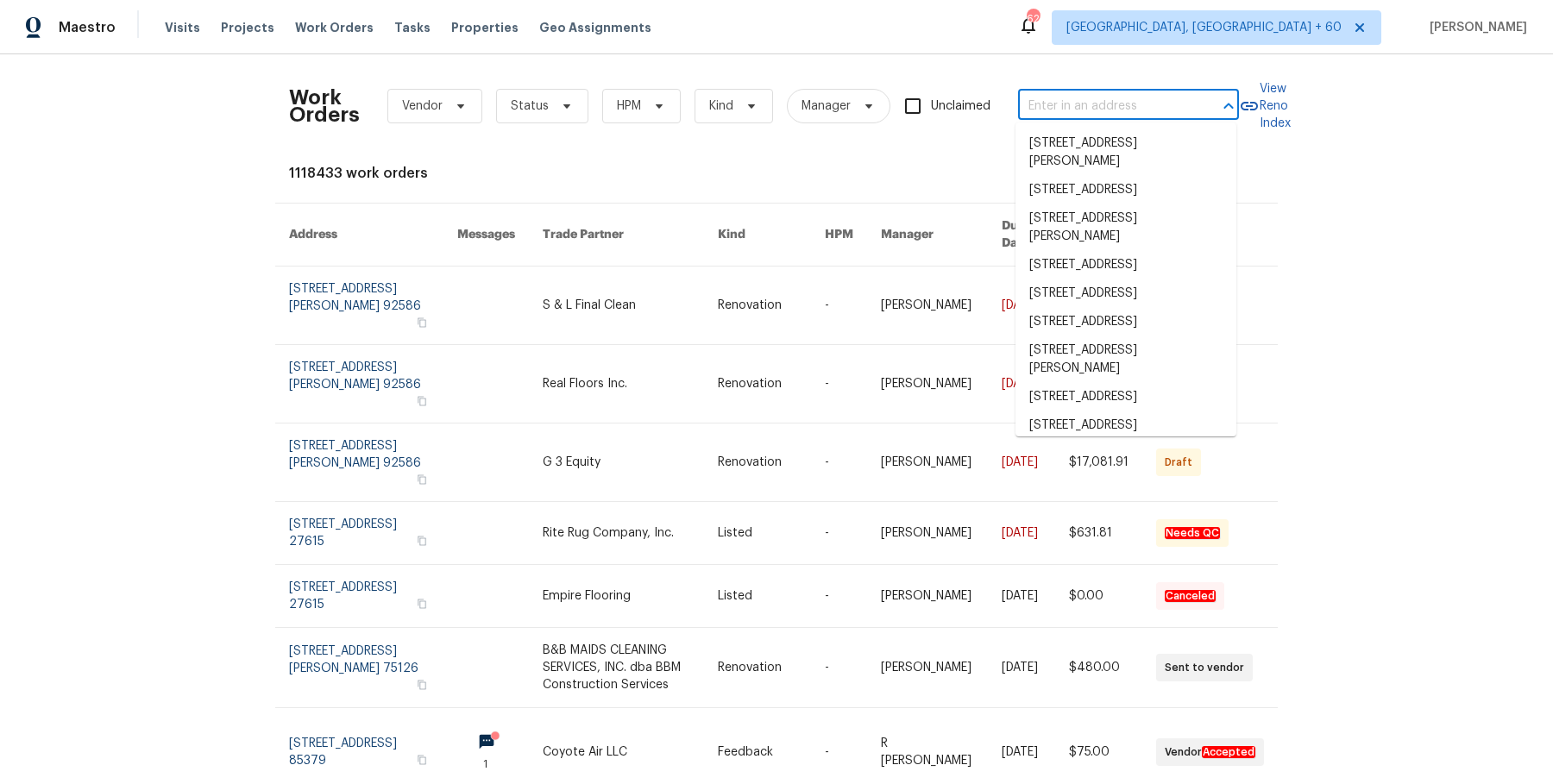
paste input "2922 Madrid Ave E Jacksonville, FL 32217"
type input "2922 Madrid Ave E Jacksonville, FL 32217"
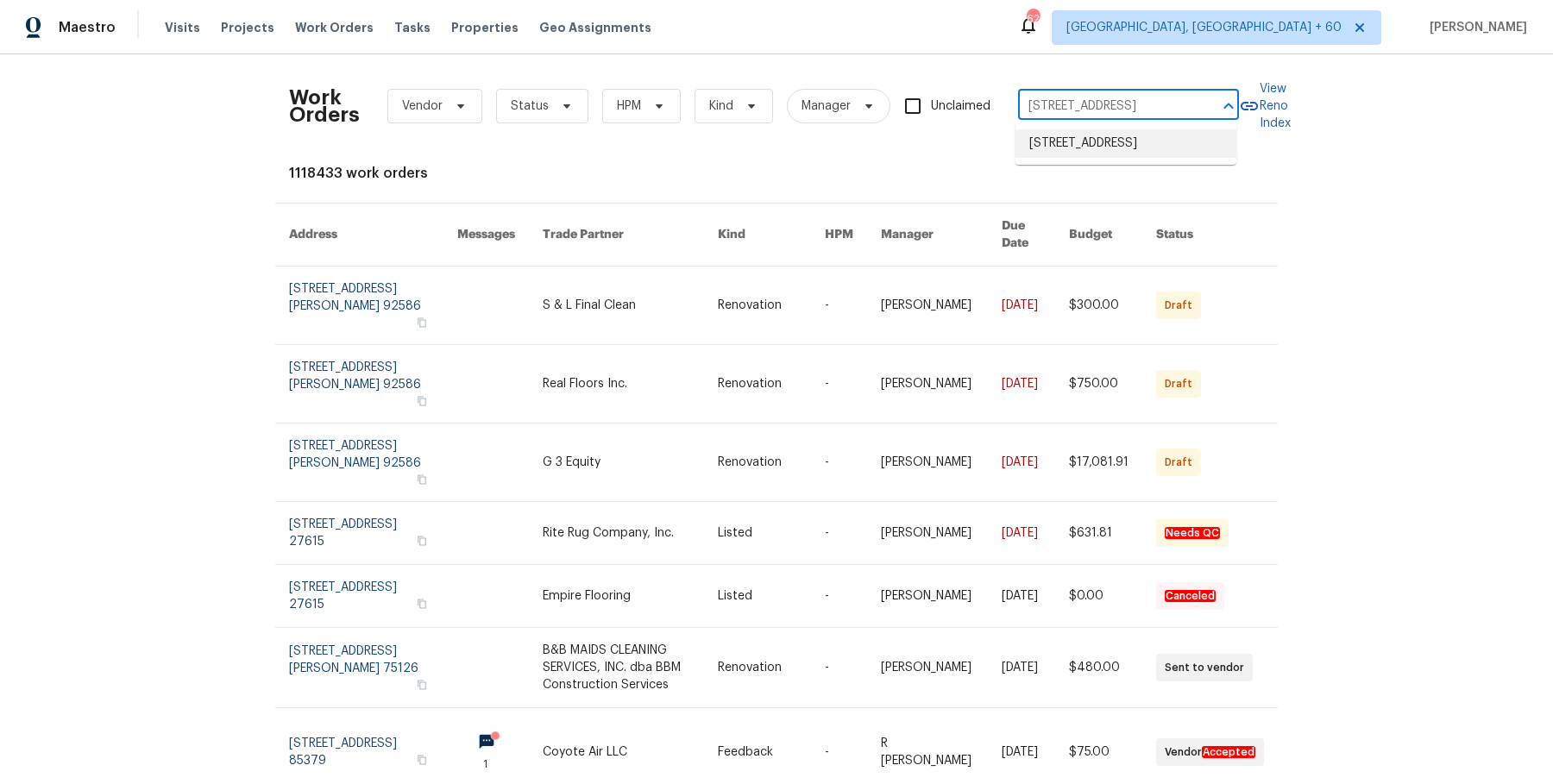
click at [1161, 146] on li "2922 Madrid Ave E, Jacksonville, FL 32217" at bounding box center [1126, 144] width 221 height 28
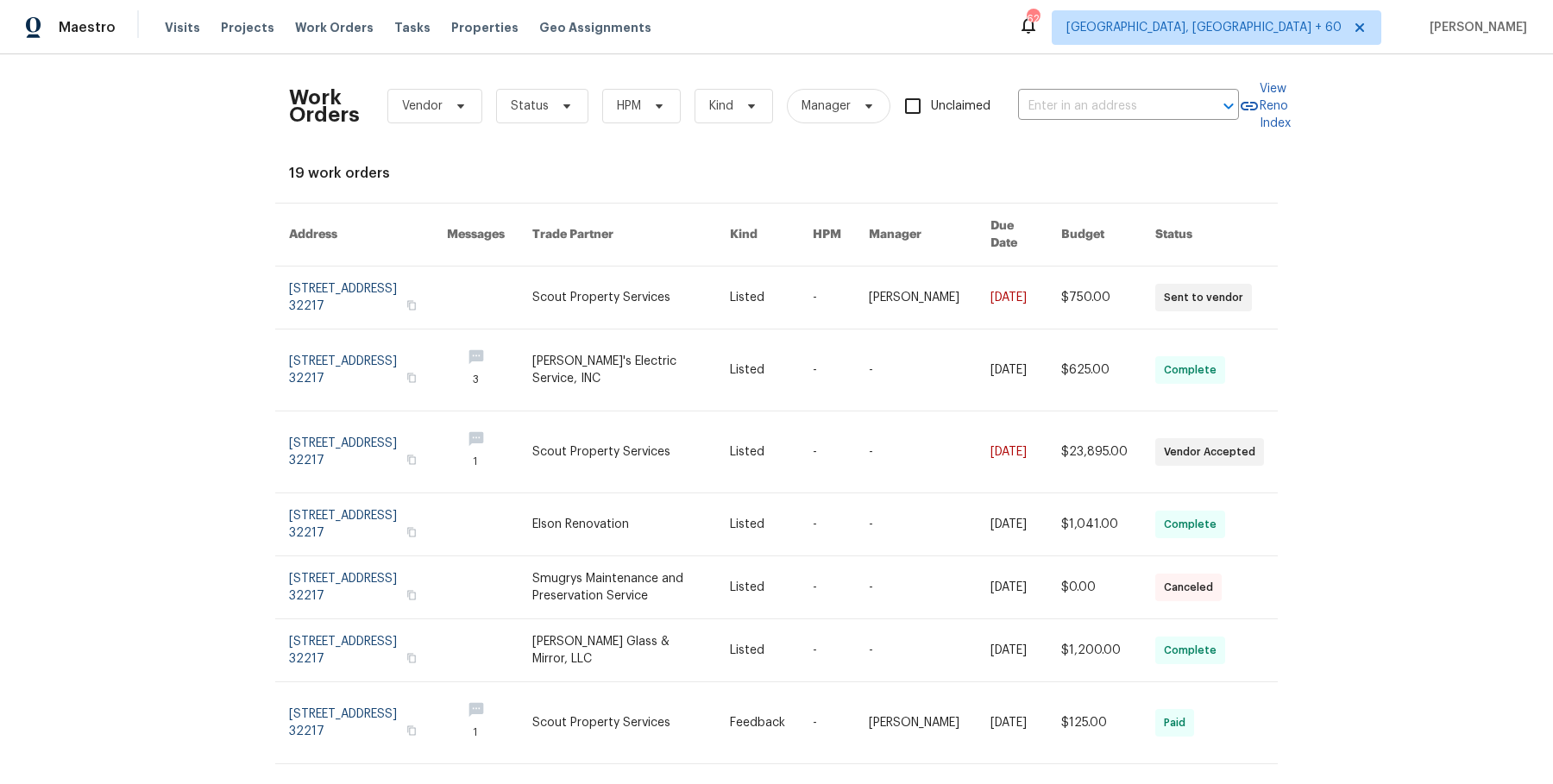
type input "2922 Madrid Ave E, Jacksonville, FL 32217"
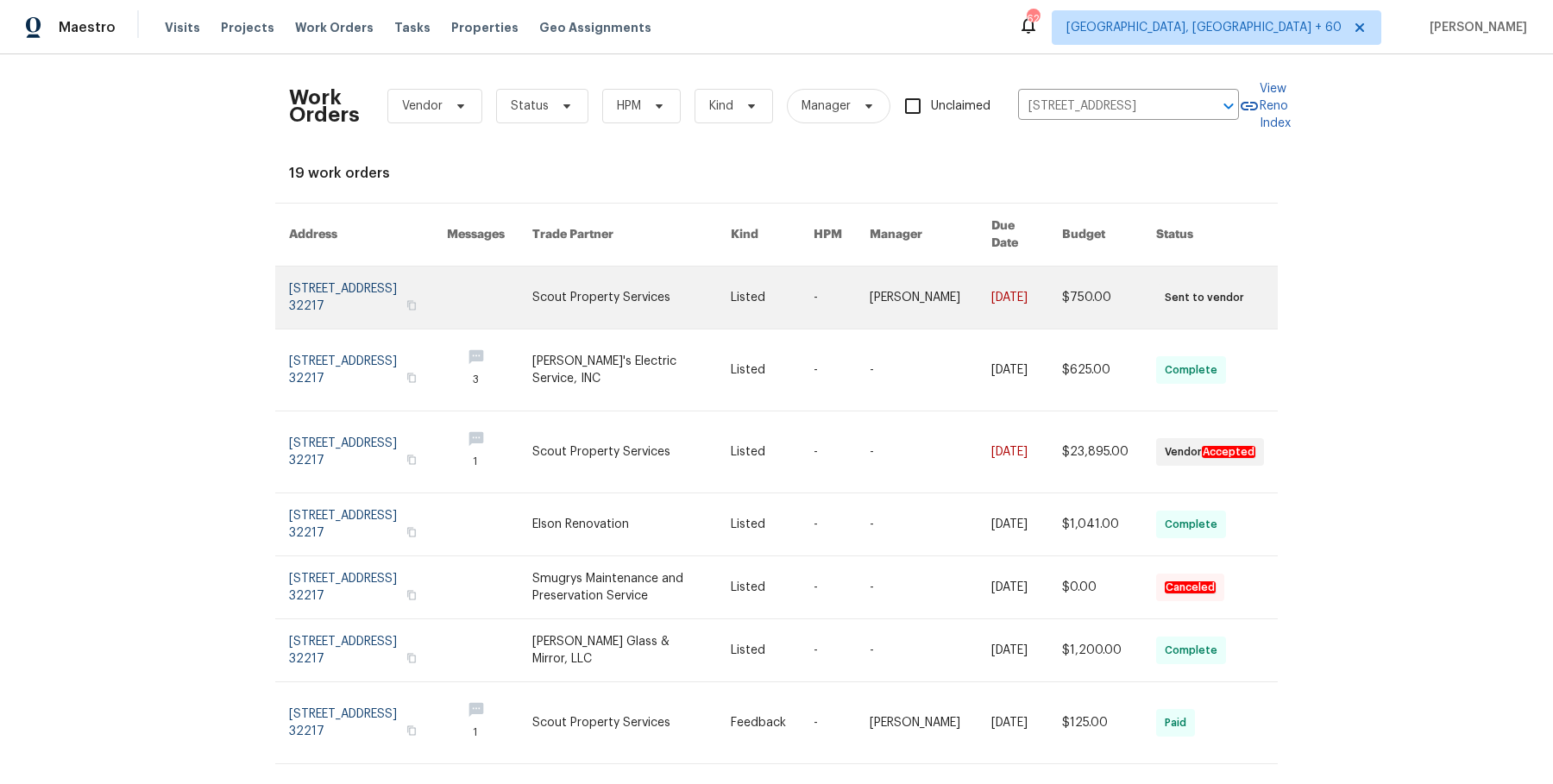
click at [928, 306] on link at bounding box center [931, 297] width 122 height 62
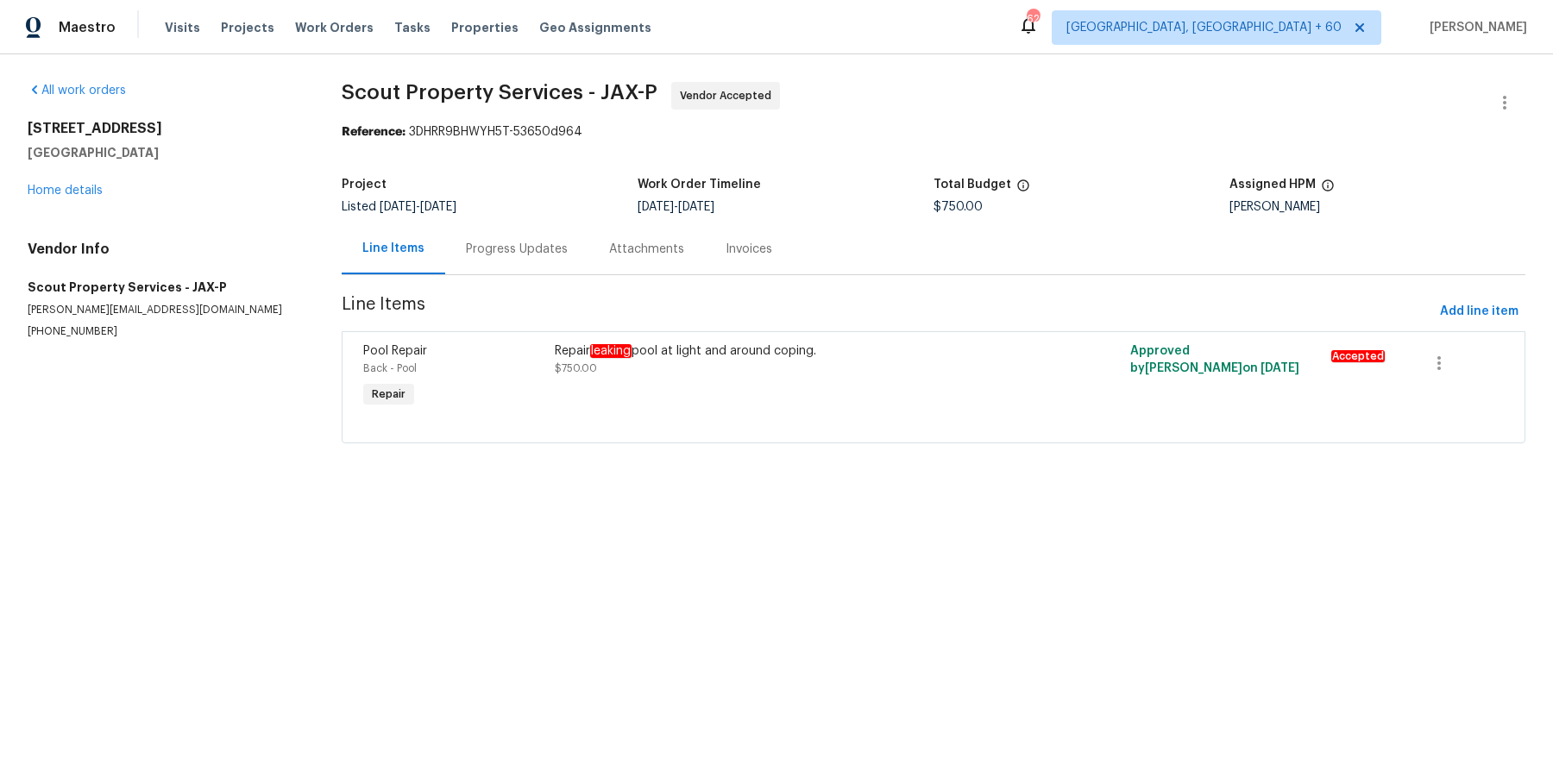
click at [78, 198] on div "2922 Madrid Ave E Jacksonville, FL 32217 Home details" at bounding box center [164, 159] width 273 height 79
click at [76, 192] on link "Home details" at bounding box center [65, 190] width 75 height 12
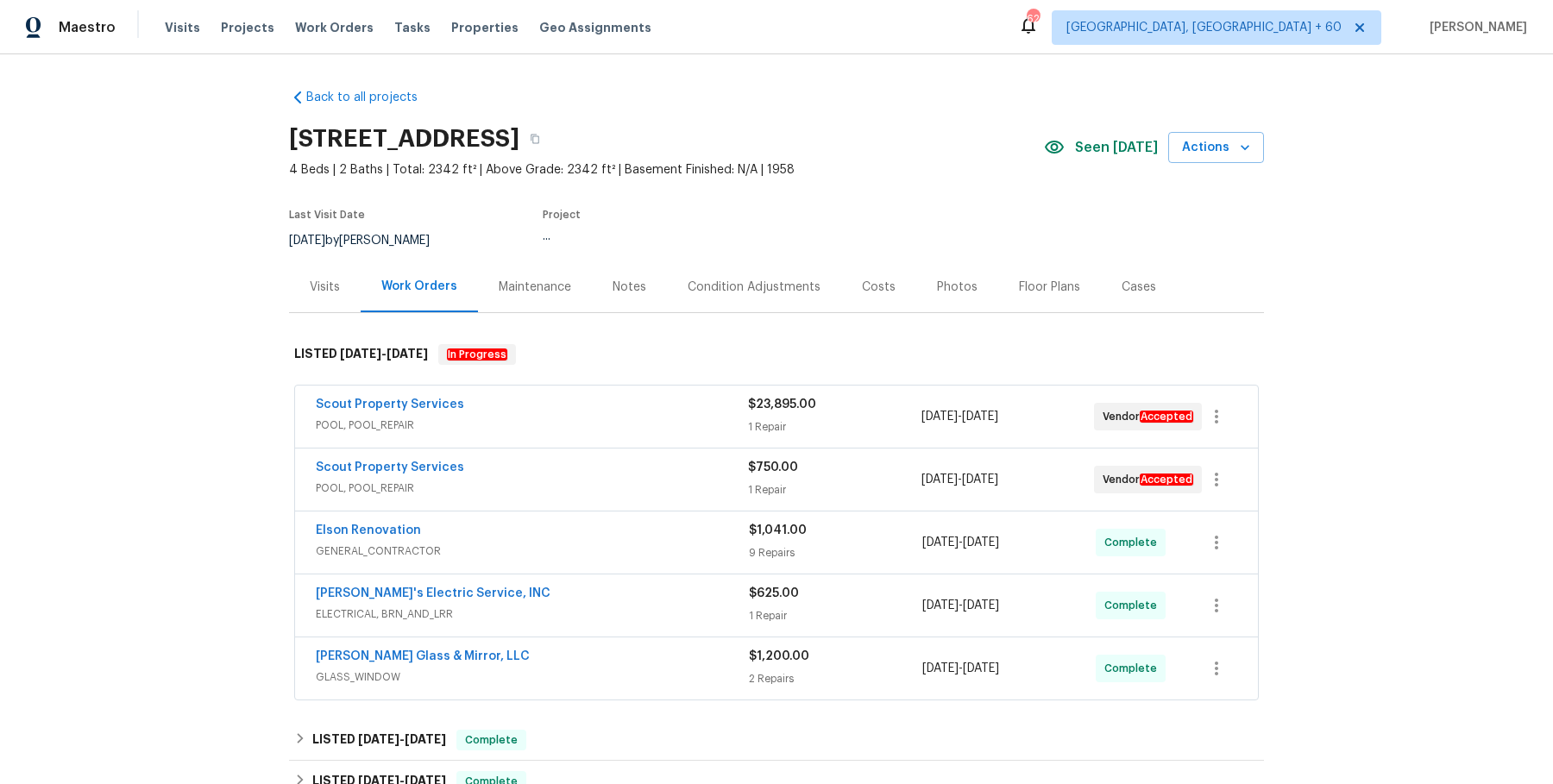
click at [505, 408] on div "Scout Property Services" at bounding box center [532, 407] width 432 height 21
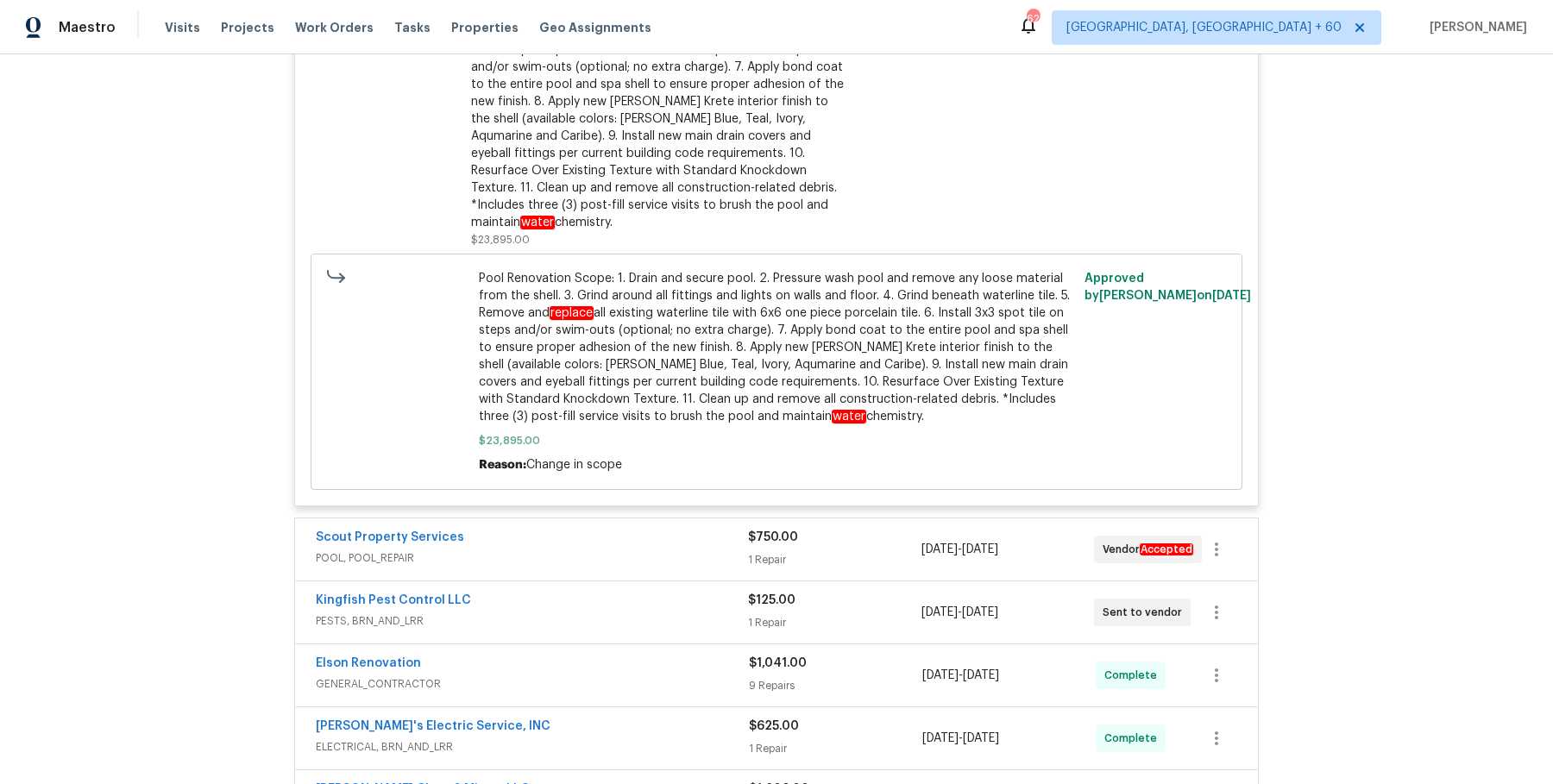
click at [617, 550] on span "POOL, POOL_REPAIR" at bounding box center [532, 558] width 432 height 17
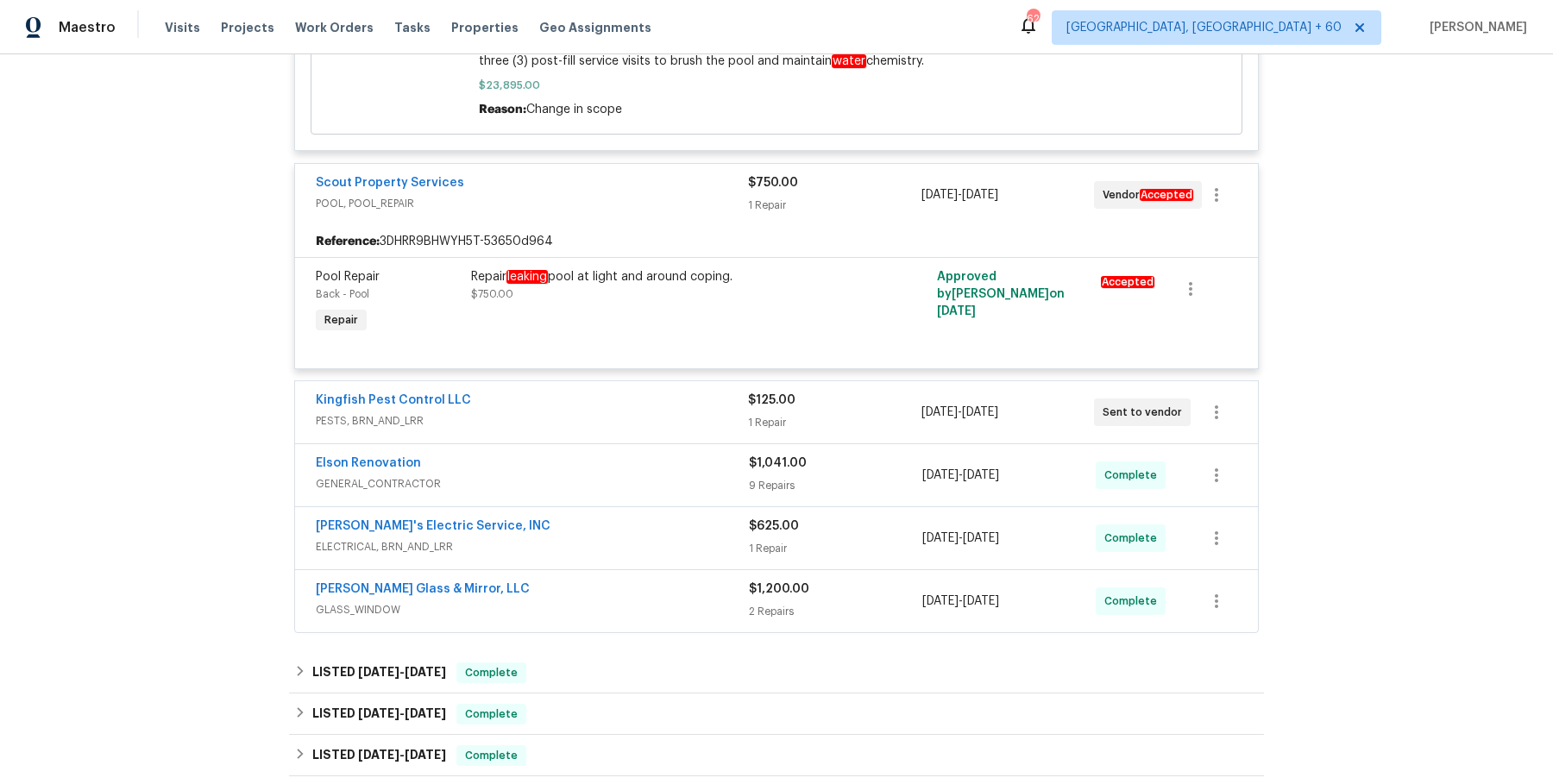
click at [656, 392] on div "Kingfish Pest Control LLC" at bounding box center [532, 402] width 432 height 21
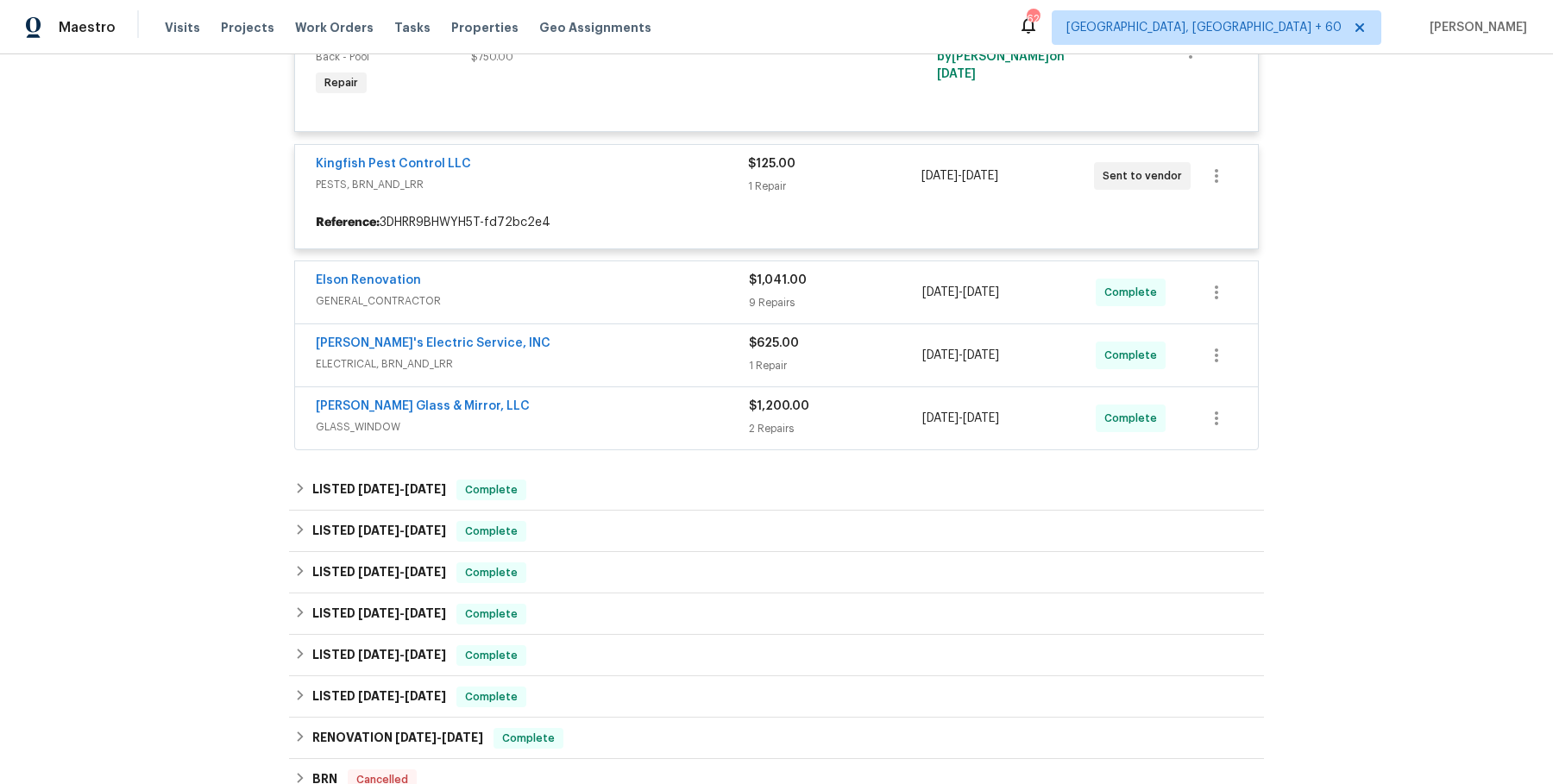
scroll to position [1156, 0]
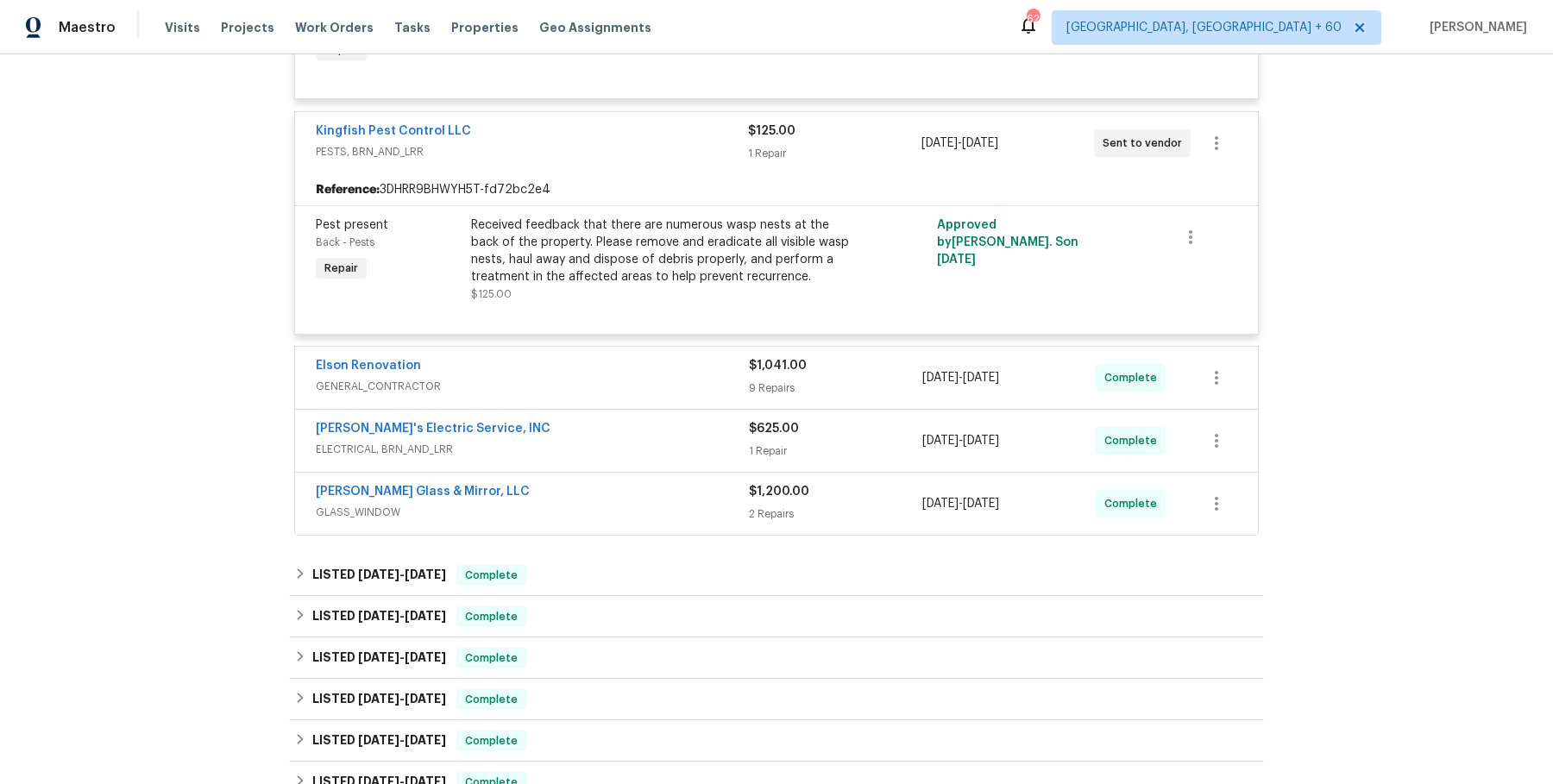
click at [668, 358] on div "Elson Renovation" at bounding box center [533, 368] width 433 height 21
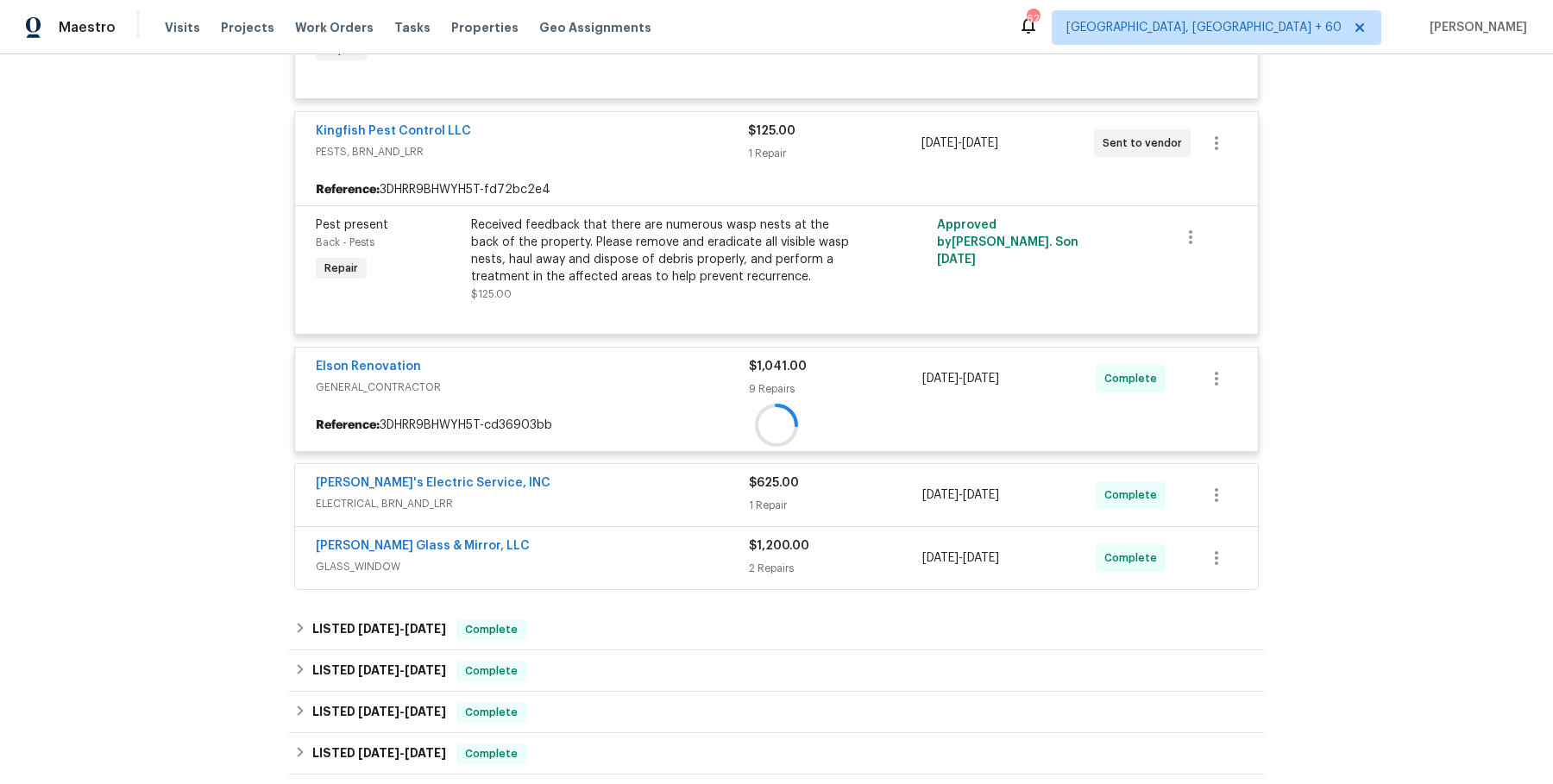
scroll to position [1408, 0]
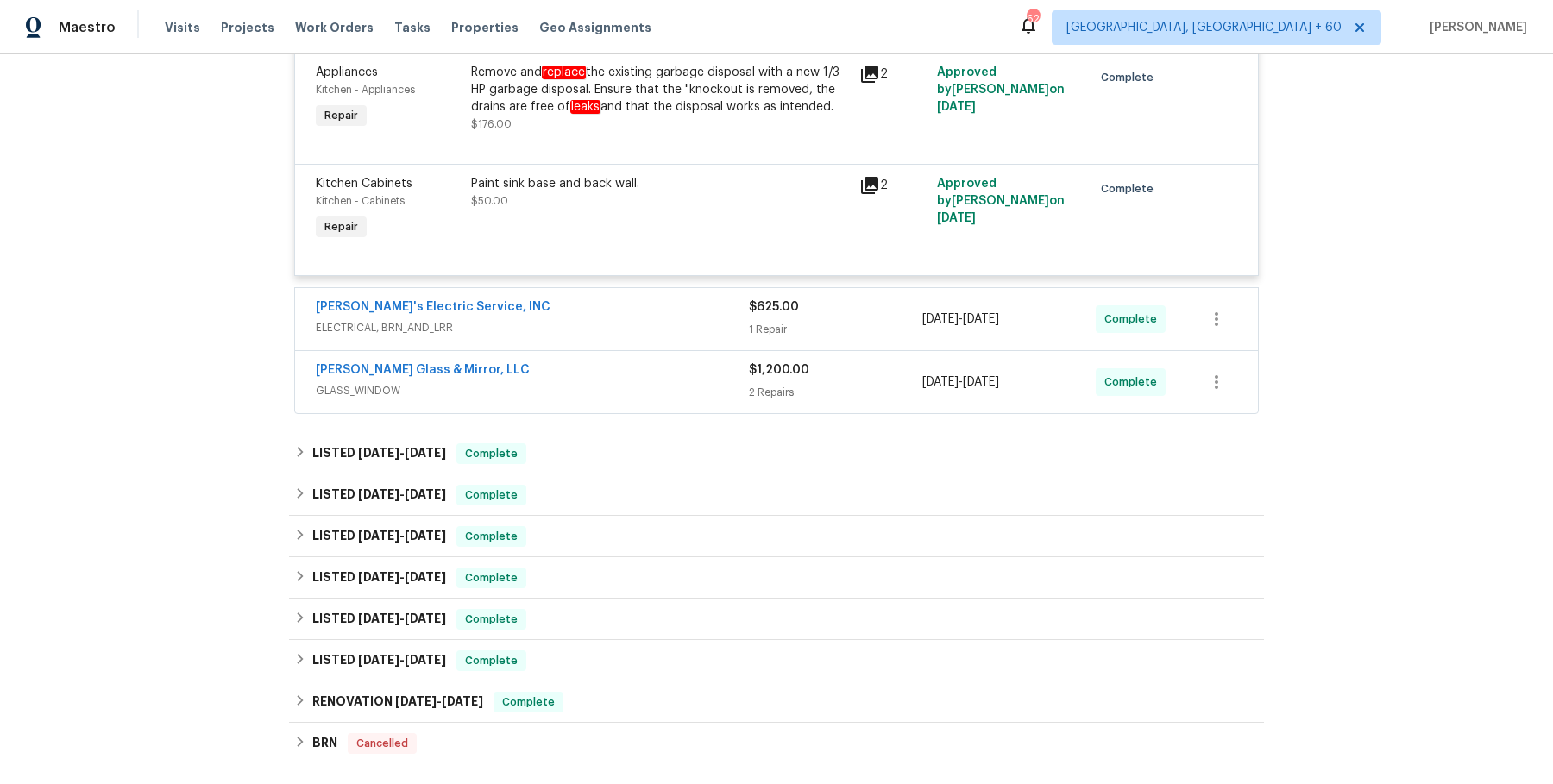
click at [658, 302] on div "Jack's Electric Service, INC" at bounding box center [533, 309] width 433 height 21
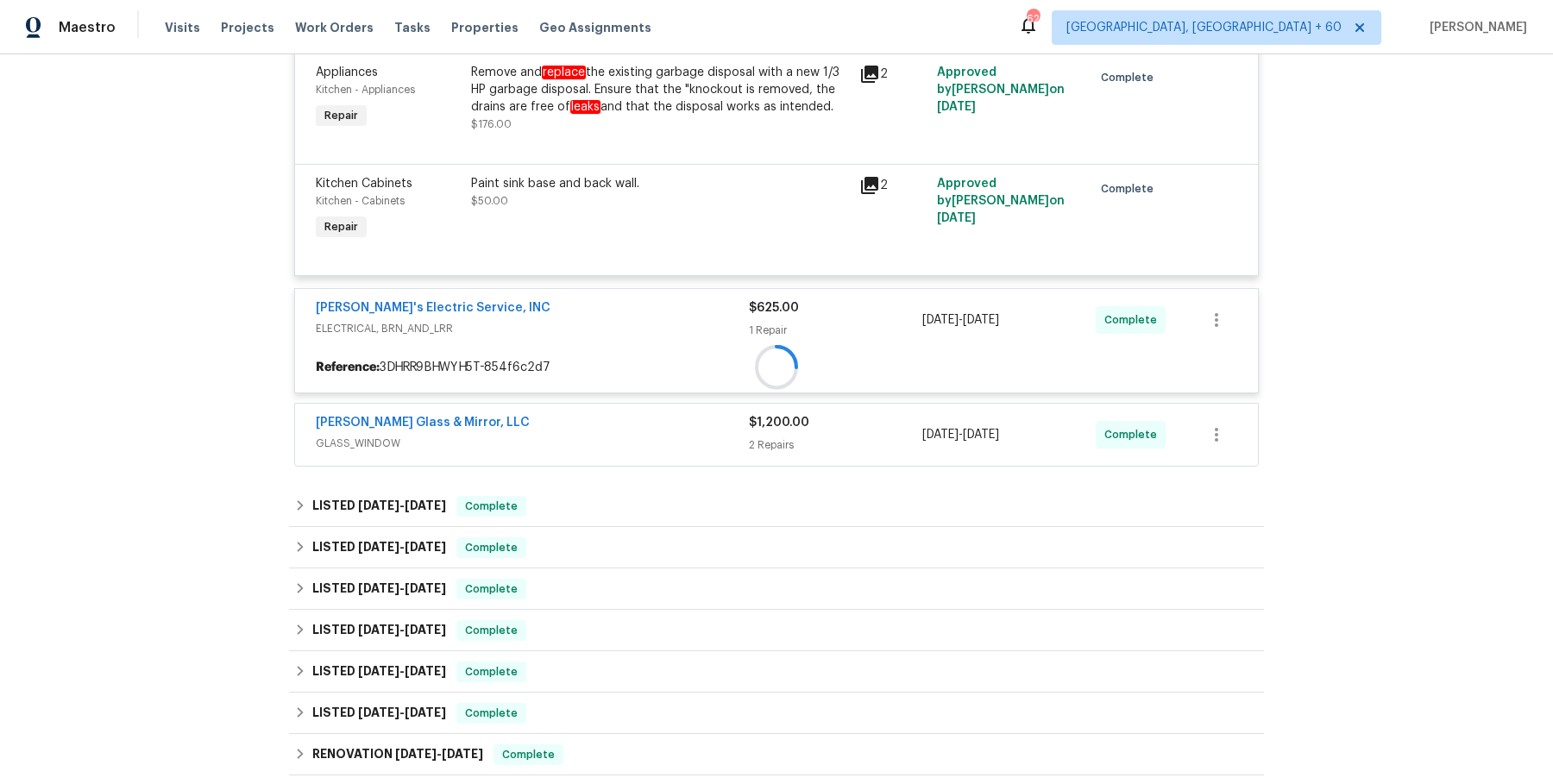
scroll to position [2583, 0]
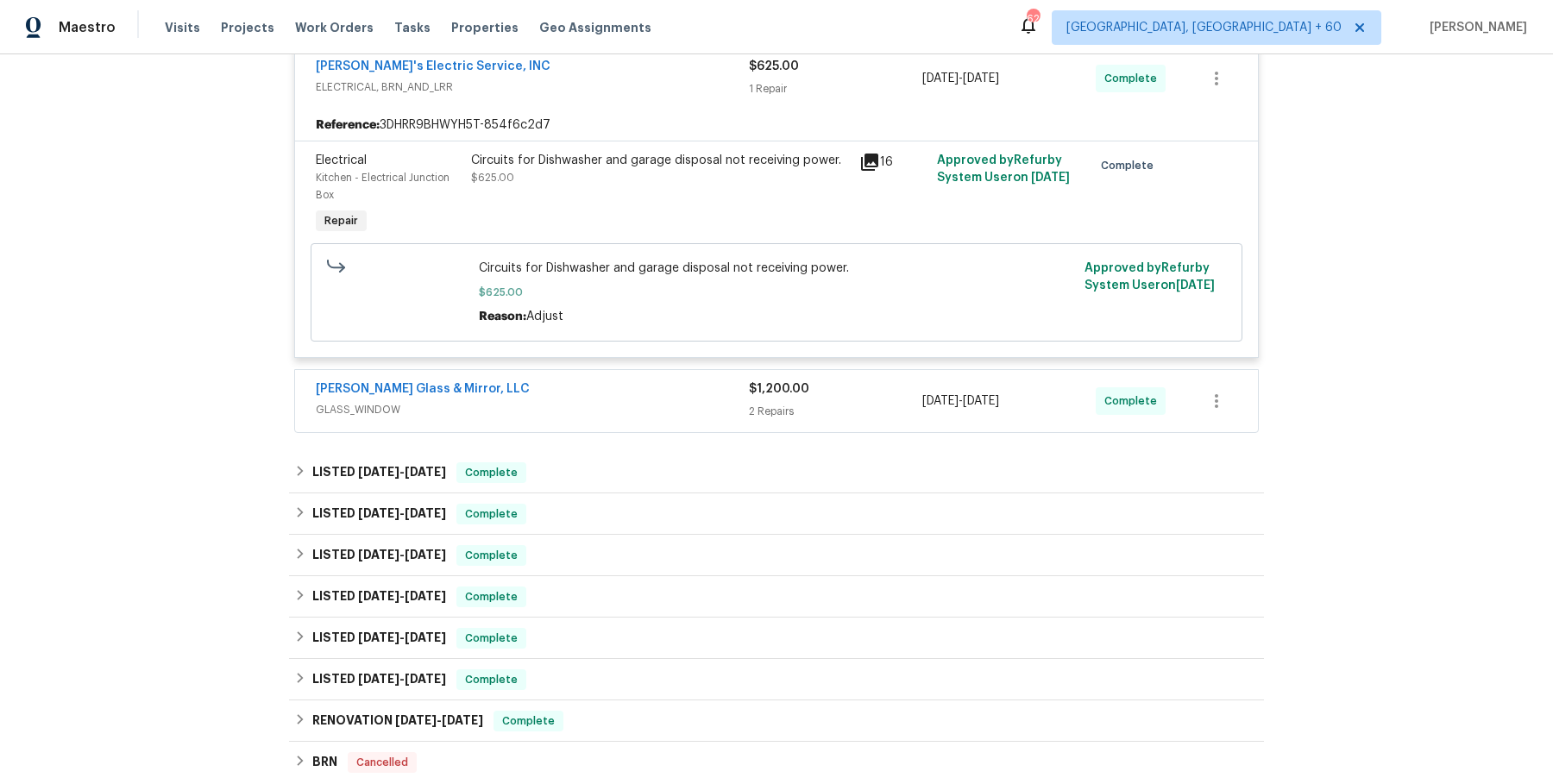
click at [629, 388] on div "Baum Glass & Mirror, LLC" at bounding box center [533, 391] width 433 height 21
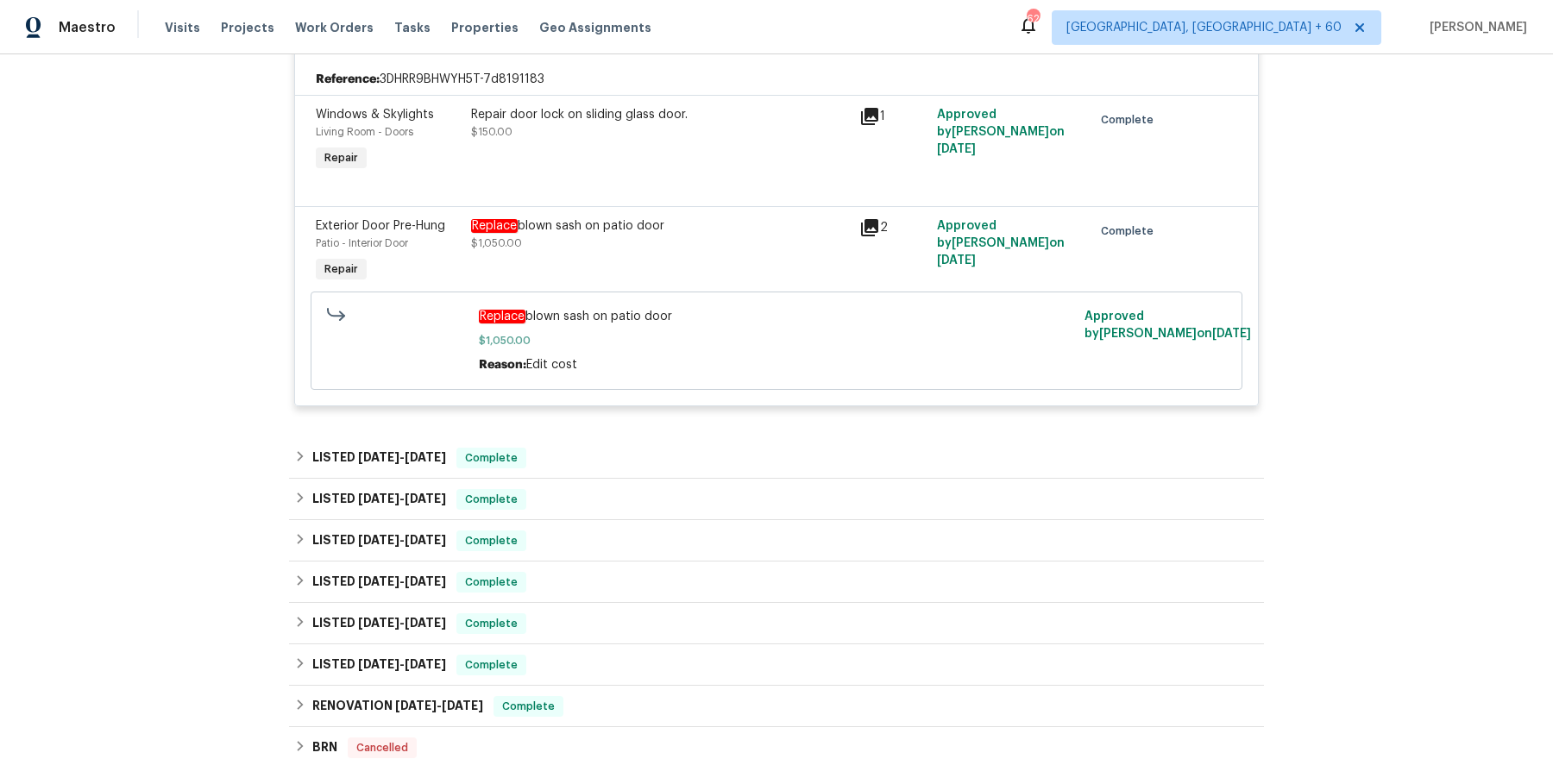
scroll to position [2956, 0]
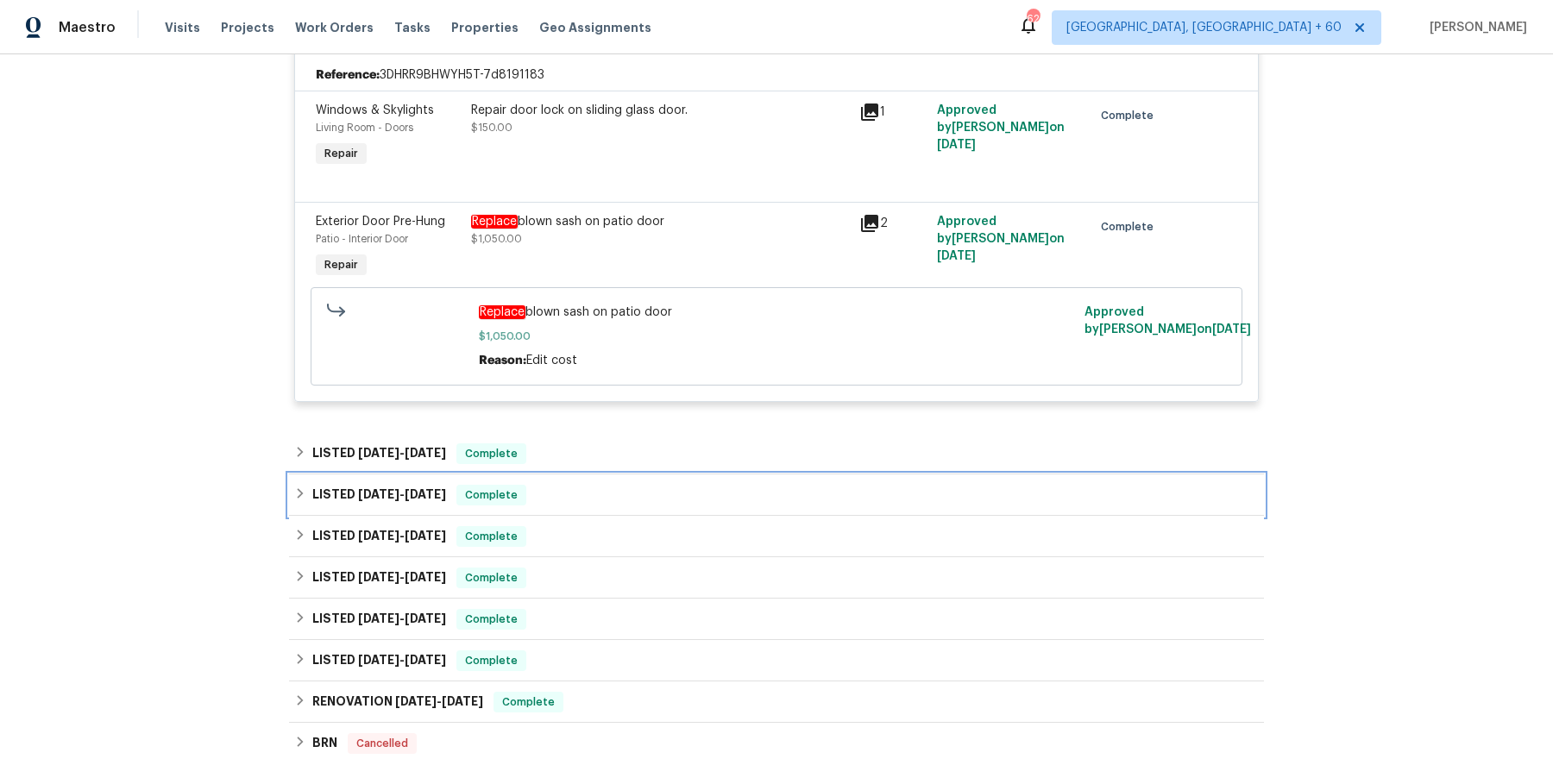
click at [563, 495] on div "LISTED 6/18/25 - 6/23/25 Complete" at bounding box center [776, 495] width 965 height 21
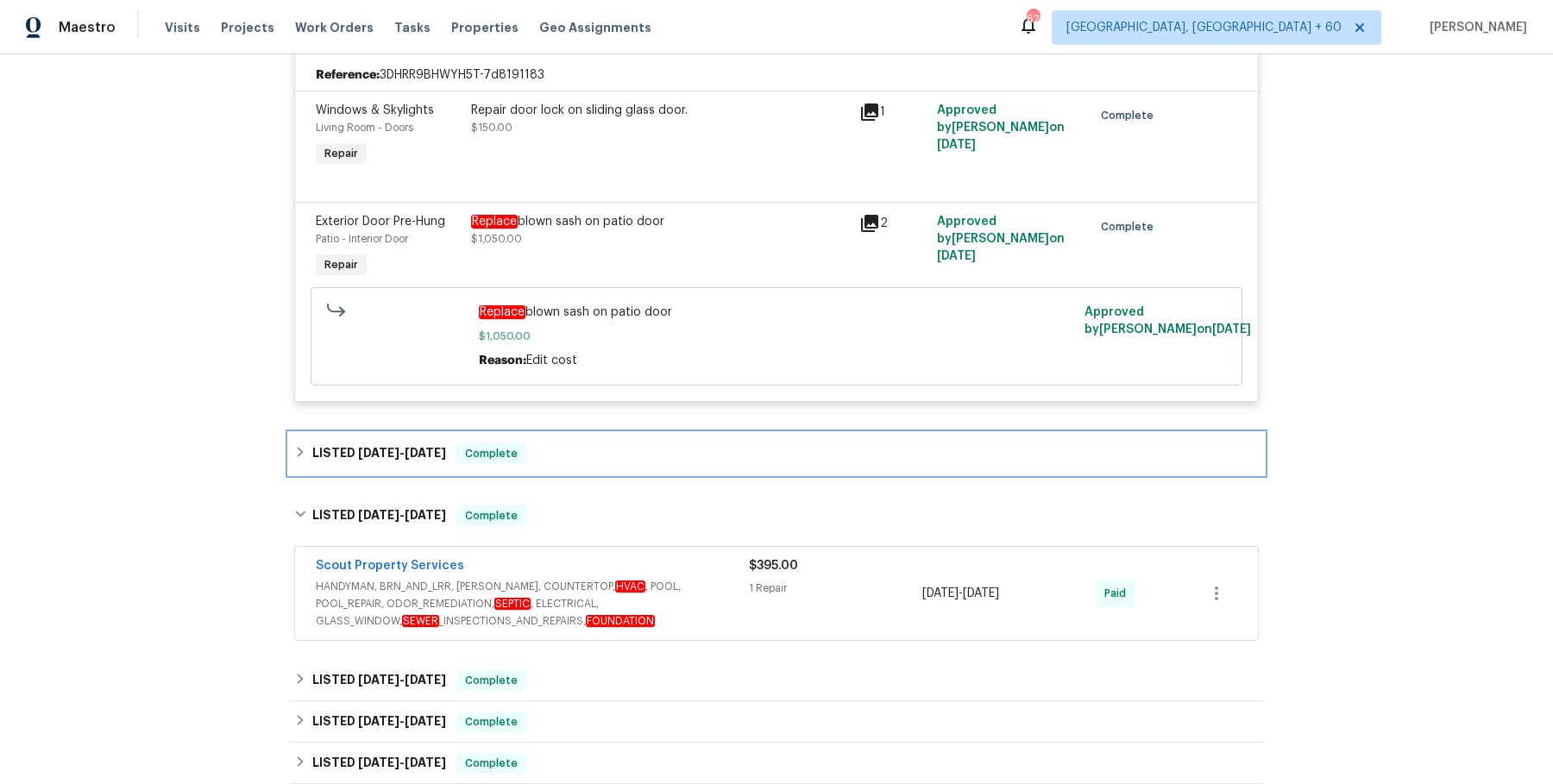
click at [592, 451] on div "LISTED 7/17/25 - 7/21/25 Complete" at bounding box center [776, 454] width 965 height 21
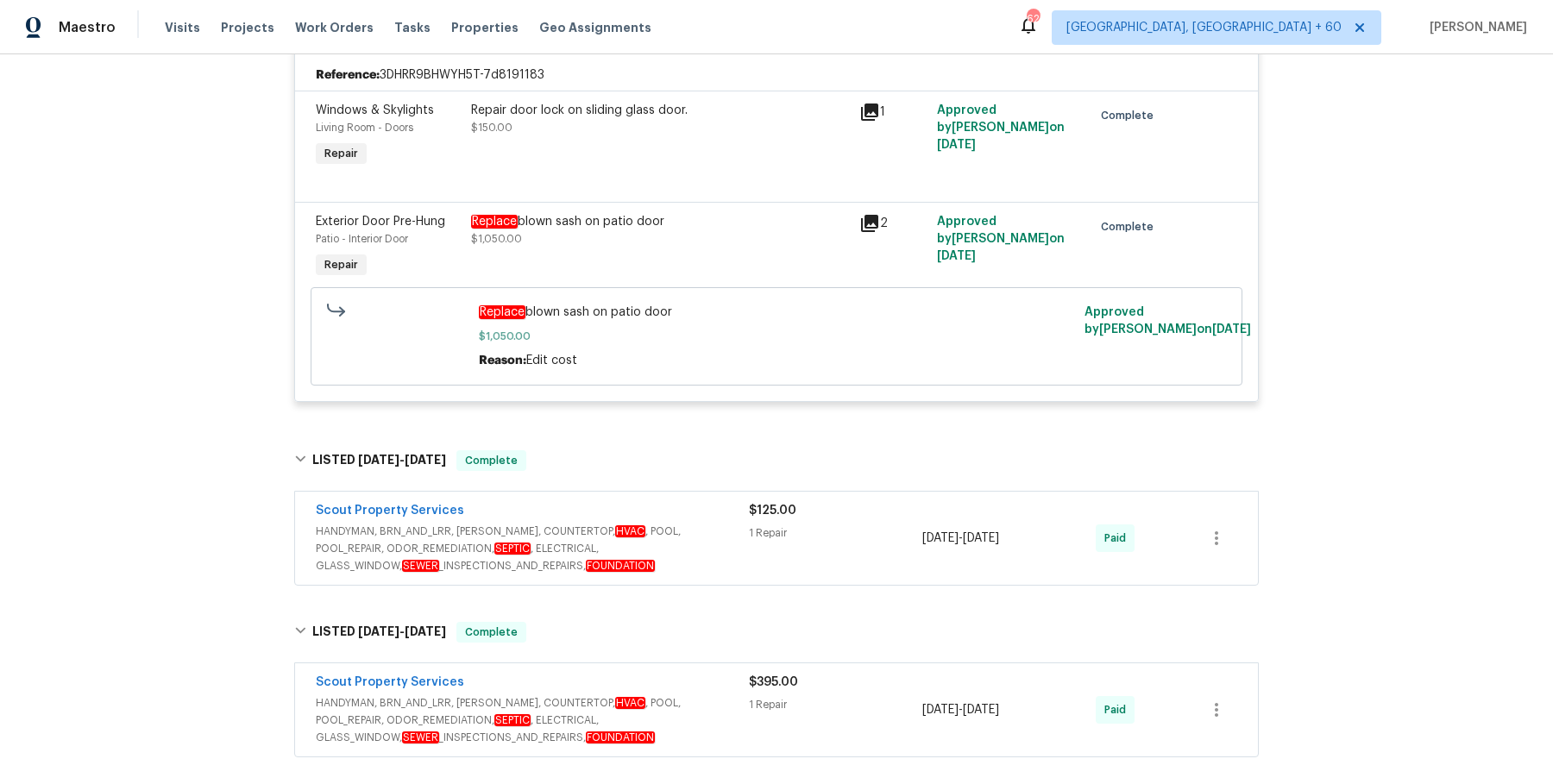
click at [644, 561] on span "HANDYMAN, BRN_AND_LRR, WELLS, COUNTERTOP, HVAC , POOL, POOL_REPAIR, ODOR_REMEDI…" at bounding box center [533, 549] width 433 height 52
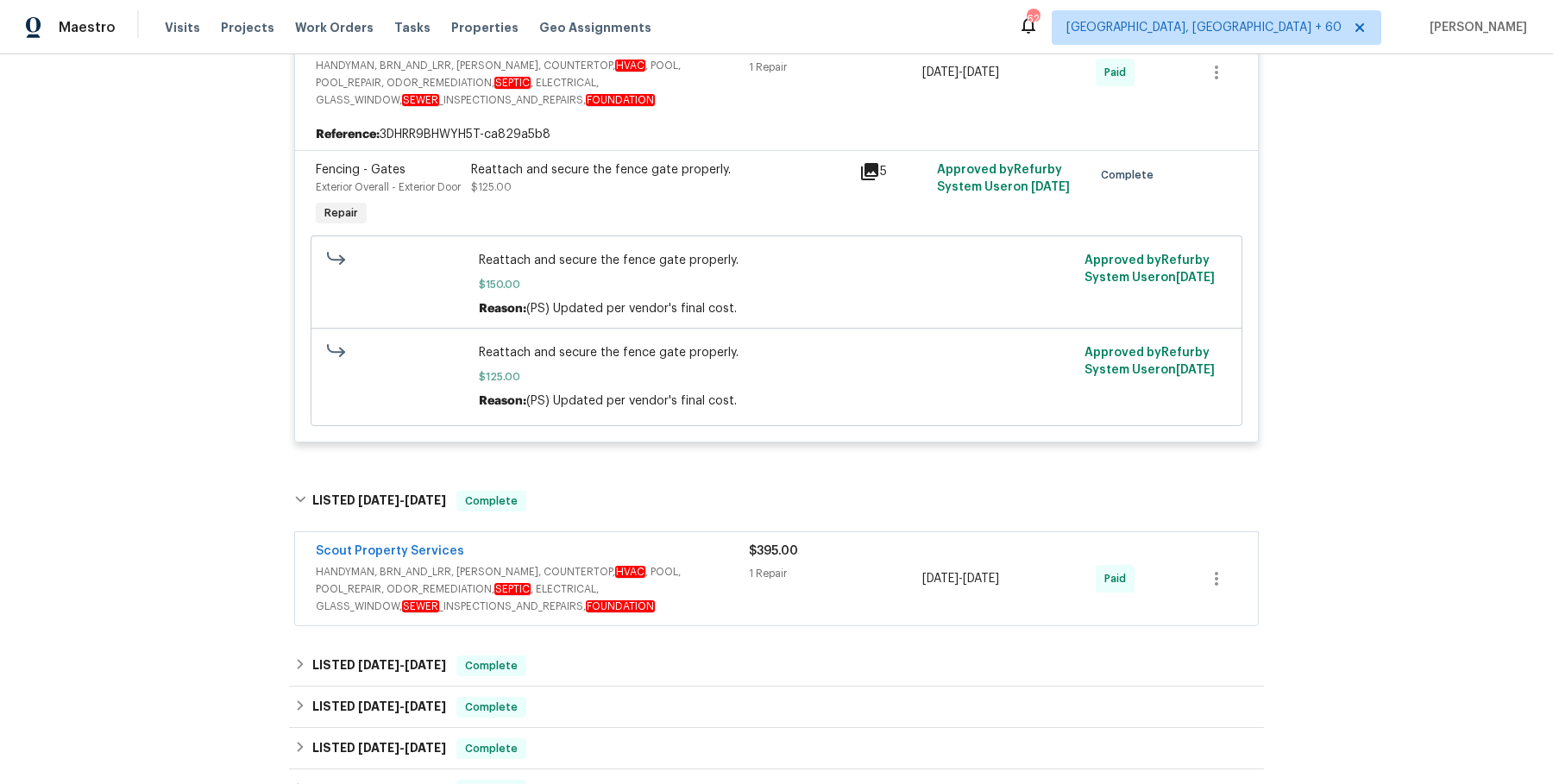
click at [644, 561] on div "Scout Property Services" at bounding box center [533, 553] width 433 height 21
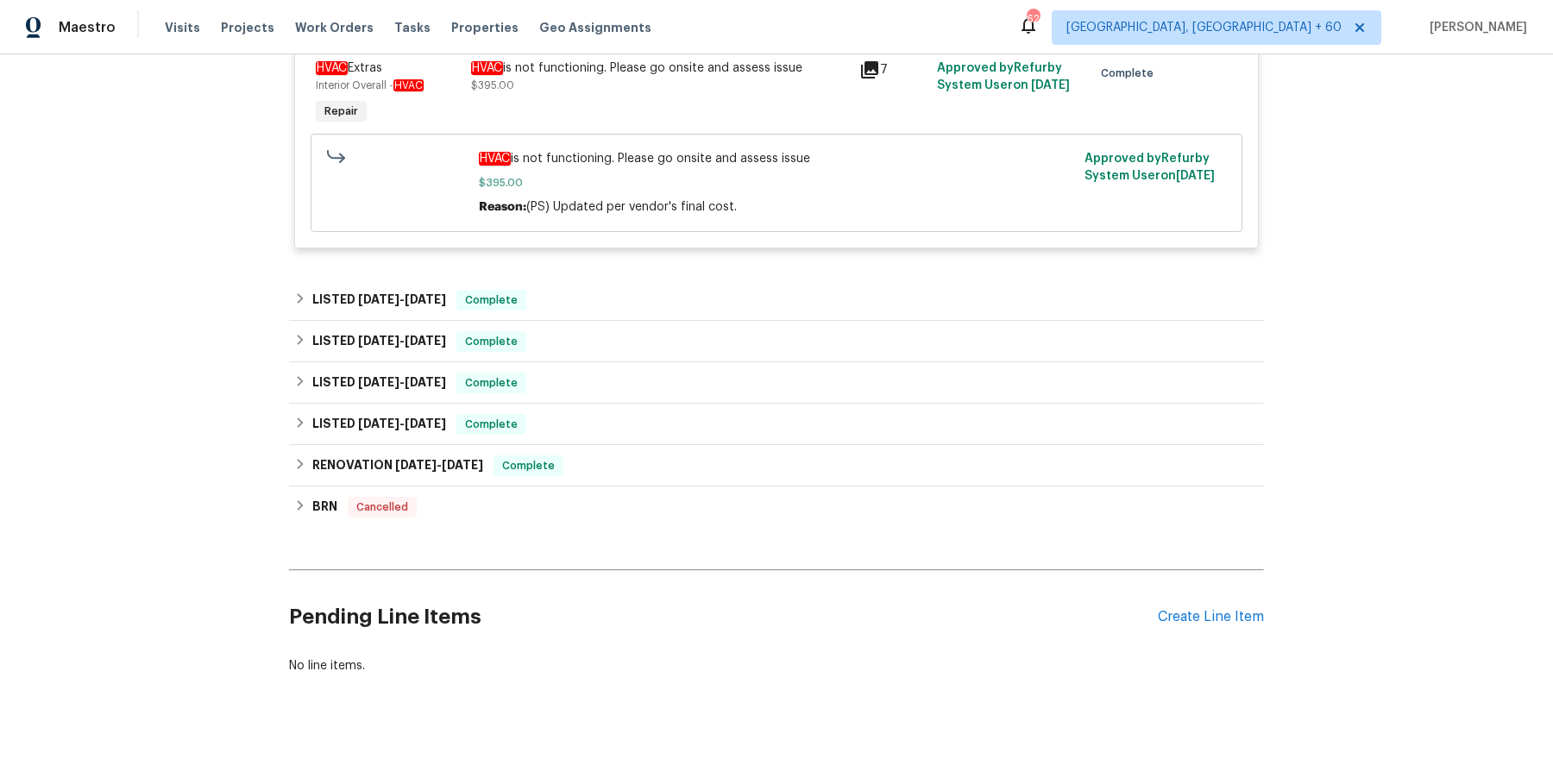
scroll to position [4079, 0]
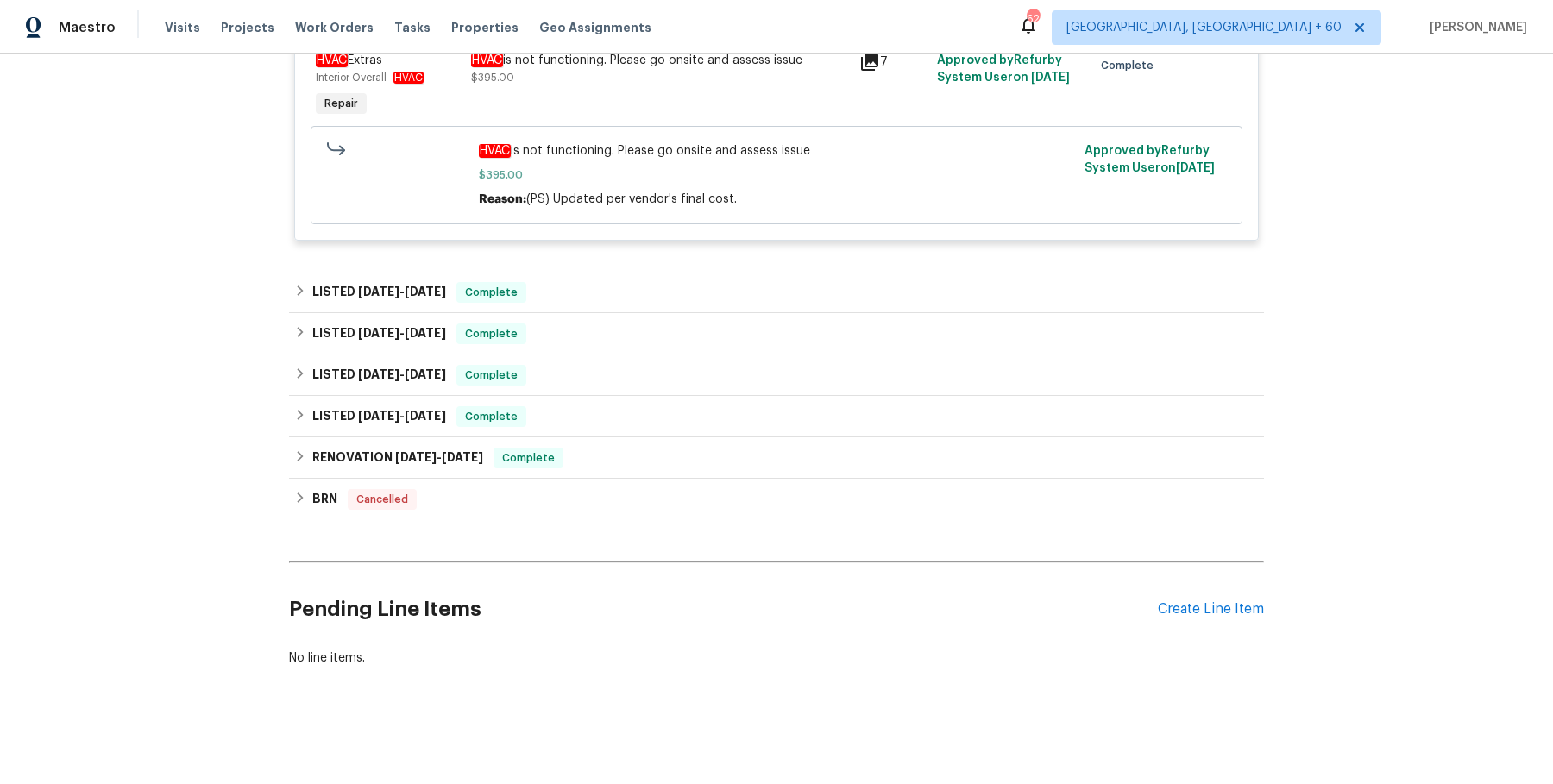
click at [659, 296] on div "LISTED 6/4/25 - 6/9/25 Complete" at bounding box center [776, 293] width 965 height 21
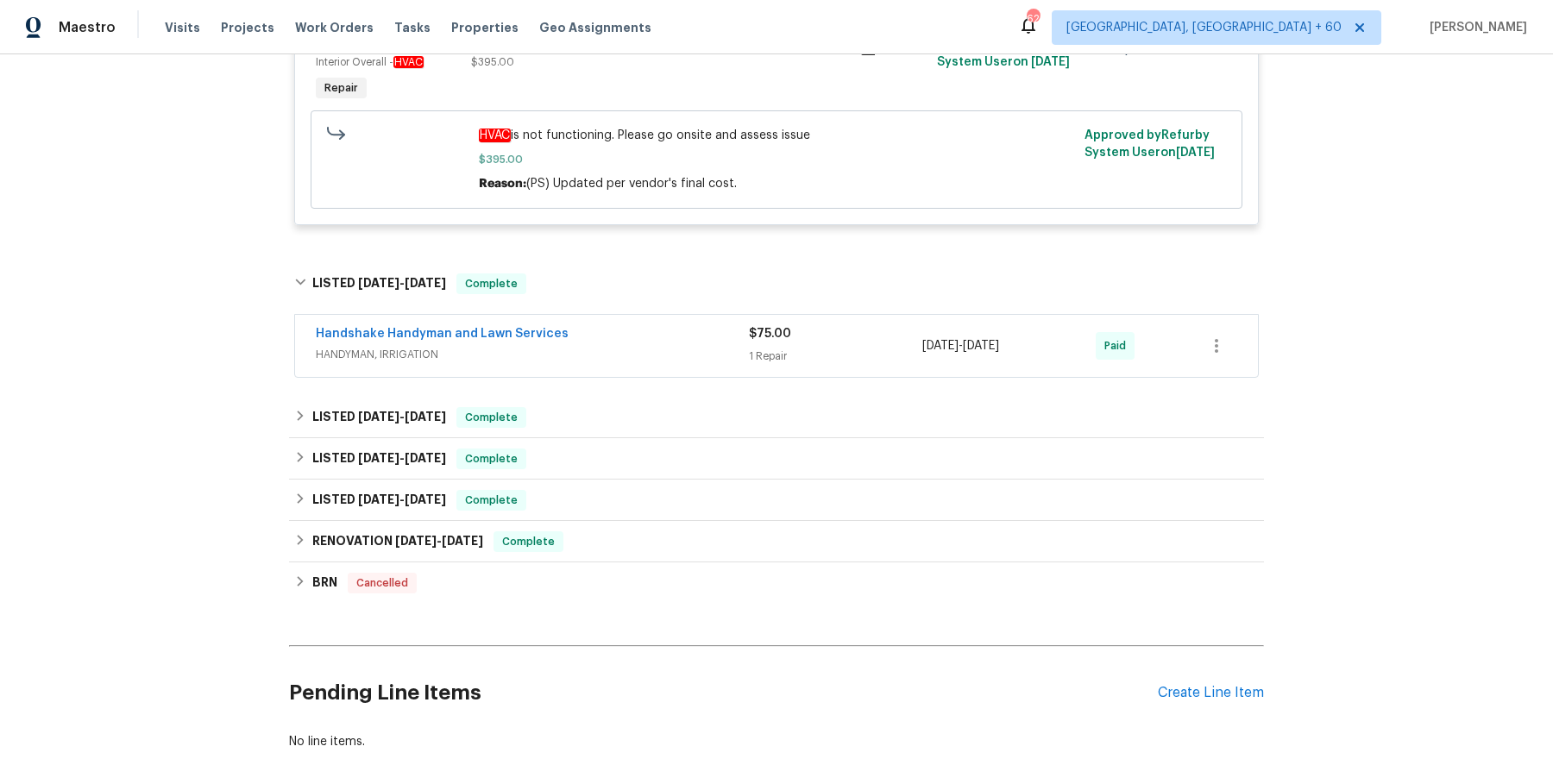
click at [648, 363] on span "HANDYMAN, IRRIGATION" at bounding box center [533, 355] width 433 height 17
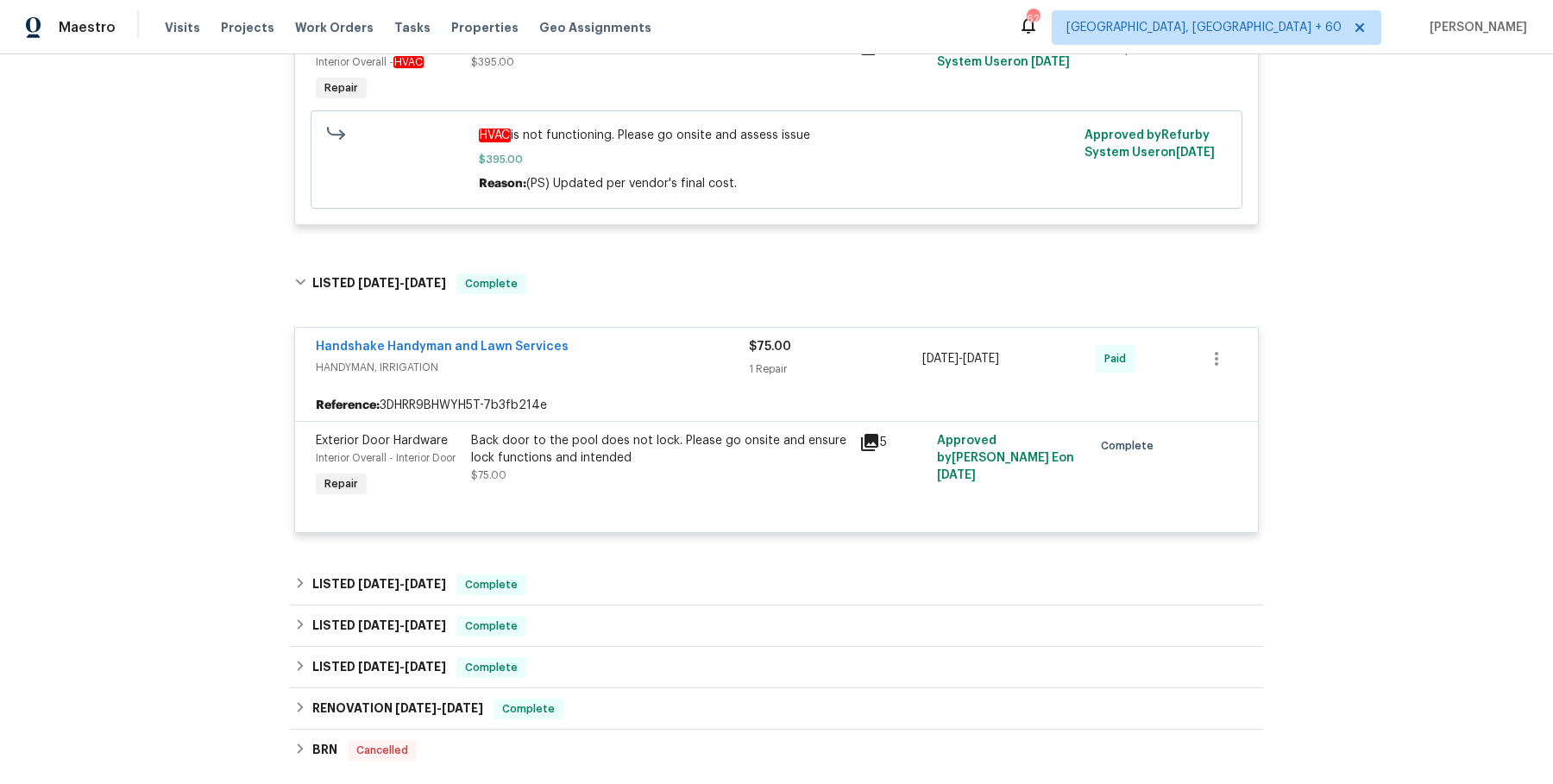
scroll to position [4344, 0]
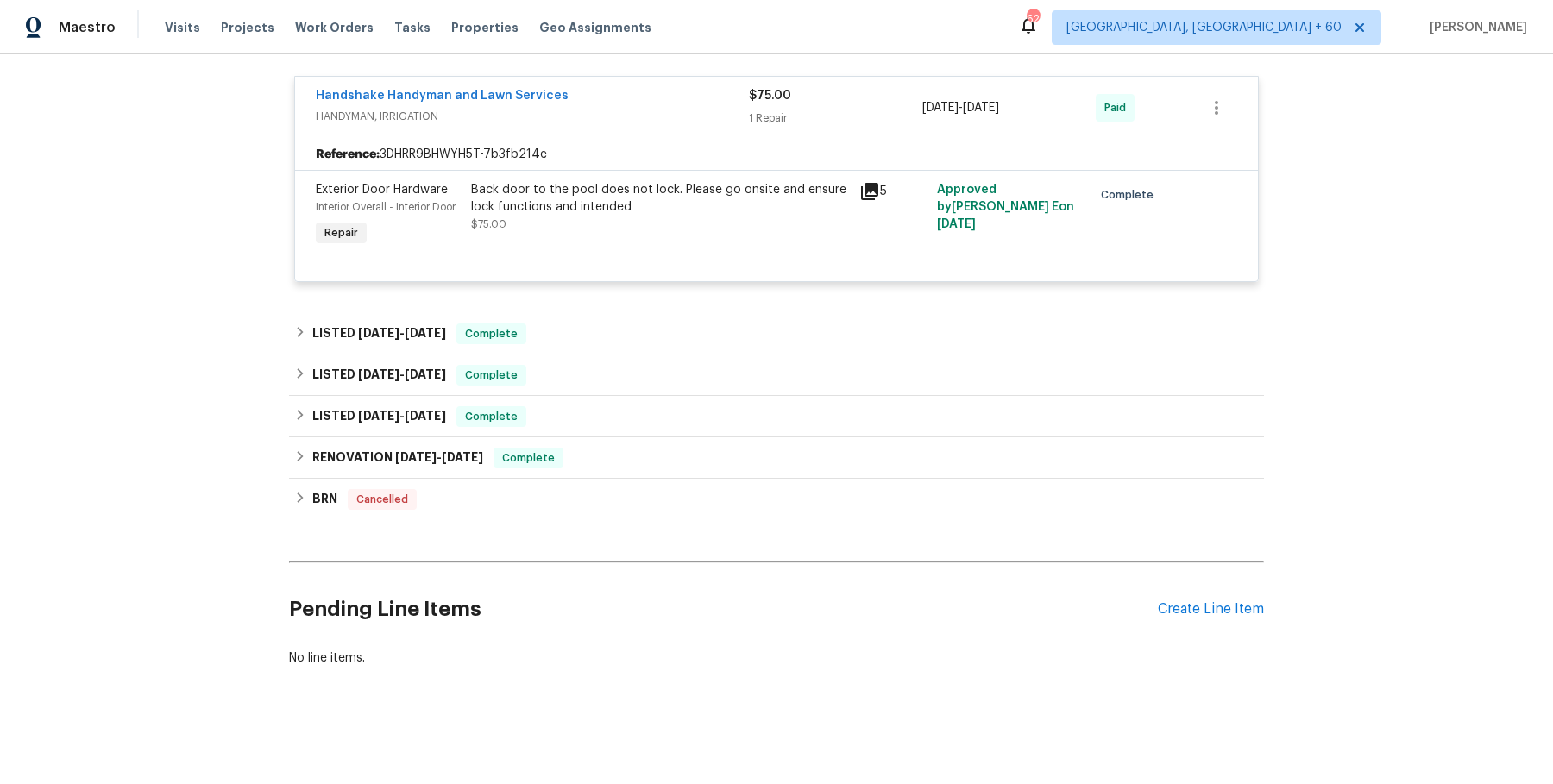
click at [632, 351] on div "LISTED 5/16/25 - 5/16/25 Complete" at bounding box center [776, 334] width 975 height 41
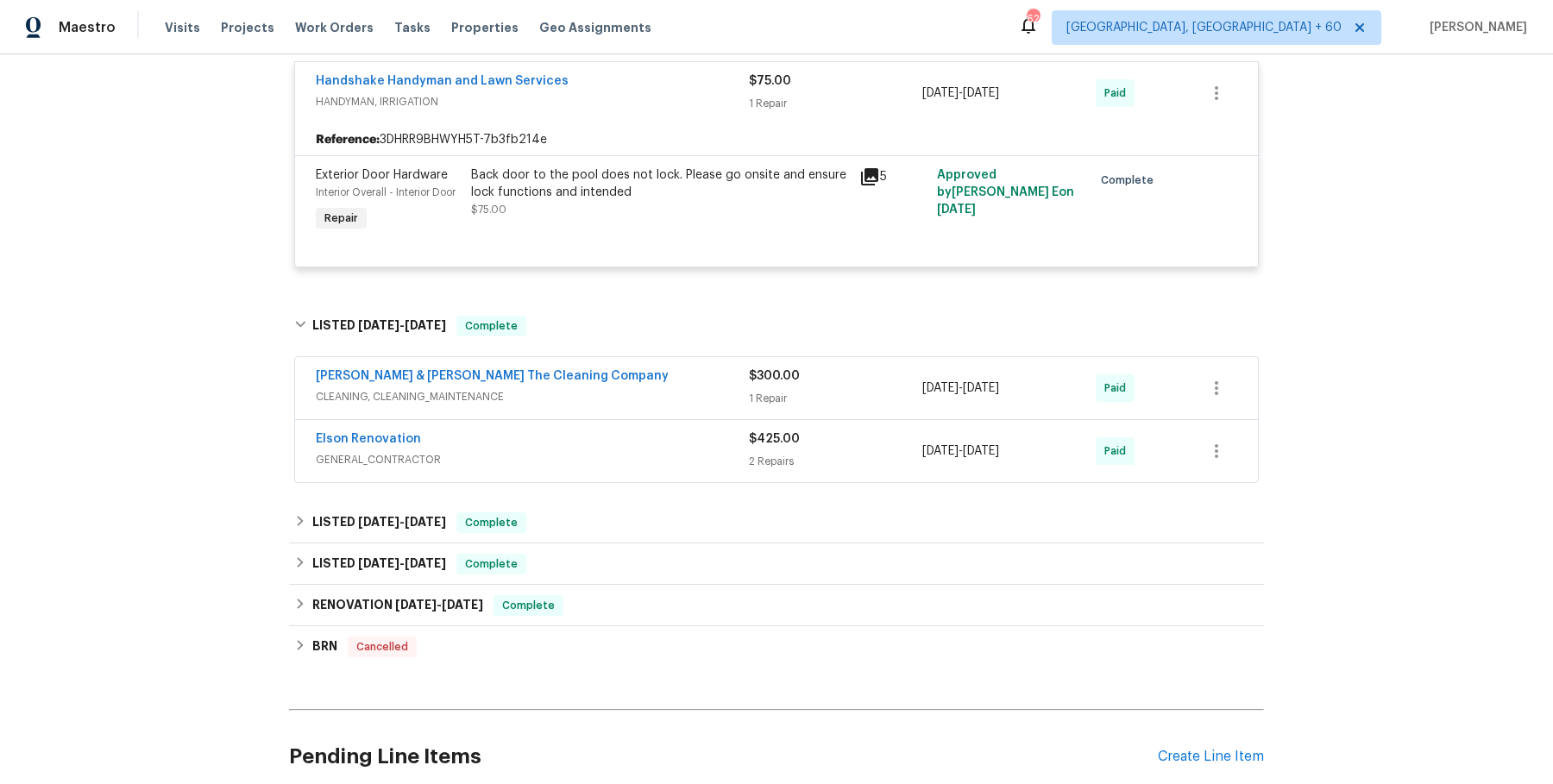
click at [632, 405] on span "CLEANING, CLEANING_MAINTENANCE" at bounding box center [533, 397] width 433 height 17
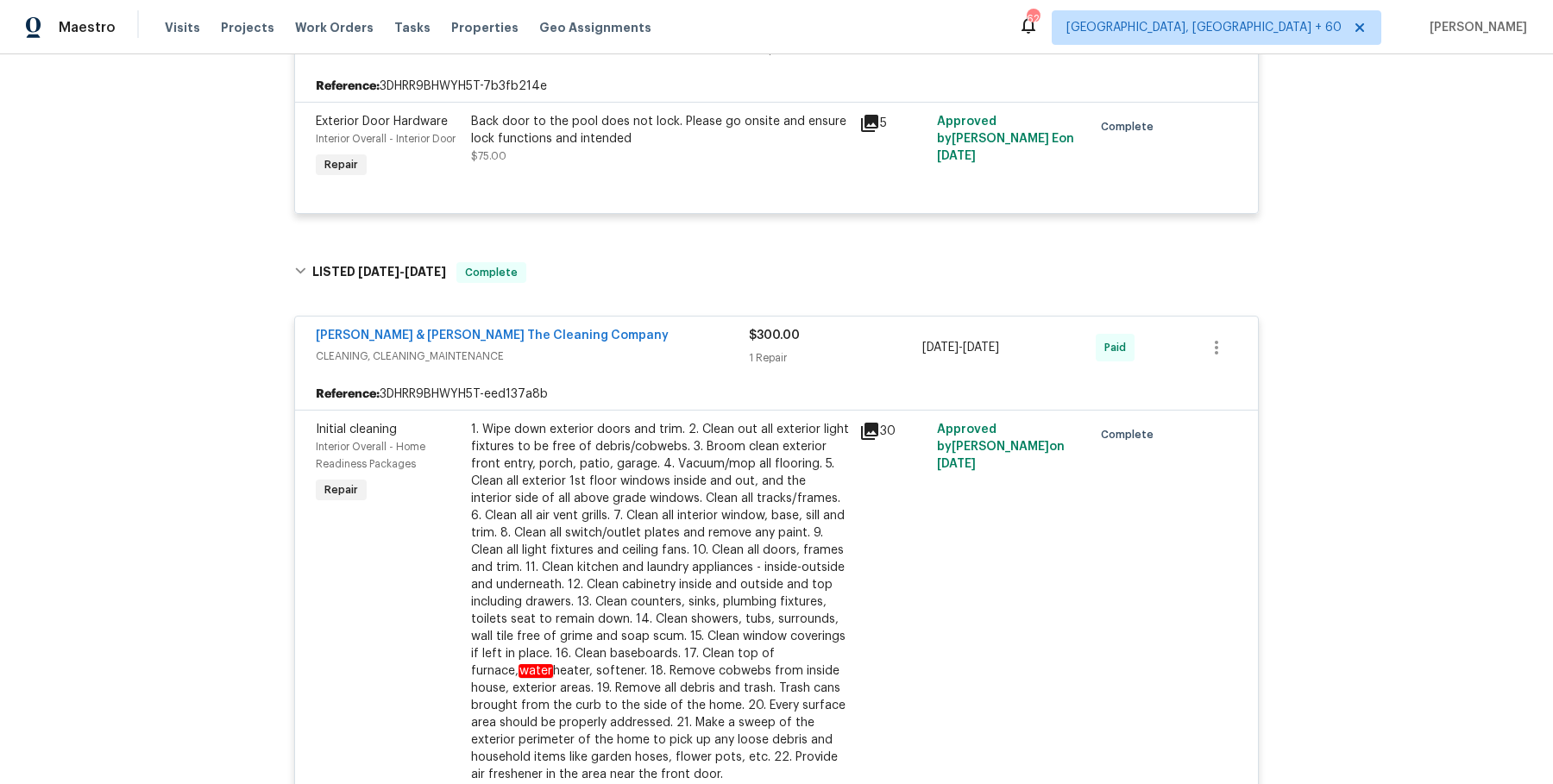
scroll to position [4984, 0]
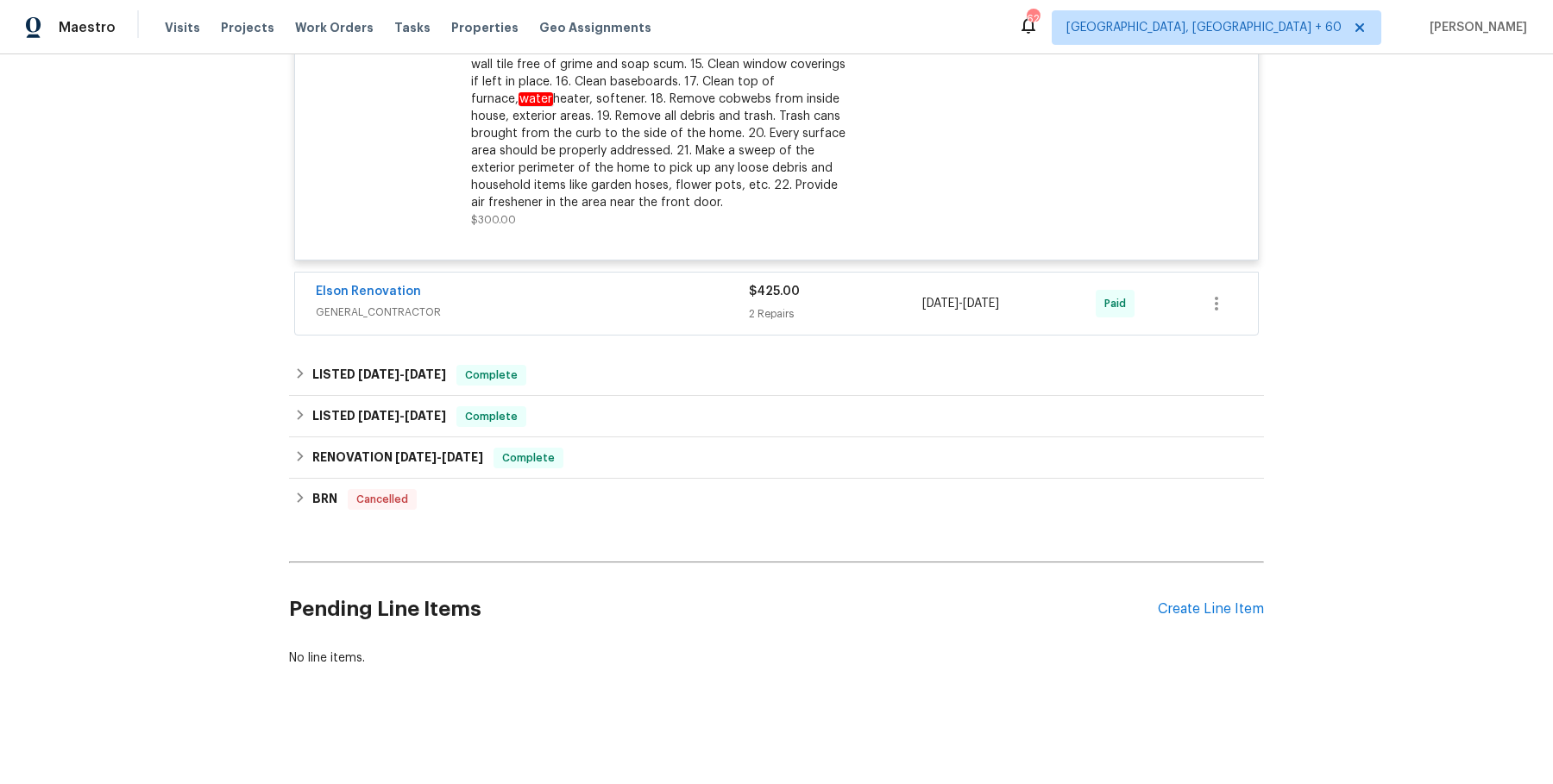
click at [654, 280] on div "Elson Renovation GENERAL_CONTRACTOR $425.00 2 Repairs 5/16/2025 - 5/16/2025 Paid" at bounding box center [776, 304] width 963 height 62
click at [650, 296] on div "Elson Renovation" at bounding box center [533, 294] width 433 height 21
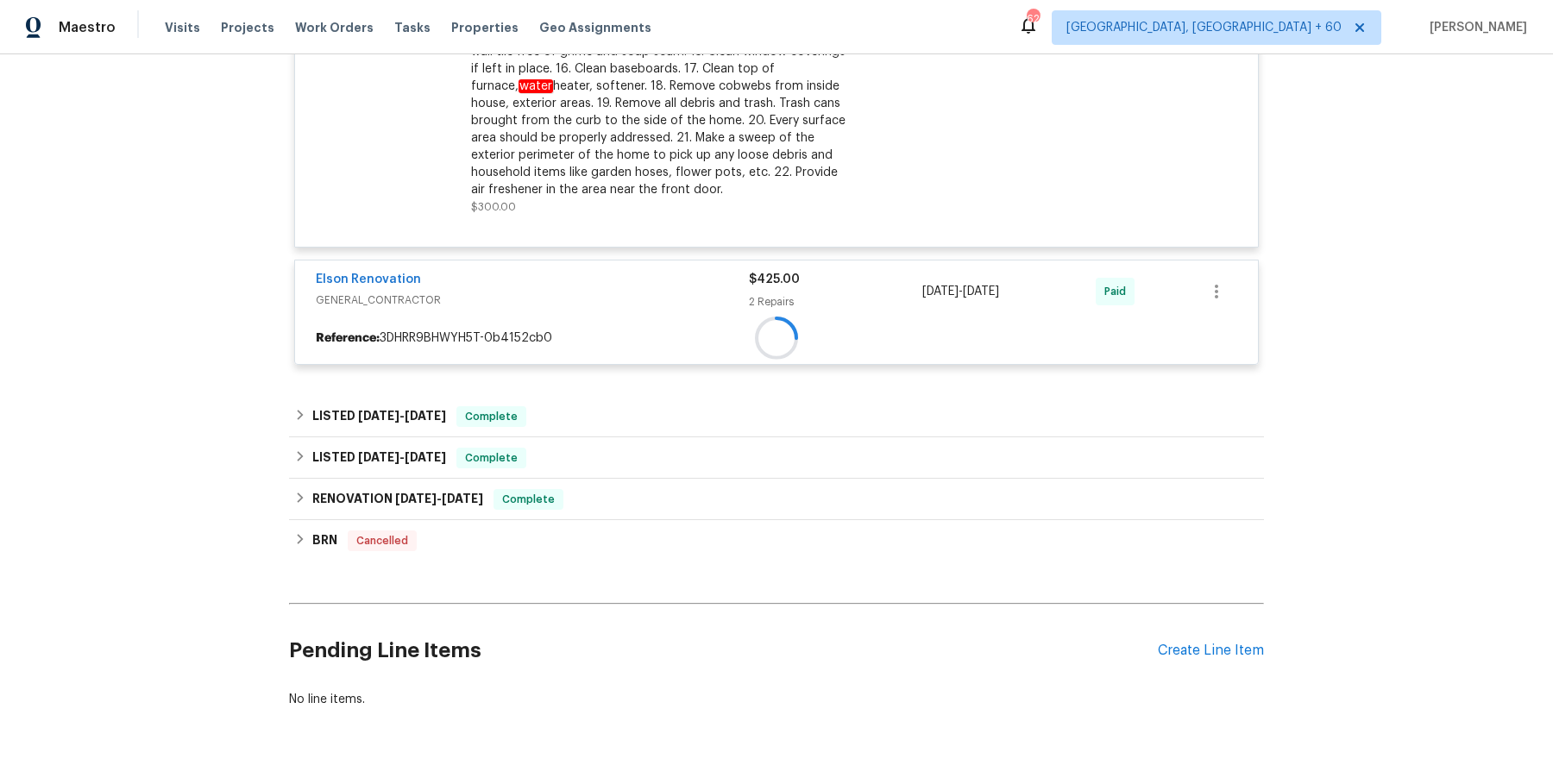
scroll to position [5039, 0]
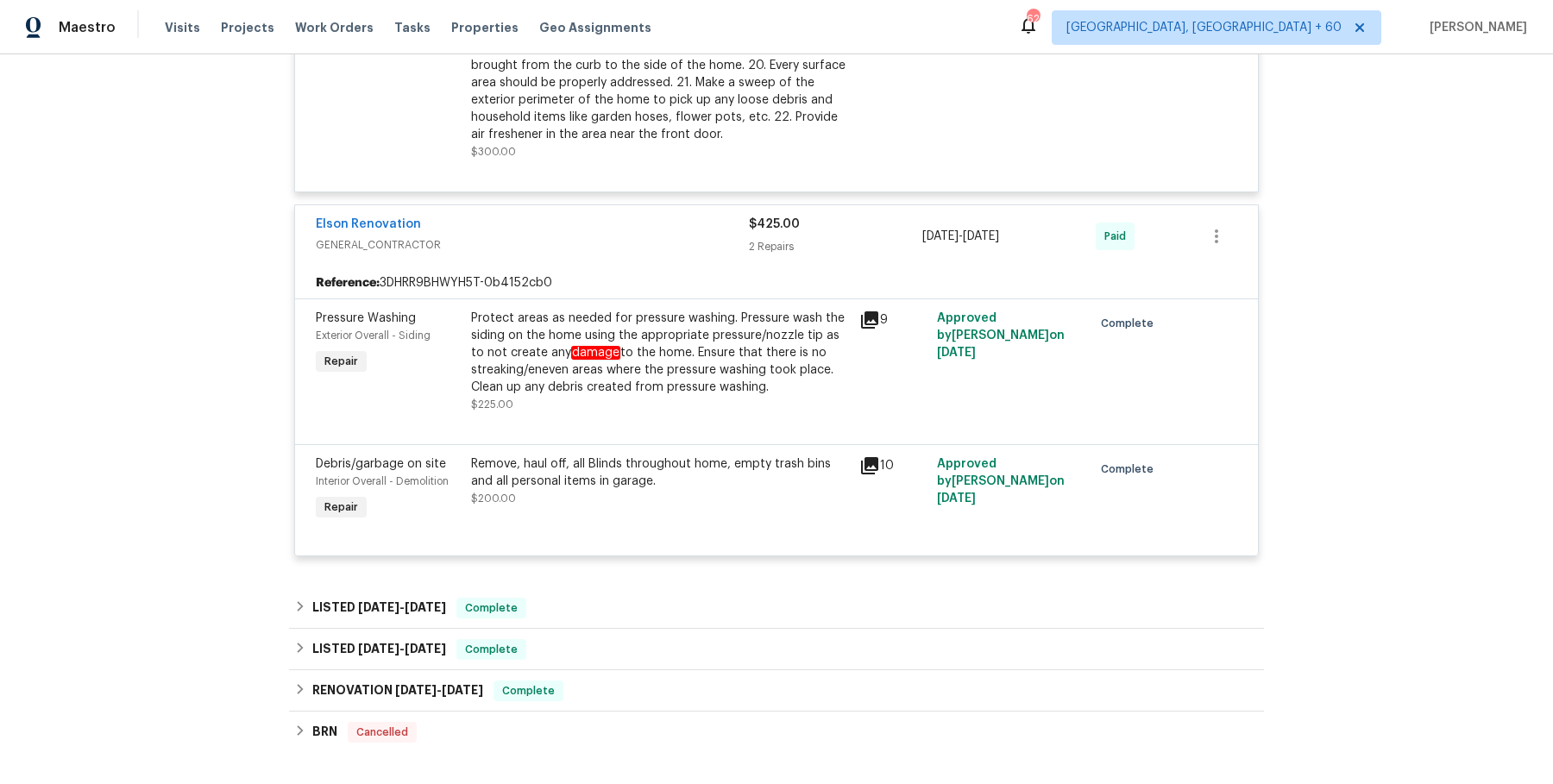
click at [655, 618] on div "LISTED 5/7/25 - 5/9/25 Complete" at bounding box center [776, 608] width 965 height 21
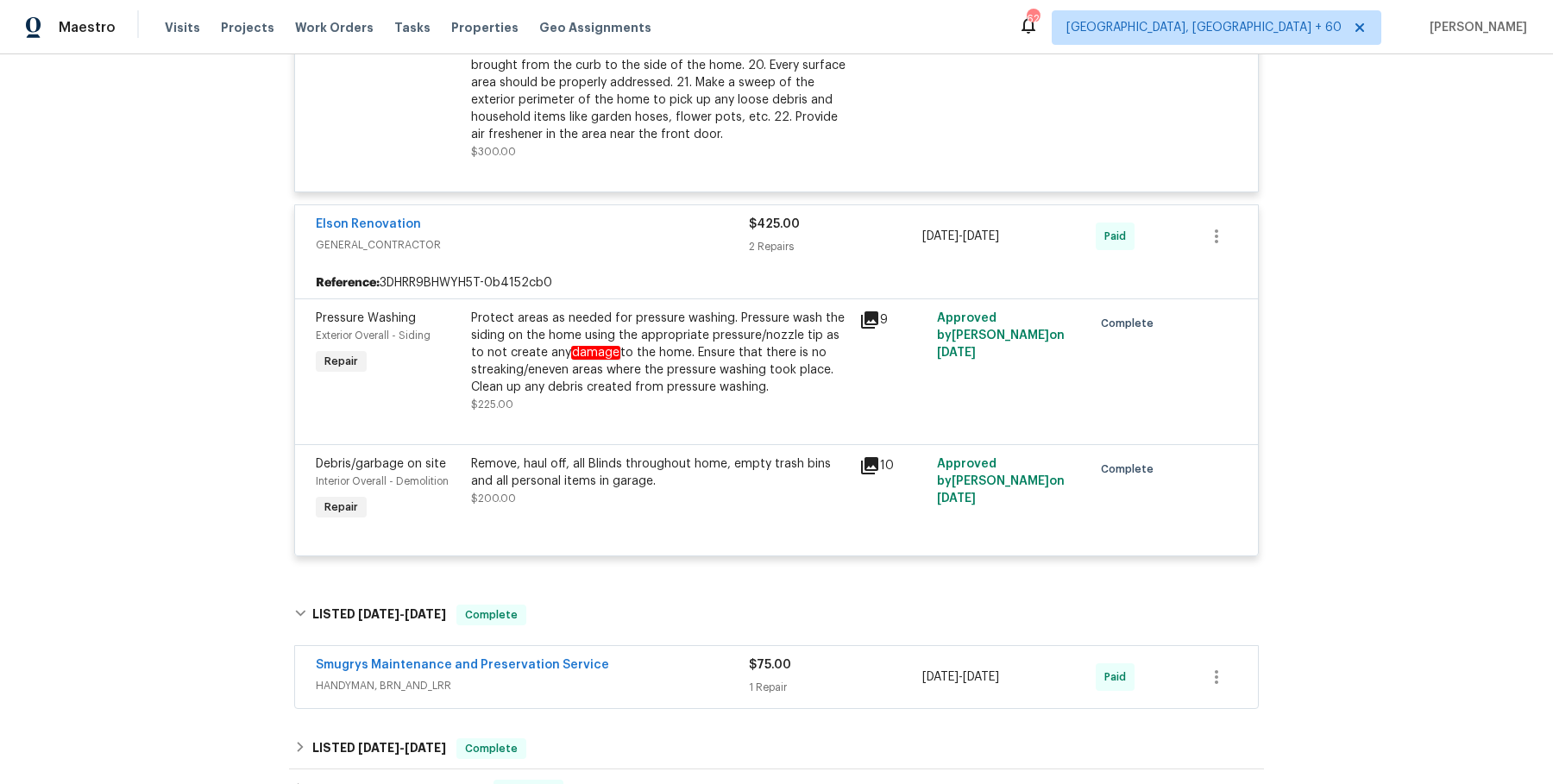
click at [648, 691] on span "HANDYMAN, BRN_AND_LRR" at bounding box center [533, 686] width 433 height 17
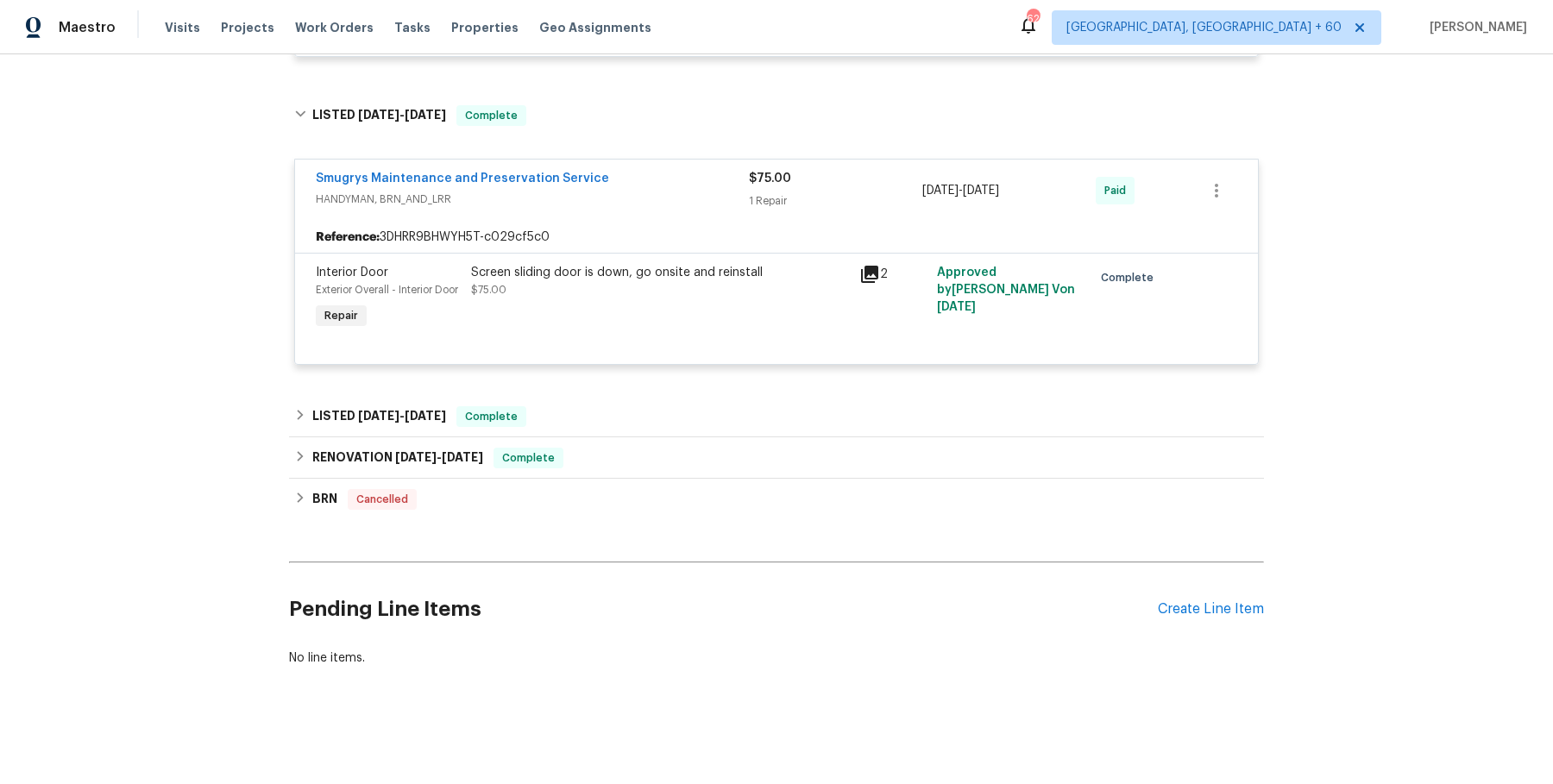
scroll to position [5569, 0]
click at [590, 442] on div "RENOVATION 2/18/25 - 2/24/25 Complete" at bounding box center [776, 458] width 975 height 41
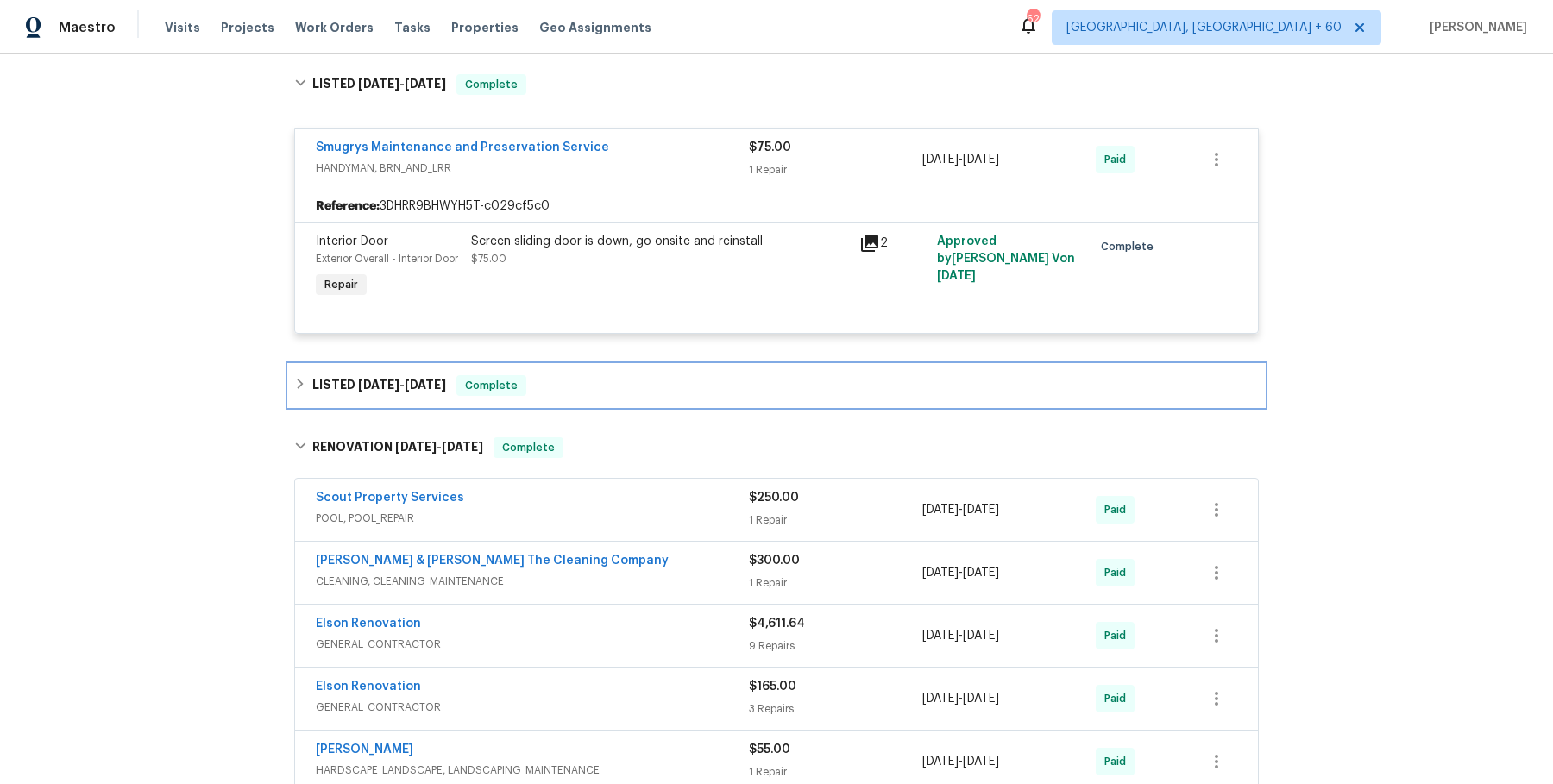
click at [590, 396] on div "LISTED 4/9/25 - 4/30/25 Complete" at bounding box center [776, 386] width 965 height 21
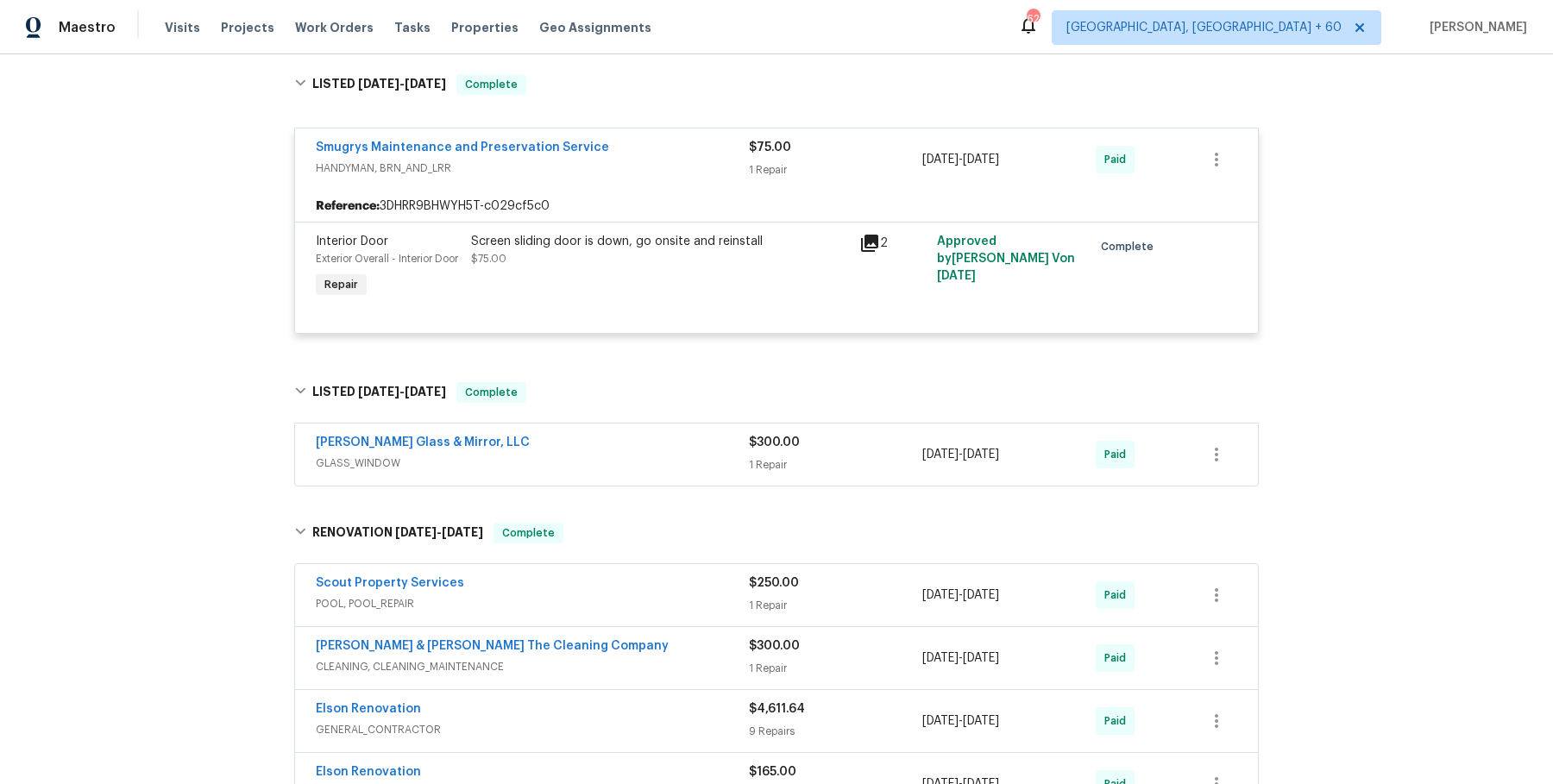
click at [598, 455] on div "Baum Glass & Mirror, LLC" at bounding box center [533, 444] width 433 height 21
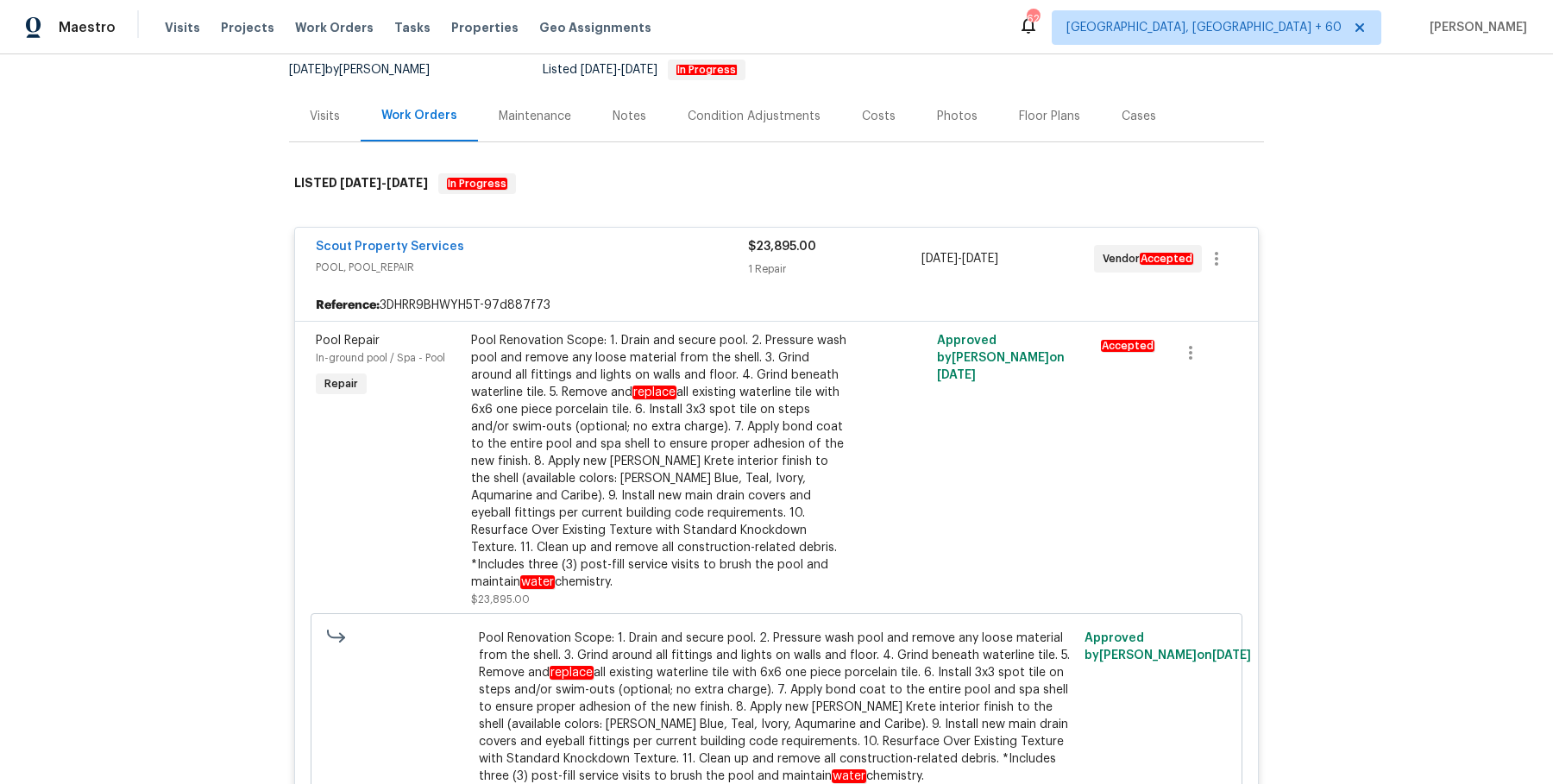
scroll to position [0, 0]
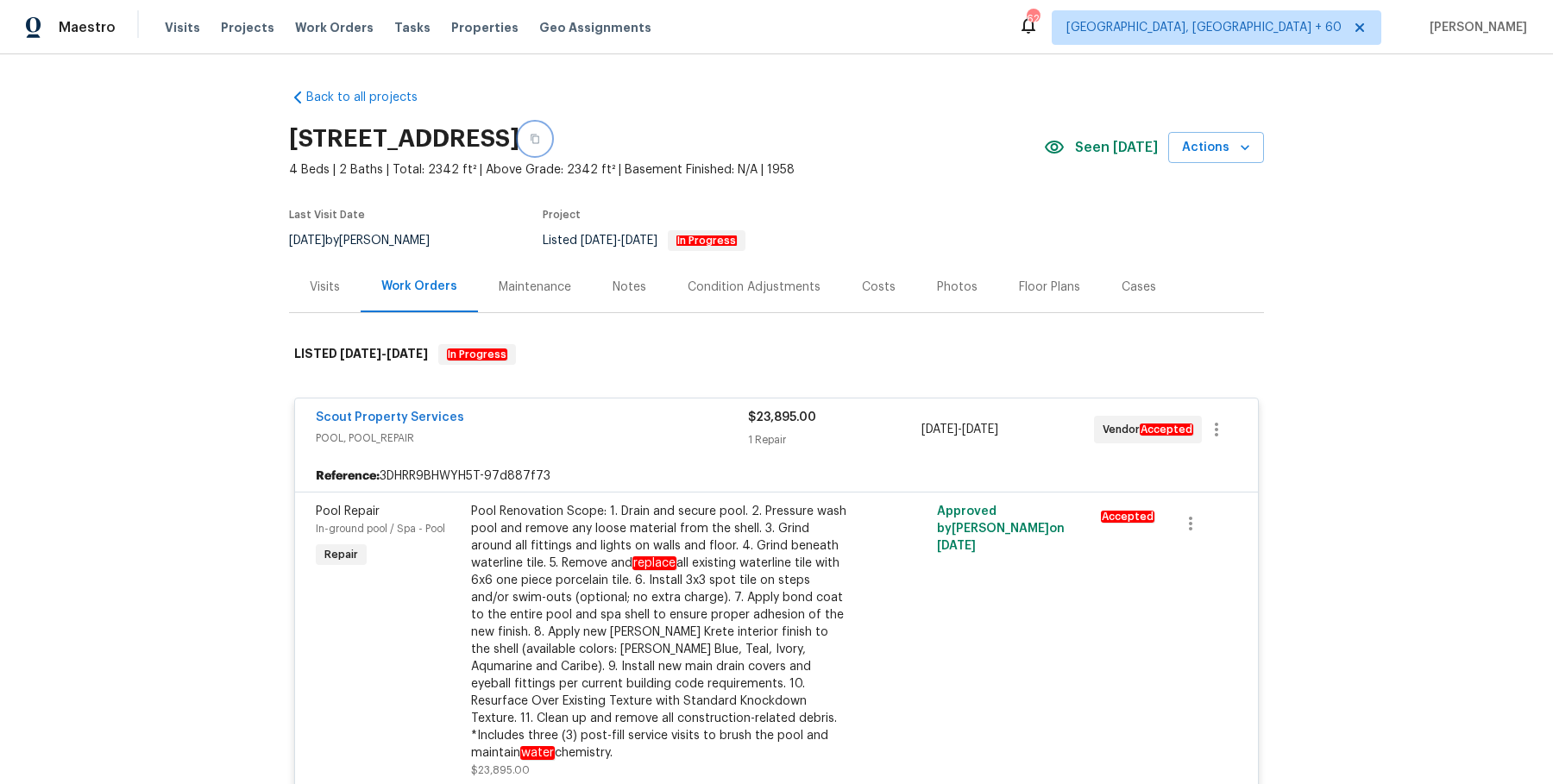
click at [551, 131] on button "button" at bounding box center [535, 138] width 31 height 31
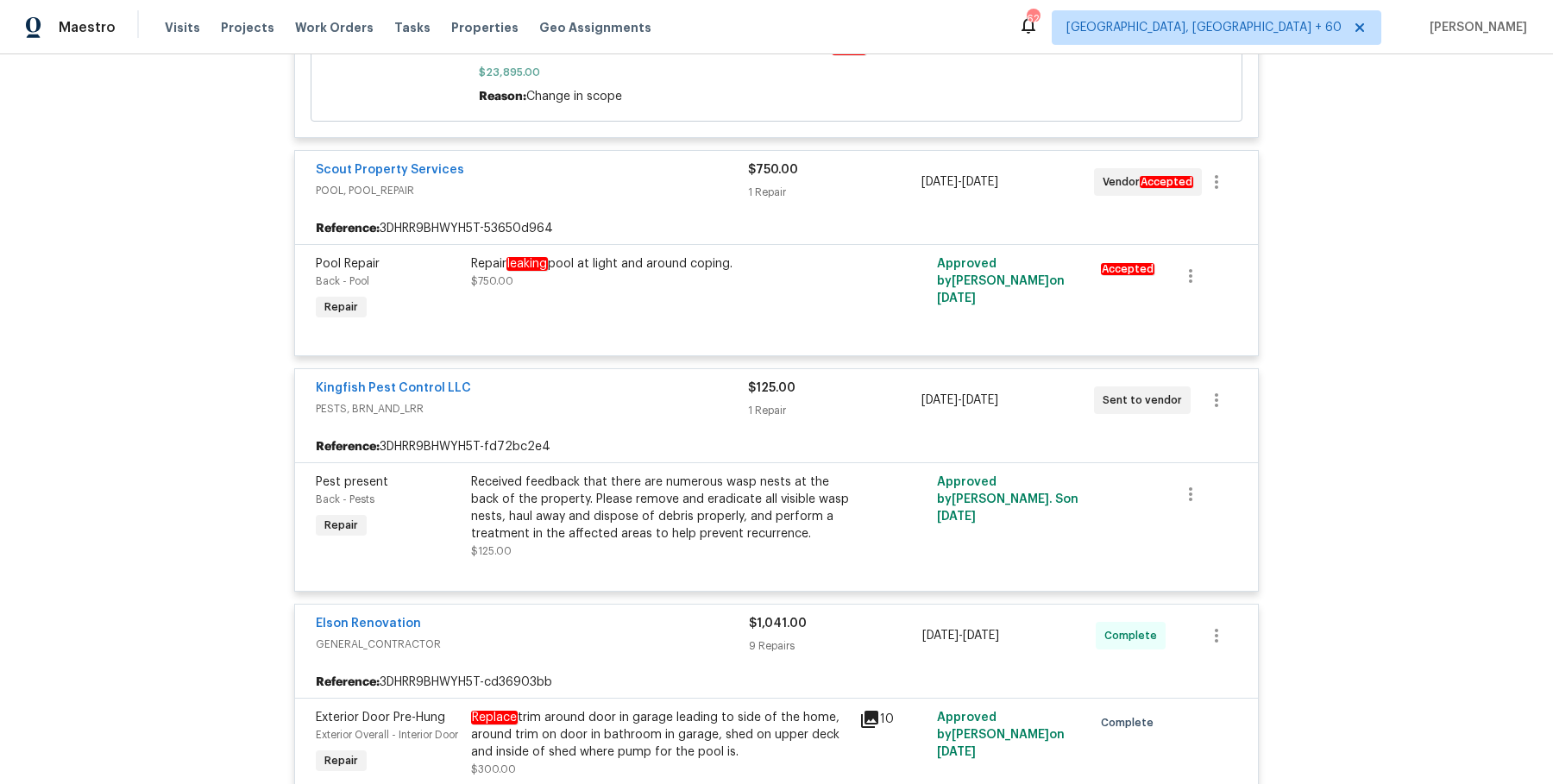
scroll to position [898, 0]
click at [619, 485] on div "Received feedback that there are numerous wasp nests at the back of the propert…" at bounding box center [661, 508] width 378 height 69
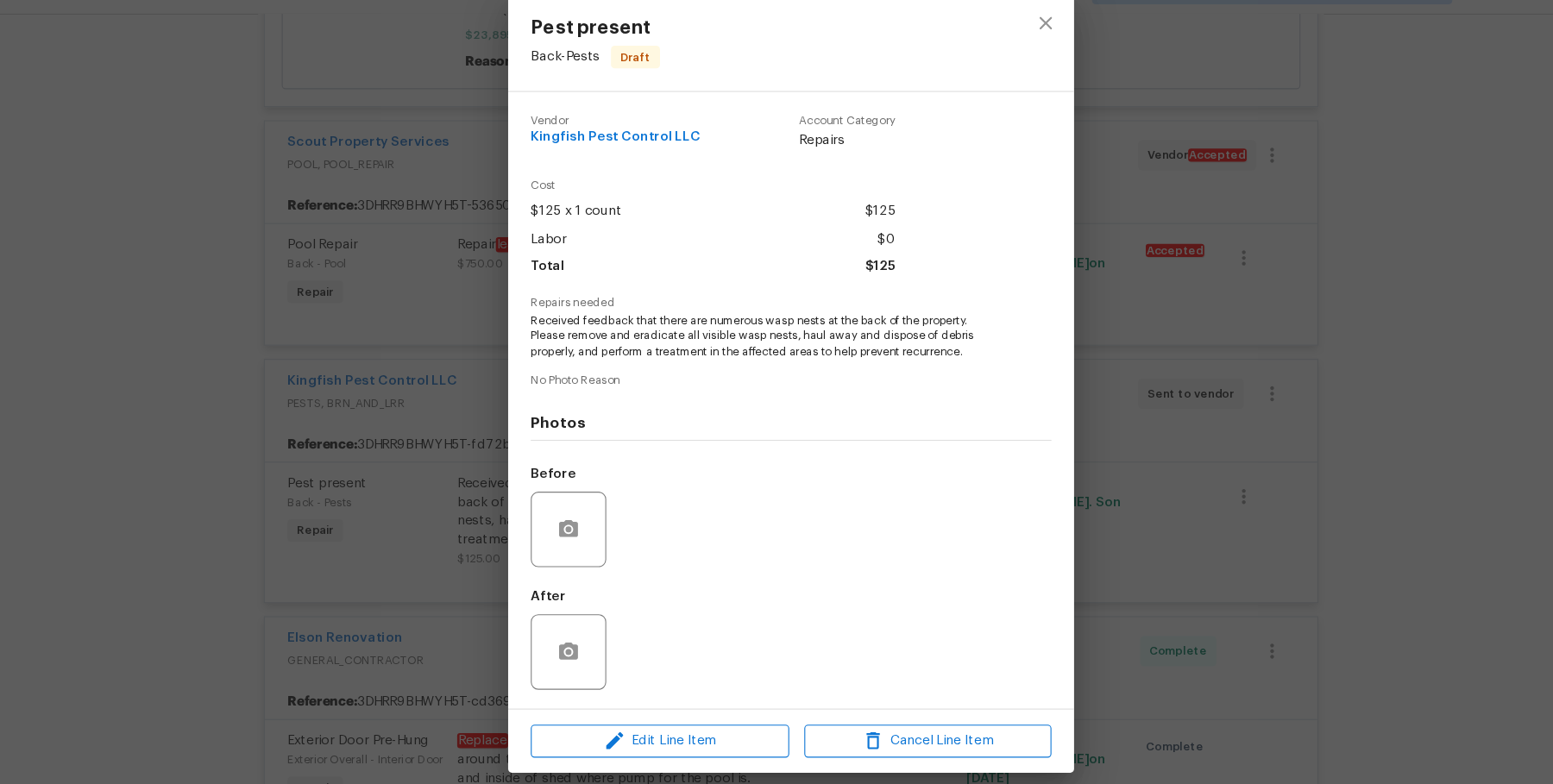
click at [447, 513] on div "Pest present Back - Pests Draft Vendor Kingfish Pest Control LLC Account Catego…" at bounding box center [776, 392] width 1553 height 784
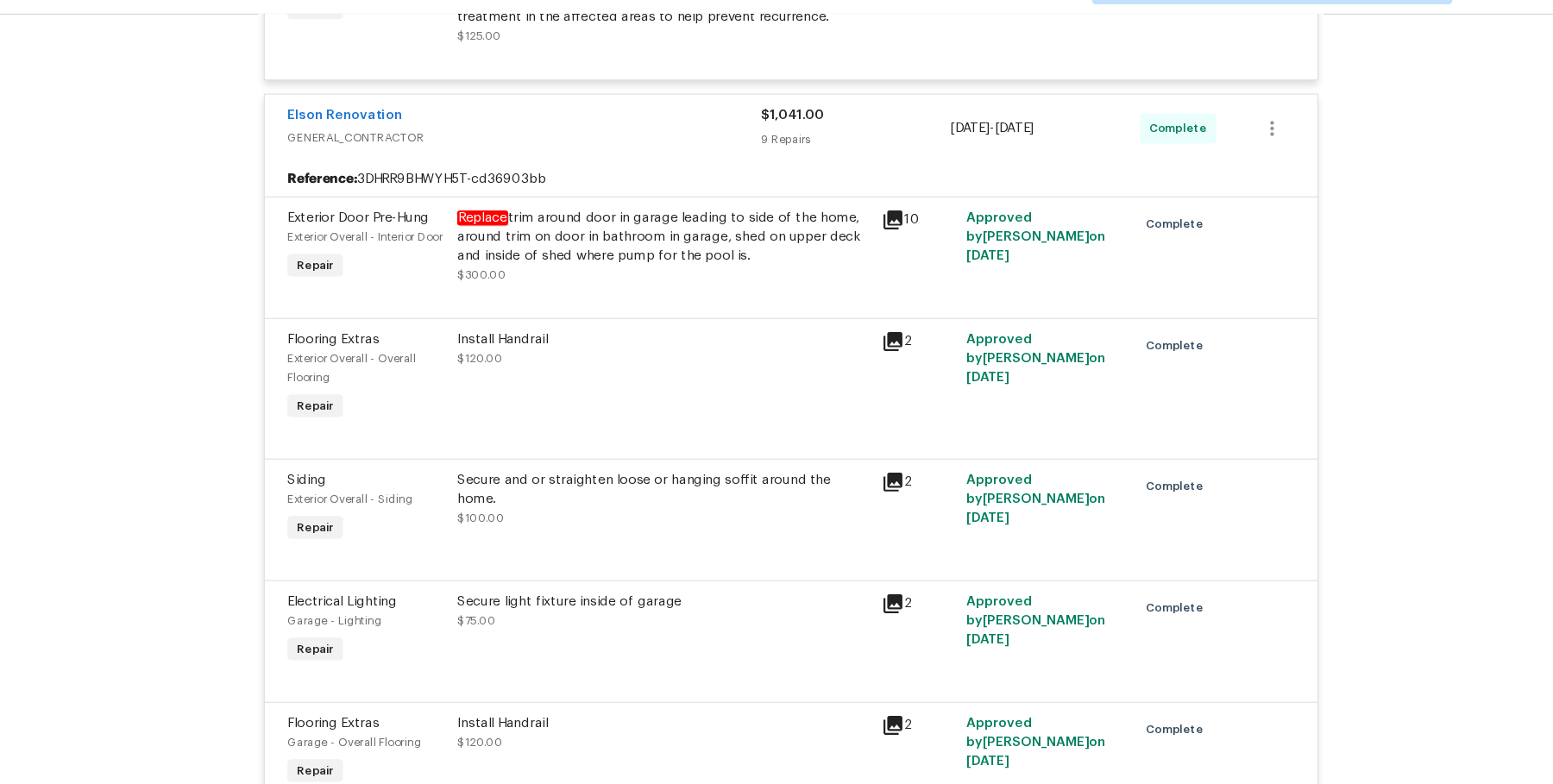
scroll to position [0, 0]
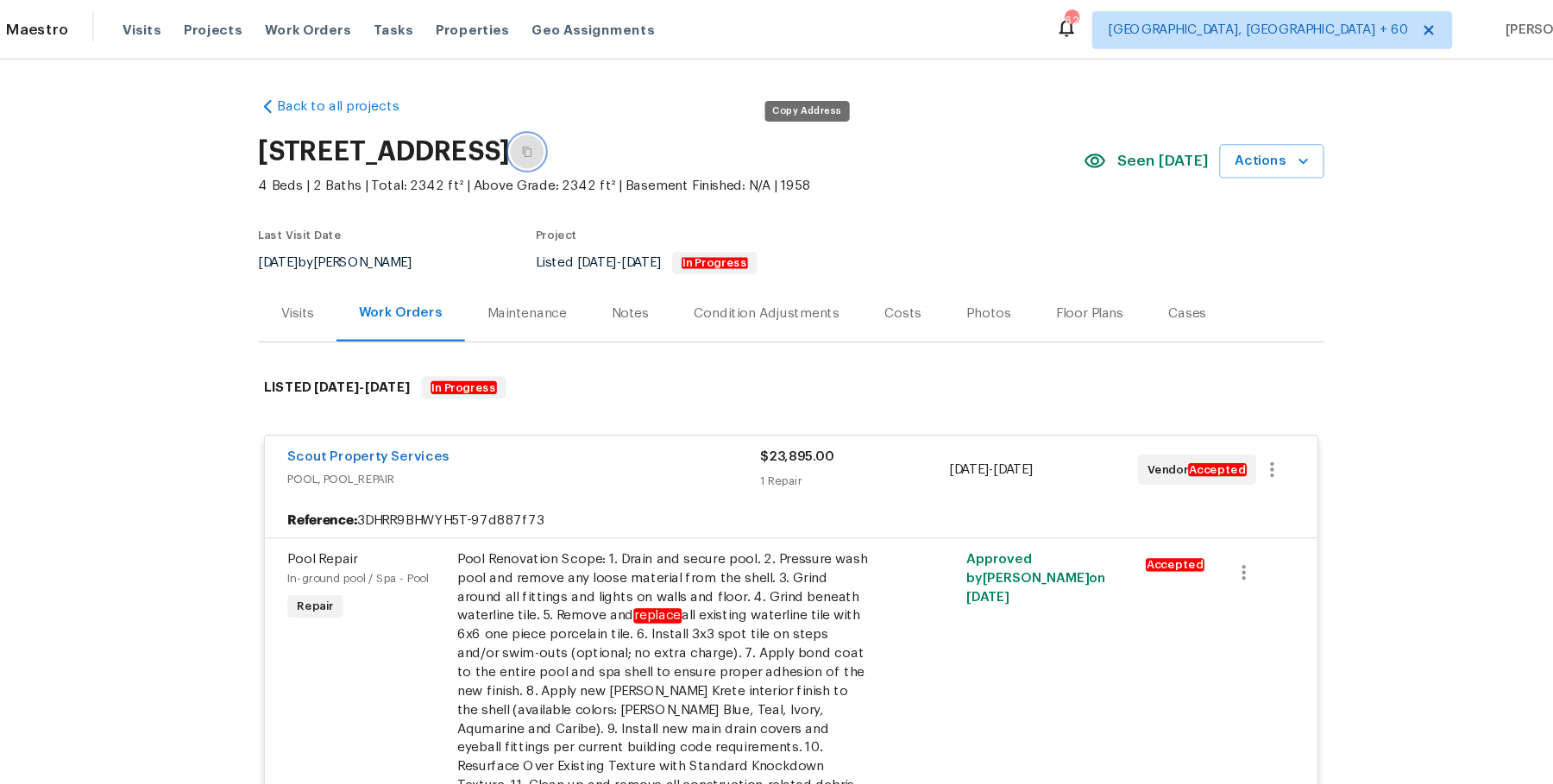
click at [551, 139] on button "button" at bounding box center [535, 138] width 31 height 31
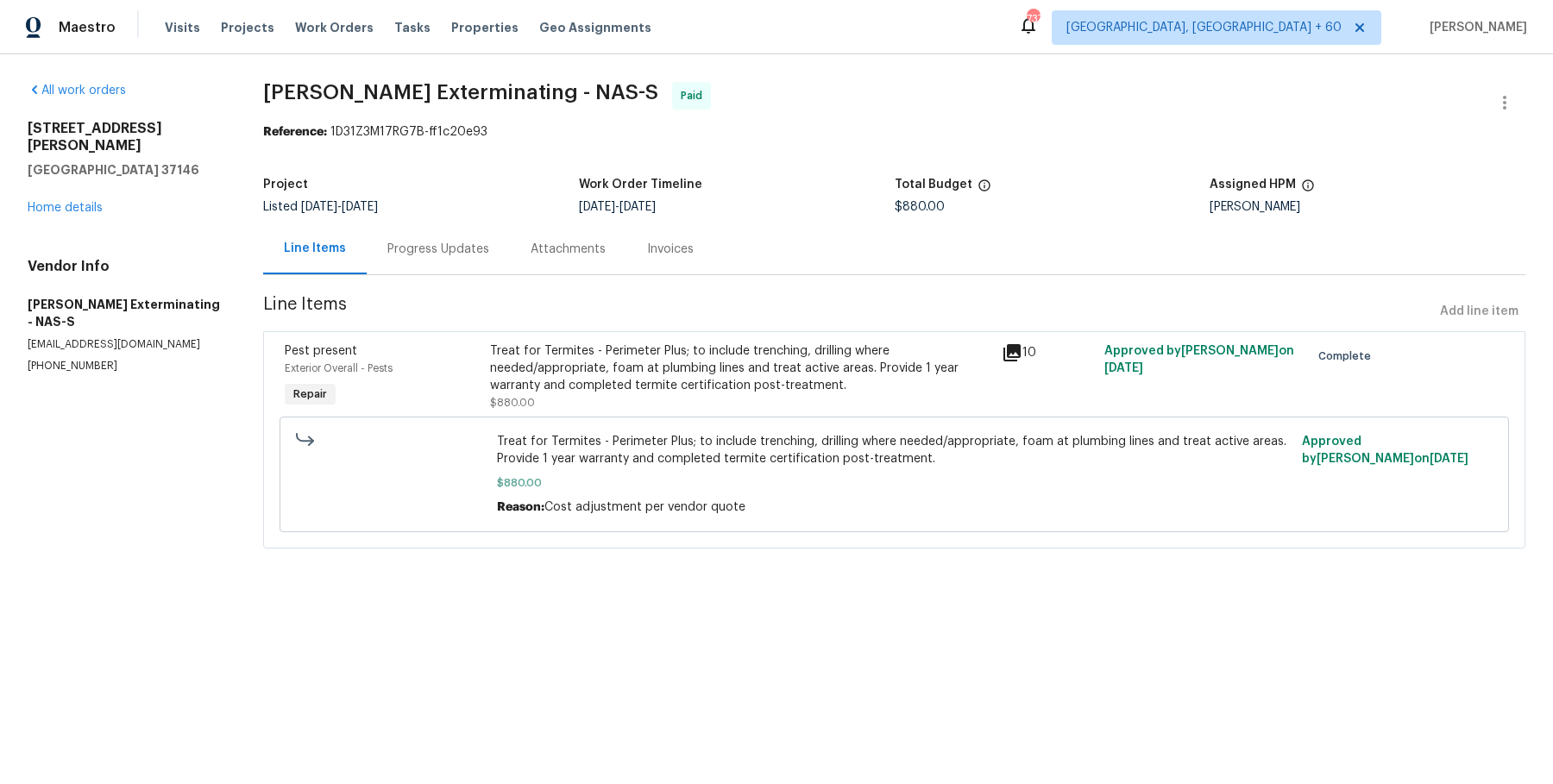
click at [474, 223] on div "Project Listed [DATE] - [DATE] Work Order Timeline [DATE] - [DATE] Total Budget…" at bounding box center [894, 196] width 1262 height 56
click at [472, 243] on div "Progress Updates" at bounding box center [439, 249] width 102 height 17
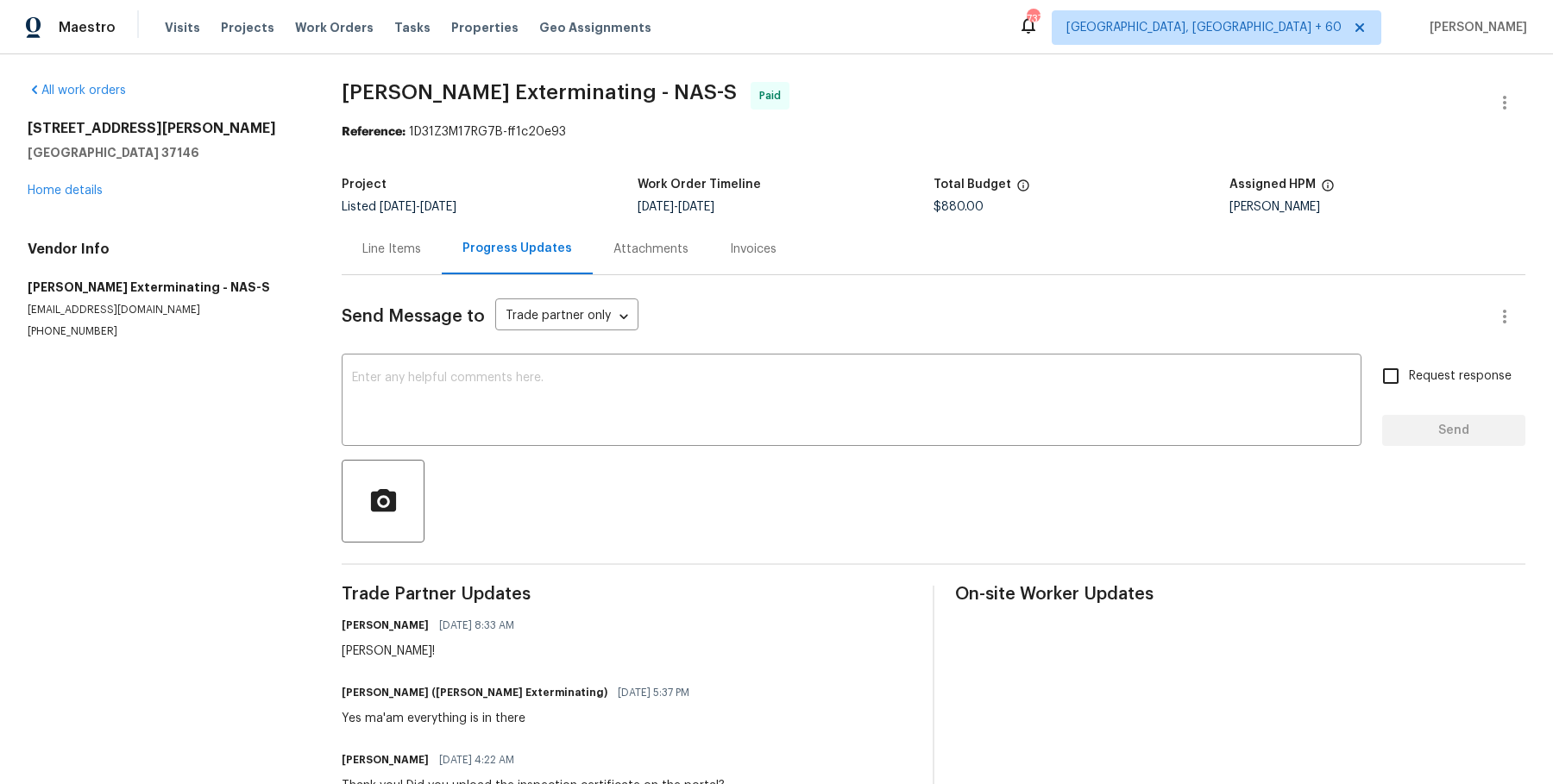
click at [639, 242] on div "Attachments" at bounding box center [651, 249] width 75 height 17
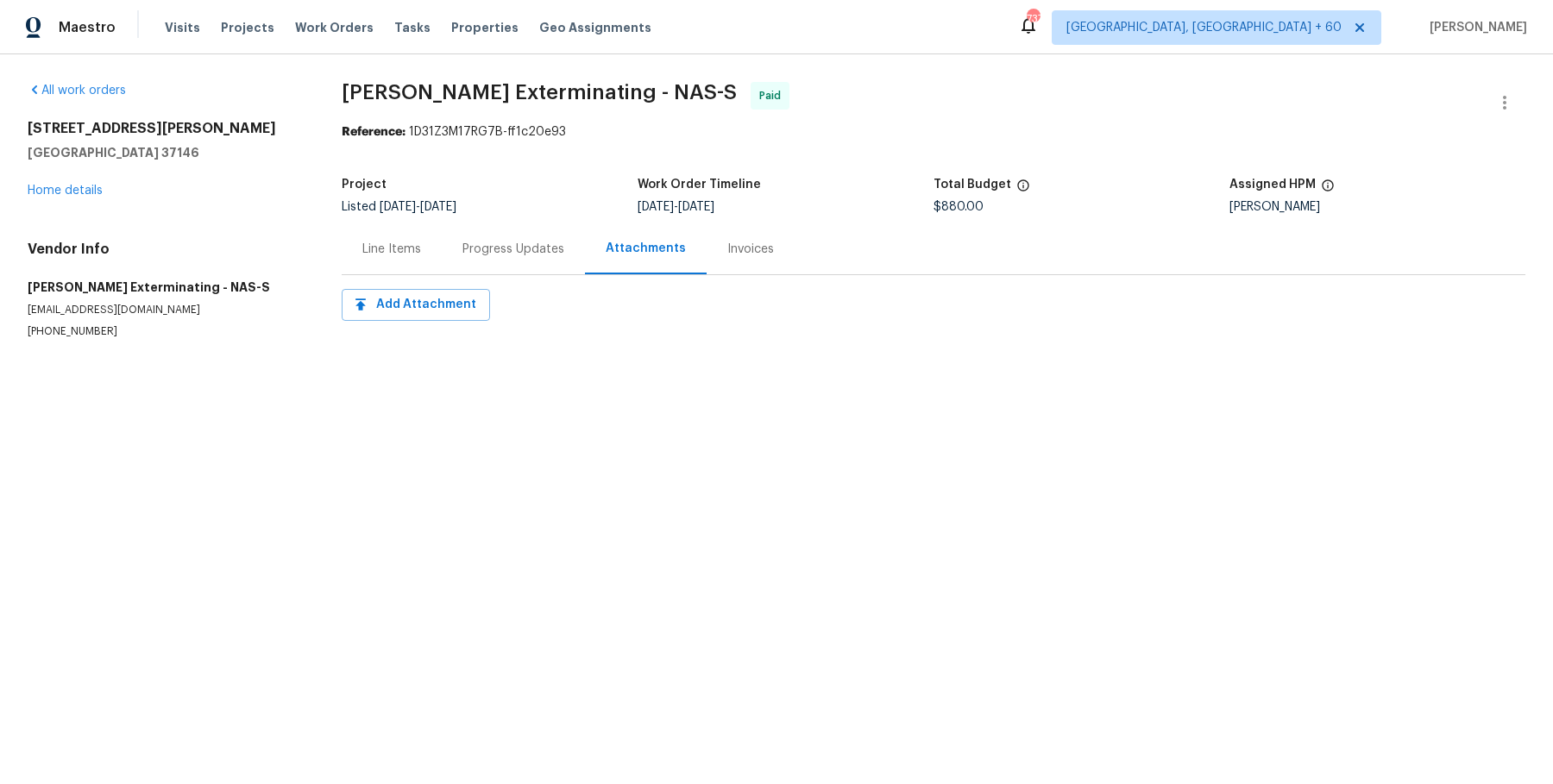
click at [761, 248] on div "Invoices" at bounding box center [751, 249] width 47 height 17
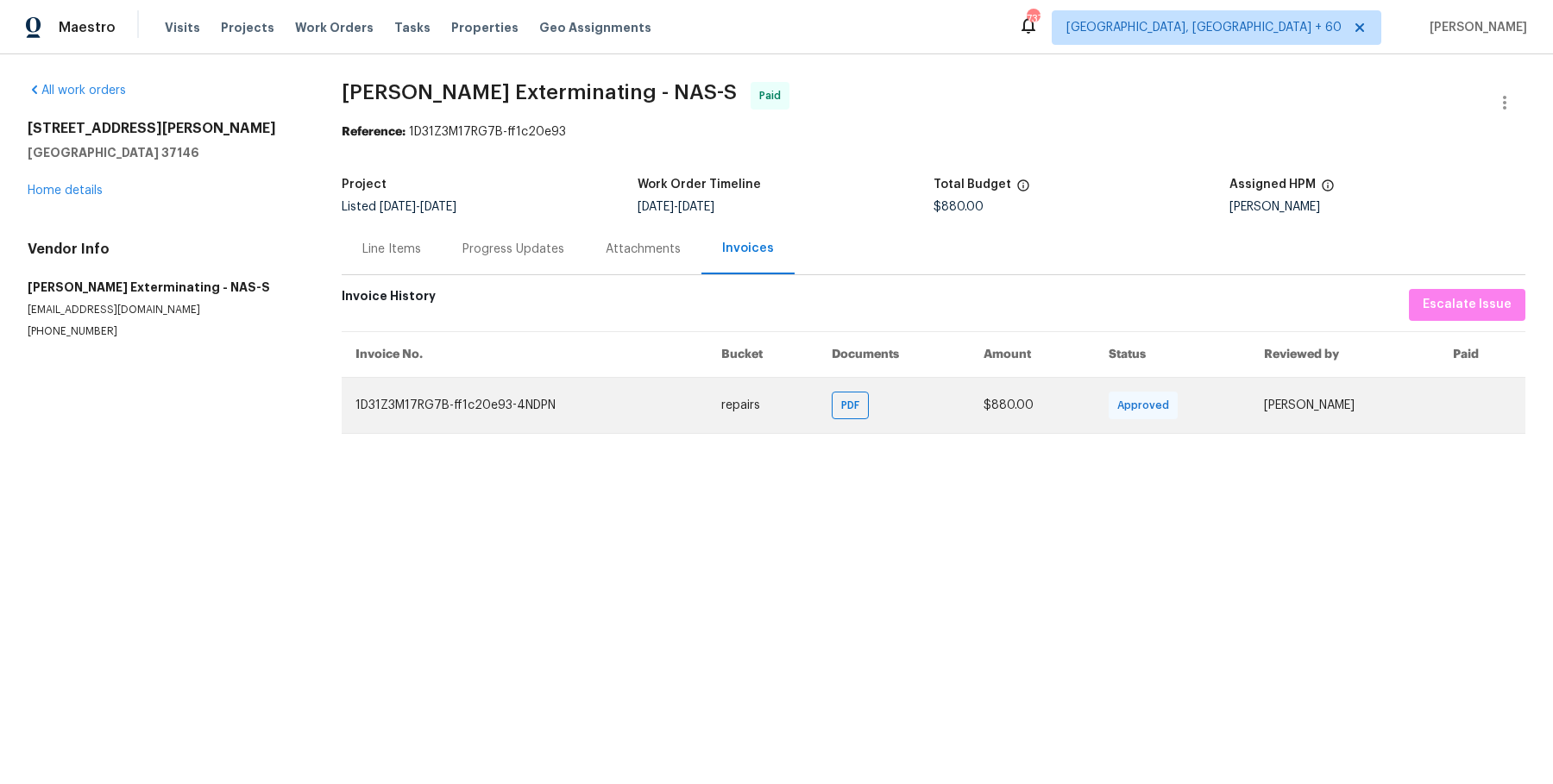
click at [826, 387] on td "PDF" at bounding box center [894, 406] width 152 height 56
click at [841, 397] on span "PDF" at bounding box center [854, 406] width 25 height 17
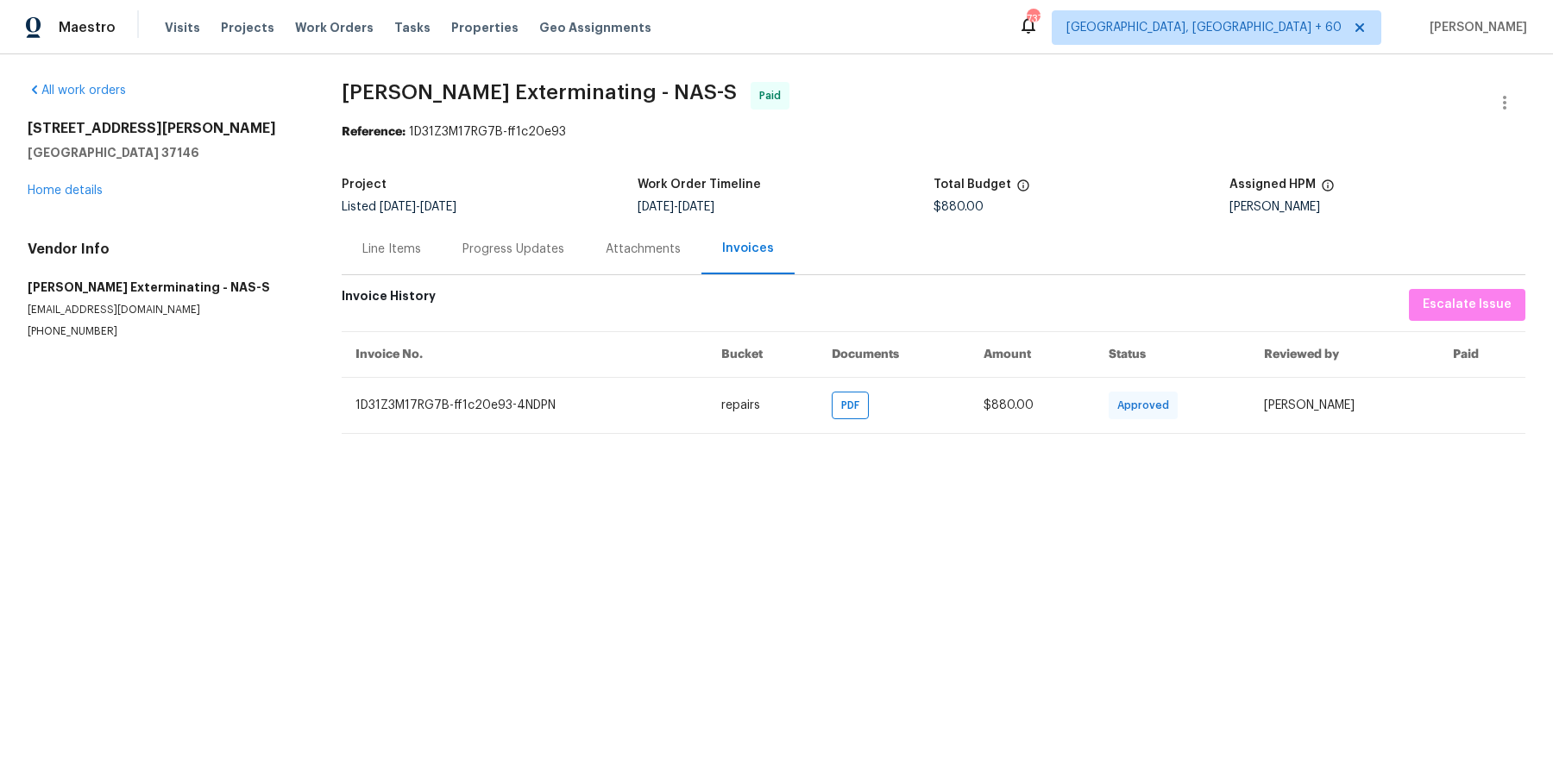
click at [386, 267] on div "Line Items" at bounding box center [392, 248] width 100 height 51
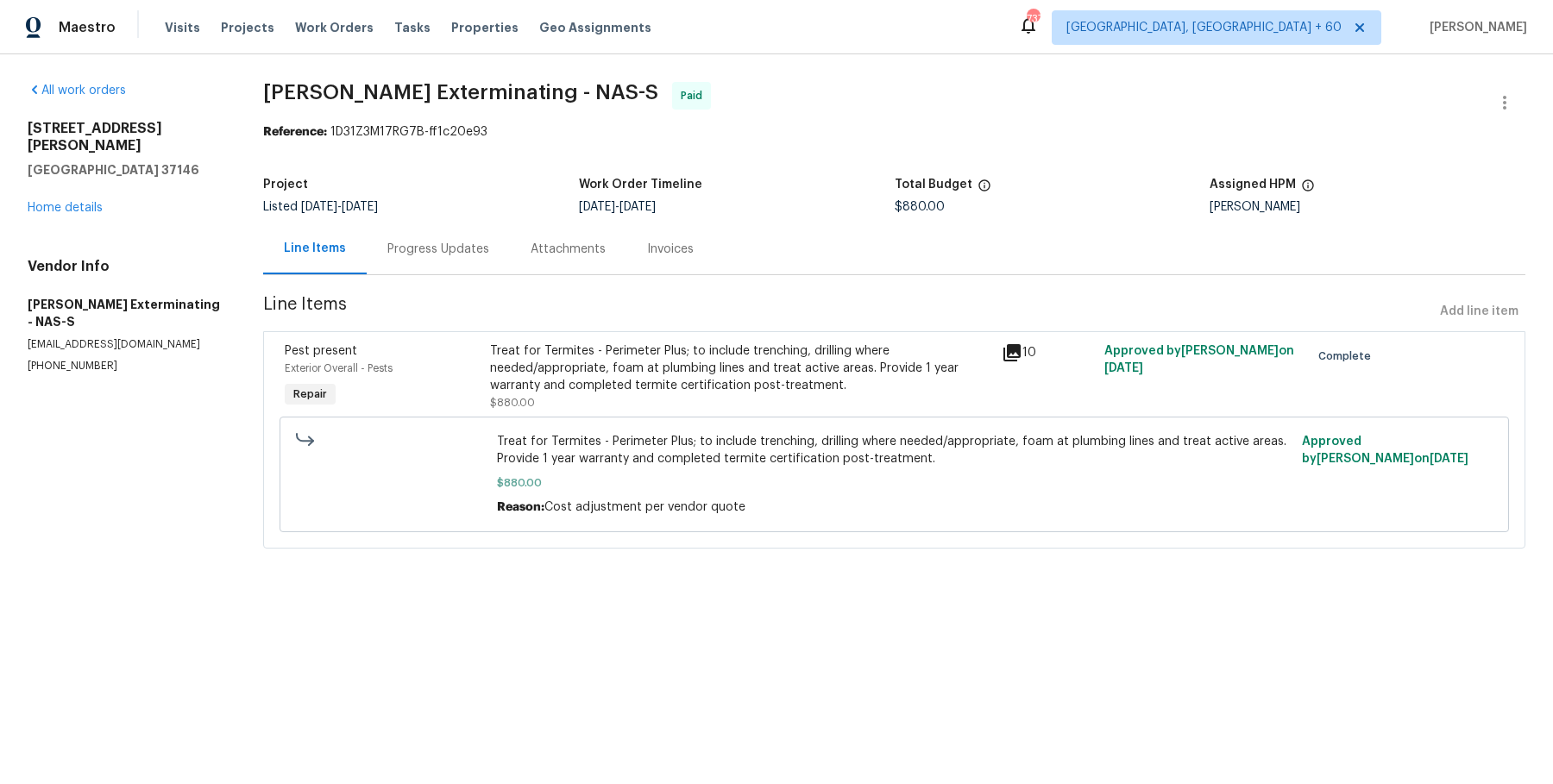
click at [515, 347] on div "Treat for Termites - Perimeter Plus; to include trenching, drilling where neede…" at bounding box center [742, 368] width 503 height 52
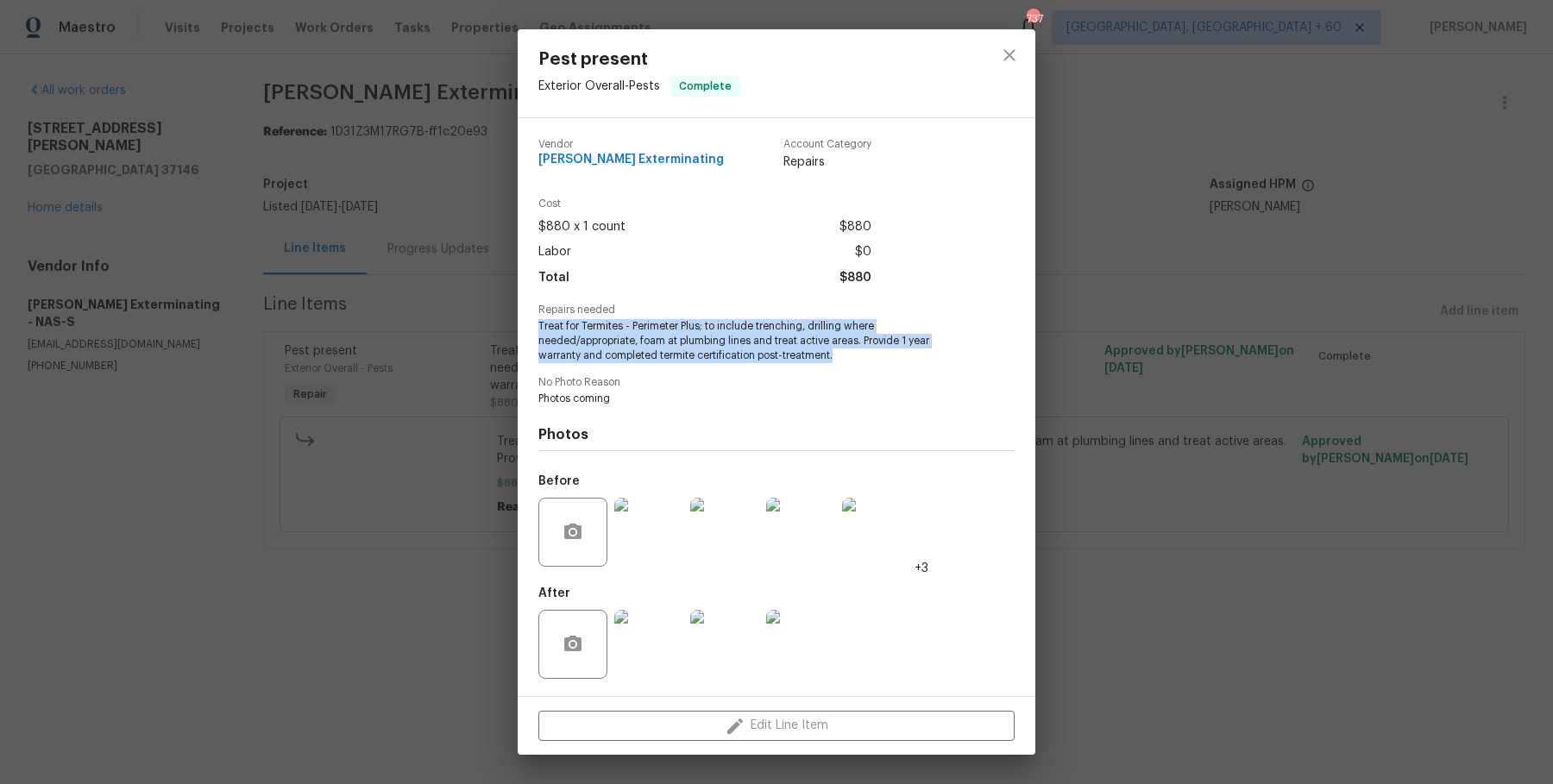
drag, startPoint x: 538, startPoint y: 325, endPoint x: 847, endPoint y: 358, distance: 310.8
click at [847, 358] on span "Treat for Termites - Perimeter Plus; to include trenching, drilling where neede…" at bounding box center [753, 341] width 429 height 43
copy span "Treat for Termites - Perimeter Plus; to include trenching, drilling where neede…"
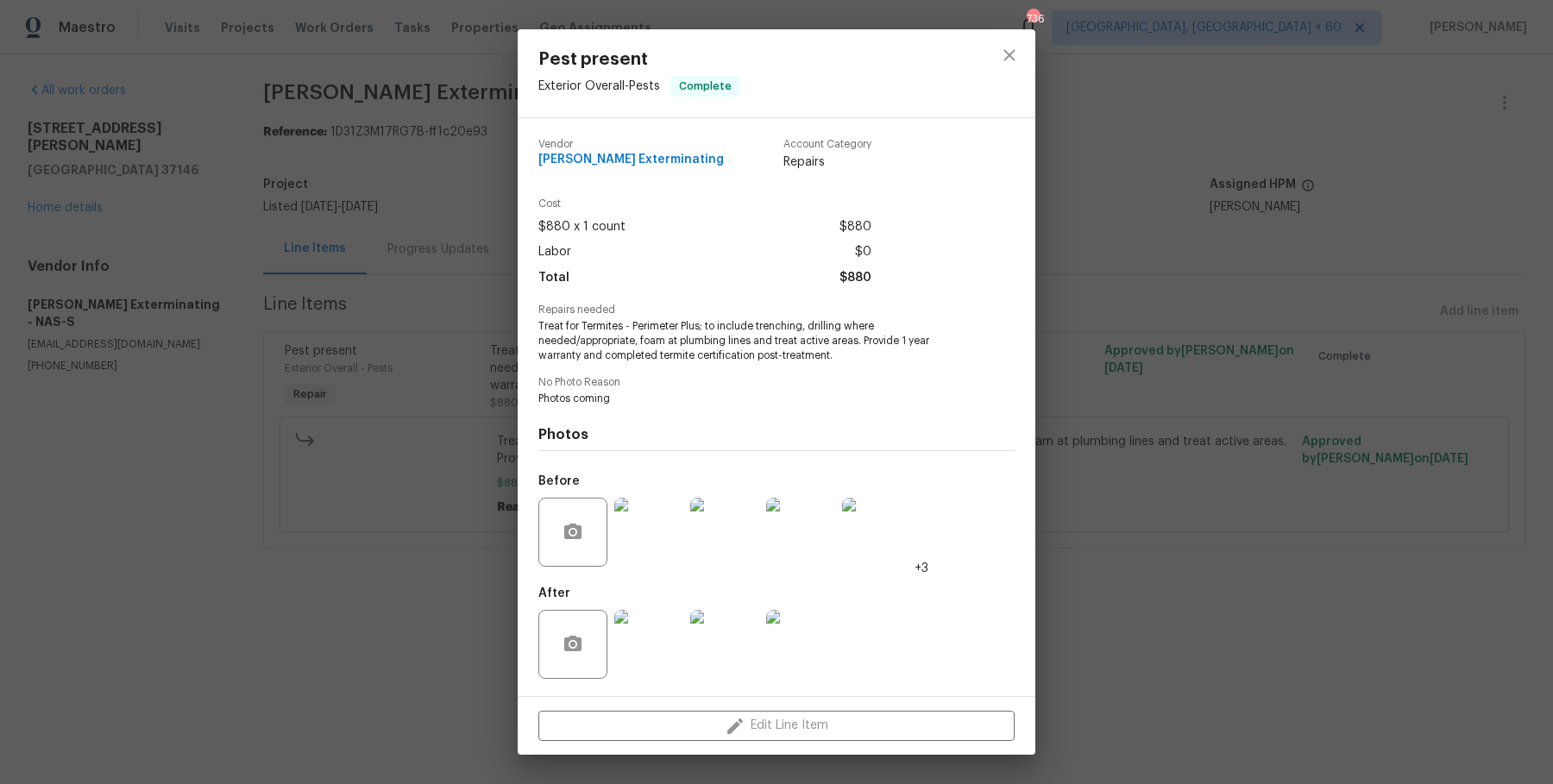
click at [436, 344] on div "Pest present Exterior Overall - Pests Complete Vendor Belle Meade Exterminating…" at bounding box center [776, 392] width 1553 height 784
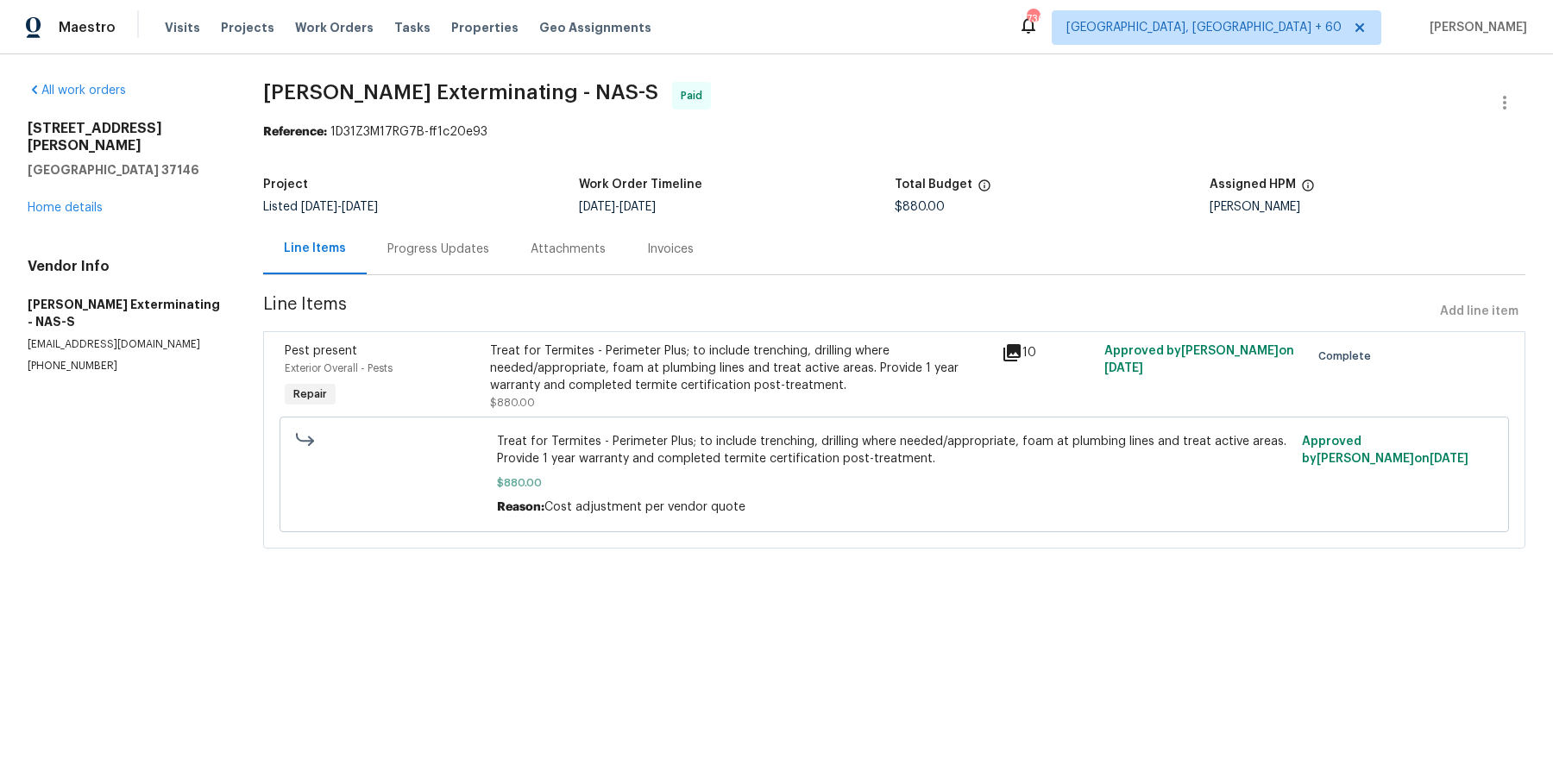
click at [399, 249] on div "Progress Updates" at bounding box center [439, 249] width 102 height 17
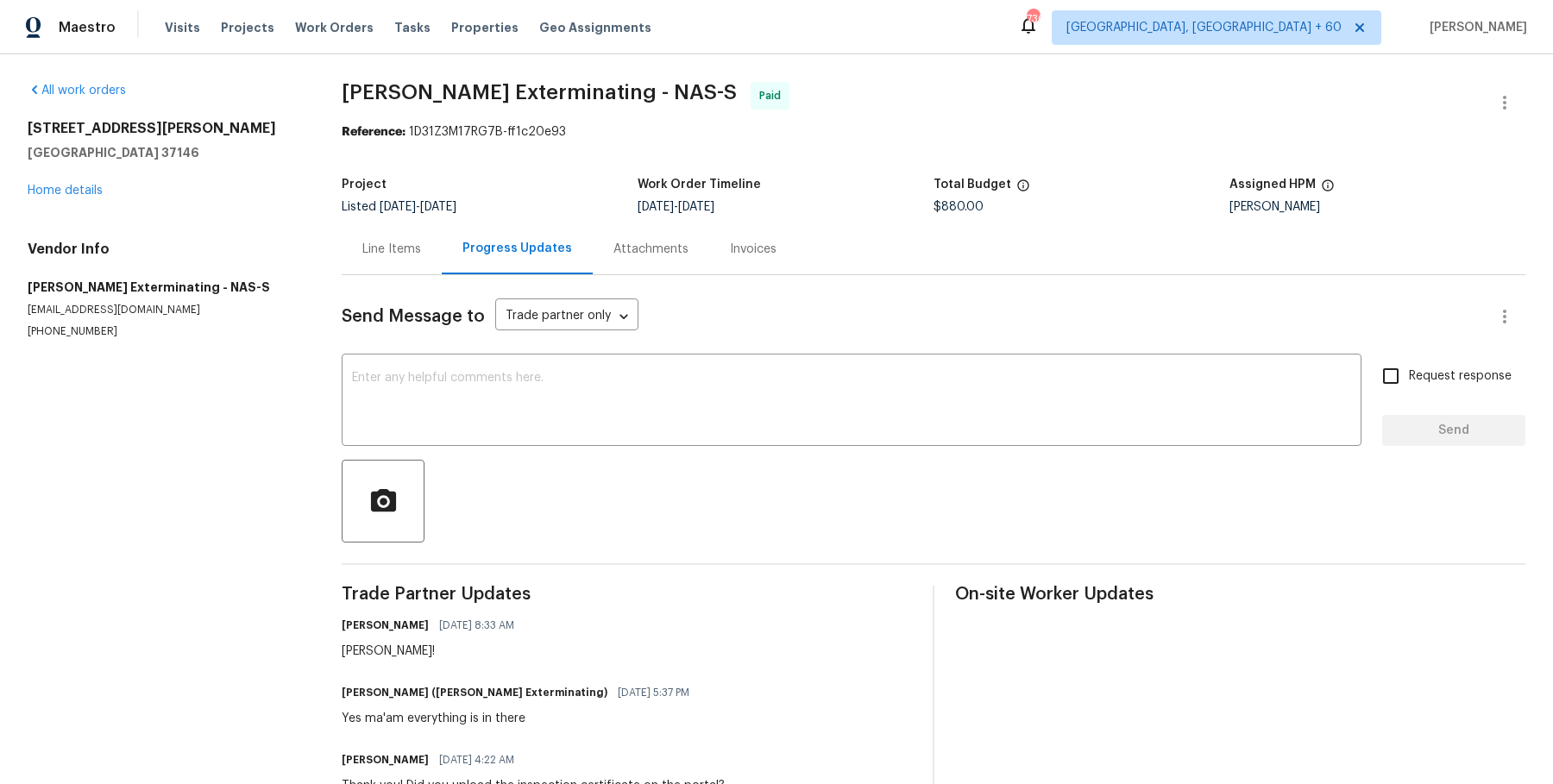
click at [579, 92] on span "Belle Meade Exterminating - NAS-S" at bounding box center [539, 92] width 395 height 21
copy span "Belle Meade Exterminating - NAS-S"
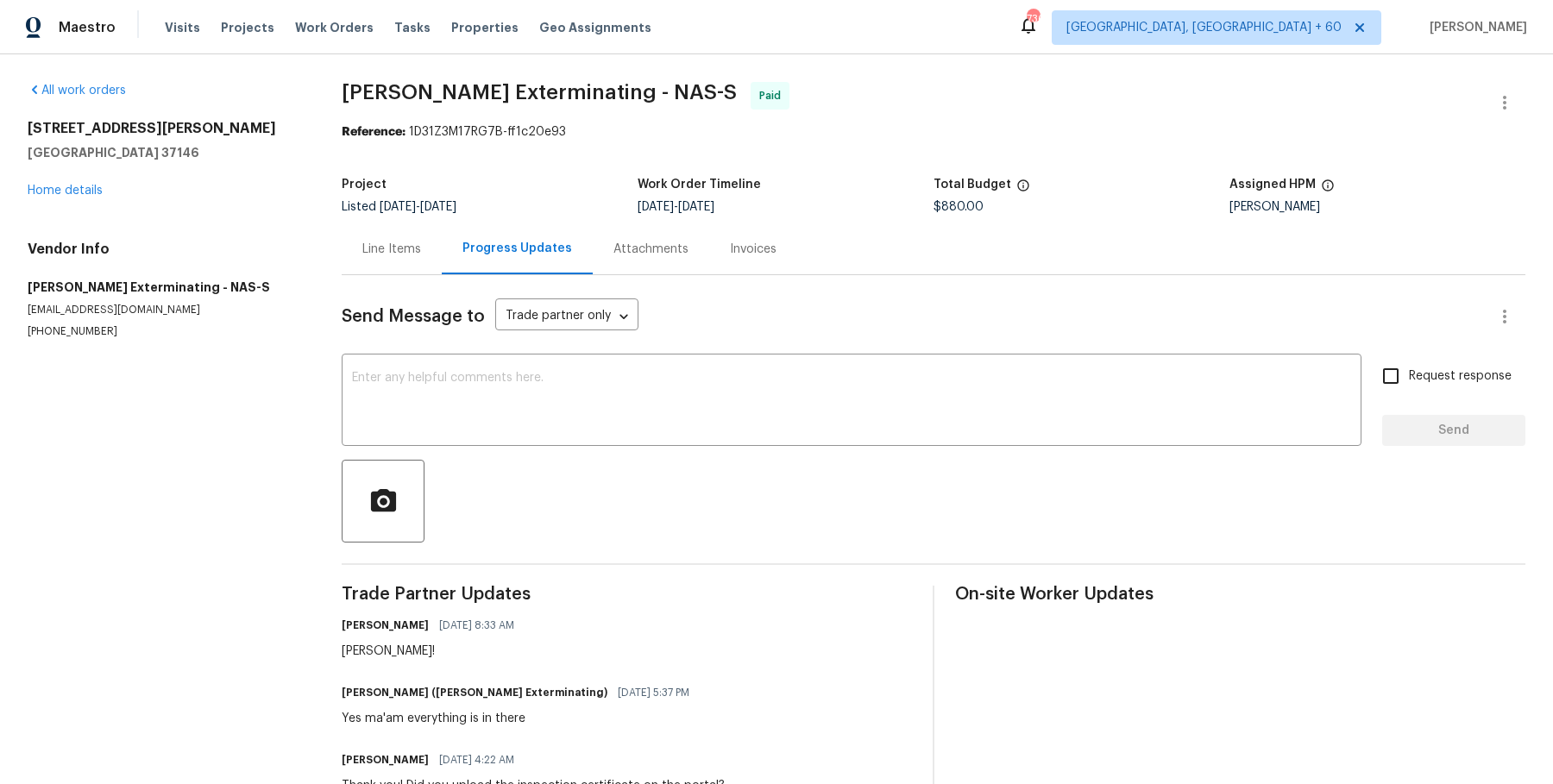
click at [368, 254] on div "Line Items" at bounding box center [392, 249] width 58 height 17
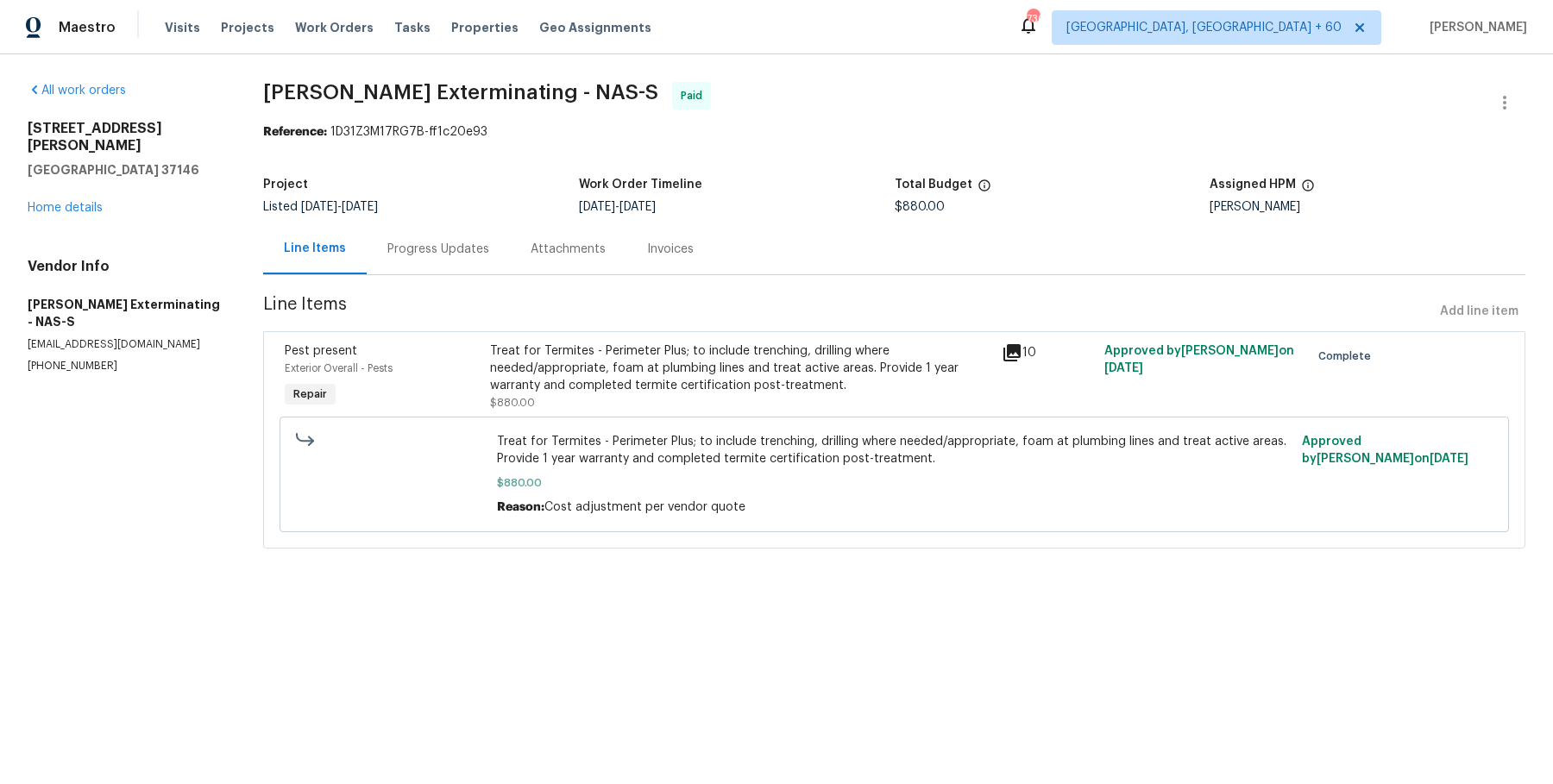
click at [418, 259] on div "Progress Updates" at bounding box center [439, 248] width 143 height 51
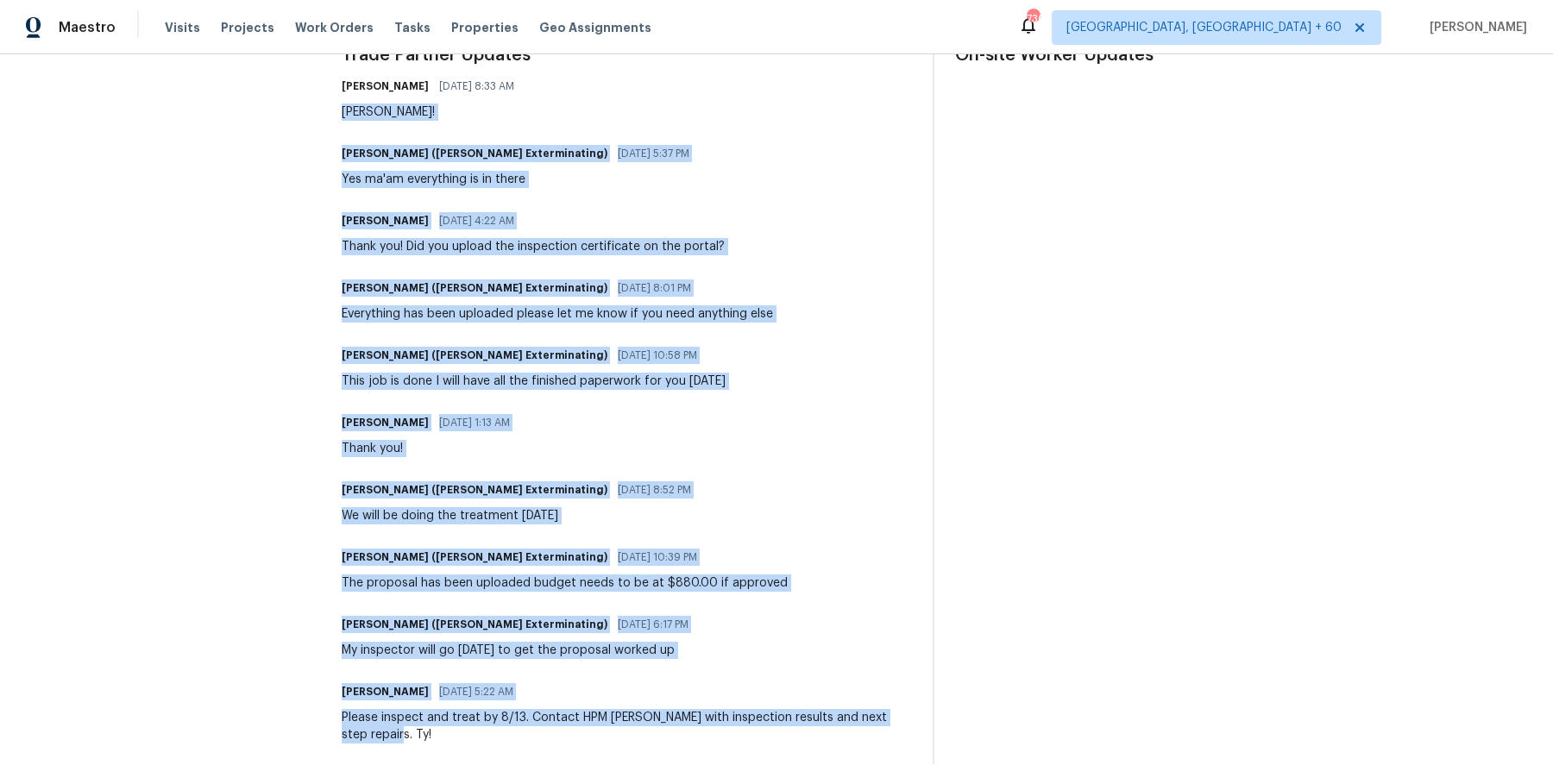
scroll to position [546, 0]
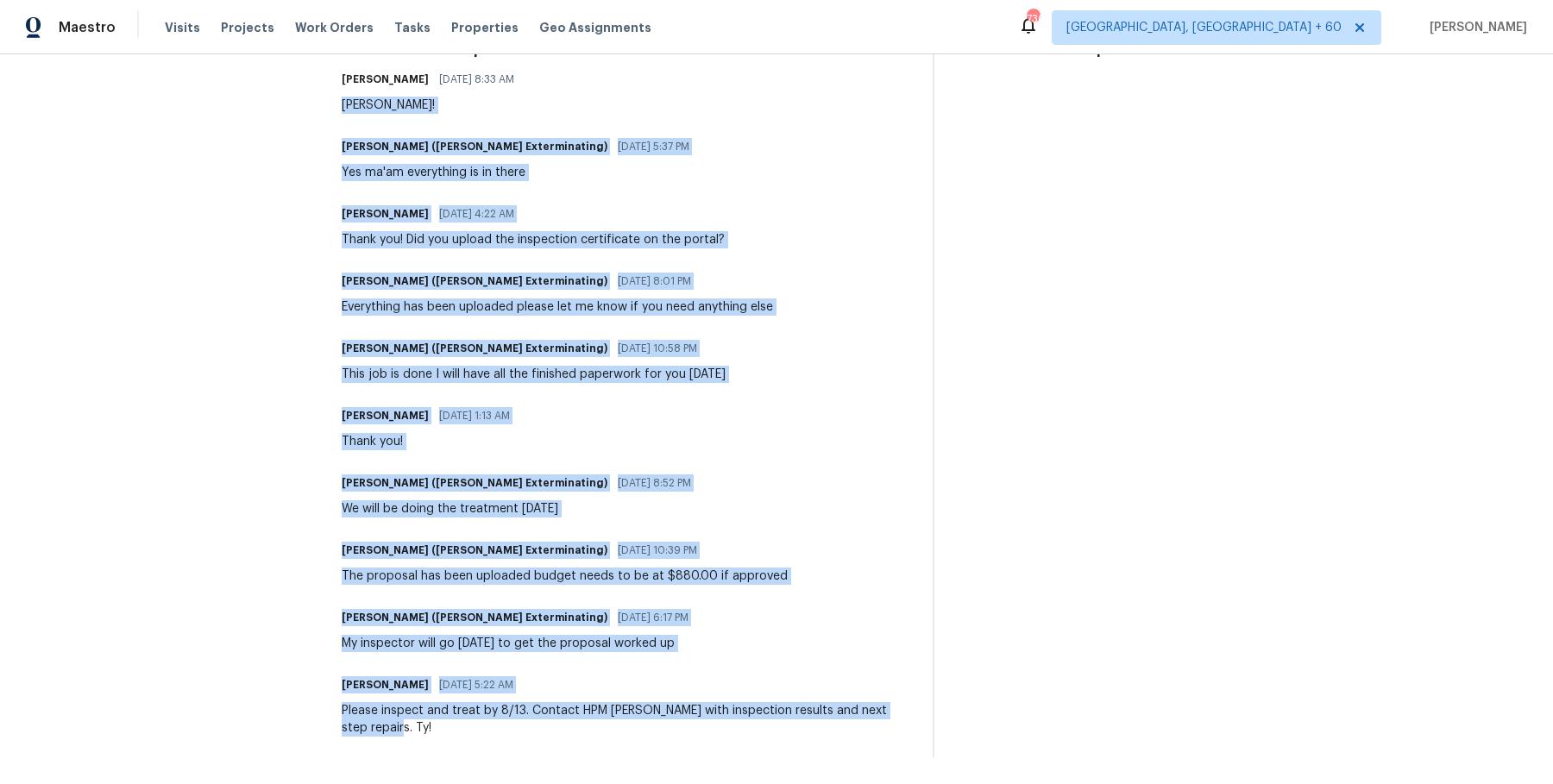
drag, startPoint x: 335, startPoint y: 176, endPoint x: 731, endPoint y: 776, distance: 718.9
click at [731, 776] on div "All work orders 108 Nancy Ave Pleasant View, TN 37146 Home details Vendor Info …" at bounding box center [776, 146] width 1553 height 1277
copy div "Ty! Shannon Roberts (Belle Meade Exterminating) 08/14/2025 5:37 PM Yes ma'am ev…"
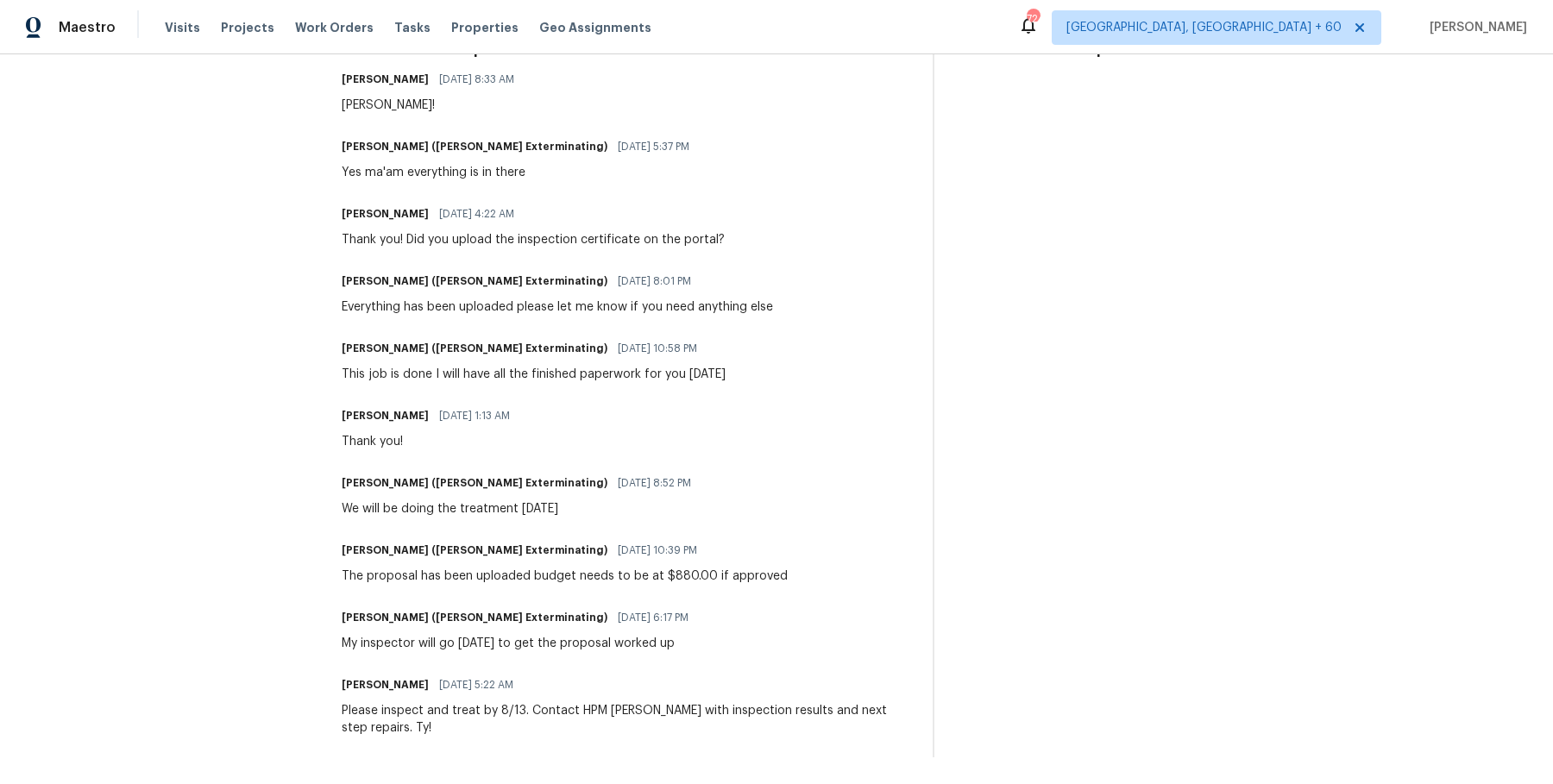
click at [780, 262] on div "Trade Partner Updates Cynthia Upshaw 08/15/2025 8:33 AM Ty! Shannon Roberts (Be…" at bounding box center [627, 398] width 570 height 718
click at [575, 253] on div "Trade Partner Updates Cynthia Upshaw 08/15/2025 8:33 AM Ty! Shannon Roberts (Be…" at bounding box center [627, 398] width 570 height 718
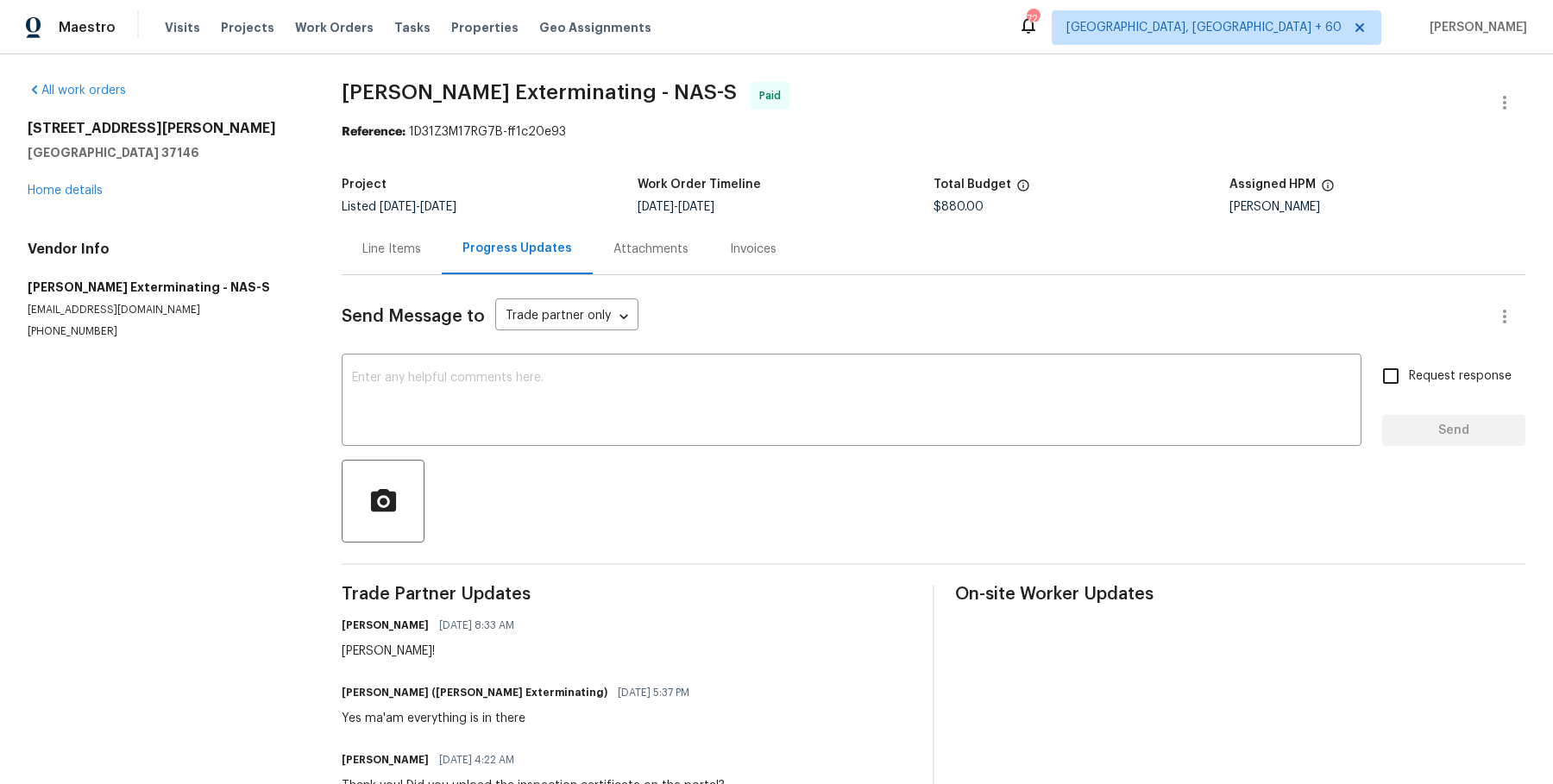
click at [393, 271] on div "Line Items" at bounding box center [392, 248] width 100 height 51
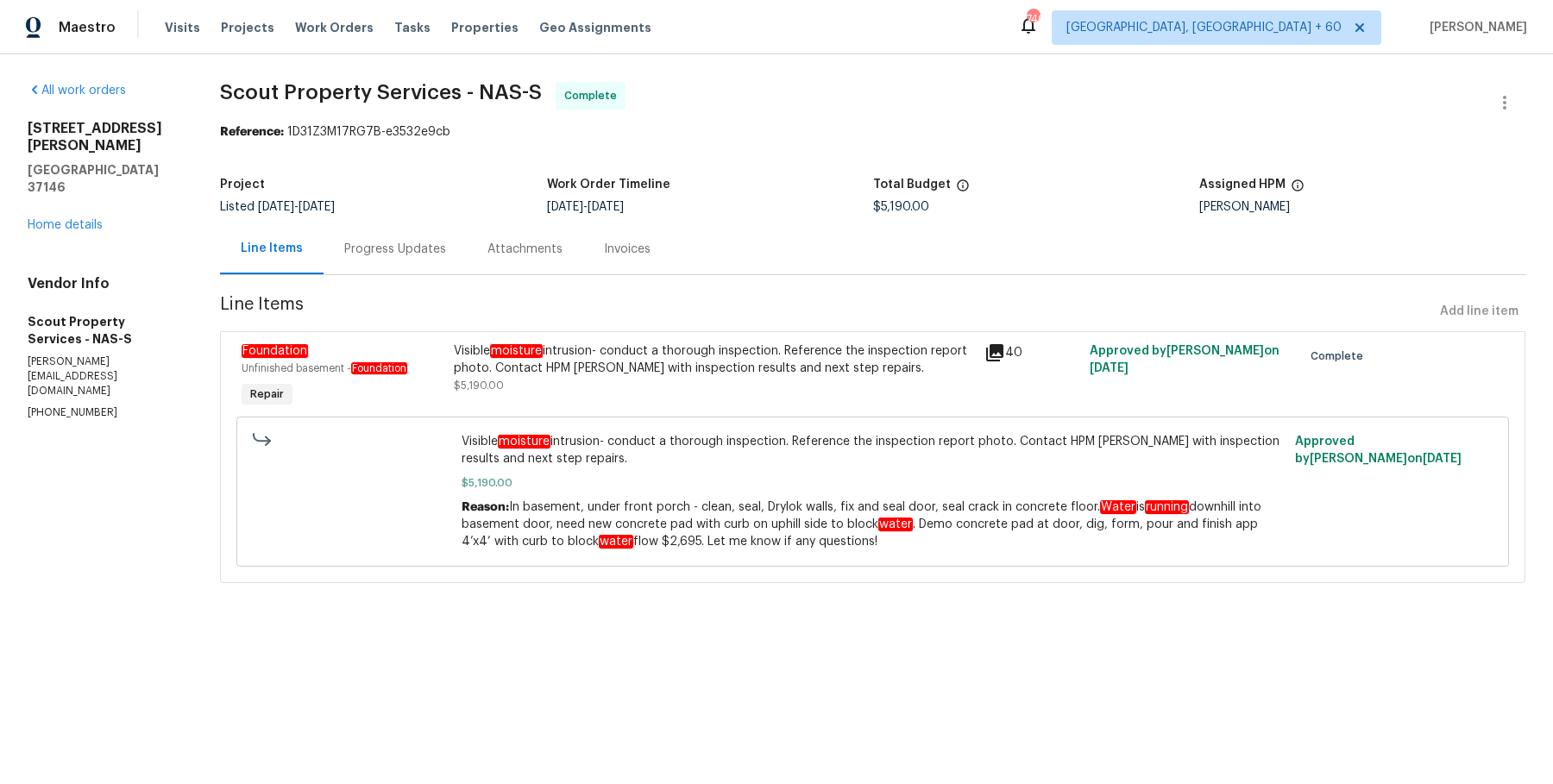
click at [420, 248] on div "Progress Updates" at bounding box center [395, 249] width 102 height 17
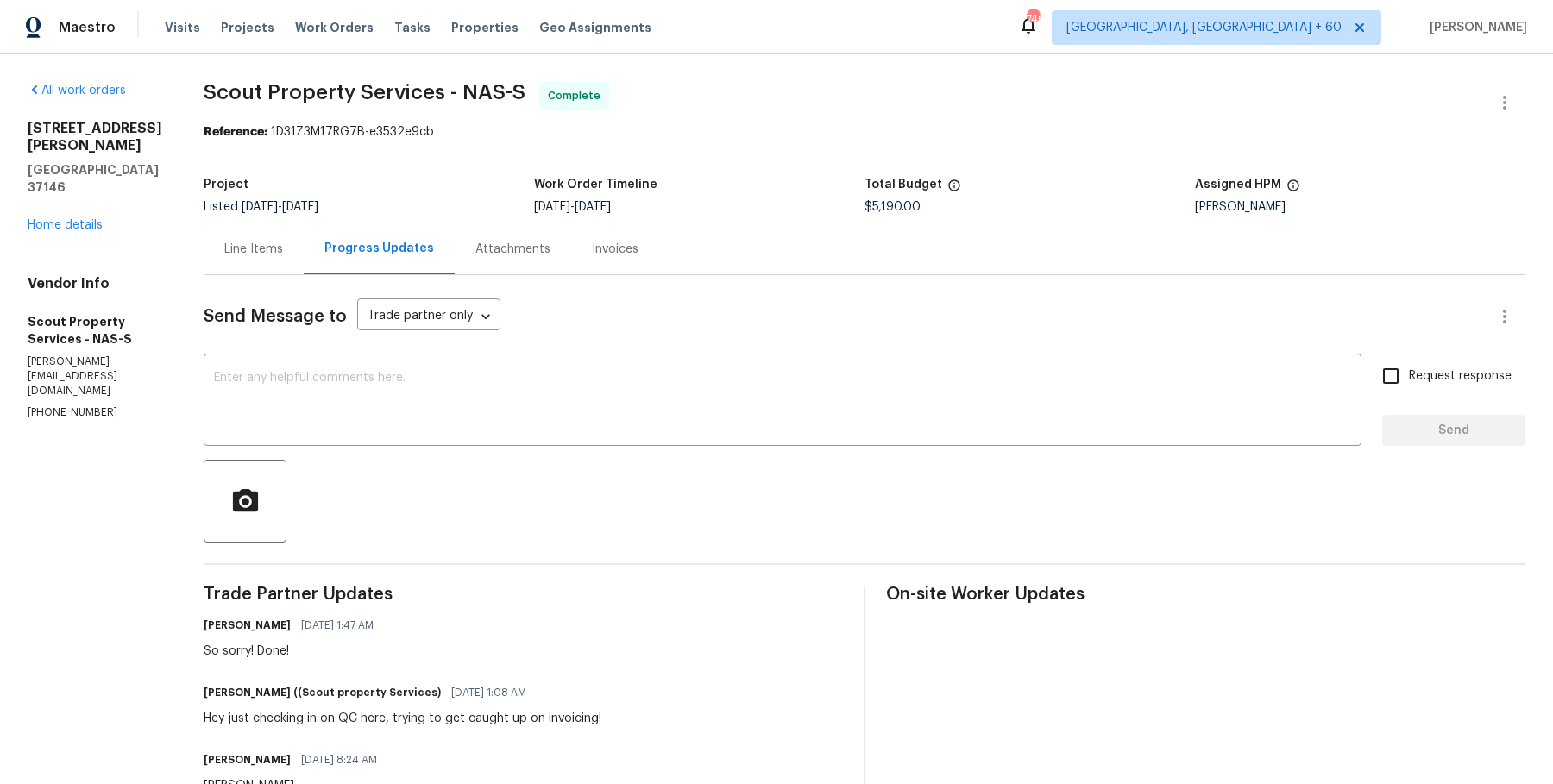
click at [203, 258] on div "Line Items" at bounding box center [253, 248] width 100 height 51
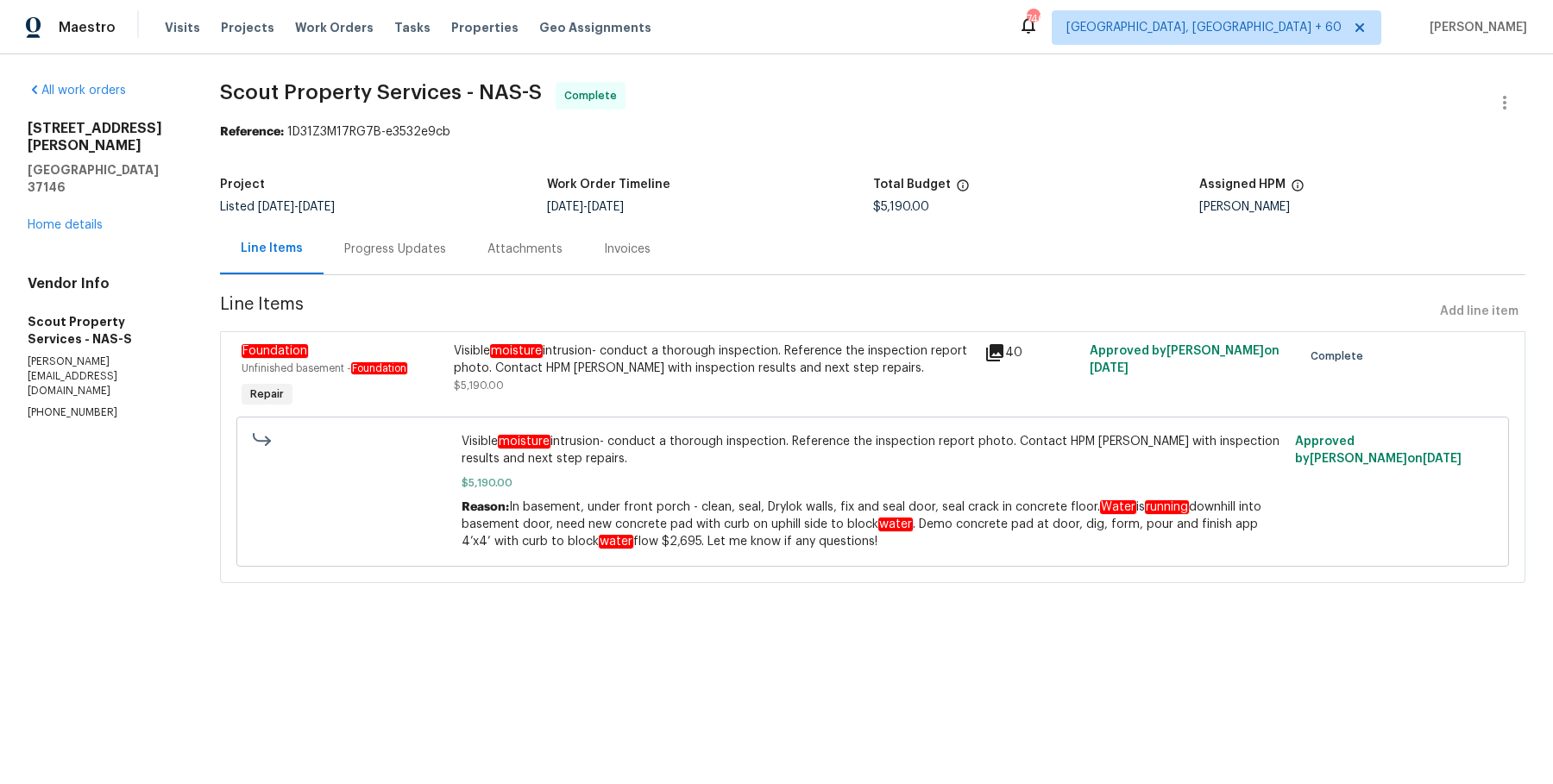
click at [556, 361] on div "Visible moisture intrusion- conduct a thorough inspection. Reference the inspec…" at bounding box center [713, 360] width 520 height 35
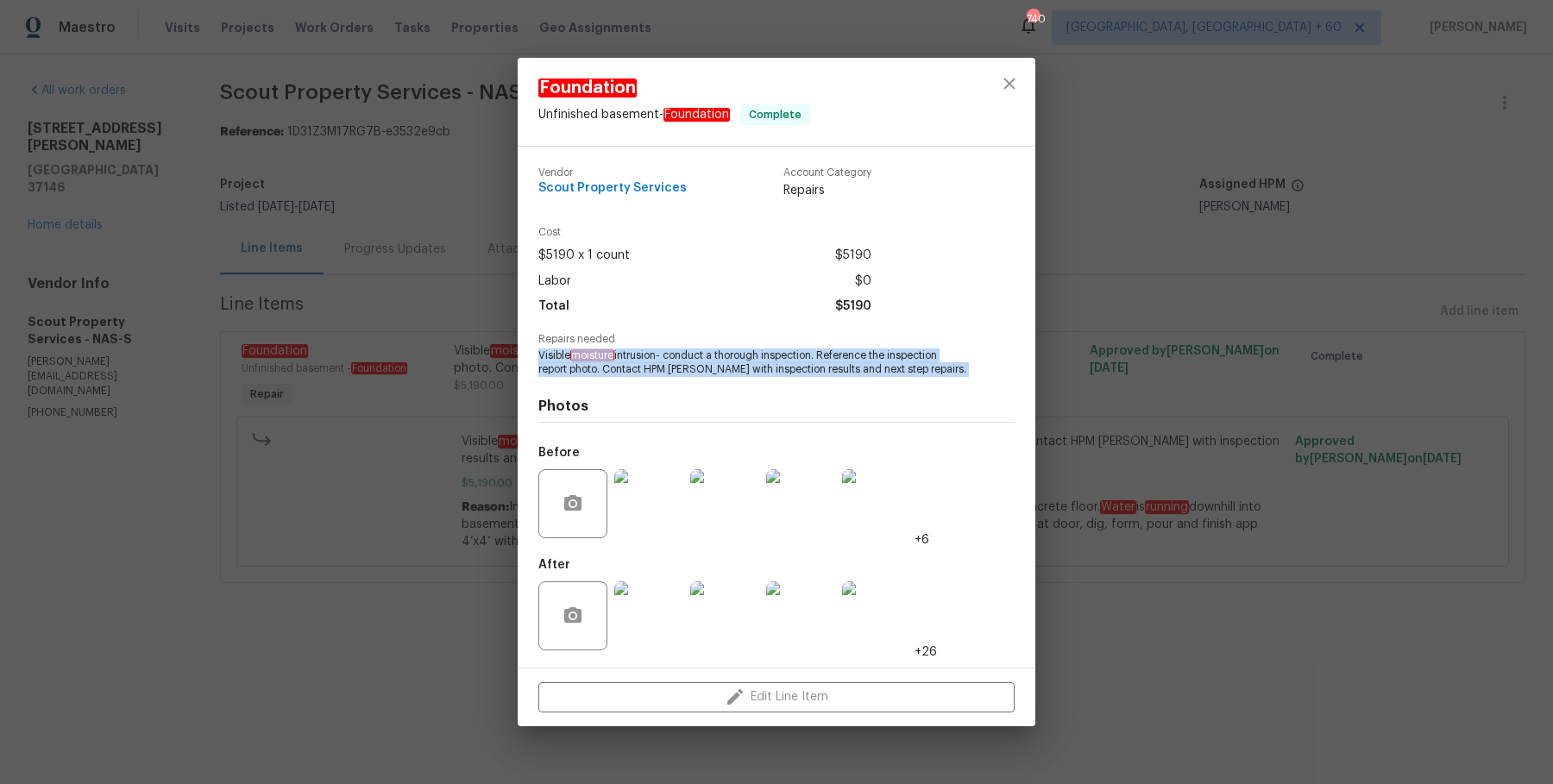
drag, startPoint x: 540, startPoint y: 355, endPoint x: 1113, endPoint y: 395, distance: 574.4
click at [1113, 395] on div "Foundation Unfinished basement - Foundation Complete Vendor Scout Property Serv…" at bounding box center [776, 392] width 1553 height 784
copy span "Visible moisture intrusion- conduct a thorough inspection. Reference the inspec…"
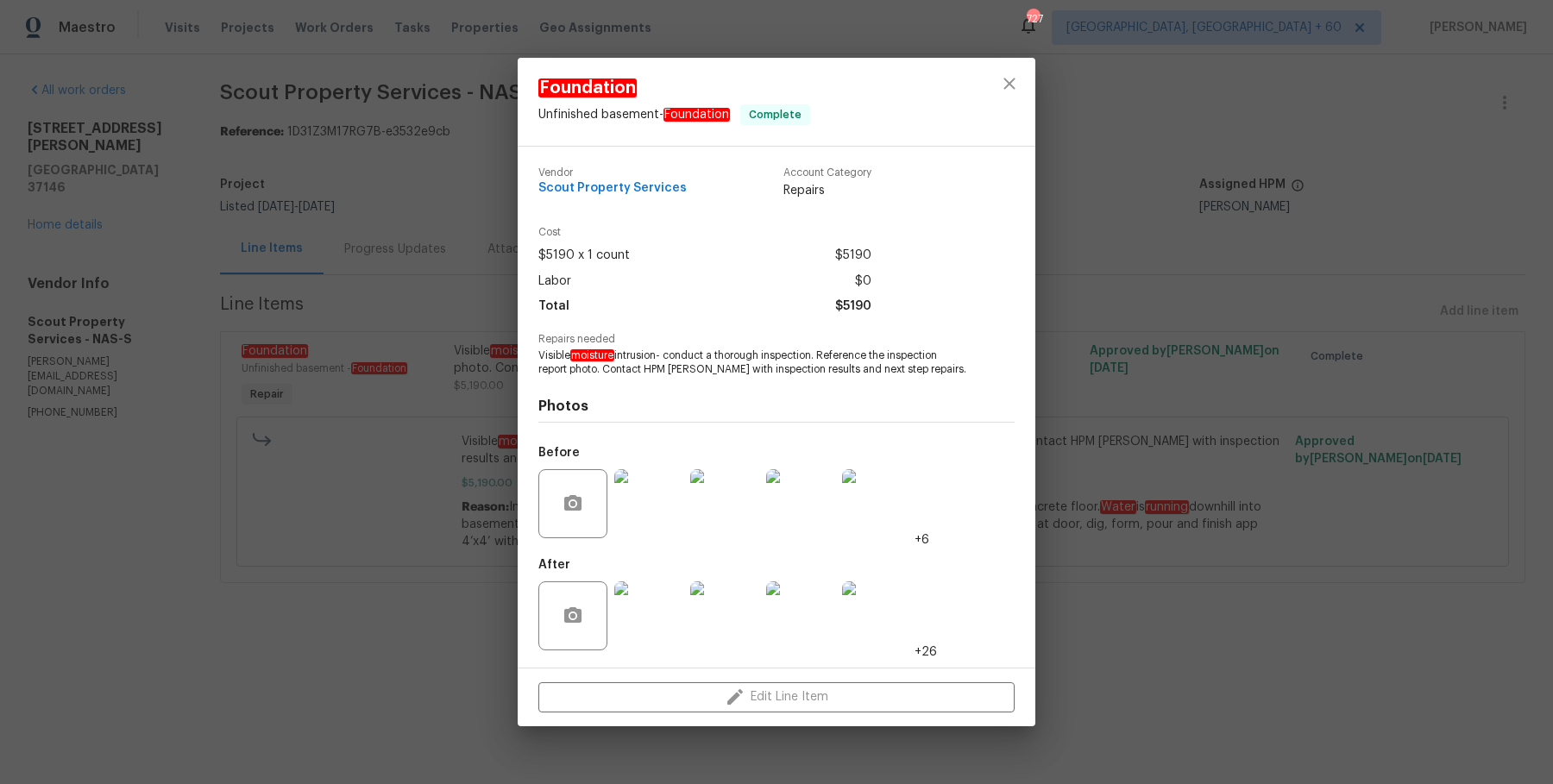
click at [374, 182] on div "Foundation Unfinished basement - Foundation Complete Vendor Scout Property Serv…" at bounding box center [776, 392] width 1553 height 784
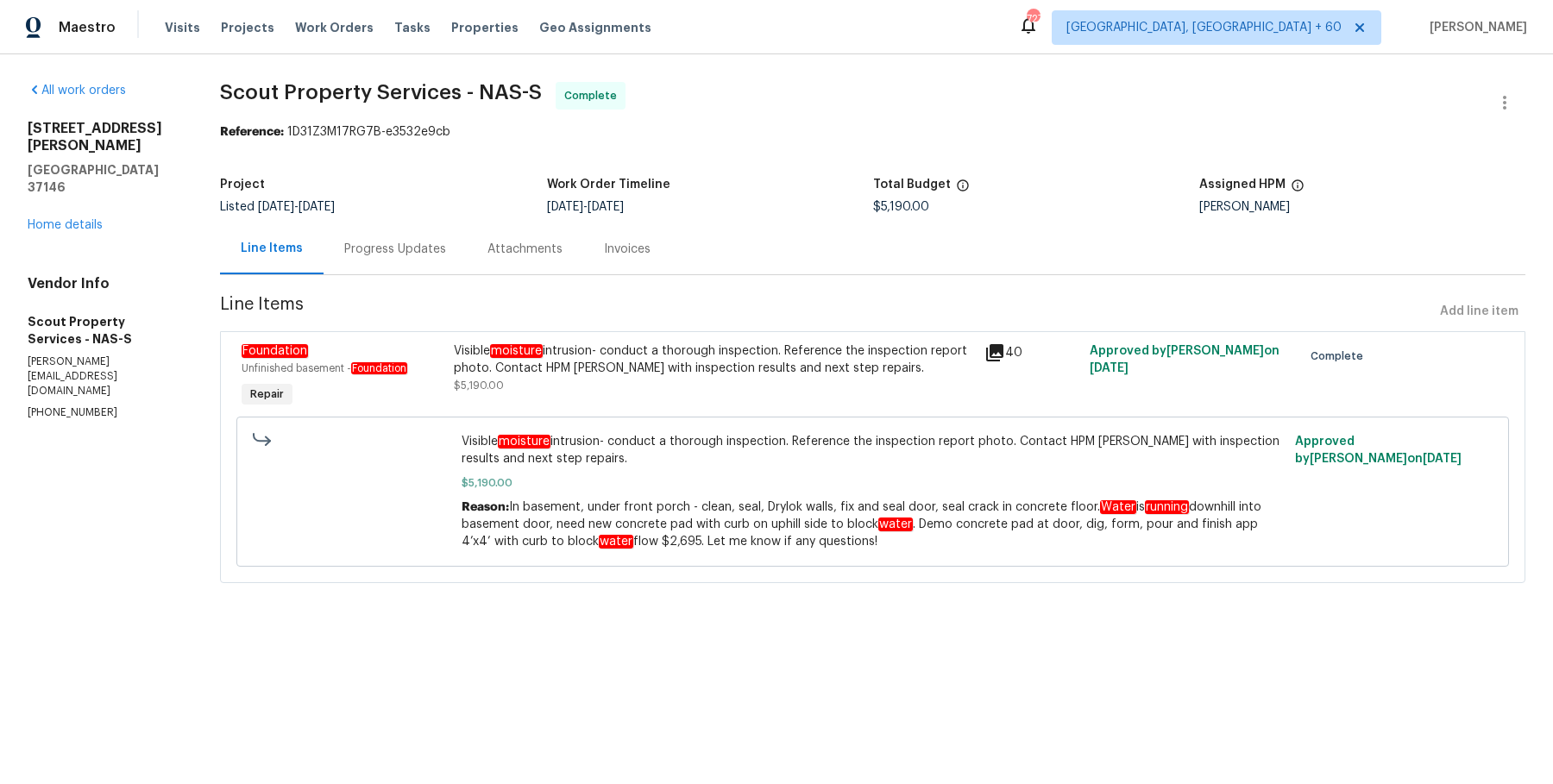
click at [492, 353] on div "Visible moisture intrusion- conduct a thorough inspection. Reference the inspec…" at bounding box center [713, 360] width 520 height 35
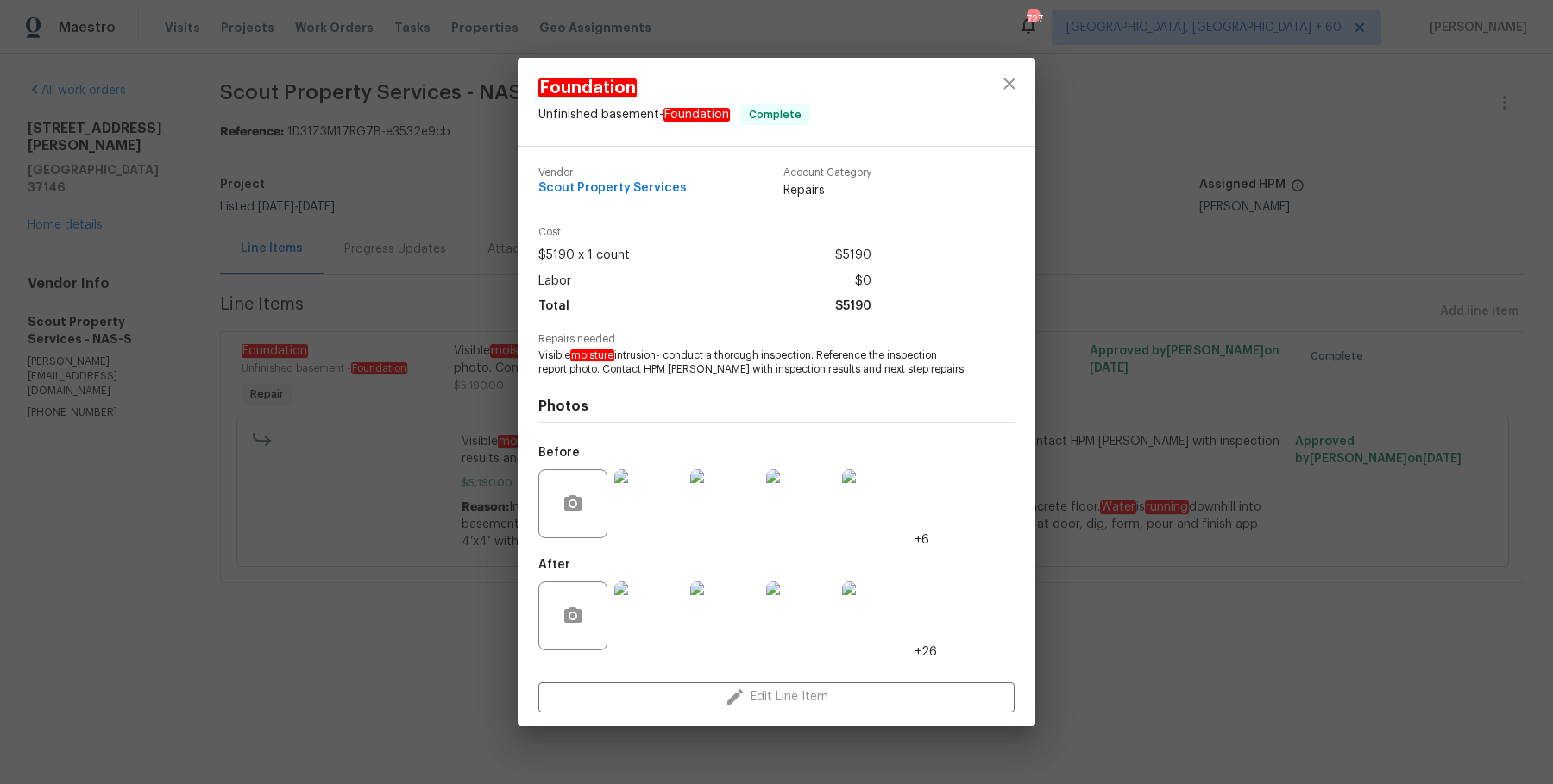
click at [557, 332] on div "Cost $5190 x 1 count $5190 Labor $0 Total $5190" at bounding box center [776, 280] width 476 height 106
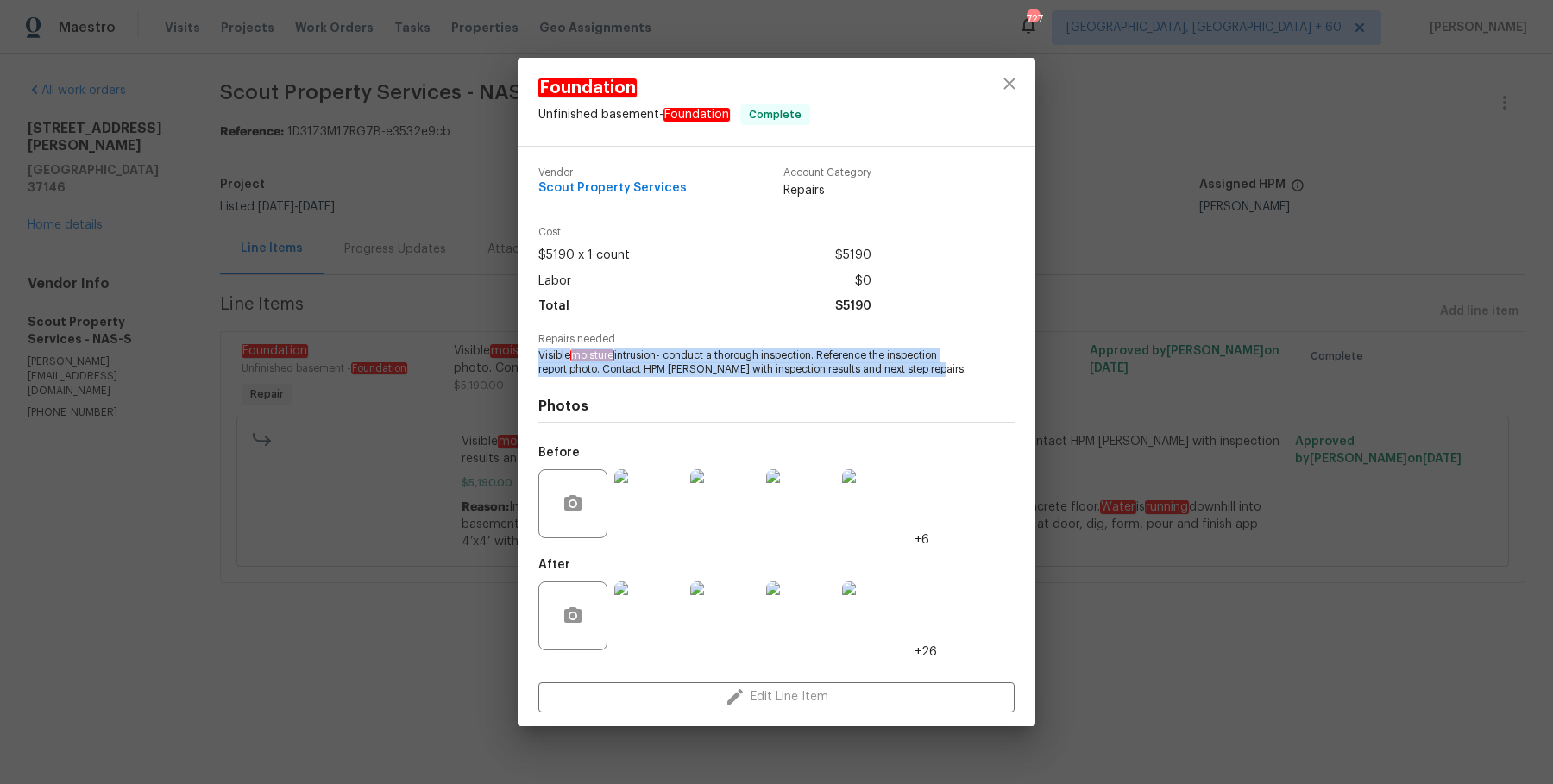
drag, startPoint x: 544, startPoint y: 351, endPoint x: 953, endPoint y: 373, distance: 409.6
click at [953, 373] on div "Vendor Scout Property Services Account Category Repairs Cost $5190 x 1 count $5…" at bounding box center [776, 408] width 518 height 521
copy span "Visible moisture intrusion- conduct a thorough inspection. Reference the inspec…"
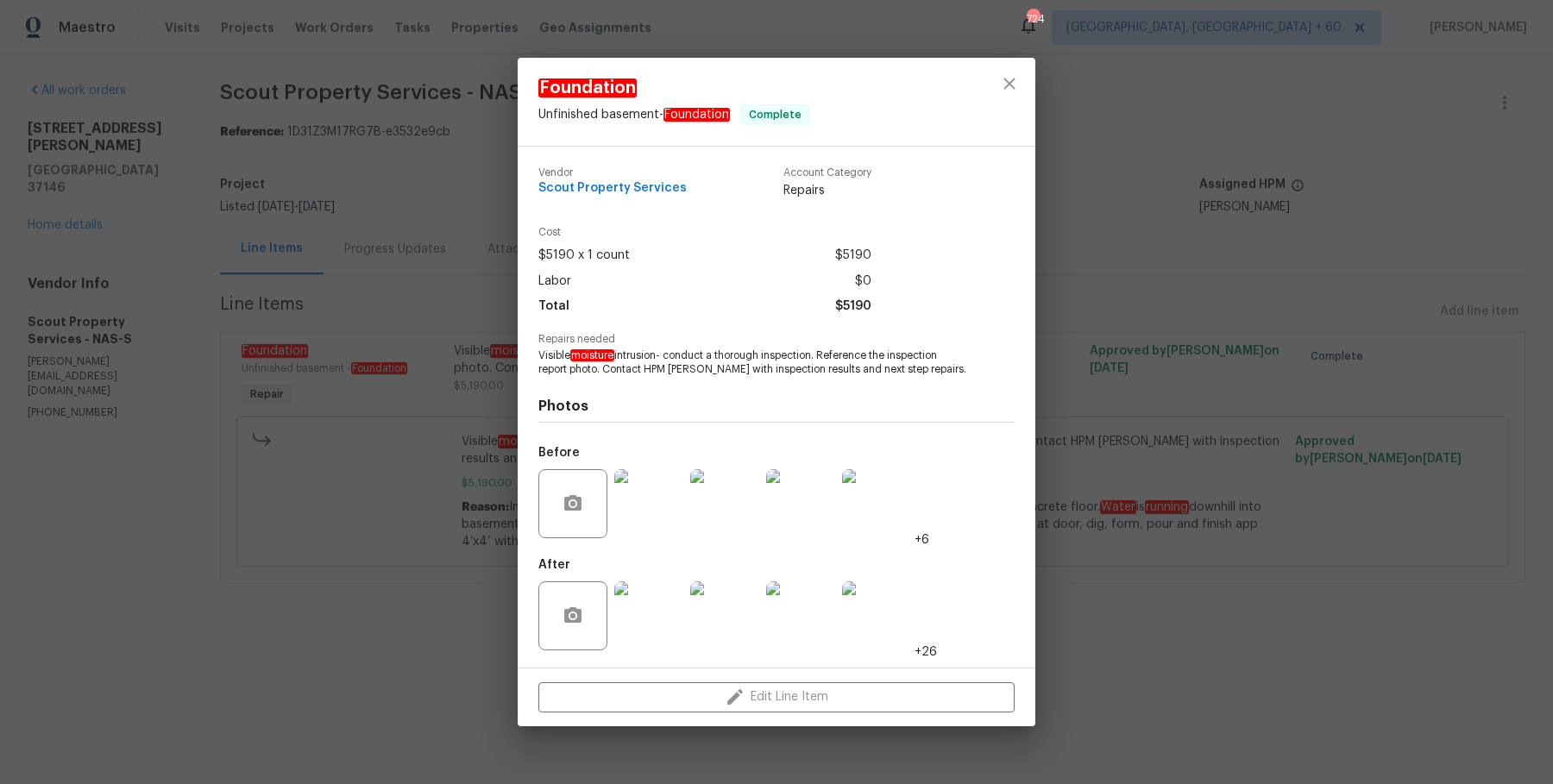
click at [424, 312] on div "Foundation Unfinished basement - Foundation Complete Vendor Scout Property Serv…" at bounding box center [776, 392] width 1553 height 784
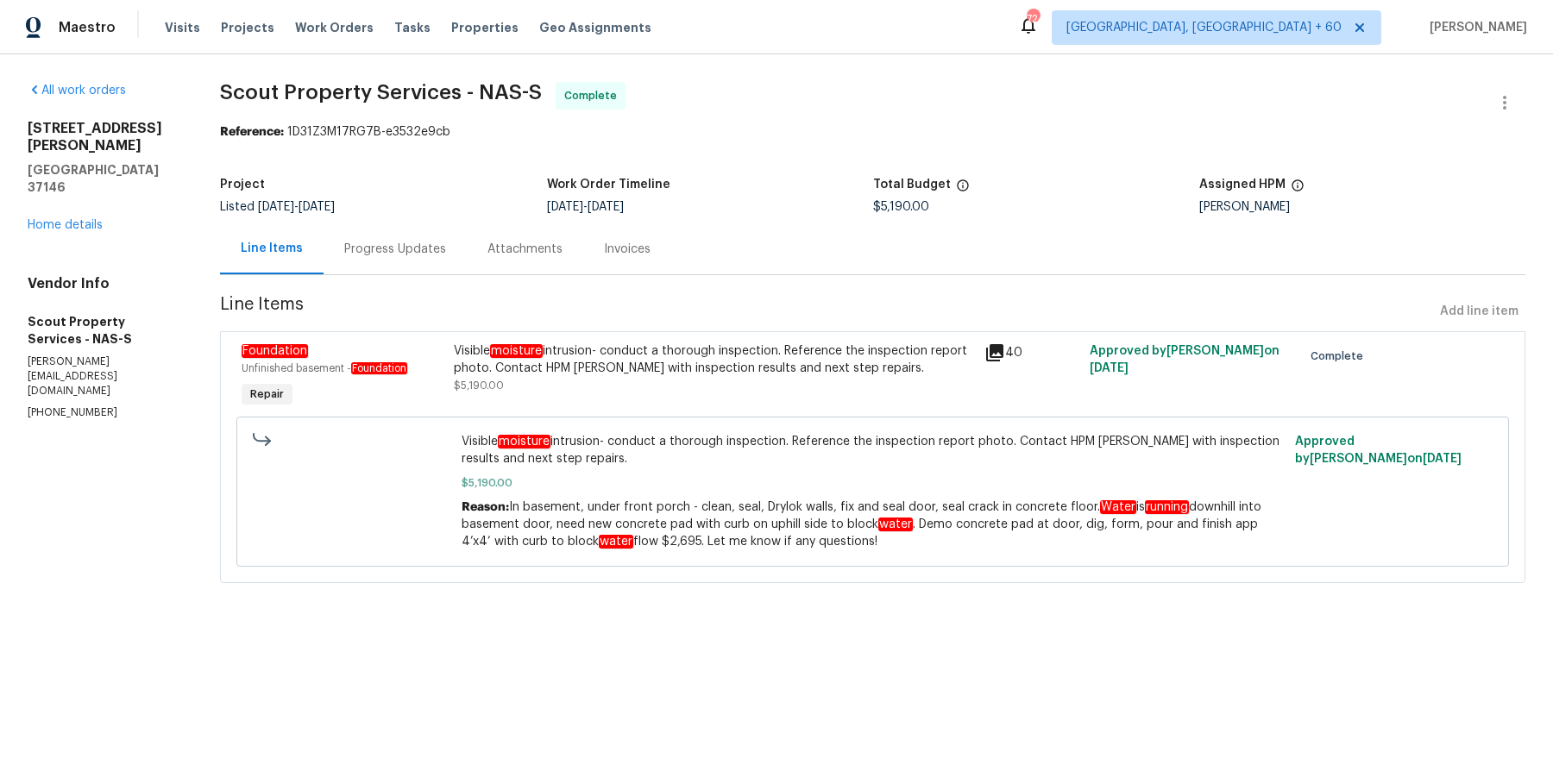
click at [402, 253] on div "Progress Updates" at bounding box center [395, 249] width 102 height 17
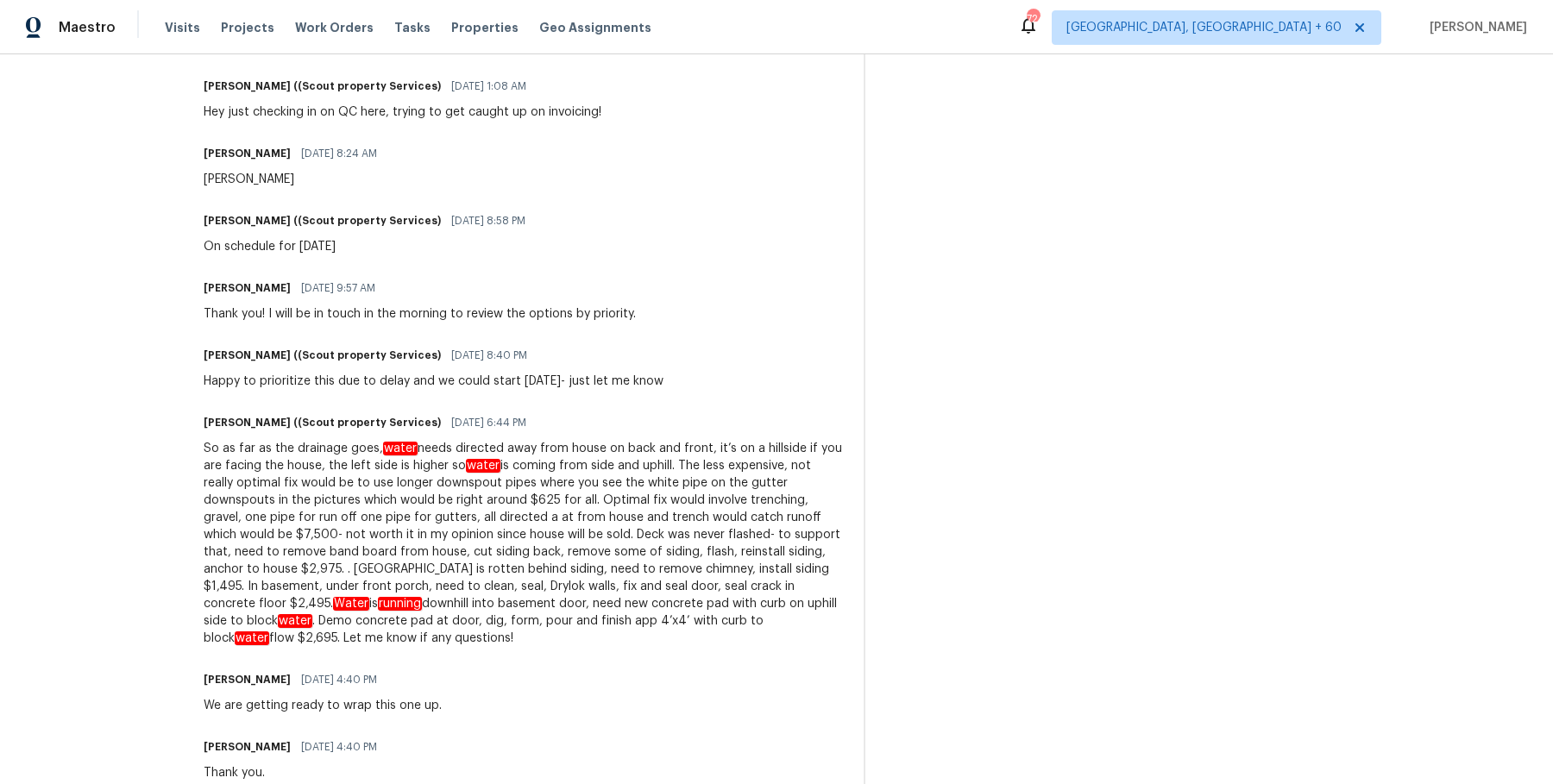
scroll to position [786, 0]
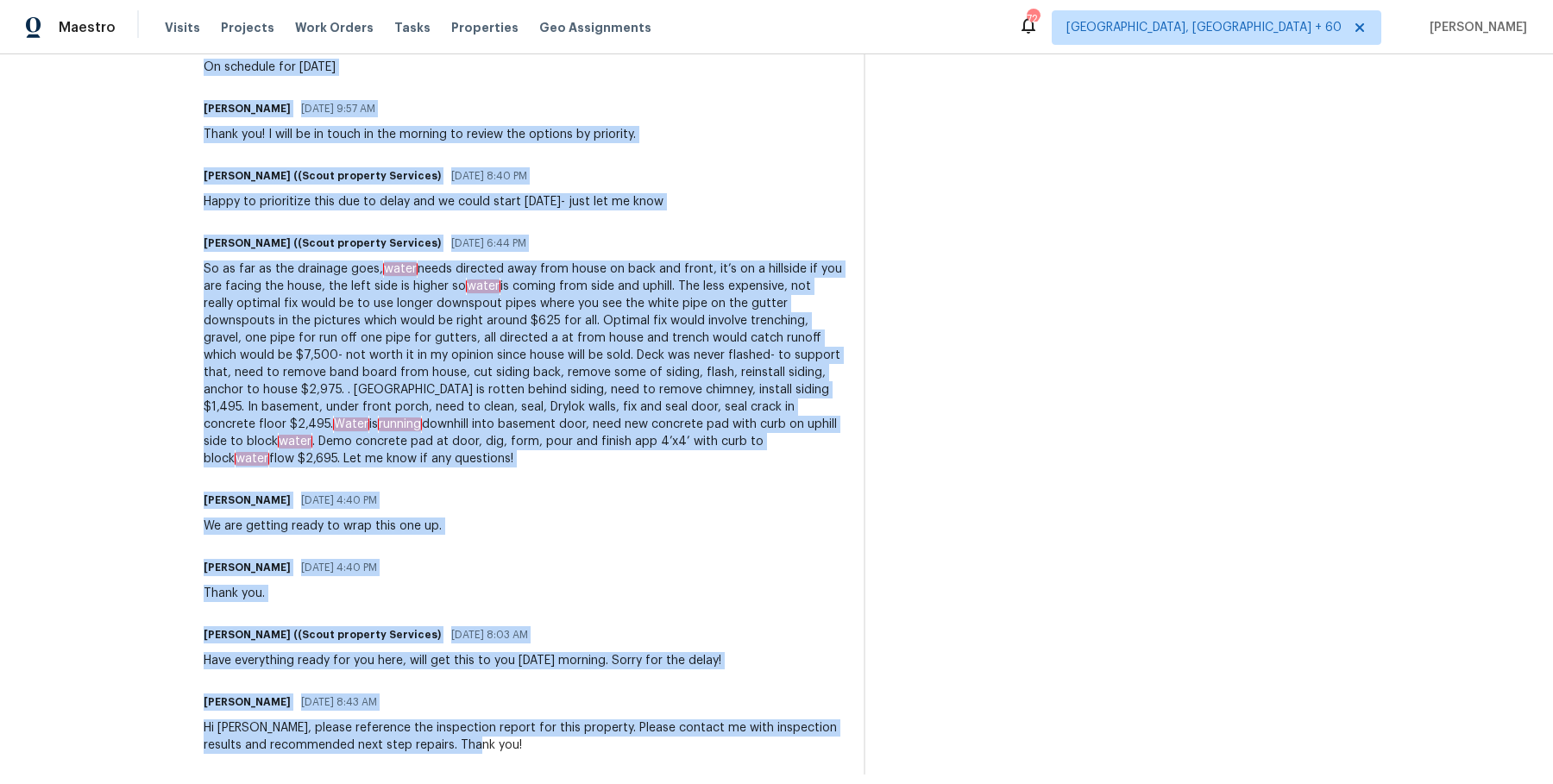
drag, startPoint x: 133, startPoint y: 198, endPoint x: 680, endPoint y: 786, distance: 803.1
click at [680, 783] on html "Maestro Visits Projects Work Orders Tasks Properties Geo Assignments [STREET_AD…" at bounding box center [776, 392] width 1553 height 784
copy div "Loremip Dolors 52/58/3811 6:62 AM Co adipi! Elit! Seddoe Tempo ((Incid utlabore…"
click at [710, 268] on div "So as far as the drainage goes, water needs directed away from house on back an…" at bounding box center [522, 364] width 639 height 207
drag, startPoint x: 136, startPoint y: 168, endPoint x: 617, endPoint y: 754, distance: 758.1
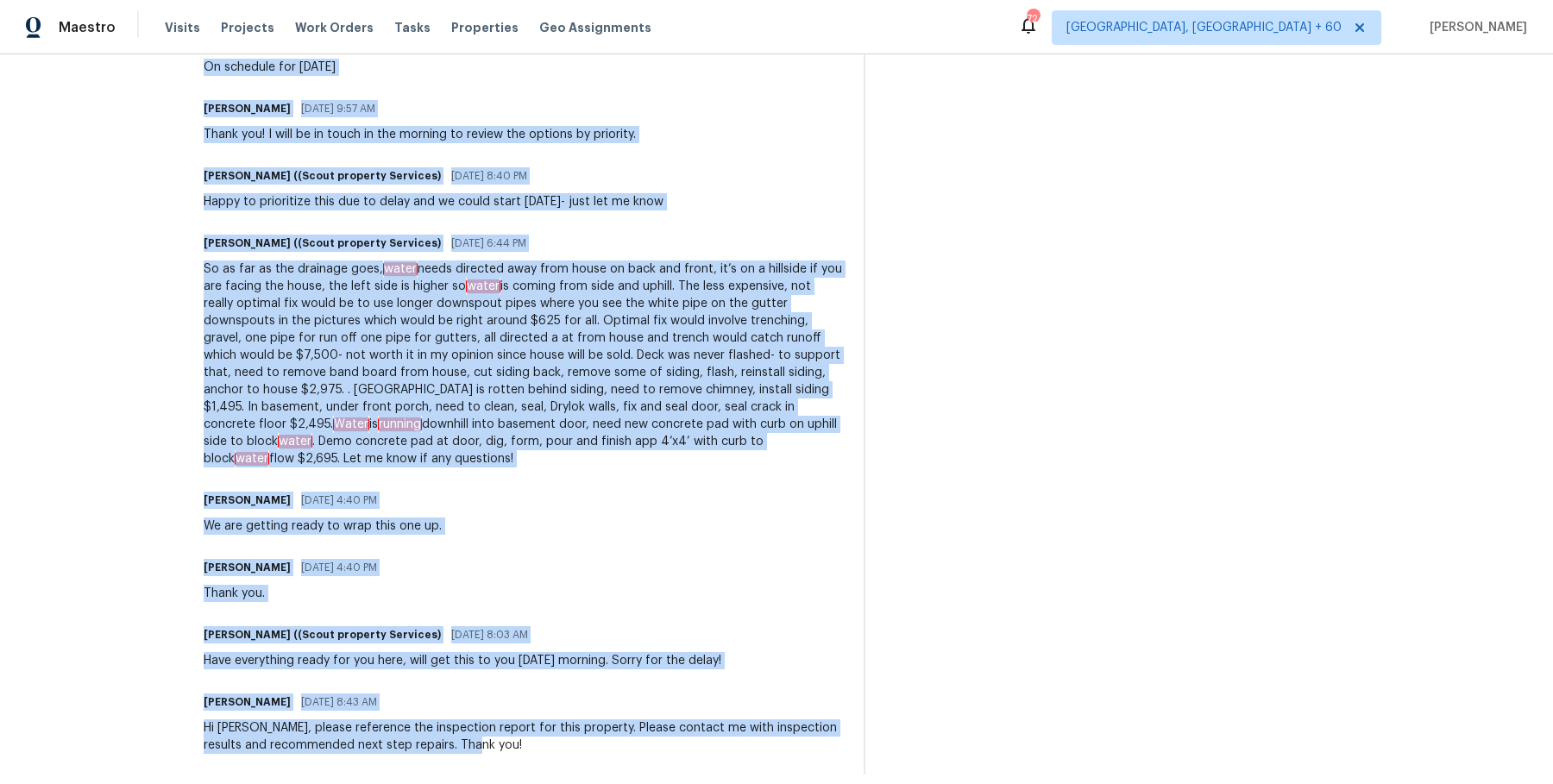
click at [617, 754] on div "All work orders [STREET_ADDRESS][PERSON_NAME] Home details Vendor Info Scout Pr…" at bounding box center [776, 36] width 1553 height 1534
copy div "Loremip Dolors 52/58/3811 6:62 AM Co adipi! Elit! Seddoe Tempo ((Incid utlabore…"
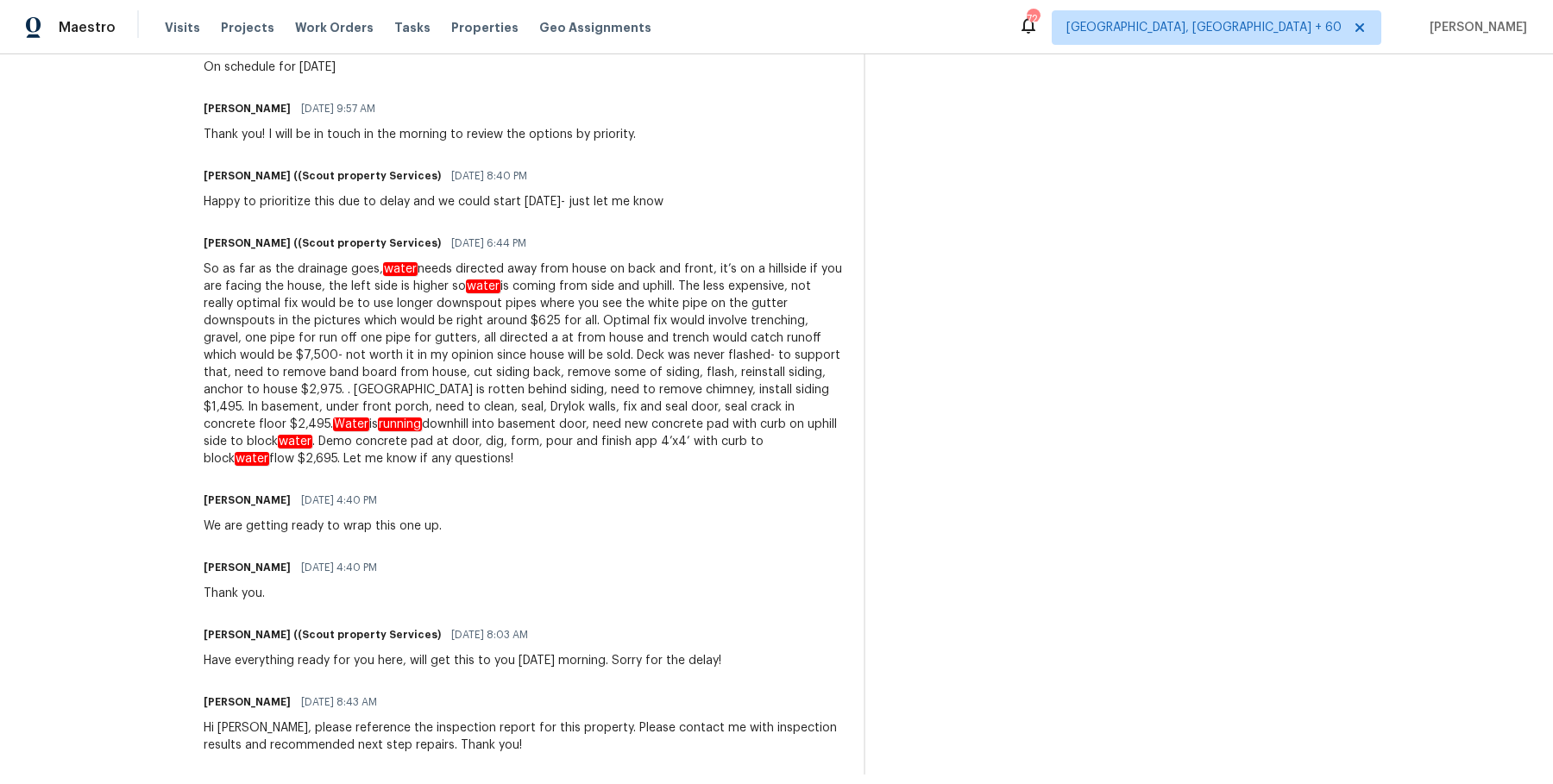
click at [578, 265] on div "So as far as the drainage goes, water needs directed away from house on back an…" at bounding box center [522, 364] width 639 height 207
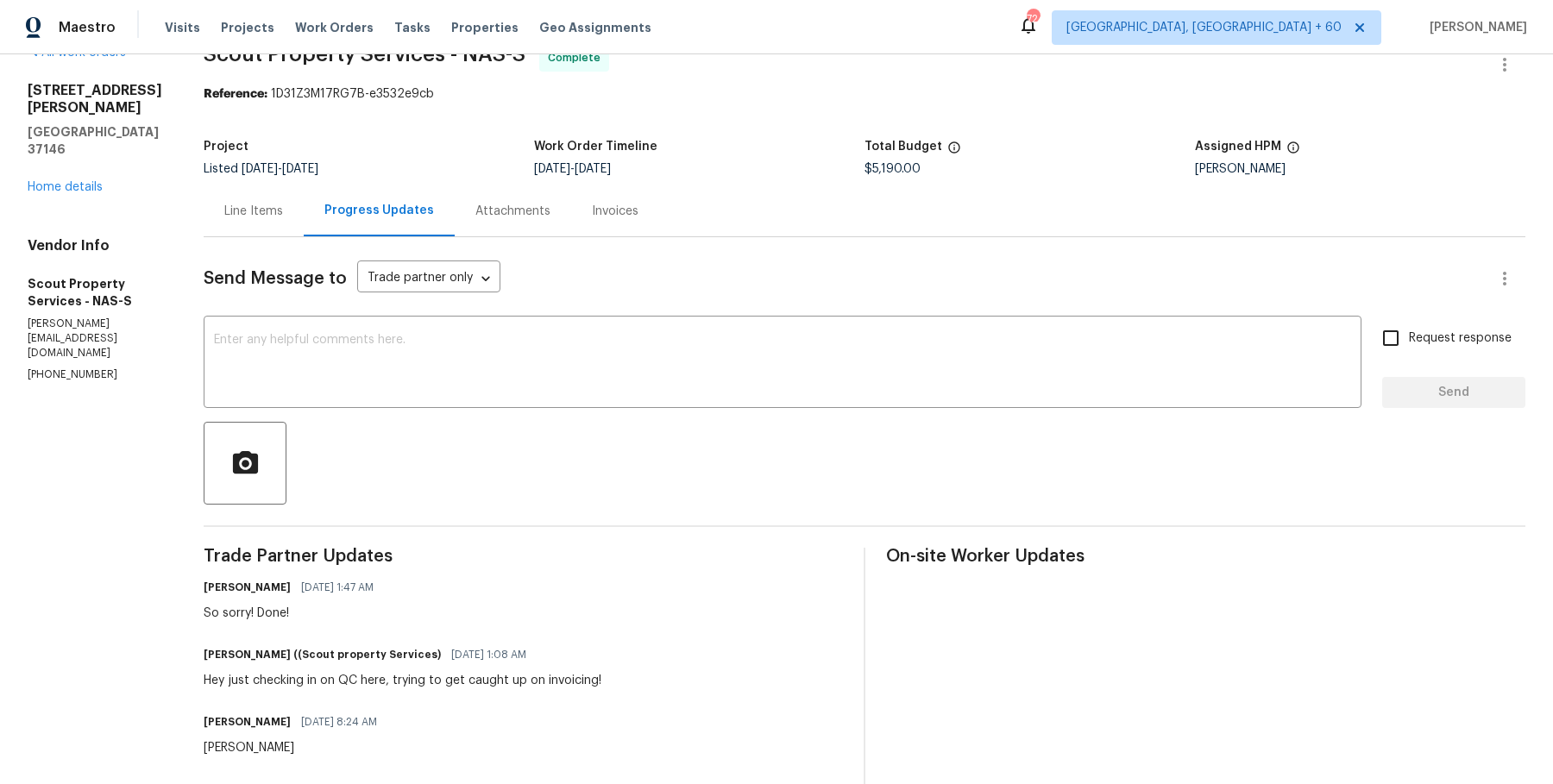
scroll to position [0, 0]
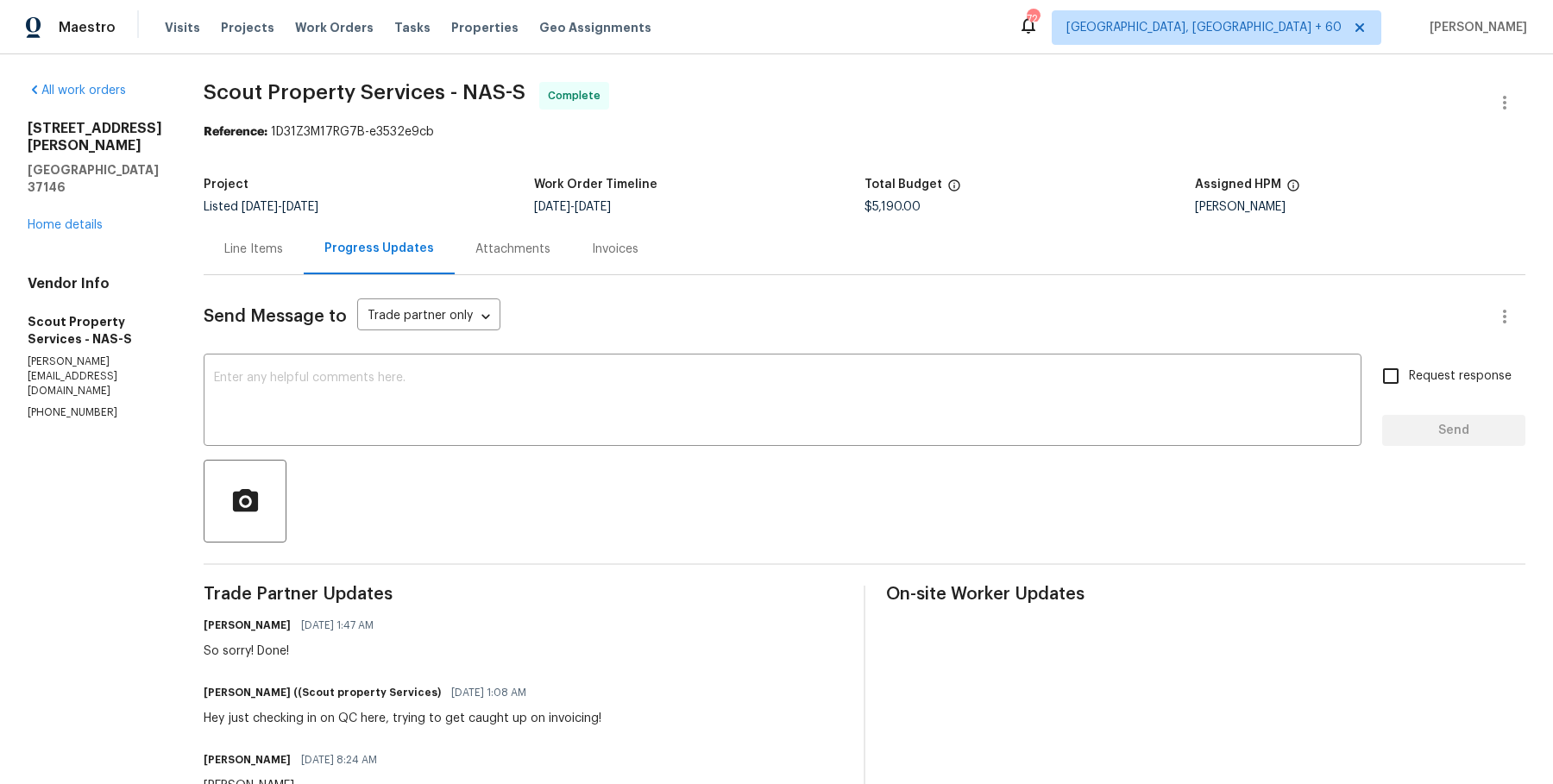
click at [203, 274] on div "Line Items" at bounding box center [253, 248] width 100 height 51
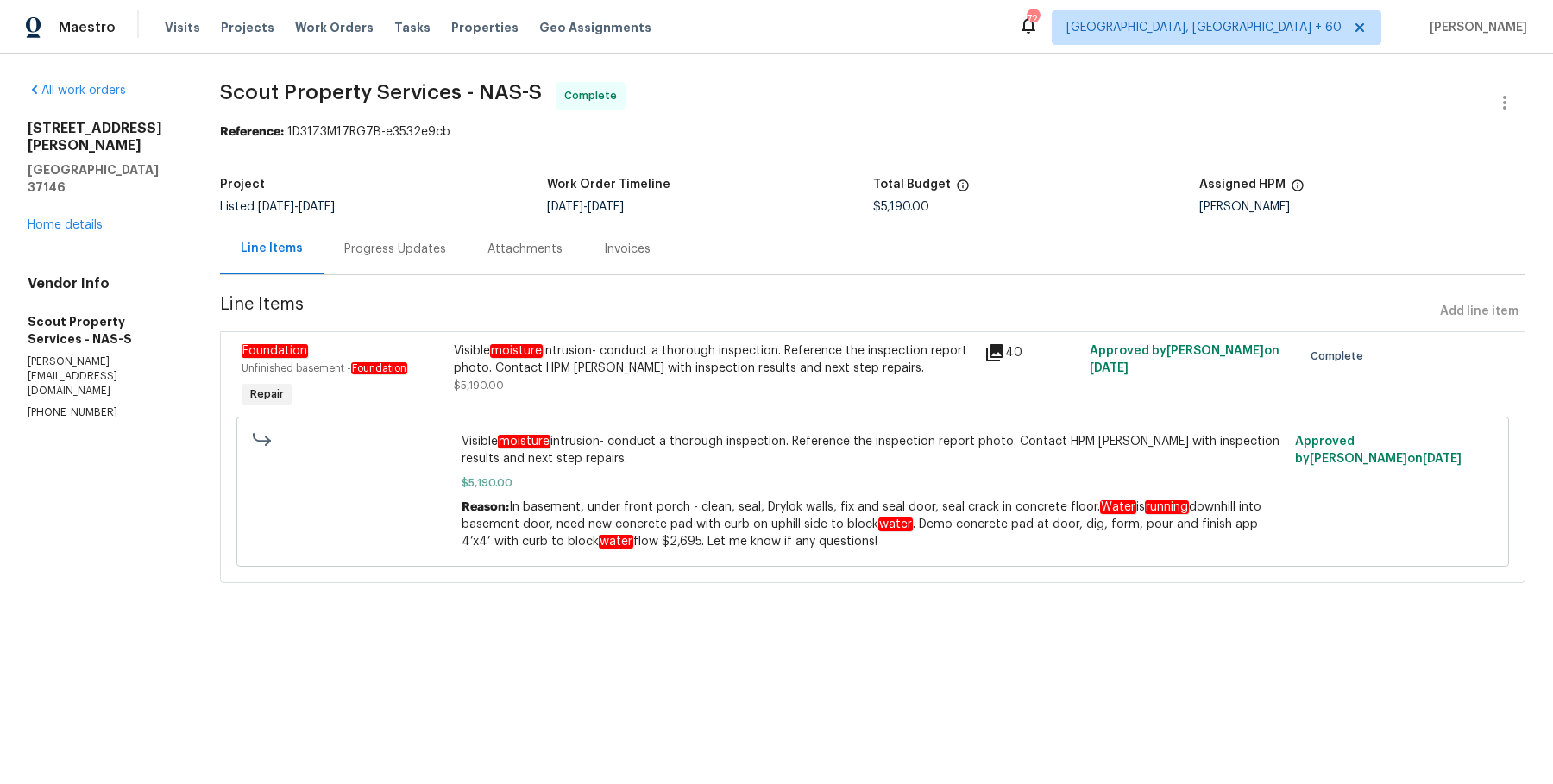
click at [389, 264] on div "Progress Updates" at bounding box center [395, 248] width 143 height 51
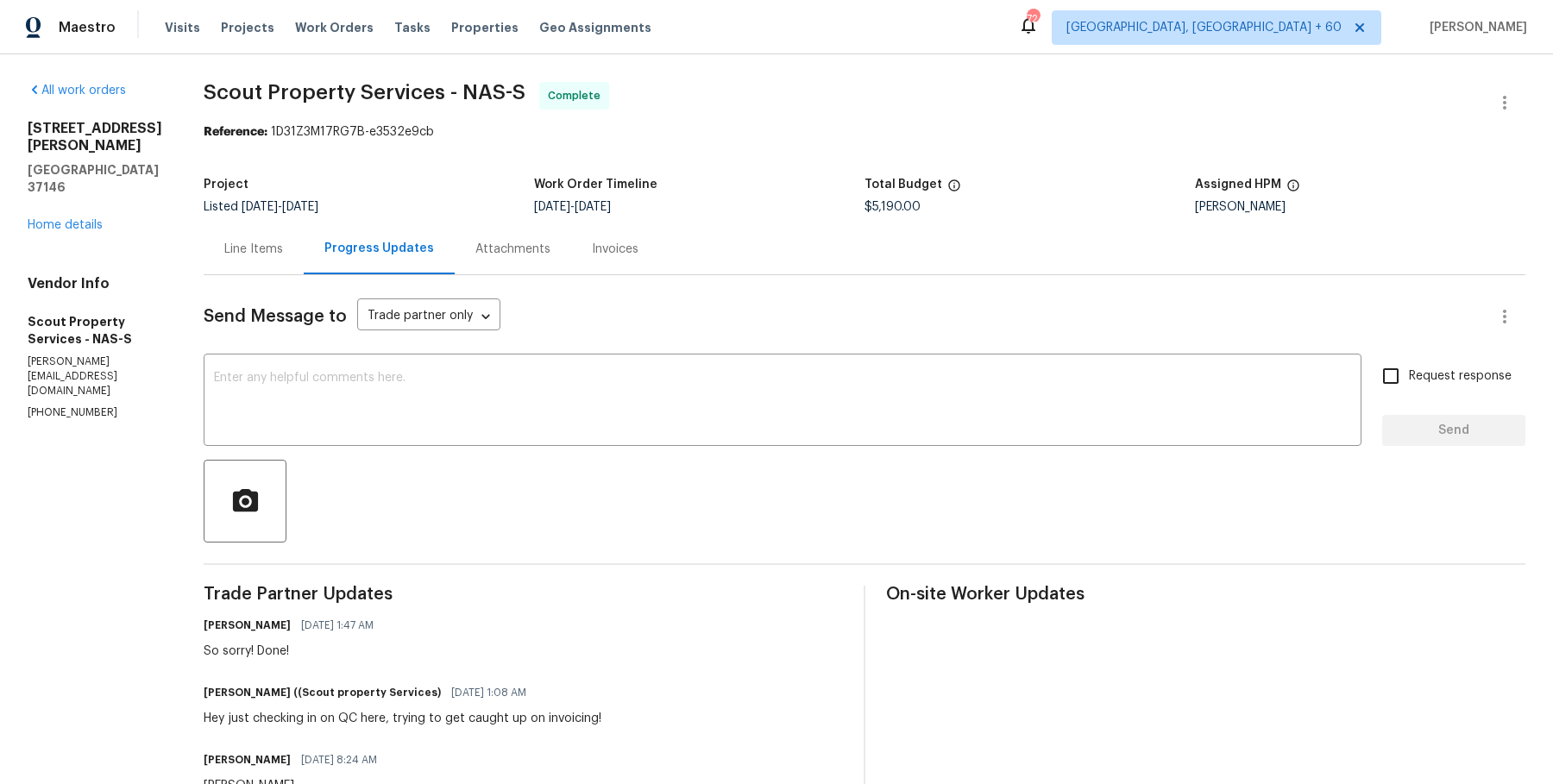
click at [571, 244] on div "Invoices" at bounding box center [616, 248] width 88 height 51
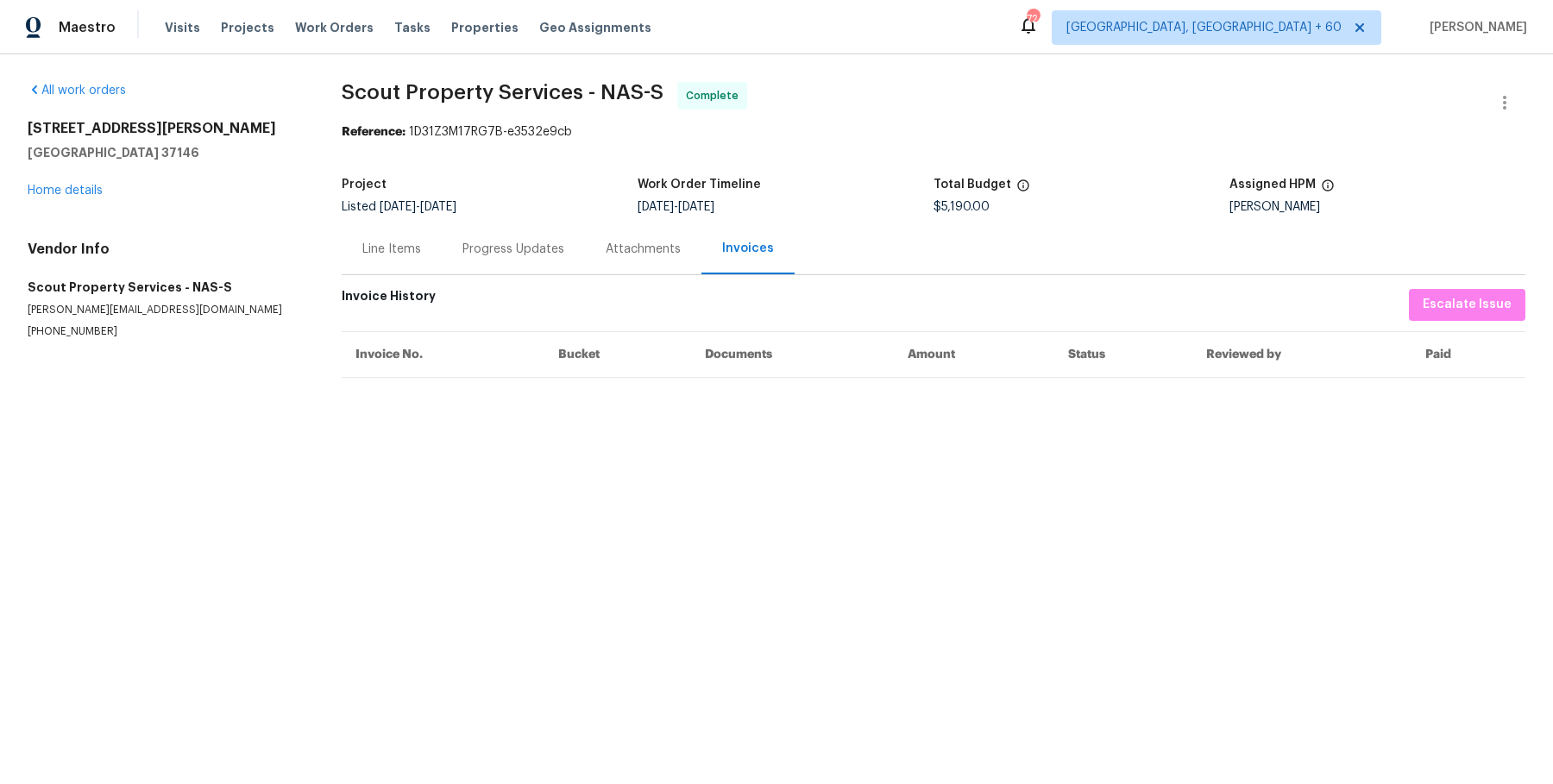
click at [508, 249] on div "Progress Updates" at bounding box center [513, 249] width 102 height 17
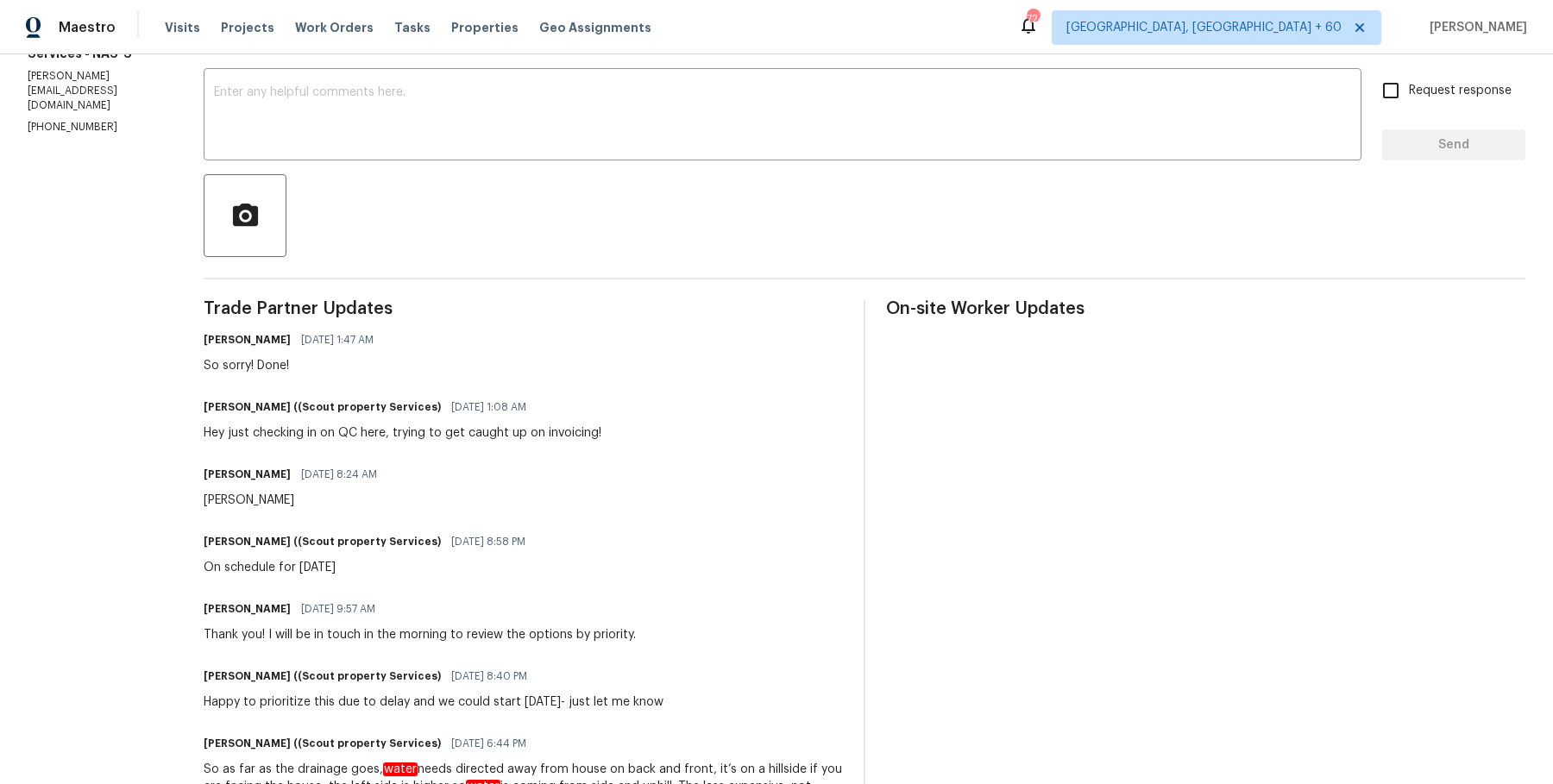
scroll to position [786, 0]
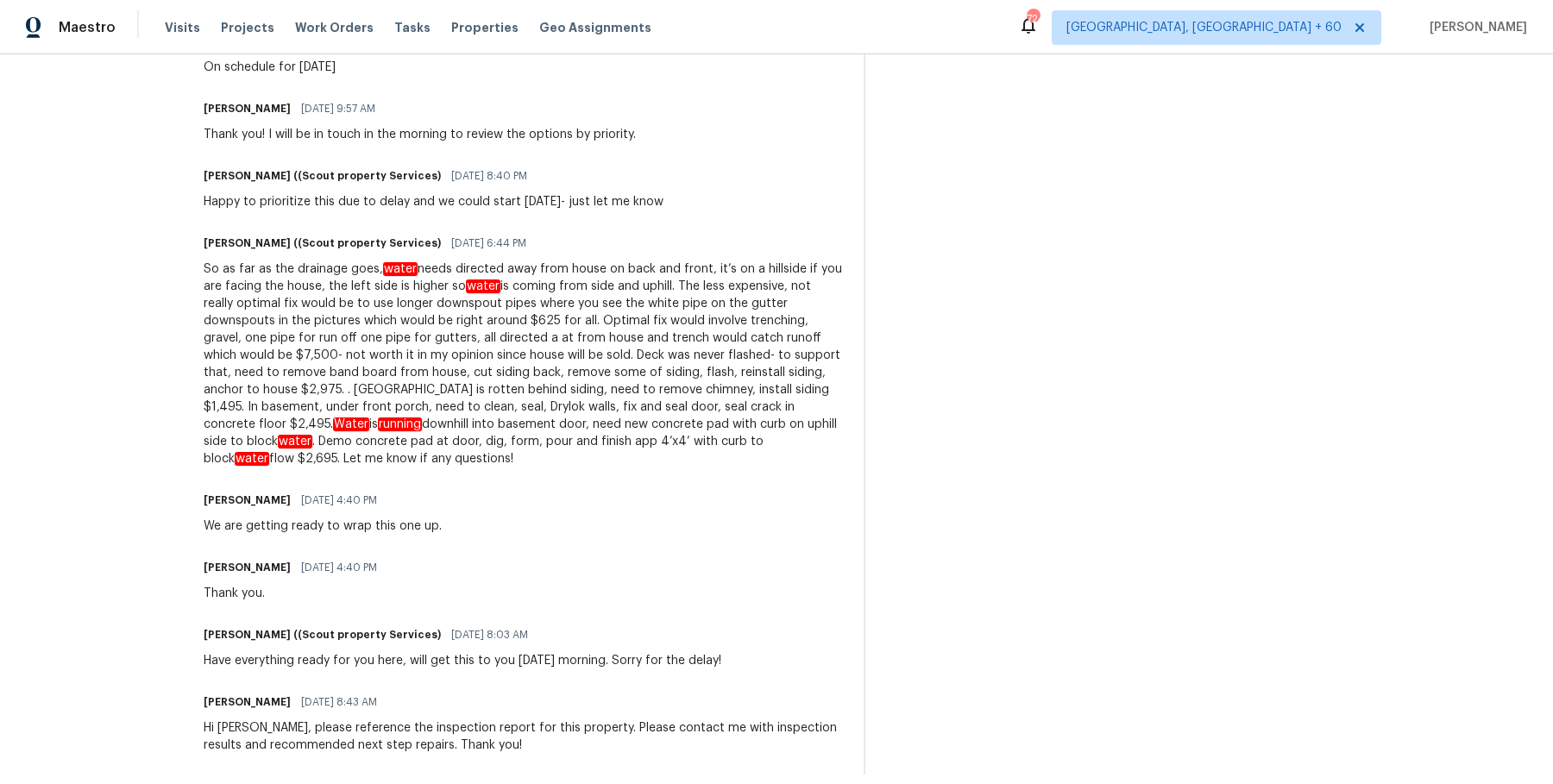
click at [293, 347] on div "So as far as the drainage goes, water needs directed away from house on back an…" at bounding box center [522, 364] width 639 height 207
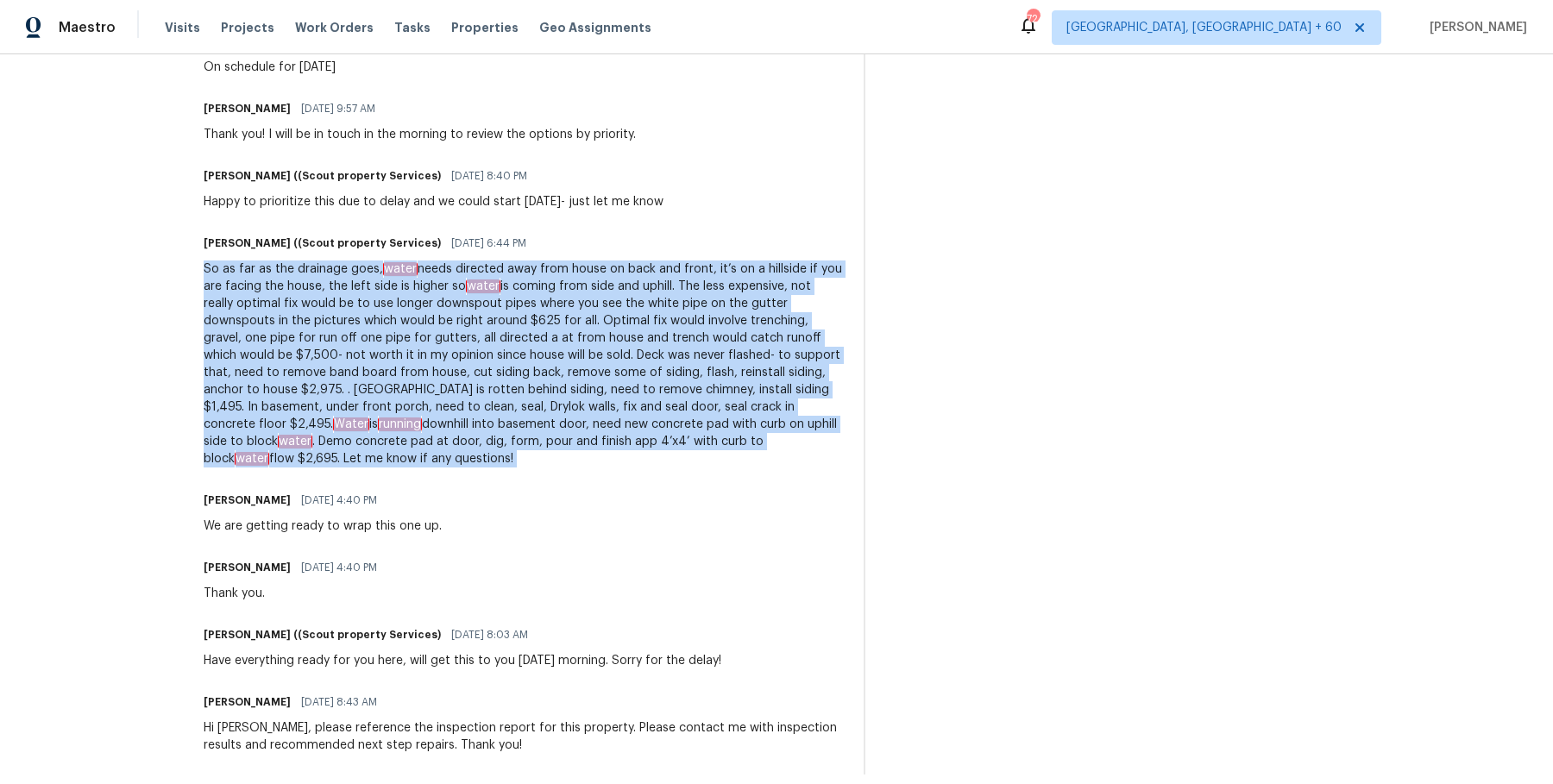
click at [293, 347] on div "So as far as the drainage goes, water needs directed away from house on back an…" at bounding box center [522, 364] width 639 height 207
copy div "Lo ip dol si ame consecte adip, elits doeiu temporin utla etdo magna al enim ad…"
click at [316, 399] on div "So as far as the drainage goes, water needs directed away from house on back an…" at bounding box center [522, 364] width 639 height 207
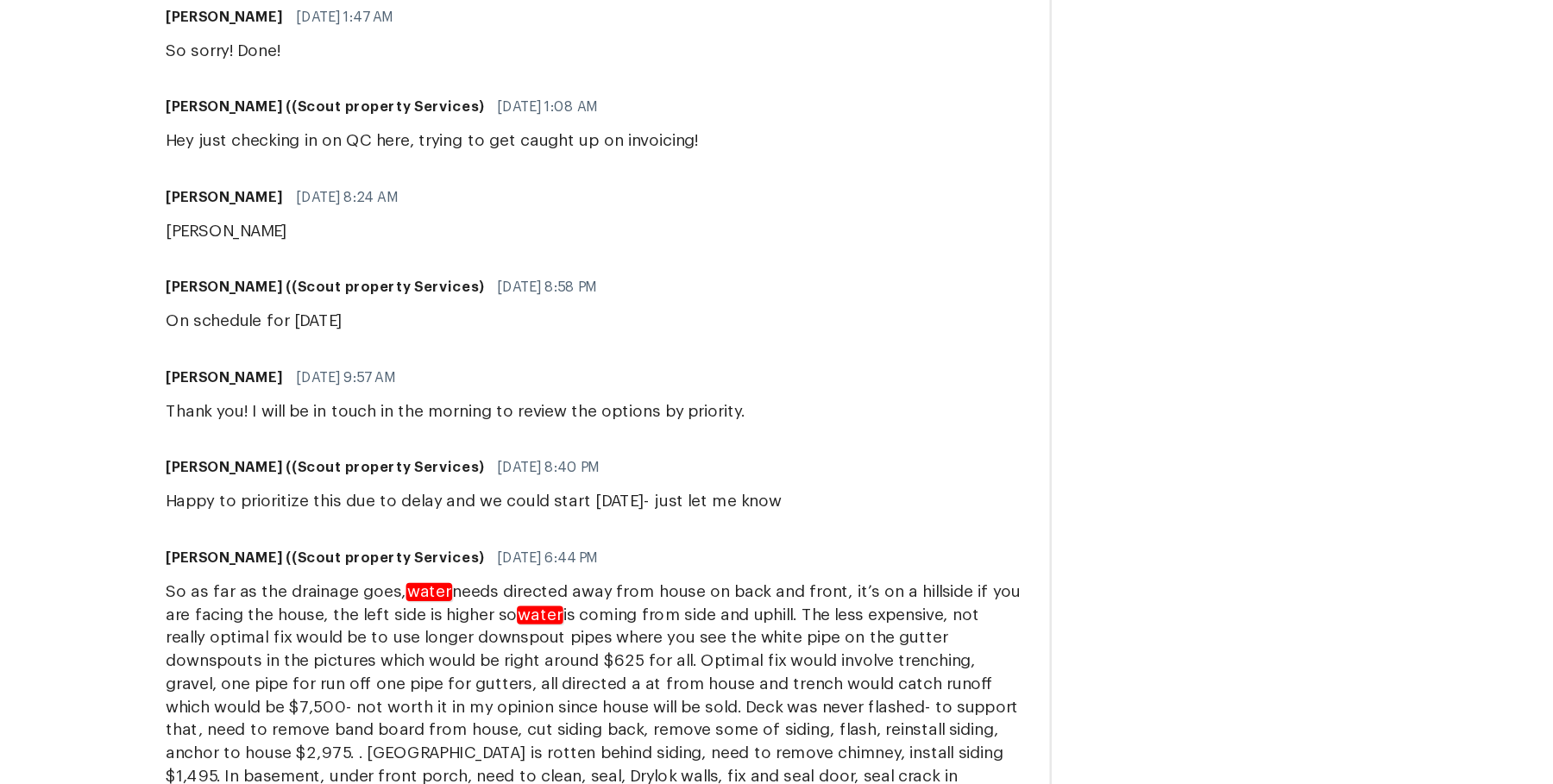
scroll to position [513, 0]
click at [221, 414] on div "Thank you! I will be in touch in the morning to review the options by priority." at bounding box center [419, 408] width 432 height 17
click at [203, 482] on div "Happy to prioritize this due to delay and we could start [DATE]- just let me kn…" at bounding box center [433, 475] width 460 height 17
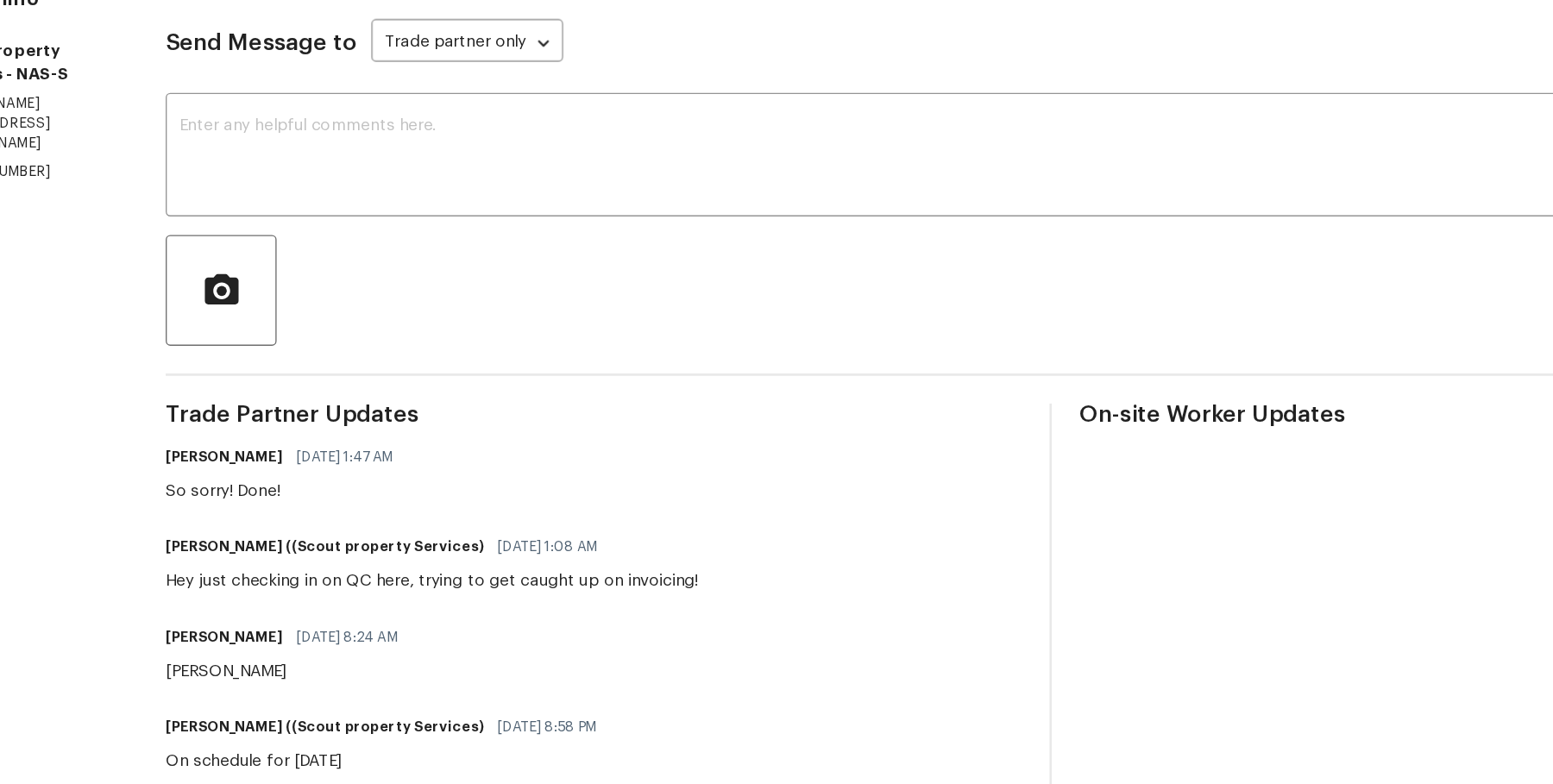
scroll to position [0, 0]
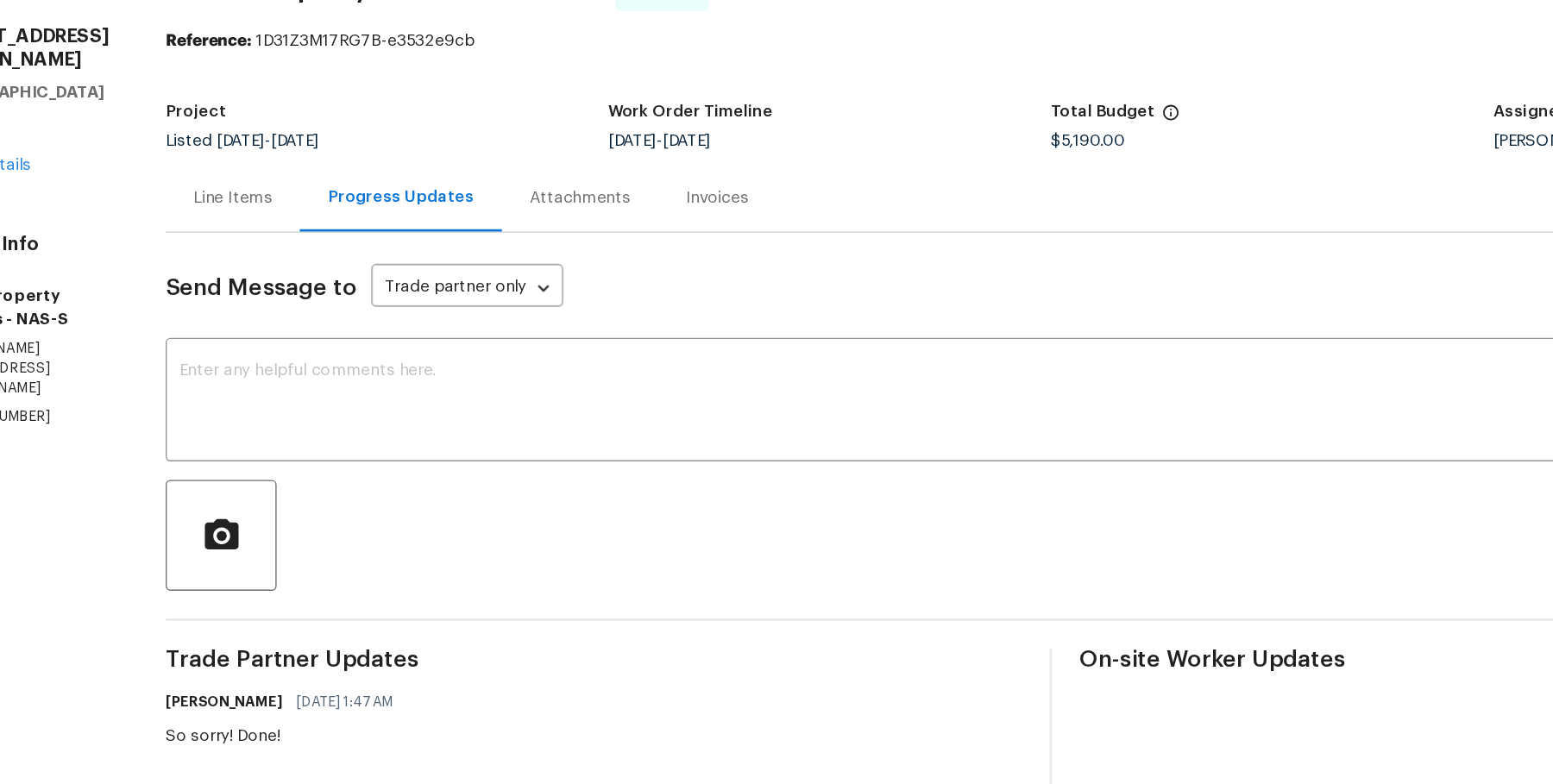
click at [592, 257] on div "Invoices" at bounding box center [616, 249] width 47 height 17
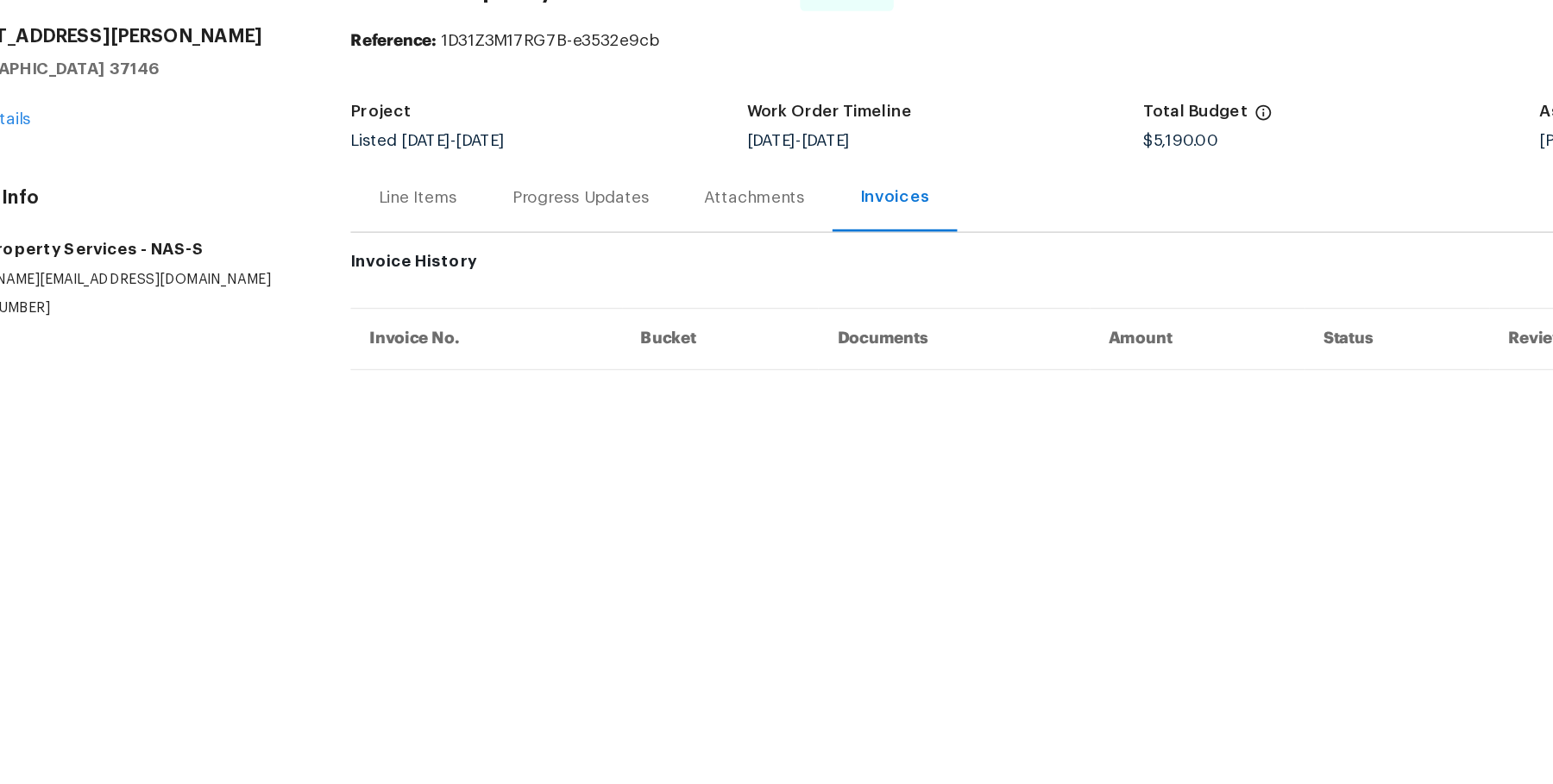
click at [399, 263] on div "Line Items" at bounding box center [392, 248] width 100 height 51
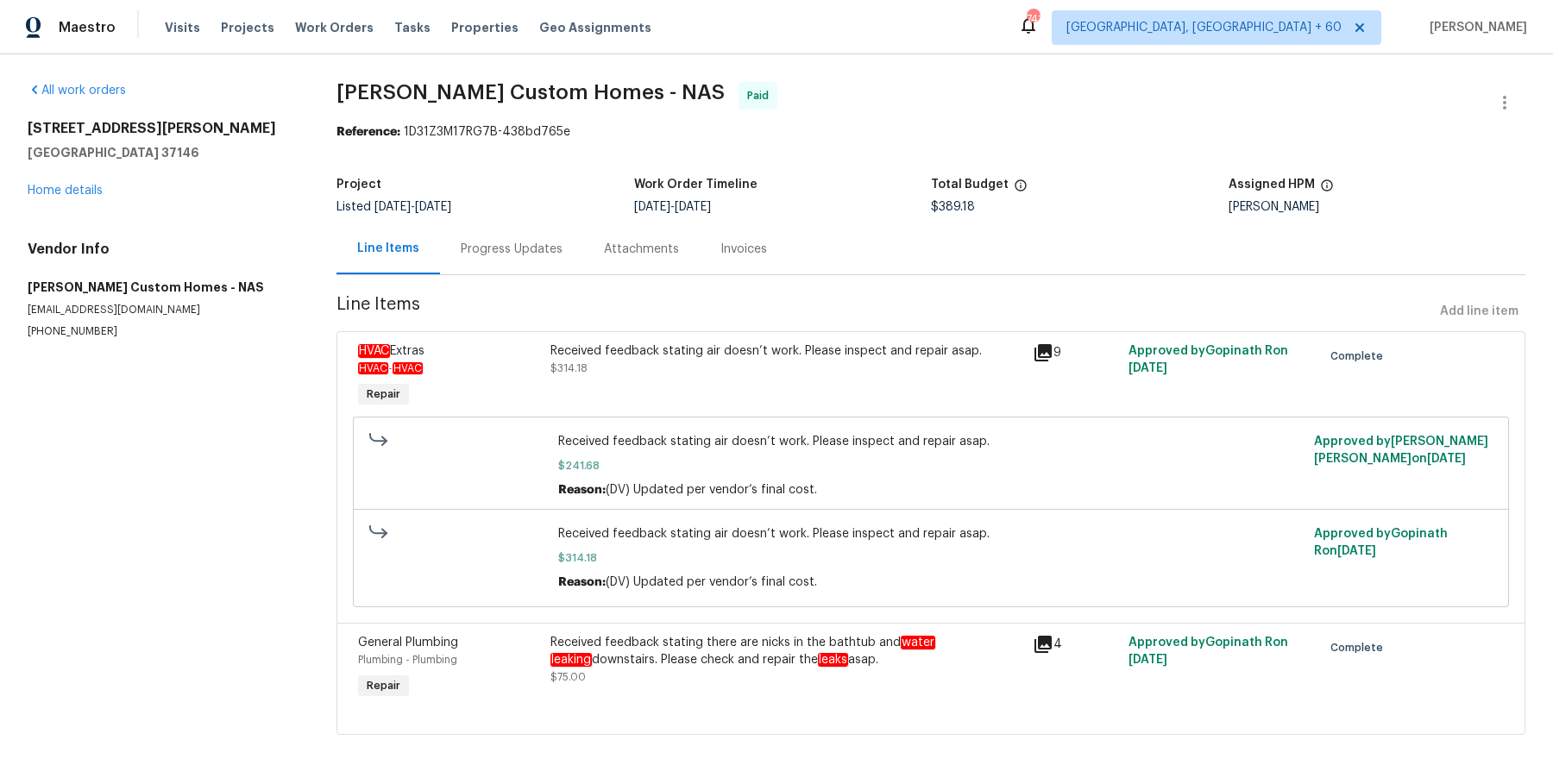
click at [513, 243] on div "Progress Updates" at bounding box center [512, 249] width 102 height 17
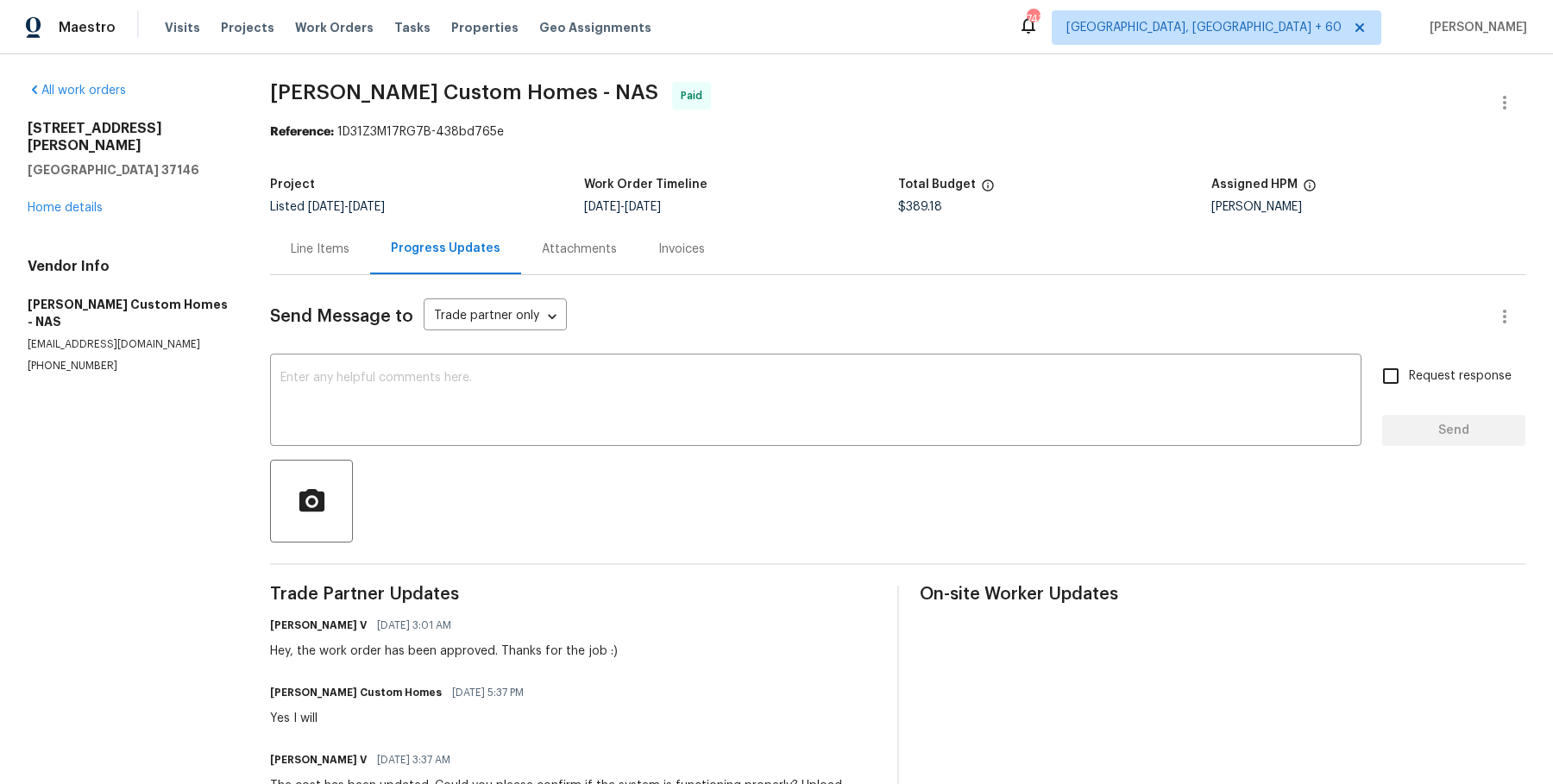
click at [590, 249] on div "Attachments" at bounding box center [580, 249] width 75 height 17
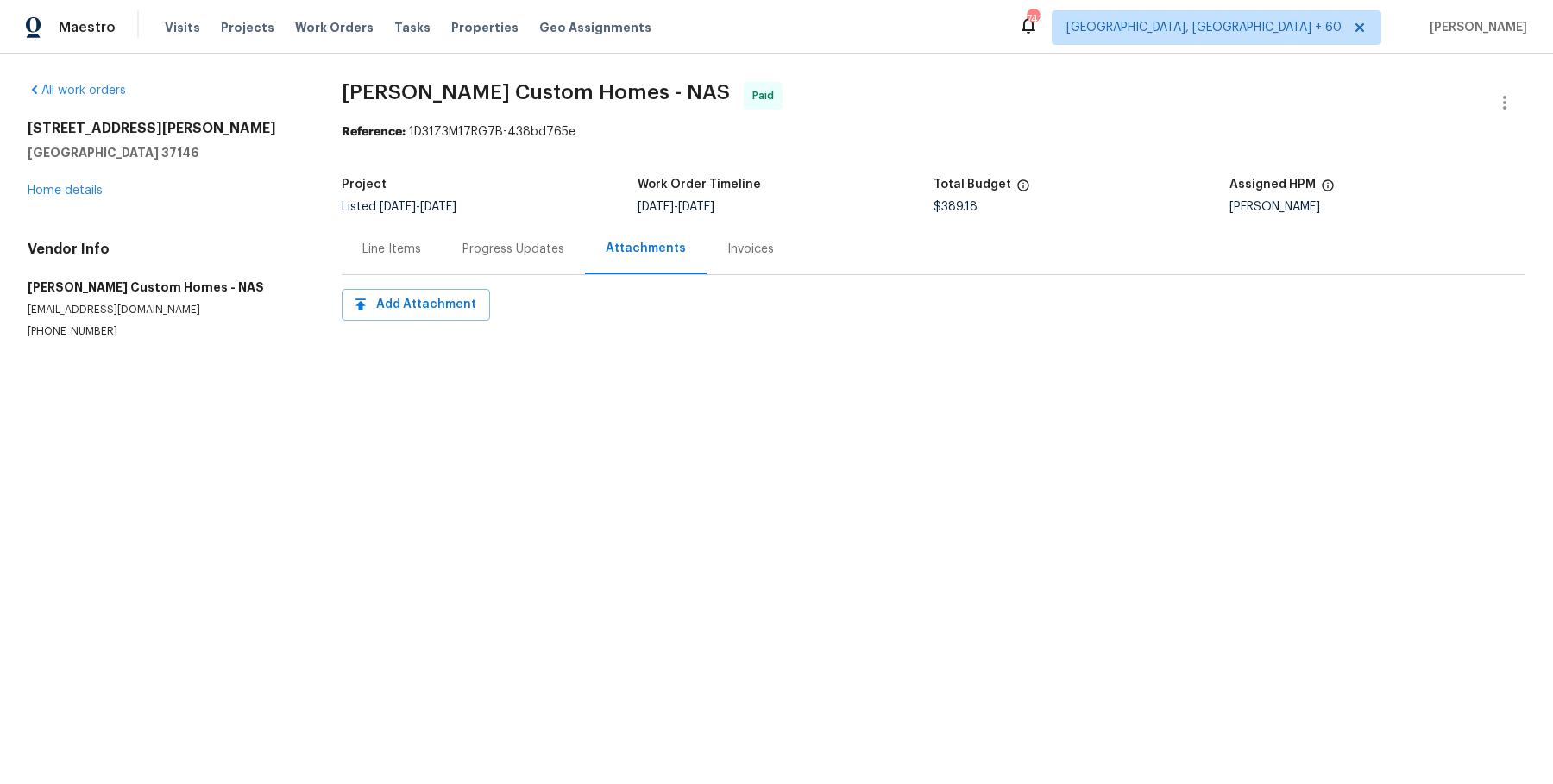
click at [747, 262] on div "Invoices" at bounding box center [751, 248] width 88 height 51
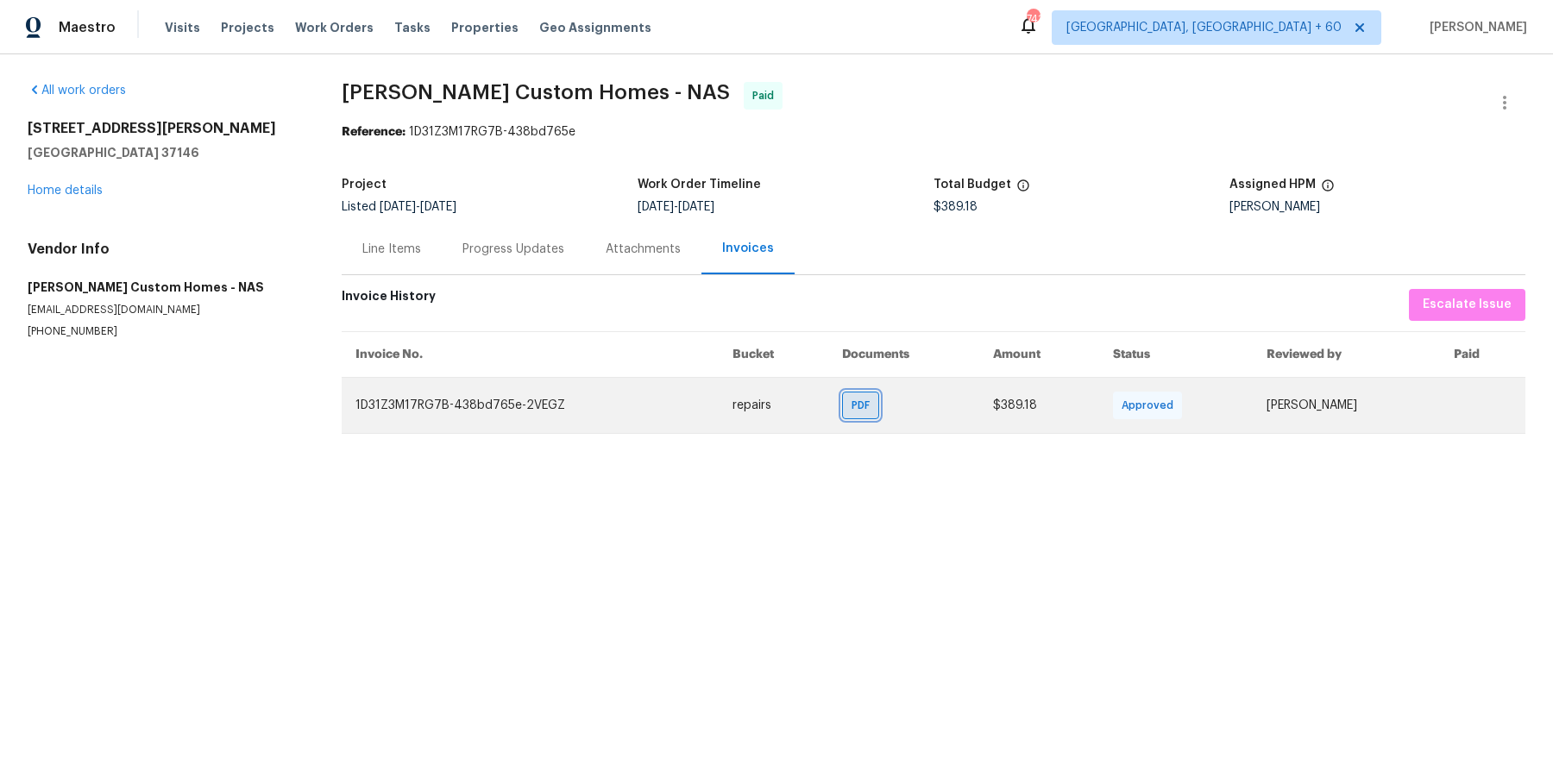
click at [852, 406] on span "PDF" at bounding box center [864, 406] width 25 height 17
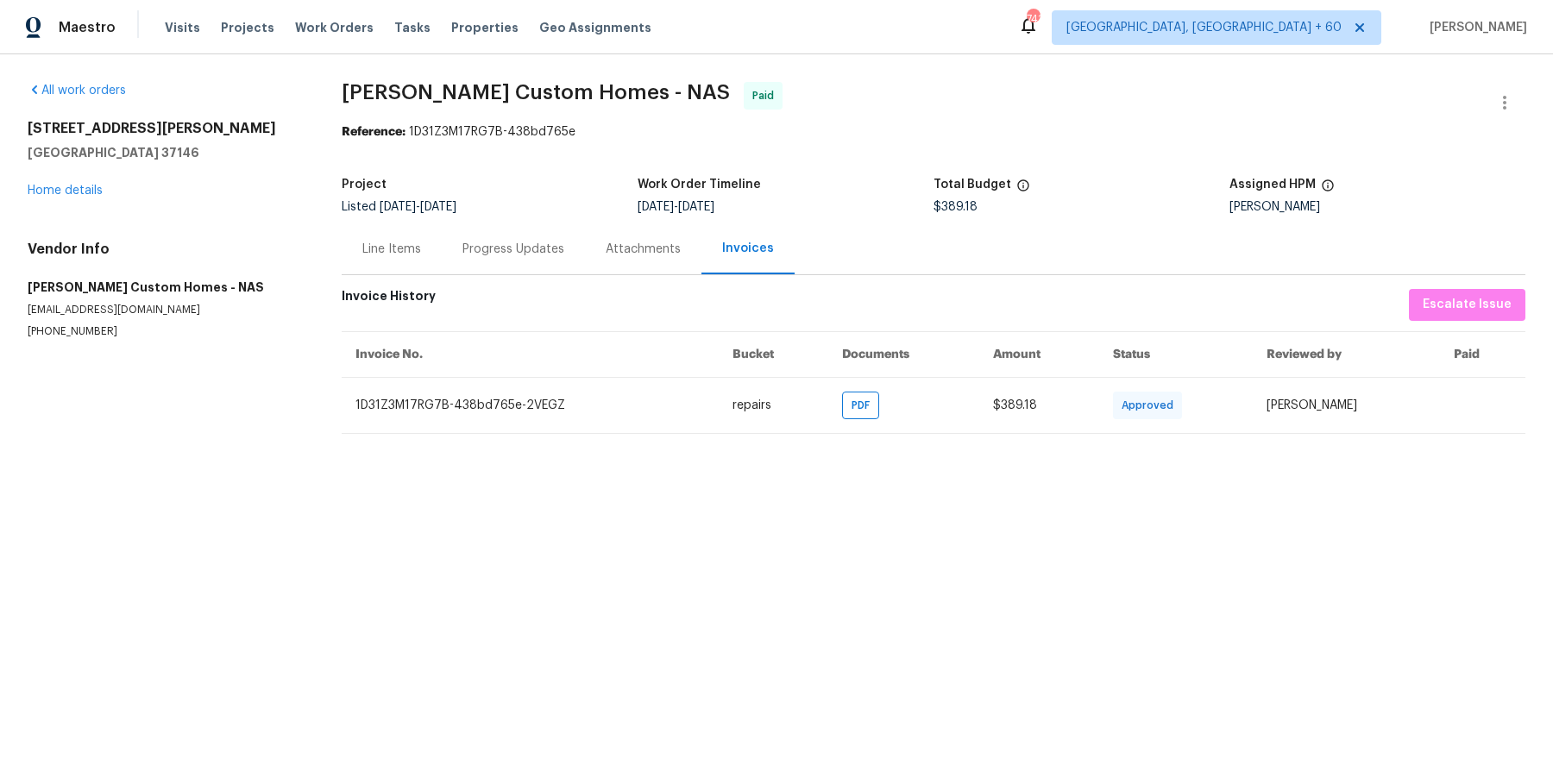
click at [396, 266] on div "Line Items" at bounding box center [392, 248] width 100 height 51
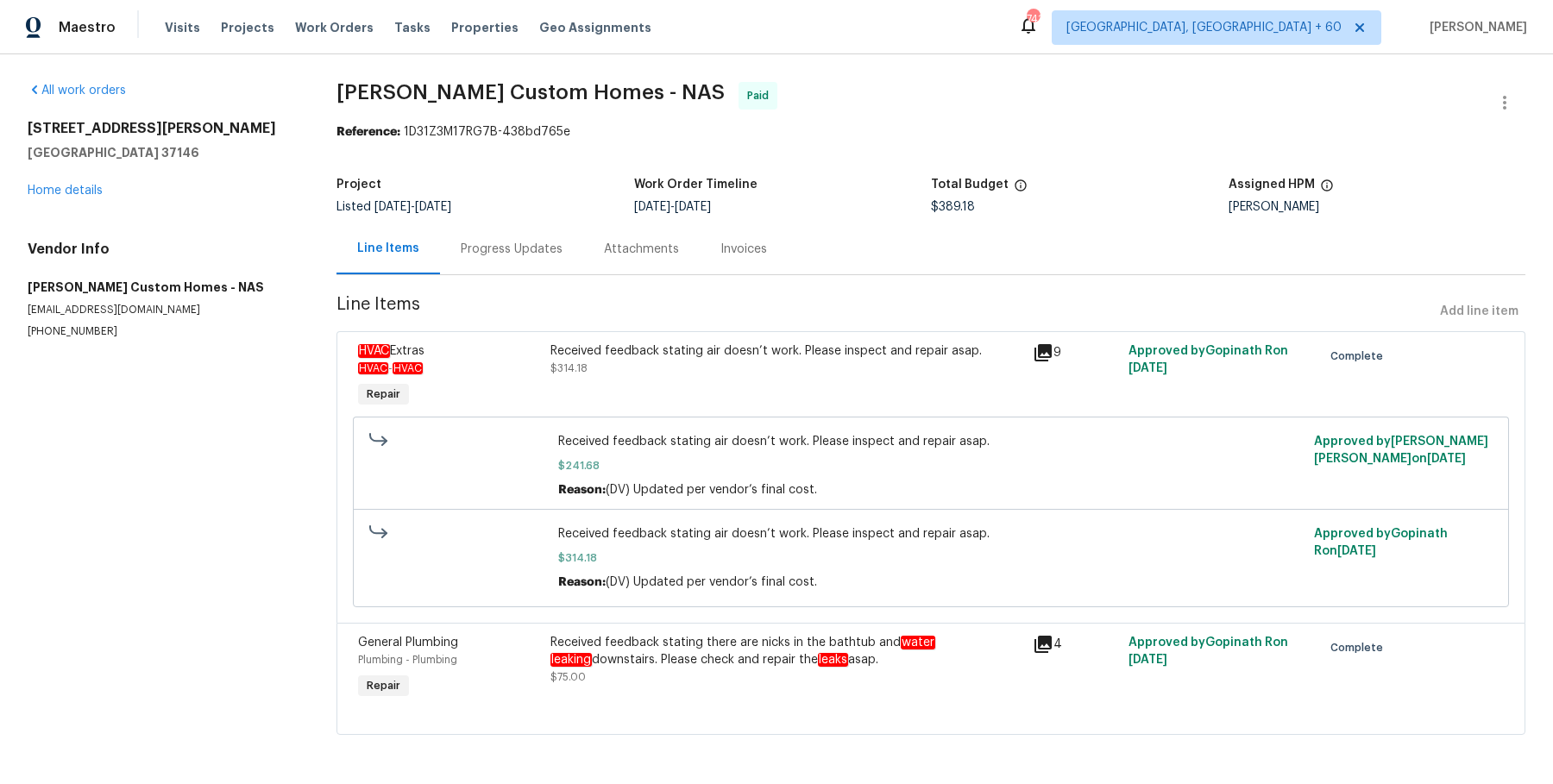
click at [491, 225] on div "Progress Updates" at bounding box center [512, 248] width 143 height 51
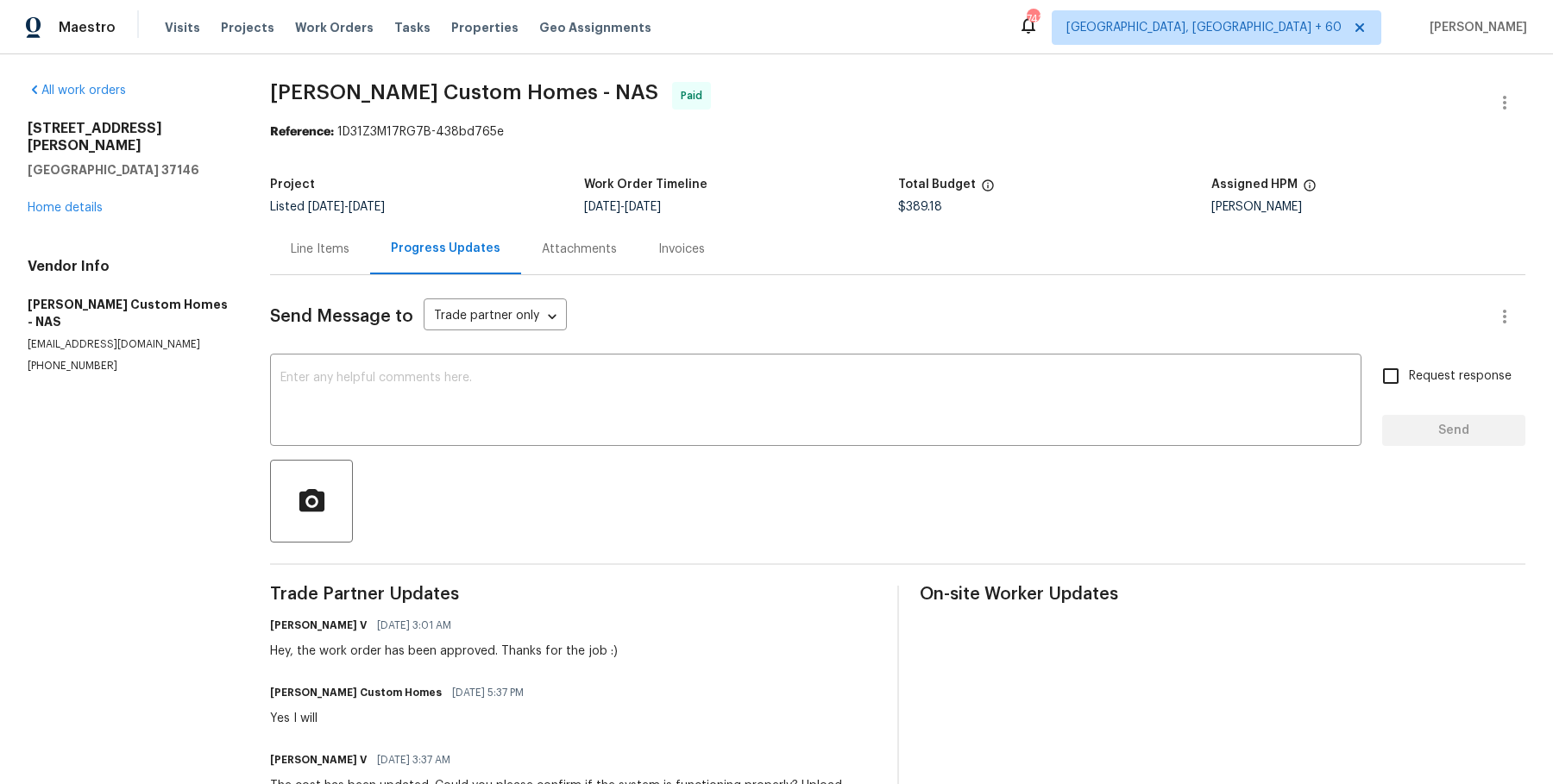
click at [357, 261] on div "Line Items" at bounding box center [320, 248] width 100 height 51
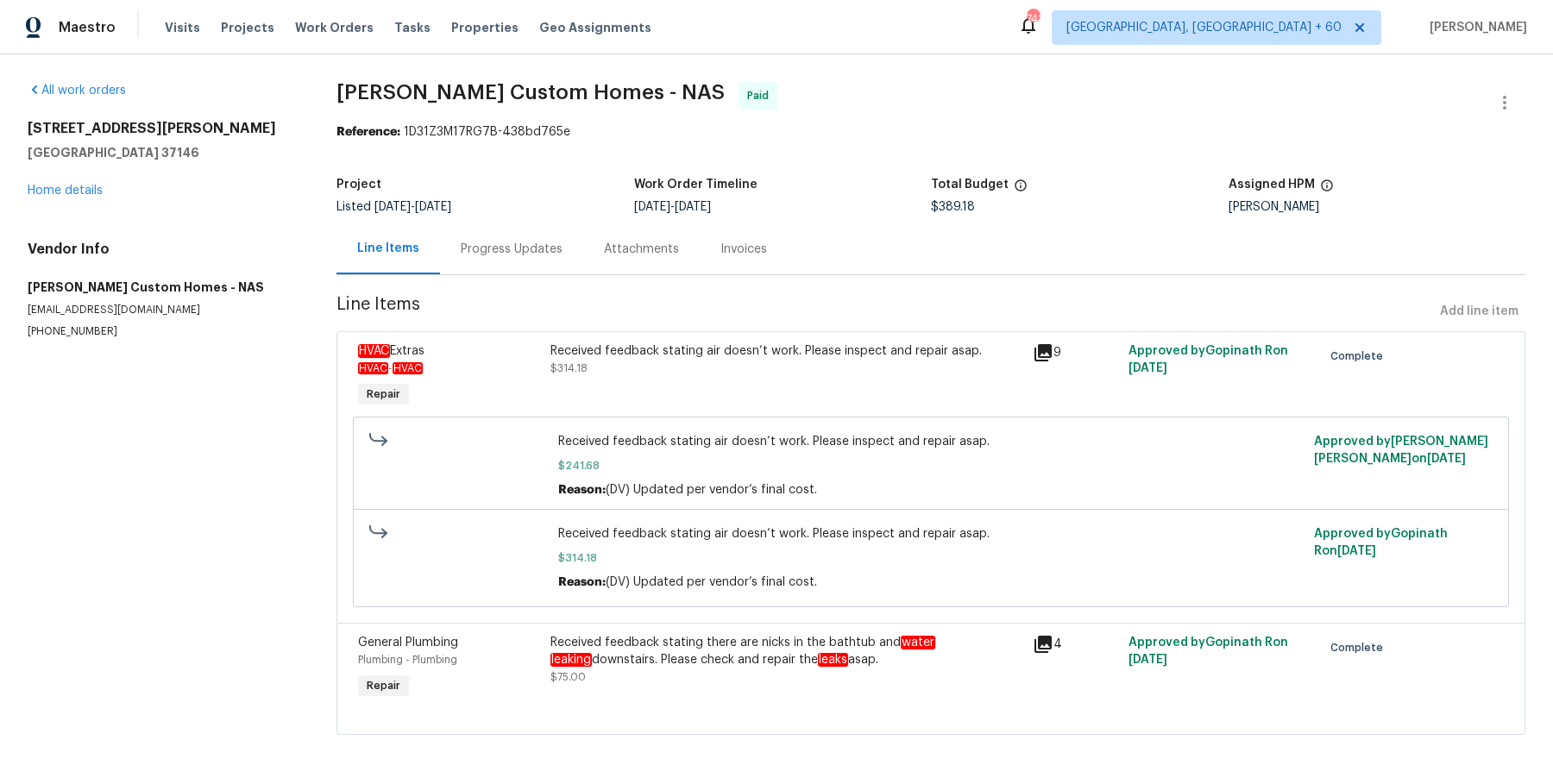
click at [632, 379] on div "Received feedback stating air doesn’t work. Please inspect and repair asap. $31…" at bounding box center [786, 376] width 482 height 79
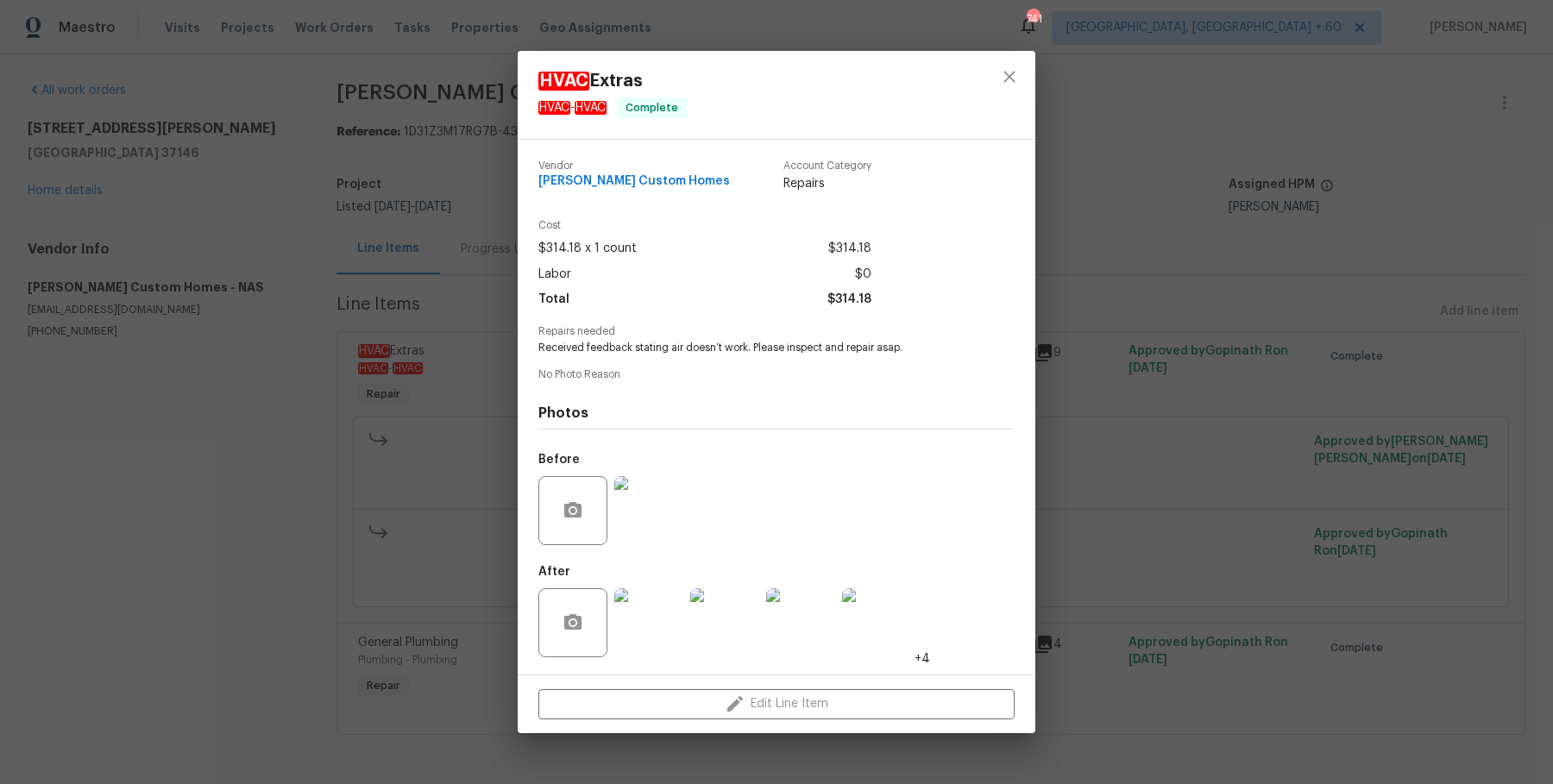
click at [649, 505] on img at bounding box center [648, 510] width 69 height 69
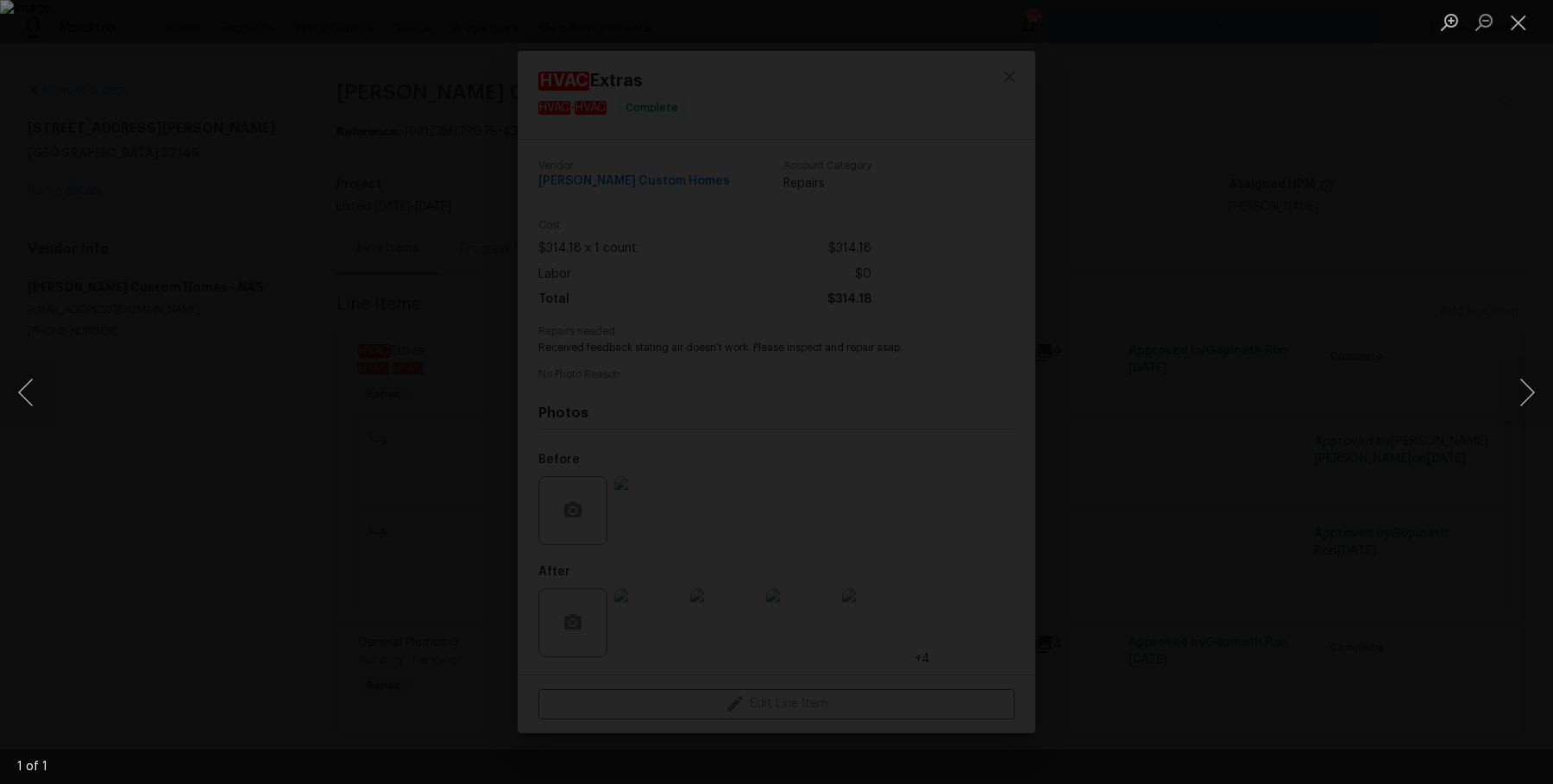
click at [1323, 419] on div "Lightbox" at bounding box center [776, 392] width 1553 height 784
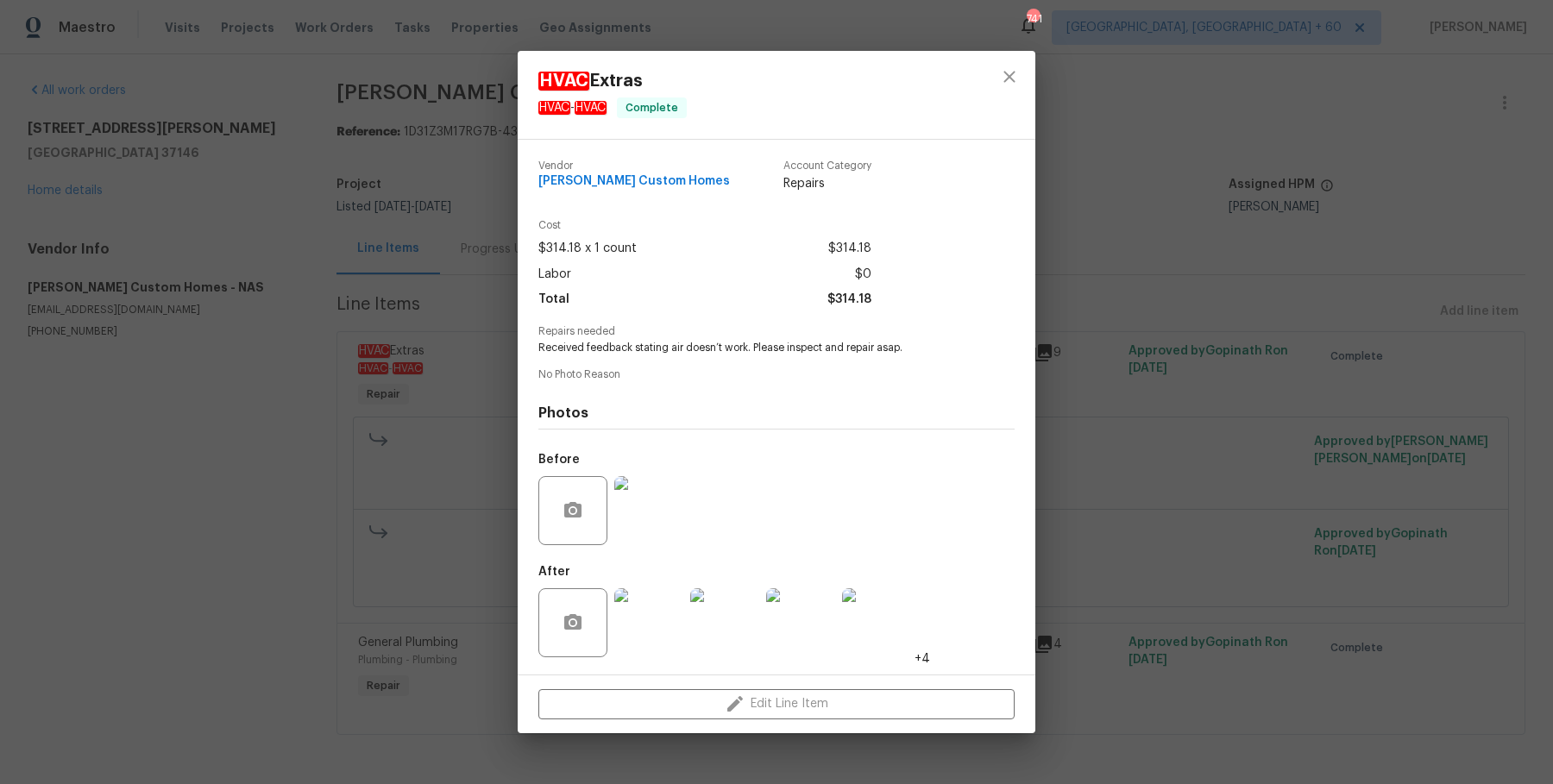
click at [631, 607] on img at bounding box center [648, 622] width 69 height 69
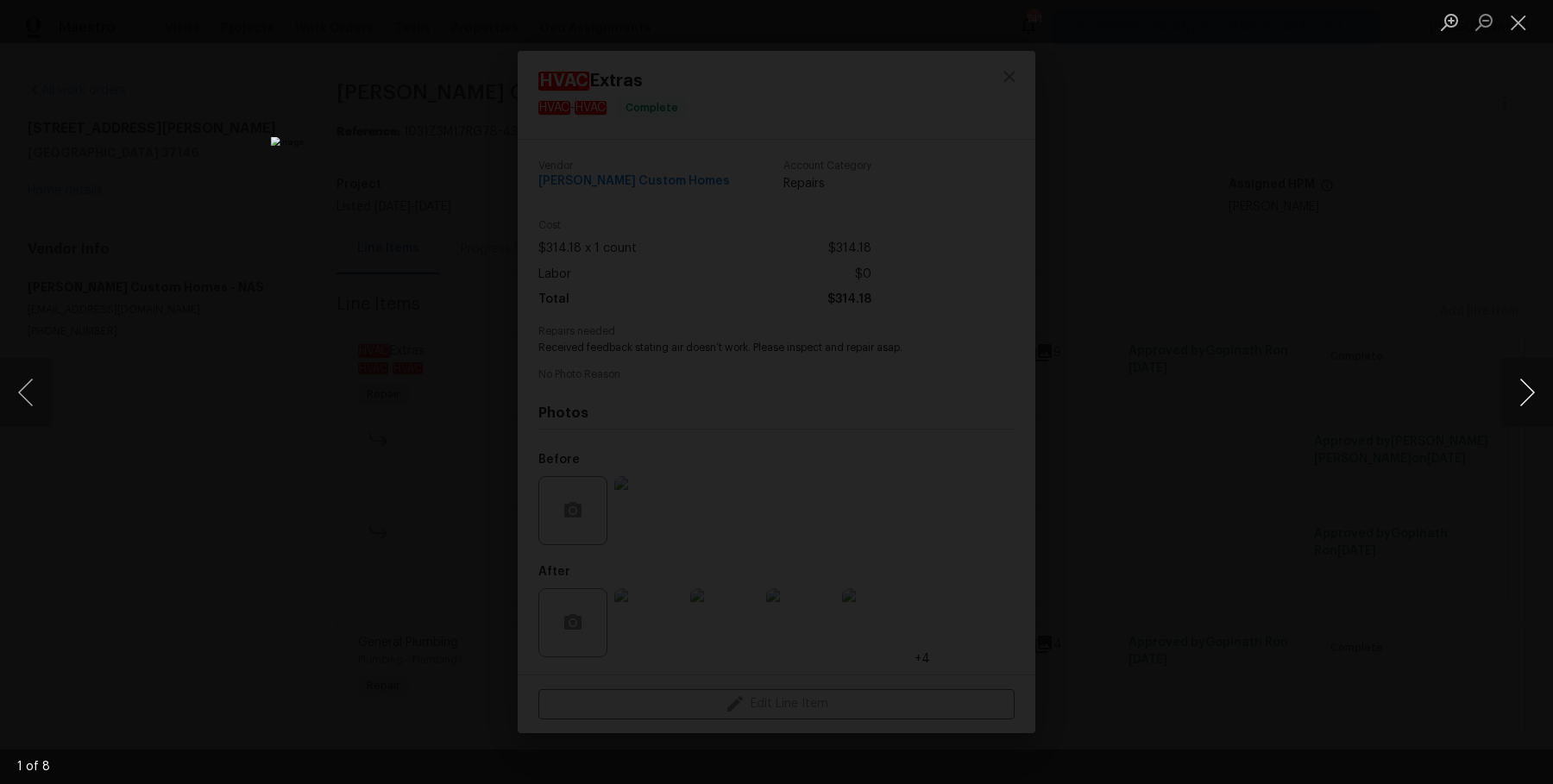
click at [1529, 398] on button "Next image" at bounding box center [1527, 392] width 52 height 69
click at [1520, 398] on button "Next image" at bounding box center [1527, 392] width 52 height 69
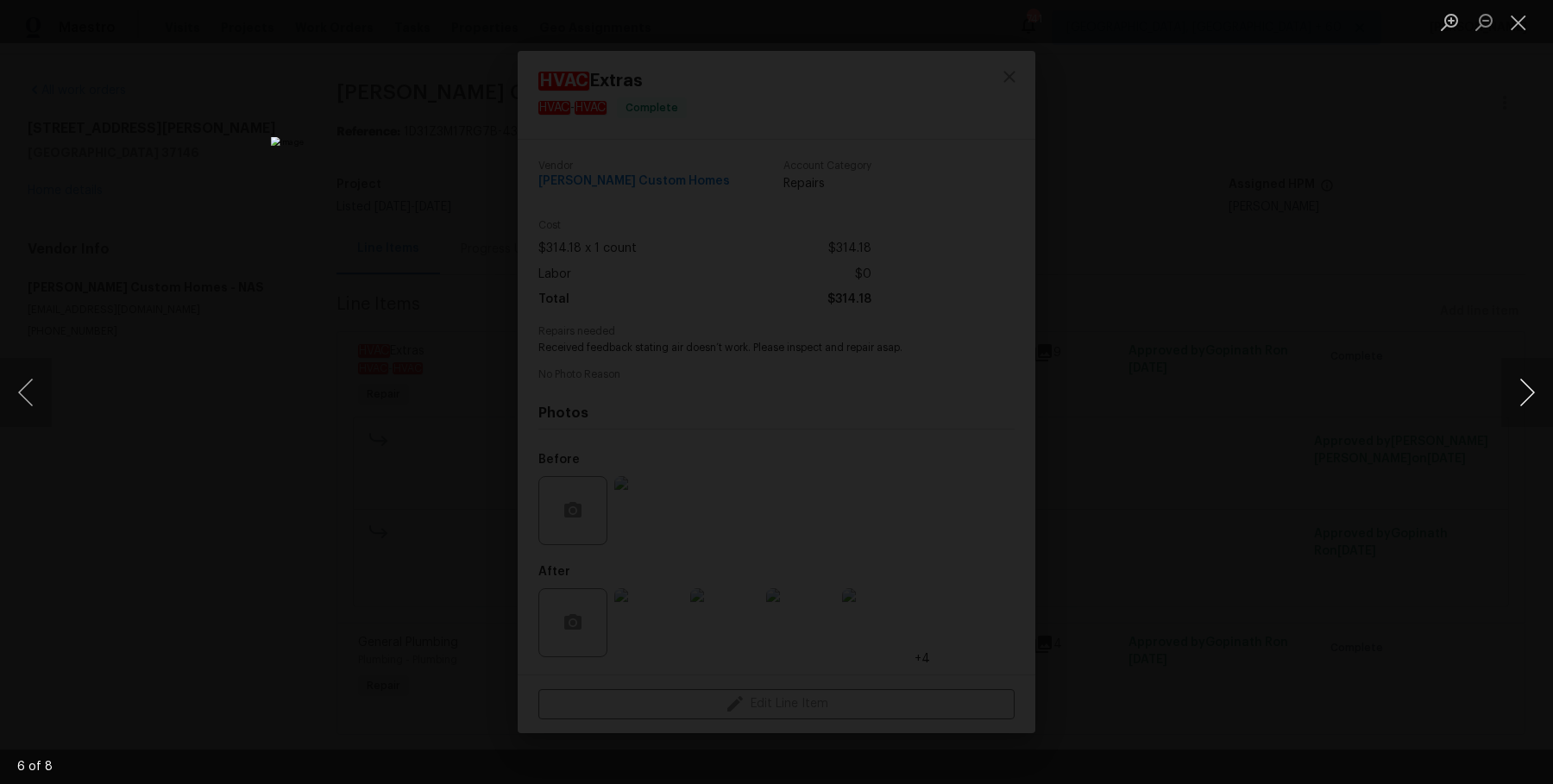
click at [1520, 398] on button "Next image" at bounding box center [1527, 392] width 52 height 69
click at [1465, 317] on div "Lightbox" at bounding box center [776, 392] width 1553 height 784
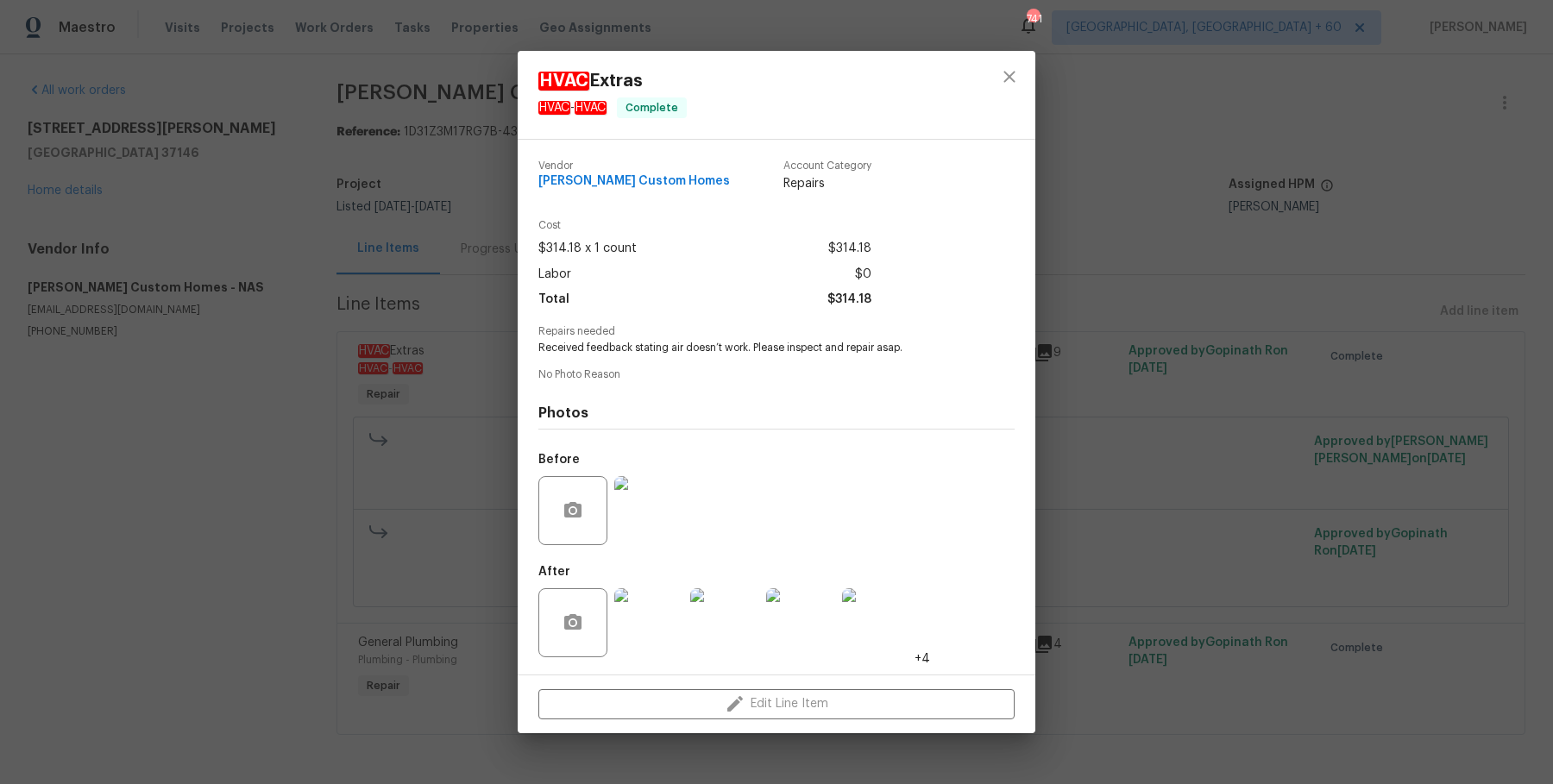
click at [1465, 317] on div "HVAC Extras HVAC - HVAC Complete Vendor Rappa Custom Homes Account Category Rep…" at bounding box center [776, 392] width 1553 height 784
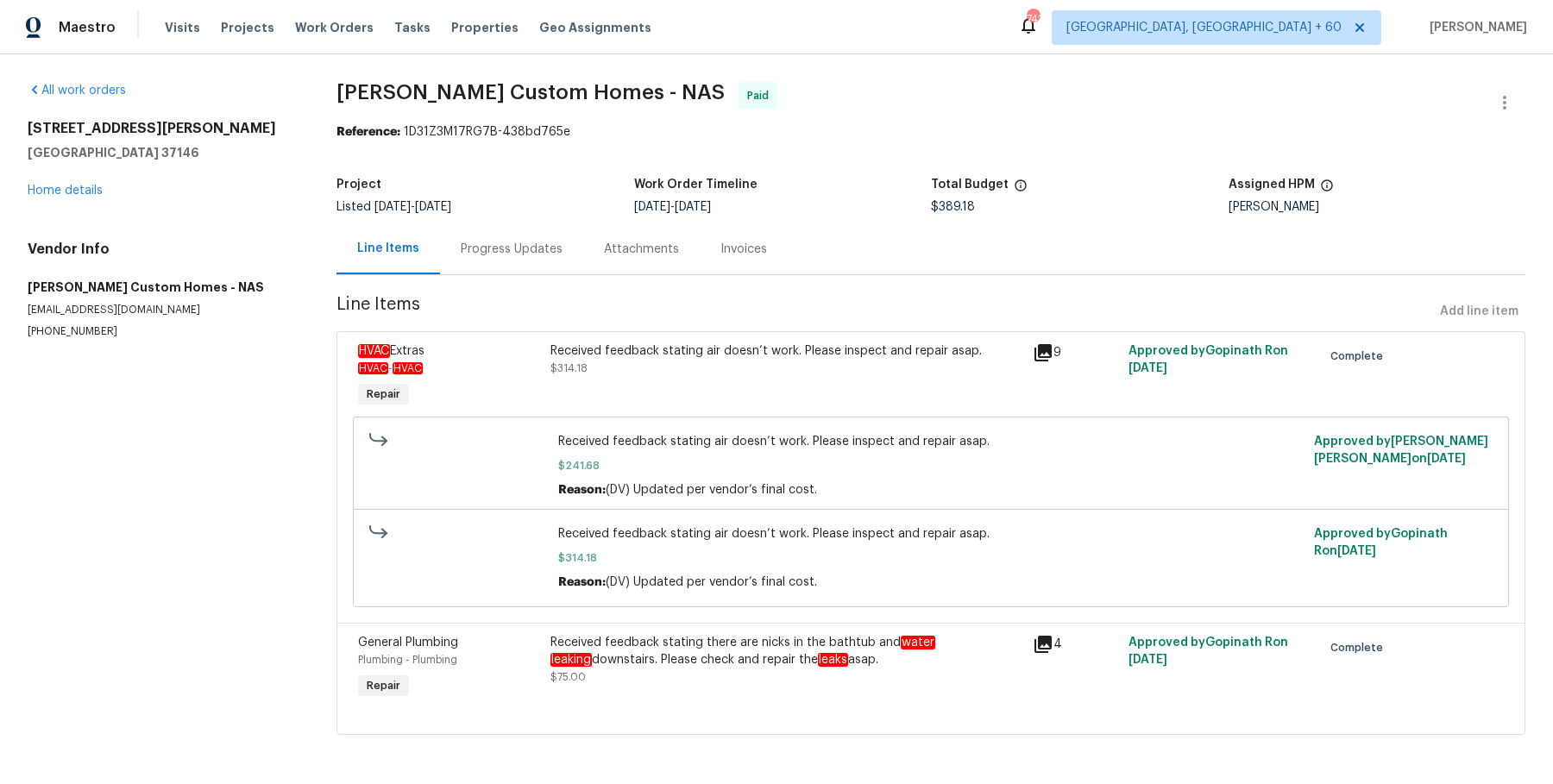
click at [498, 226] on div "Progress Updates" at bounding box center [512, 248] width 143 height 51
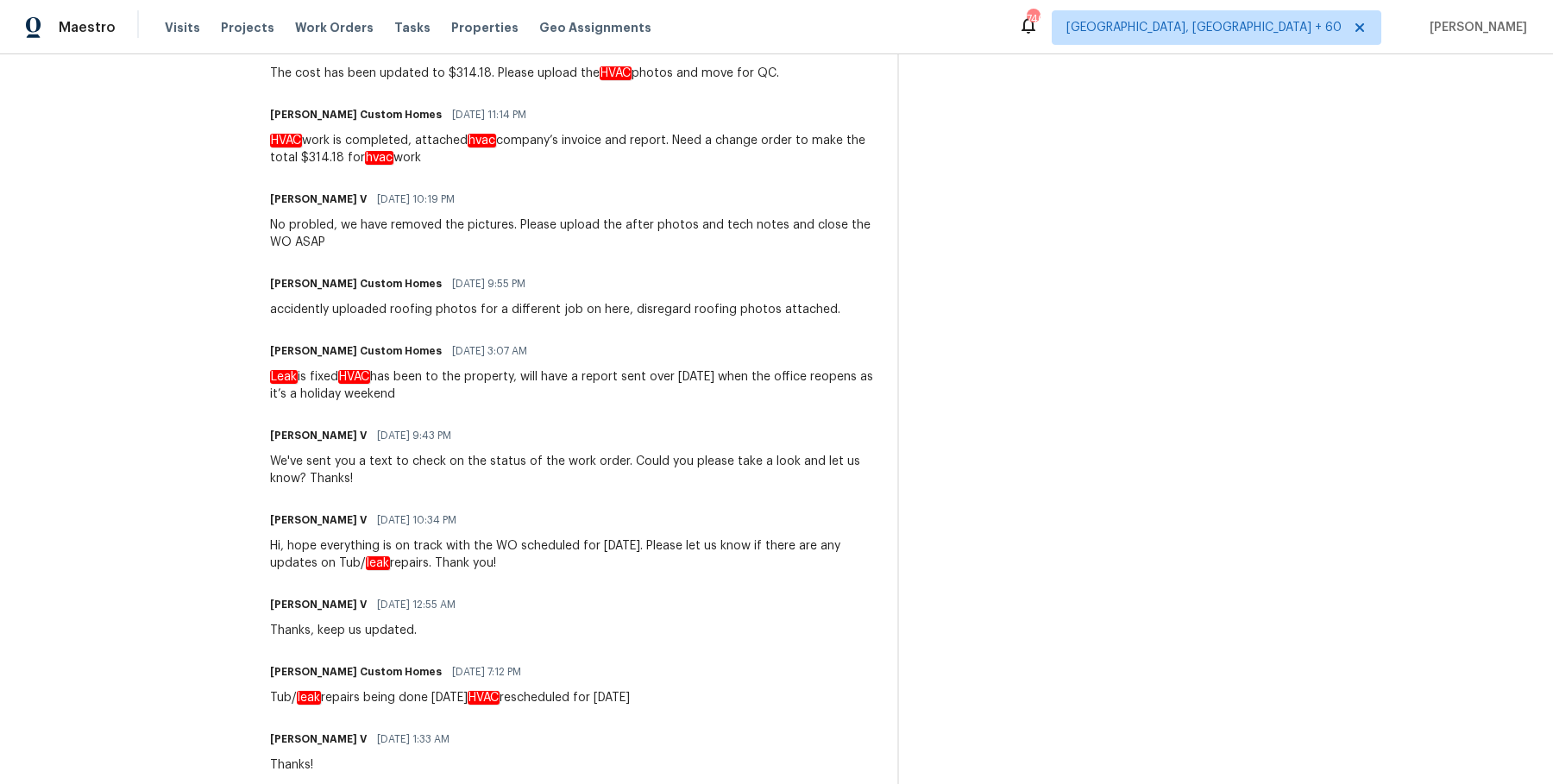
scroll to position [1077, 0]
